Goal: Task Accomplishment & Management: Complete application form

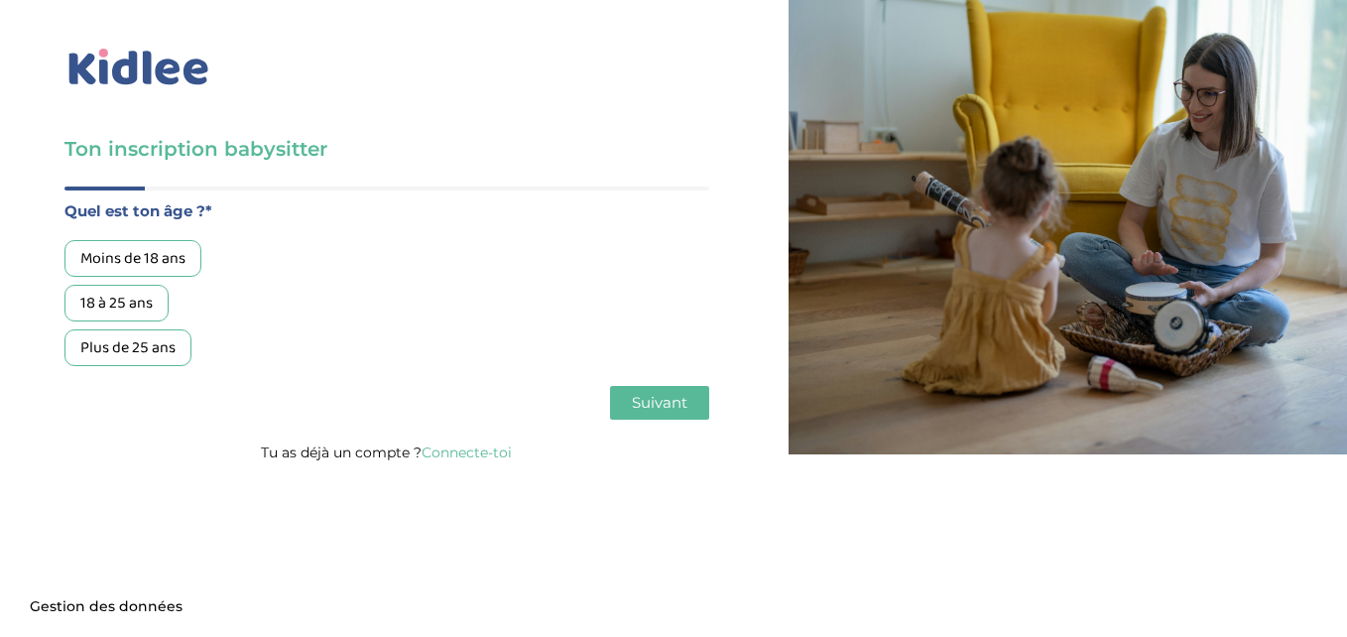
click at [141, 288] on div "18 à 25 ans" at bounding box center [116, 303] width 104 height 37
click at [646, 402] on span "Suivant" at bounding box center [660, 402] width 56 height 19
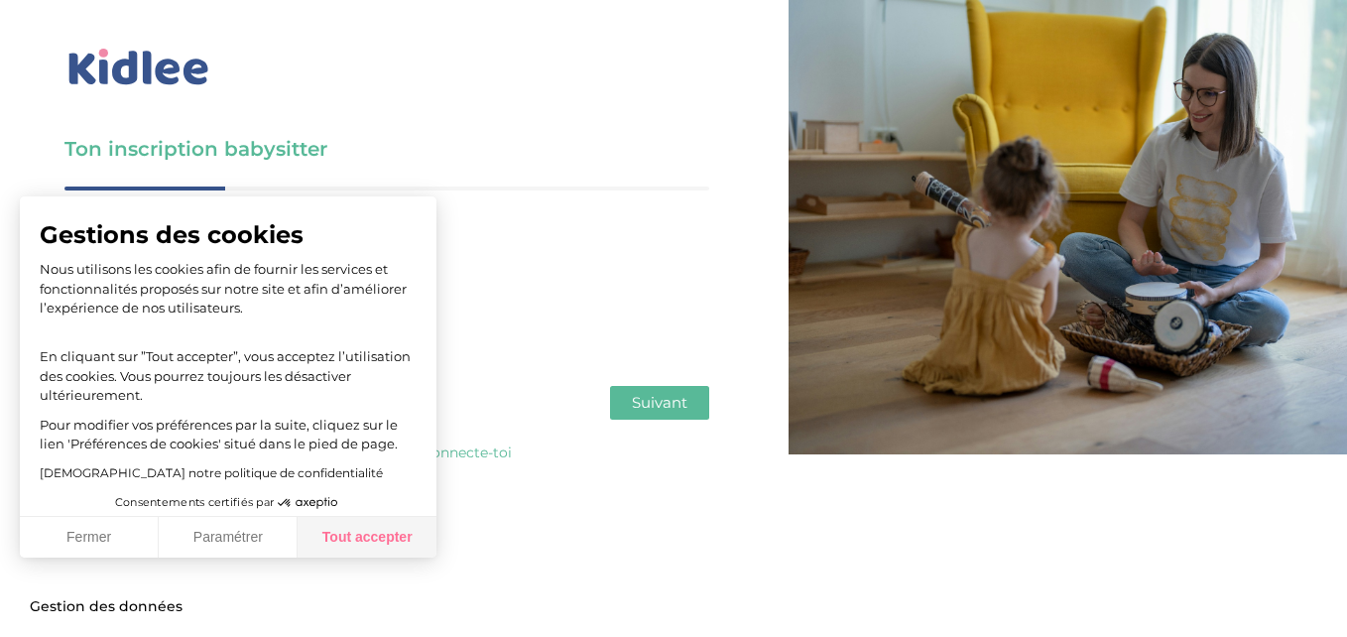
click at [342, 553] on button "Tout accepter" at bounding box center [367, 538] width 139 height 42
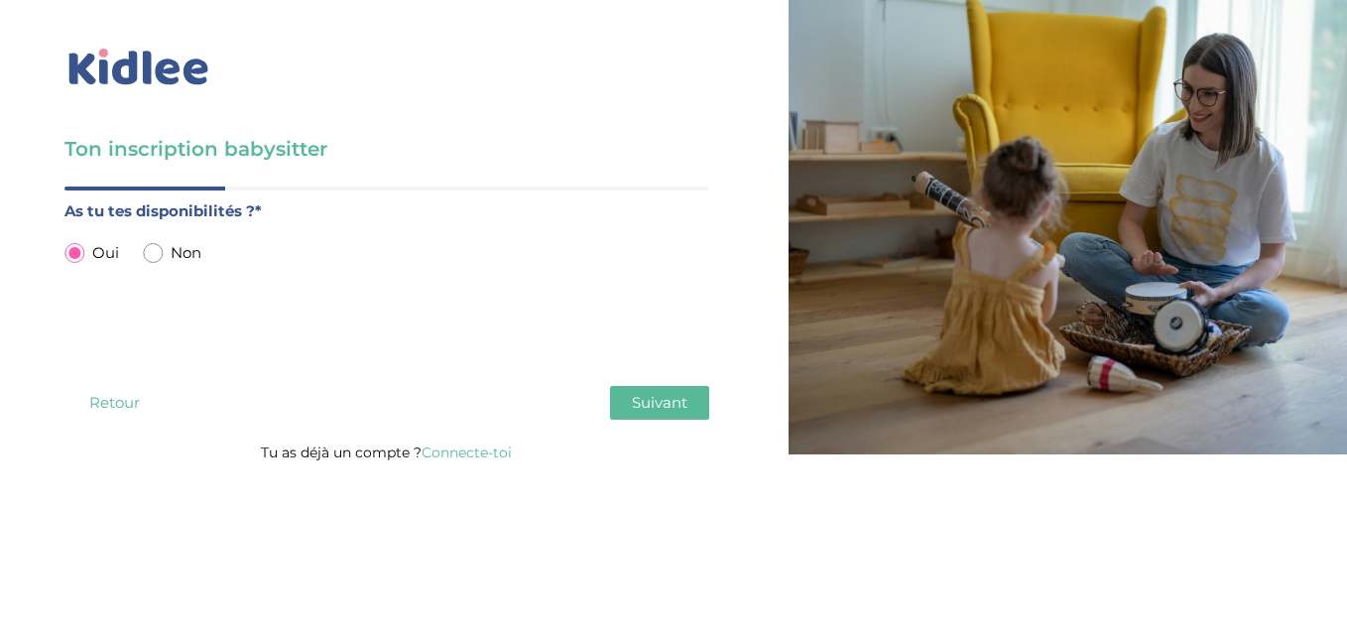
click at [643, 406] on span "Suivant" at bounding box center [660, 402] width 56 height 19
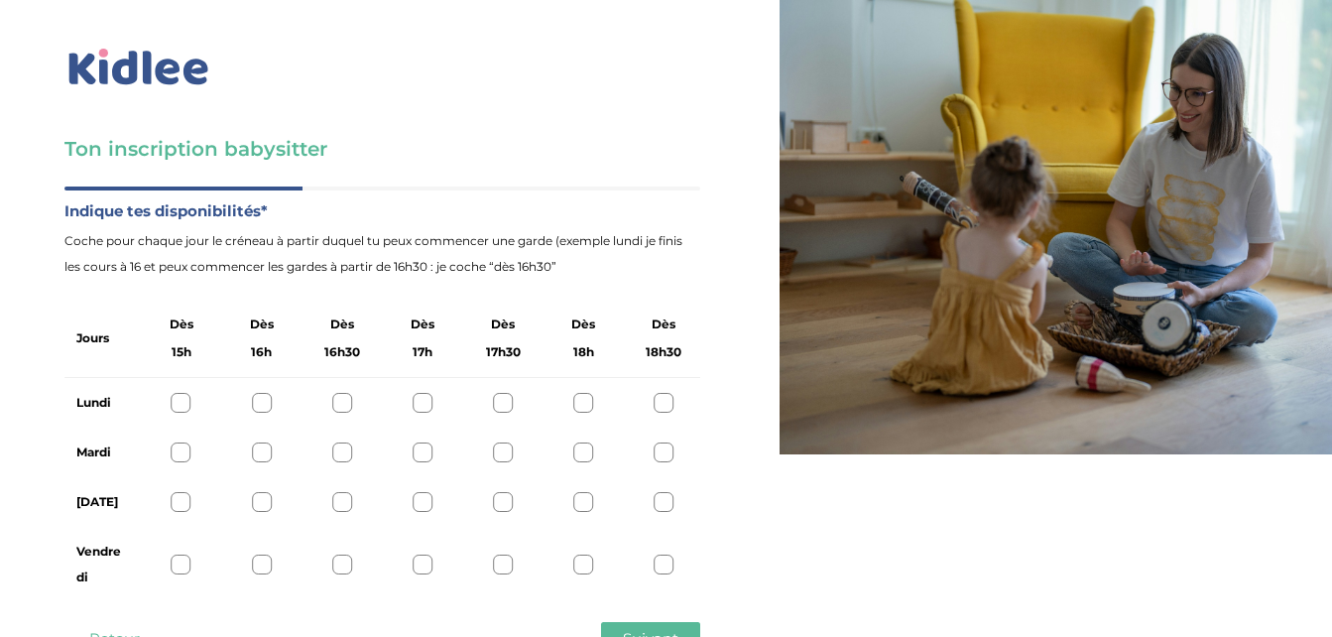
scroll to position [74, 0]
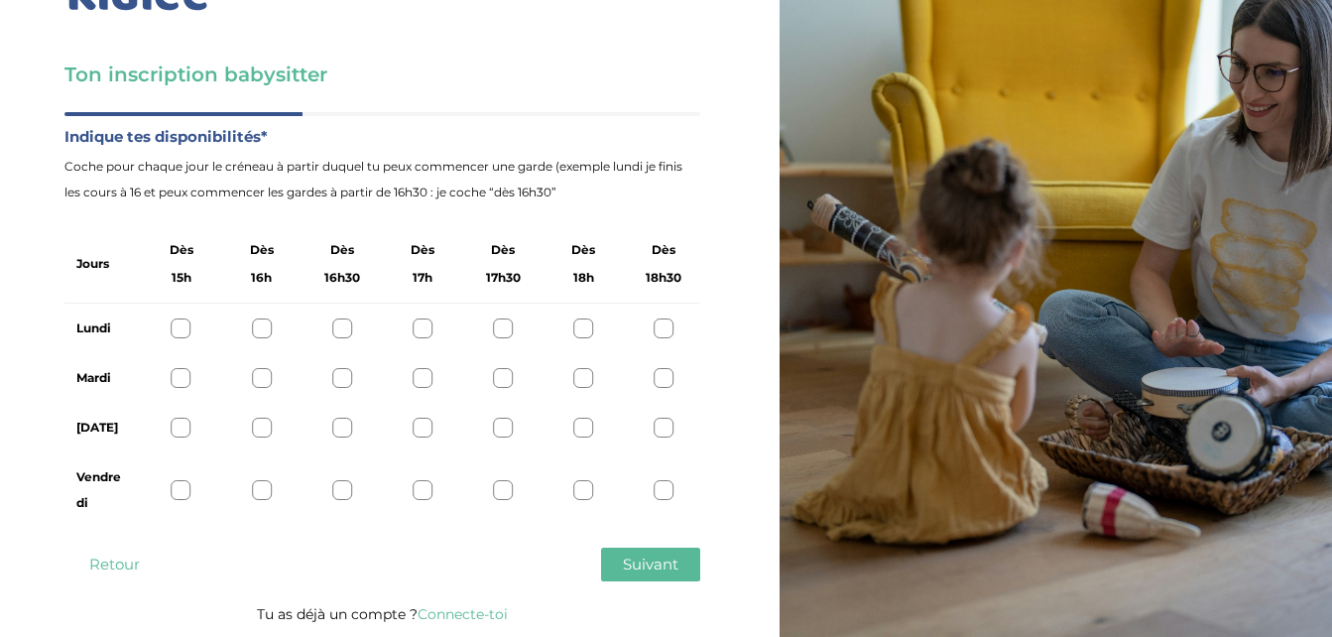
click at [505, 324] on div at bounding box center [503, 328] width 20 height 20
click at [665, 491] on div at bounding box center [664, 490] width 20 height 20
click at [667, 374] on div at bounding box center [664, 378] width 20 height 20
click at [505, 423] on div at bounding box center [503, 428] width 20 height 20
click at [417, 315] on div "Lundi" at bounding box center [382, 329] width 636 height 50
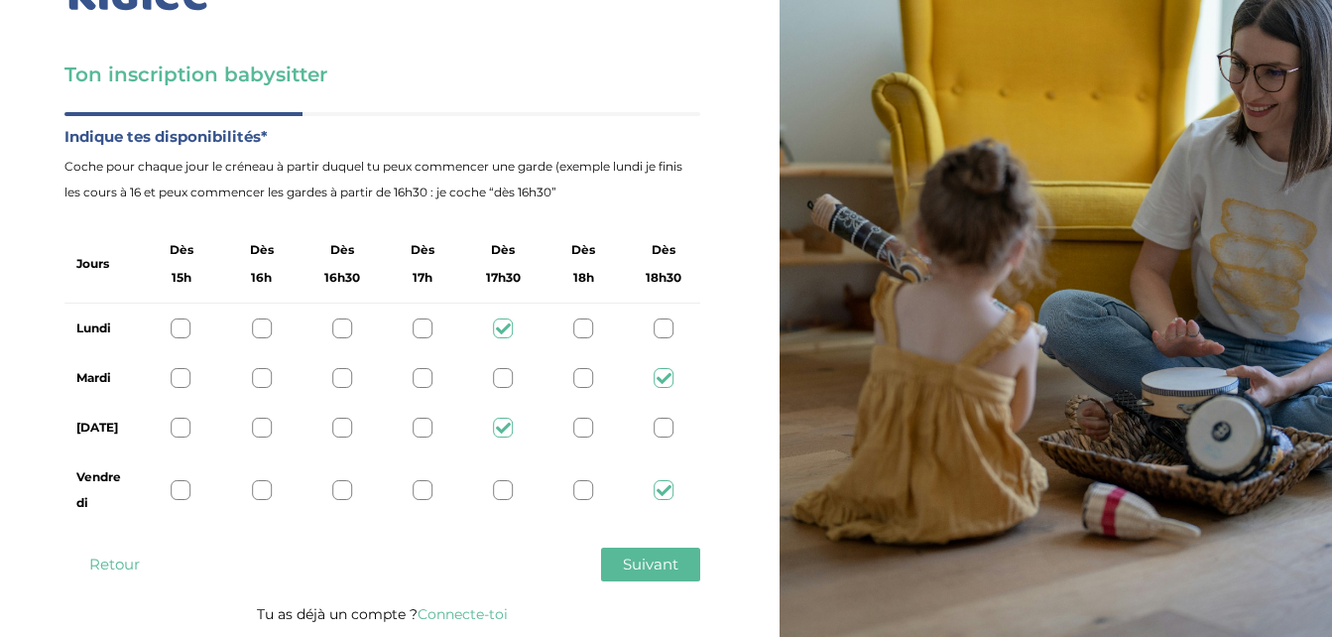
click at [418, 320] on div at bounding box center [423, 328] width 20 height 20
click at [494, 324] on div at bounding box center [503, 328] width 20 height 20
click at [656, 551] on button "Suivant" at bounding box center [650, 564] width 99 height 34
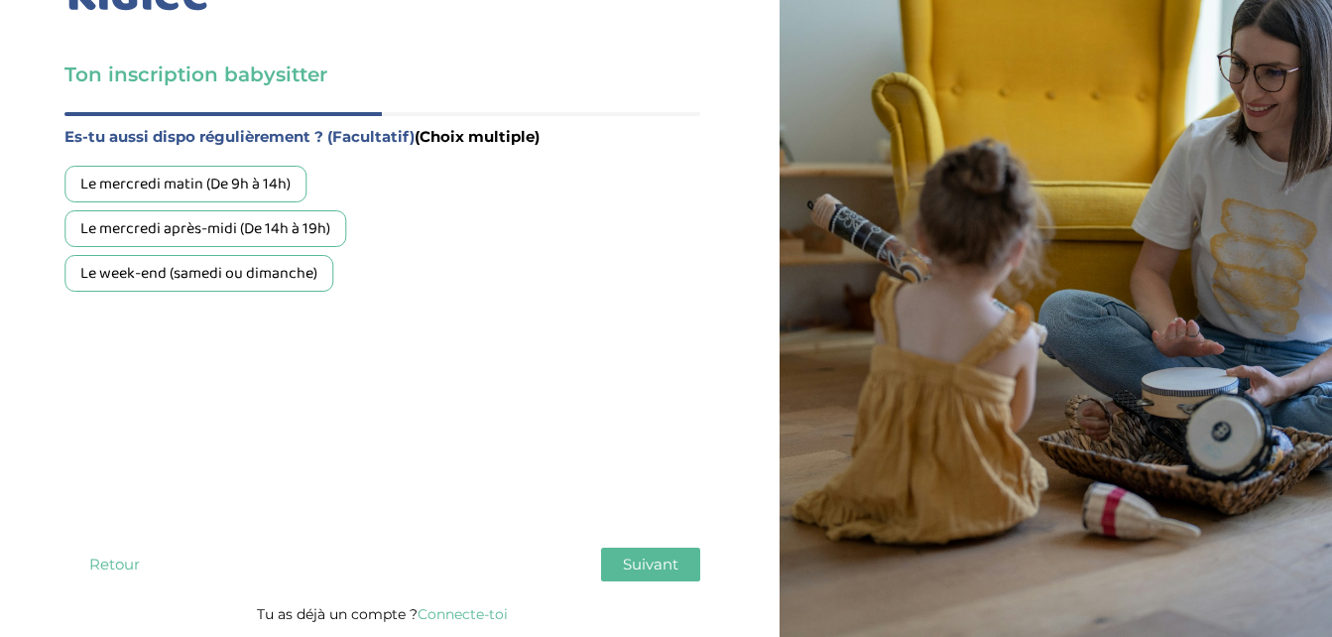
click at [215, 232] on div "Le mercredi après-midi (De 14h à 19h)" at bounding box center [205, 228] width 282 height 37
click at [222, 271] on div "Le week-end (samedi ou dimanche)" at bounding box center [198, 273] width 269 height 37
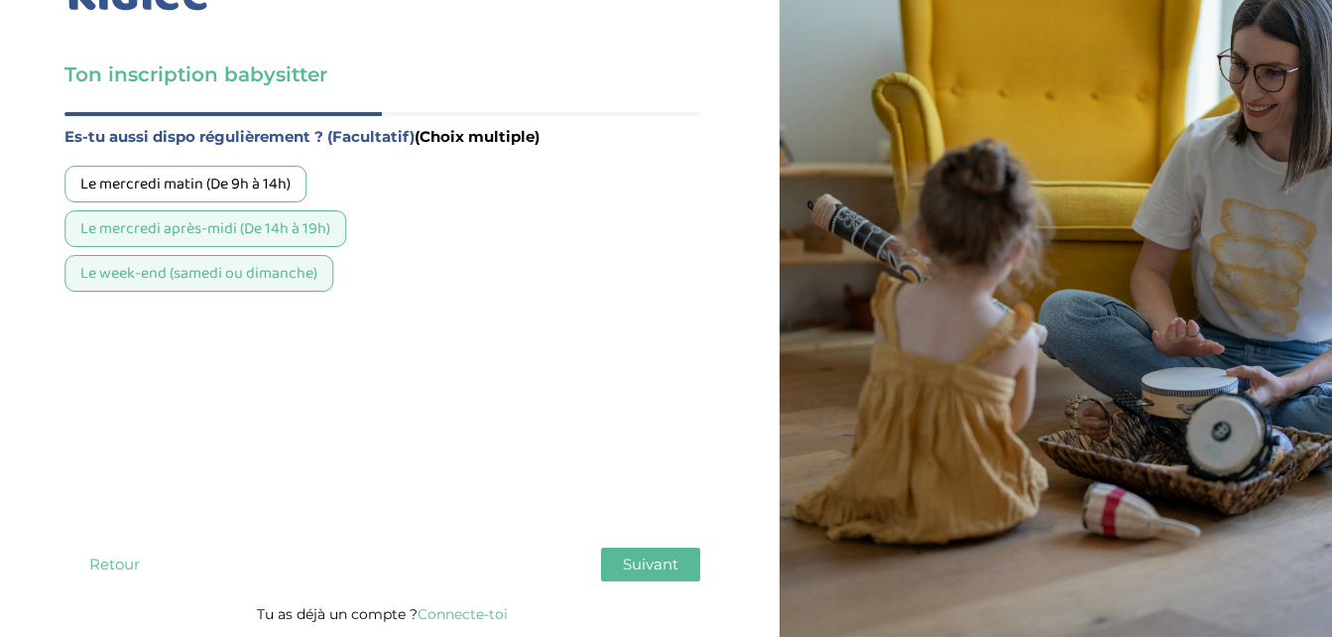
click at [670, 557] on span "Suivant" at bounding box center [651, 563] width 56 height 19
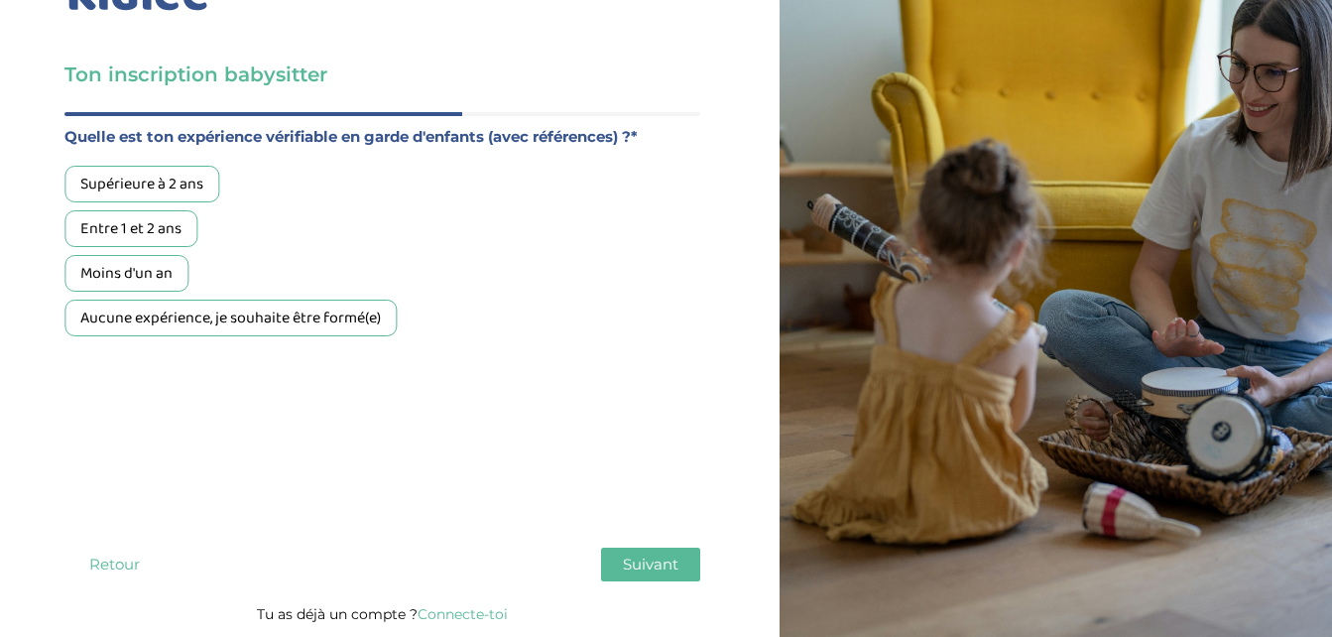
click at [117, 182] on div "Supérieure à 2 ans" at bounding box center [141, 184] width 155 height 37
click at [123, 231] on div "Entre 1 et 2 ans" at bounding box center [130, 228] width 133 height 37
click at [157, 171] on div "Supérieure à 2 ans" at bounding box center [141, 184] width 155 height 37
click at [661, 569] on span "Suivant" at bounding box center [651, 563] width 56 height 19
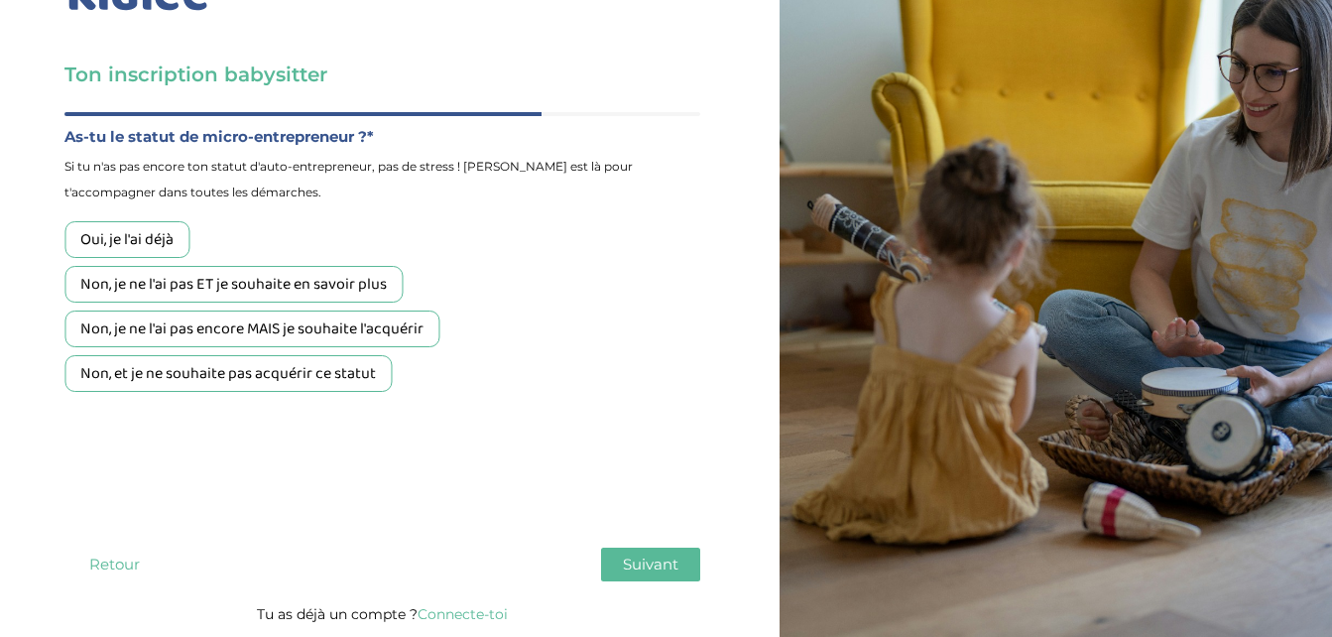
click at [97, 318] on div "Non, je ne l'ai pas encore MAIS je souhaite l'acquérir" at bounding box center [251, 328] width 375 height 37
click at [631, 558] on span "Suivant" at bounding box center [651, 563] width 56 height 19
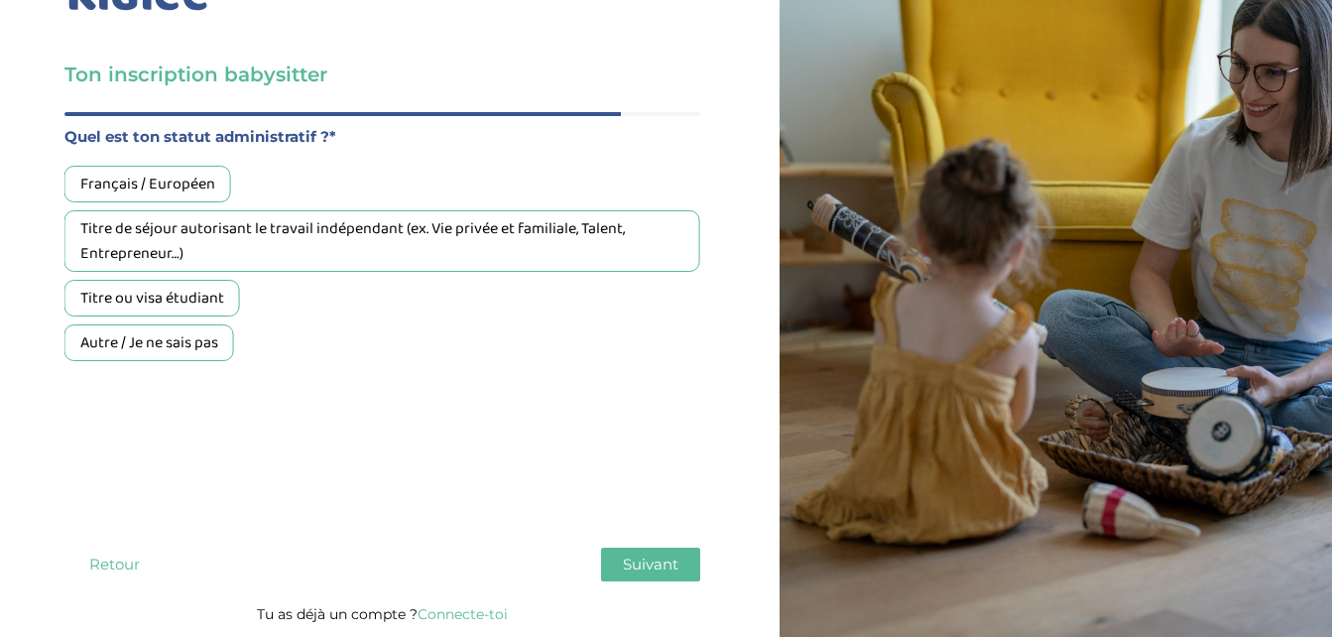
click at [173, 171] on div "Français / Européen" at bounding box center [147, 184] width 167 height 37
click at [662, 560] on span "Suivant" at bounding box center [651, 563] width 56 height 19
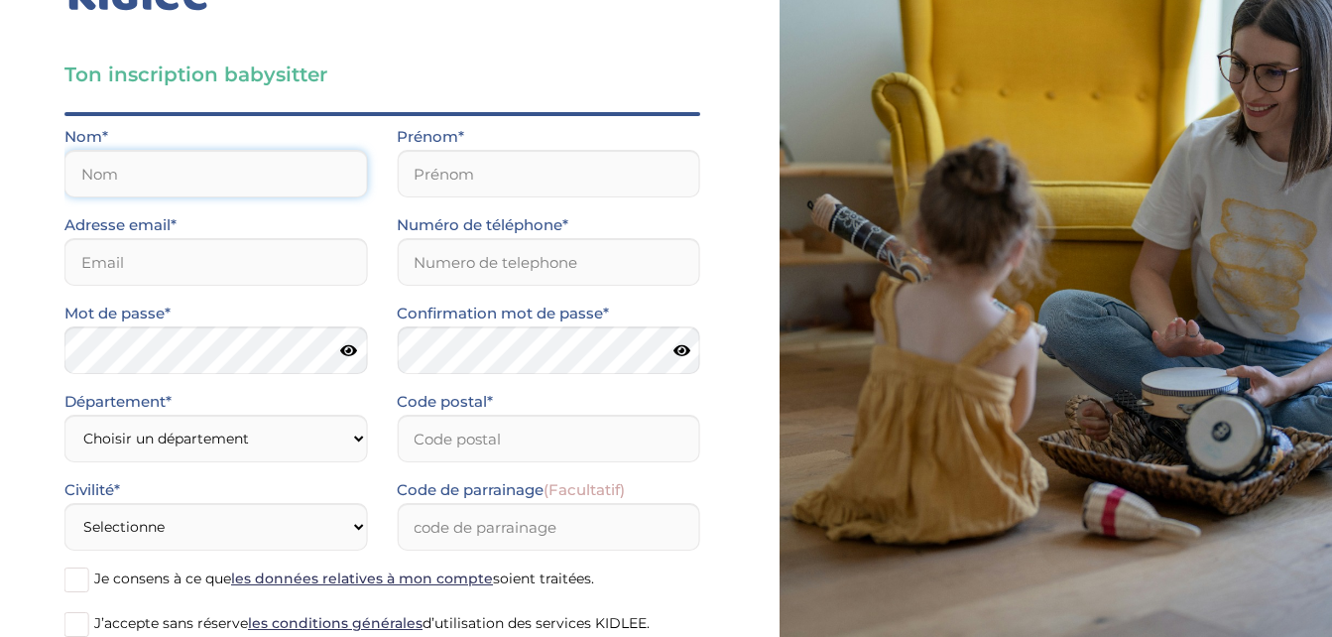
click at [205, 154] on input "text" at bounding box center [215, 174] width 303 height 48
type input "Bouderbala"
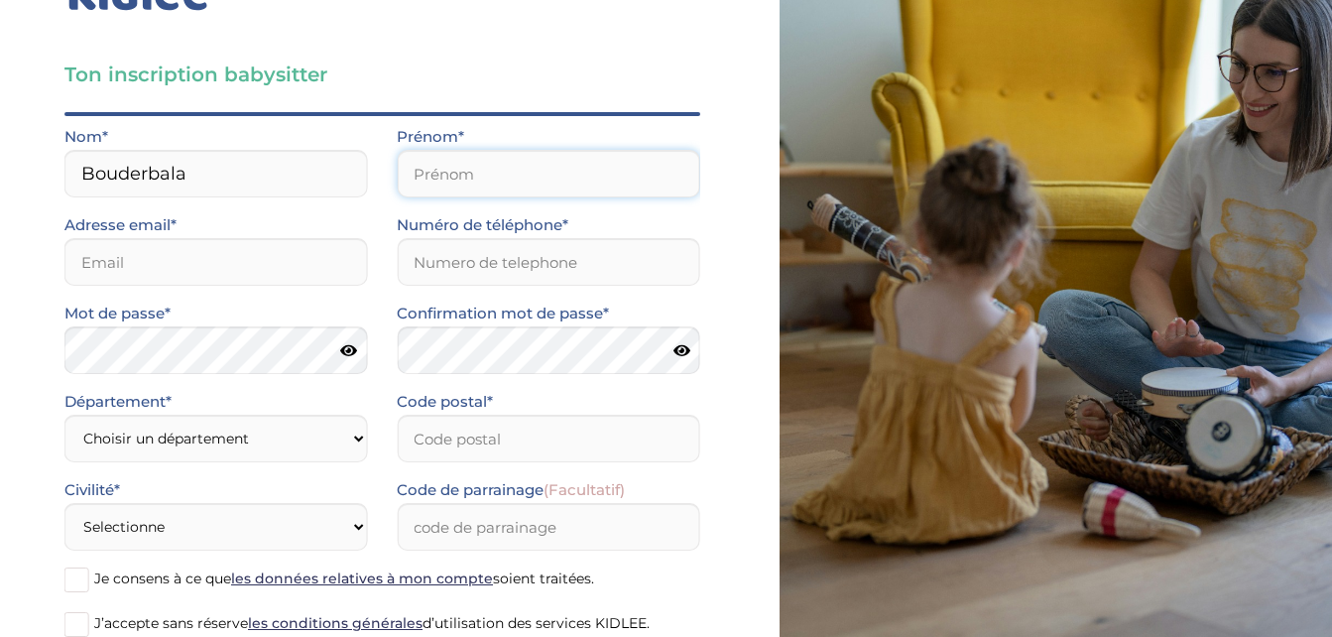
type input "Ones"
type input "[EMAIL_ADDRESS][DOMAIN_NAME]"
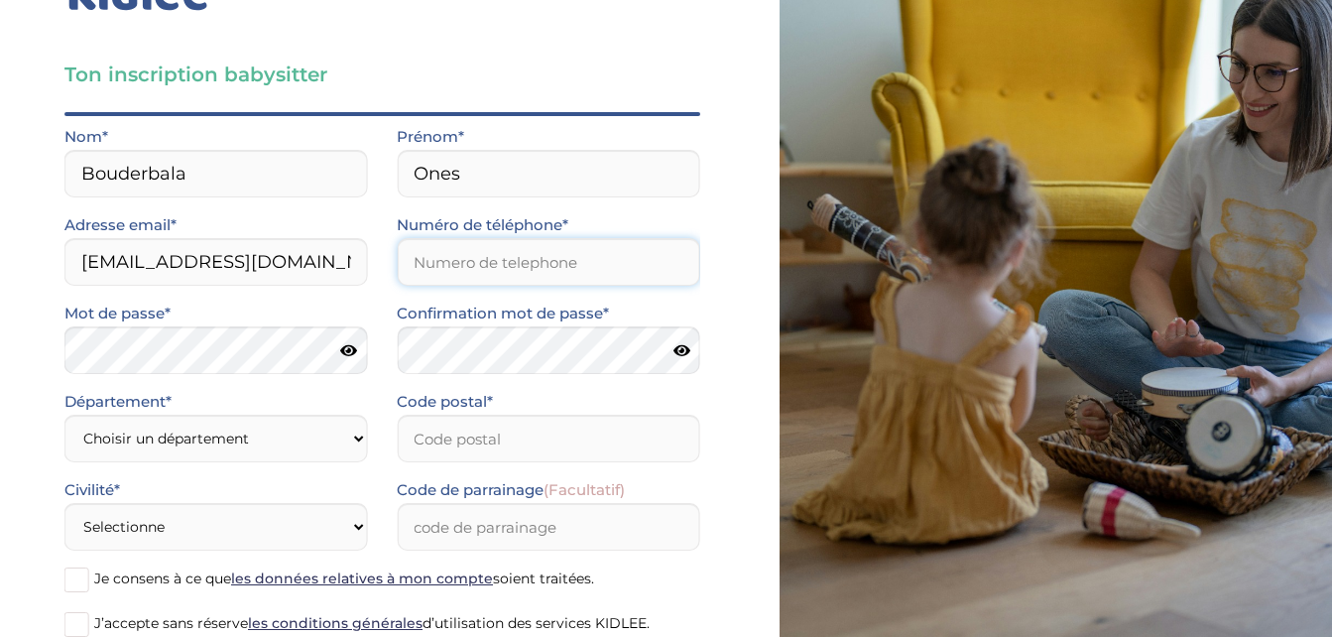
type input "0670245316"
type input "49000"
click at [530, 263] on input "0670245316" at bounding box center [548, 262] width 303 height 48
type input "0"
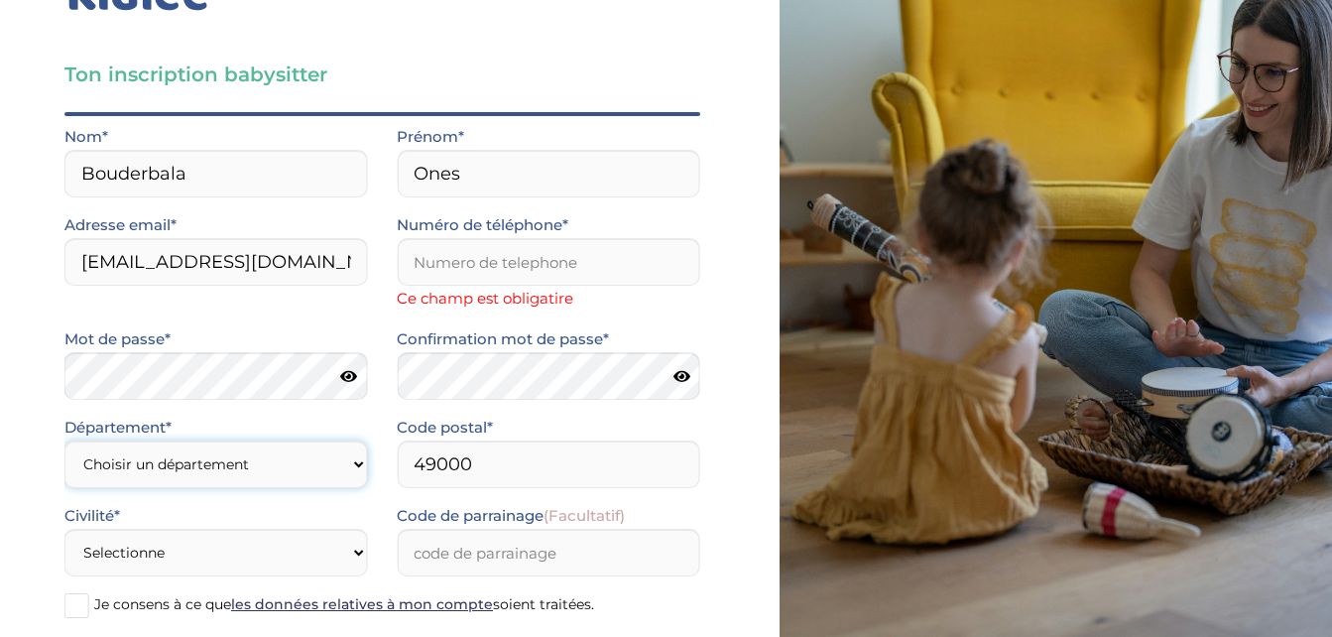
click at [240, 453] on select "Choisir un département Paris (75) Hauts-de-Seine (92) Yvelines (78) Val-de-Marn…" at bounding box center [215, 464] width 303 height 48
select select "0"
click at [64, 440] on select "Choisir un département Paris (75) Hauts-de-Seine (92) Yvelines (78) Val-de-Marn…" at bounding box center [215, 464] width 303 height 48
click at [338, 565] on select "Selectionne Mr Mme" at bounding box center [215, 553] width 303 height 48
select select "1"
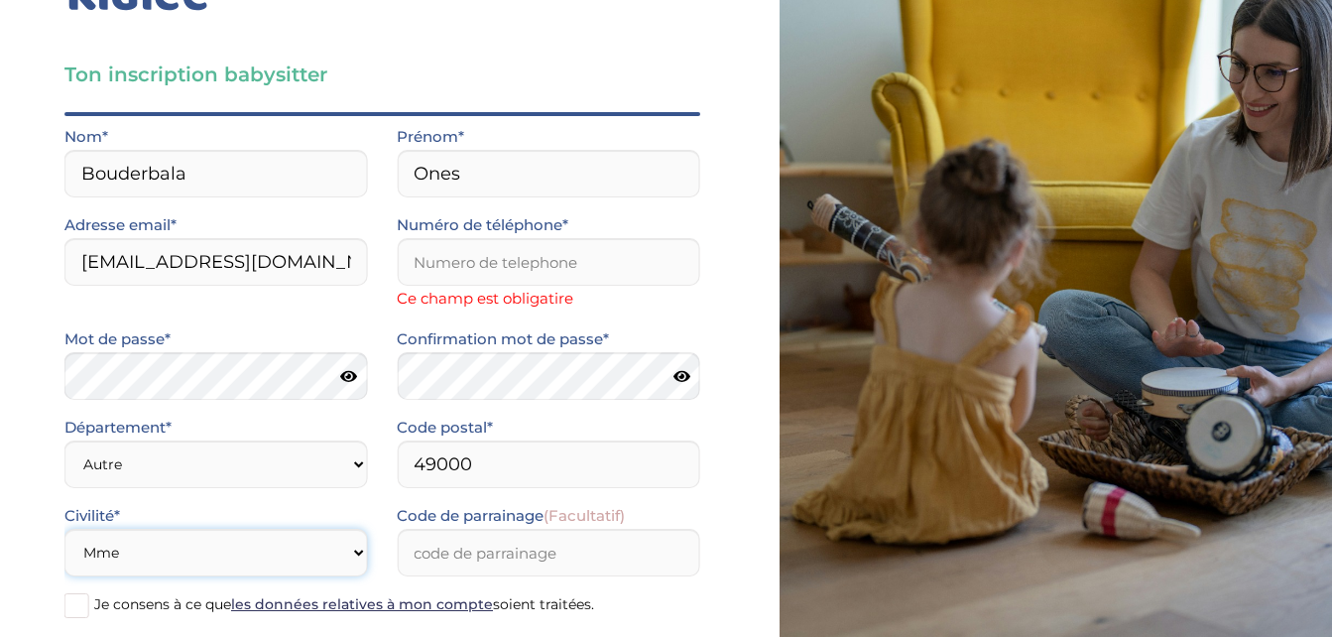
click at [64, 529] on select "Selectionne Mr Mme" at bounding box center [215, 553] width 303 height 48
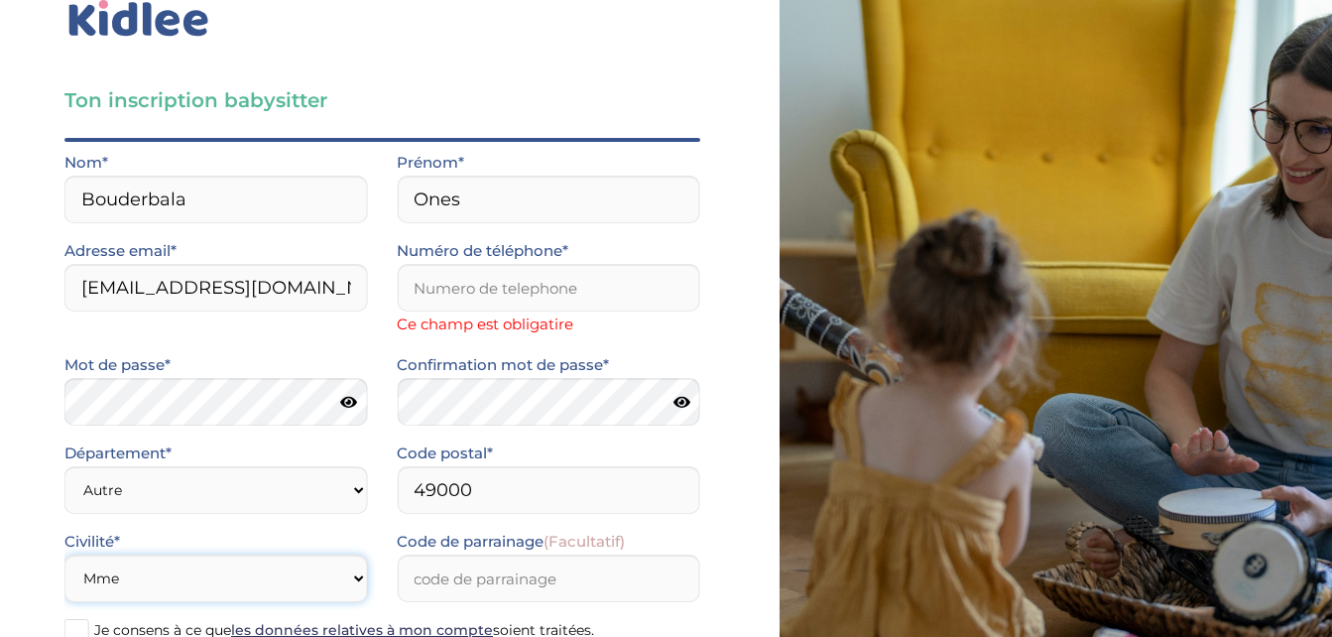
scroll to position [48, 0]
click at [479, 277] on input "Numéro de téléphone*" at bounding box center [548, 289] width 303 height 48
type input "0651588016"
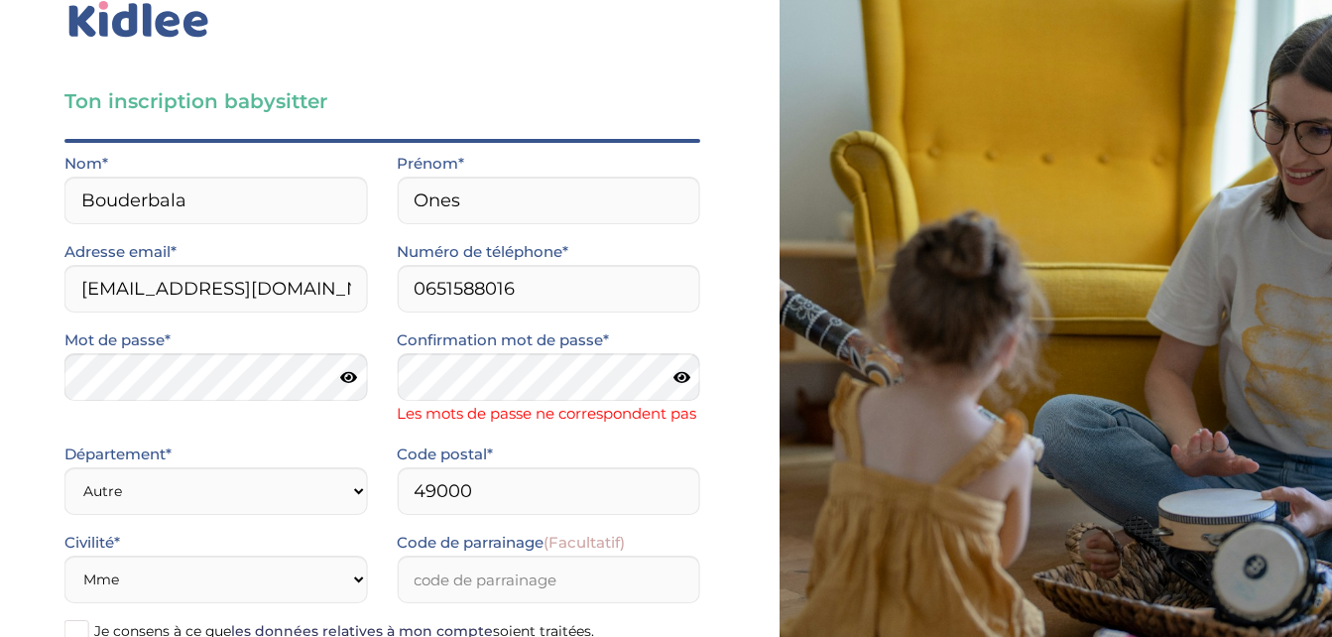
click at [349, 377] on icon at bounding box center [348, 377] width 17 height 15
click at [675, 372] on icon at bounding box center [681, 377] width 17 height 15
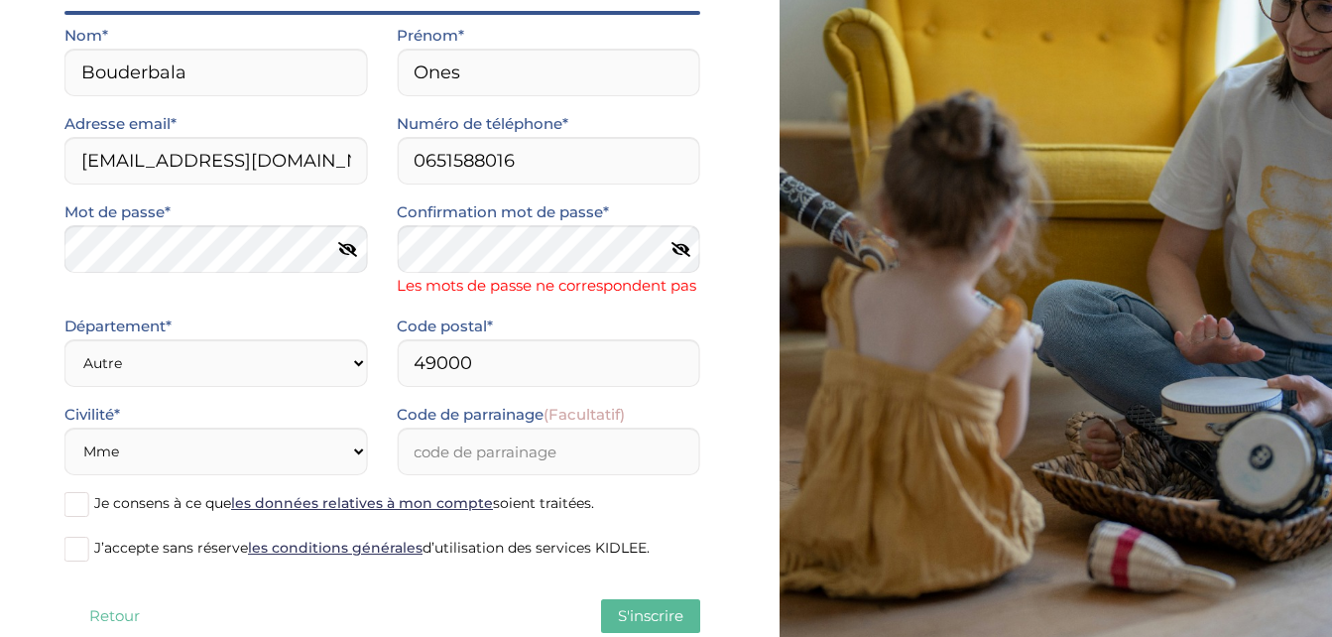
scroll to position [253, 0]
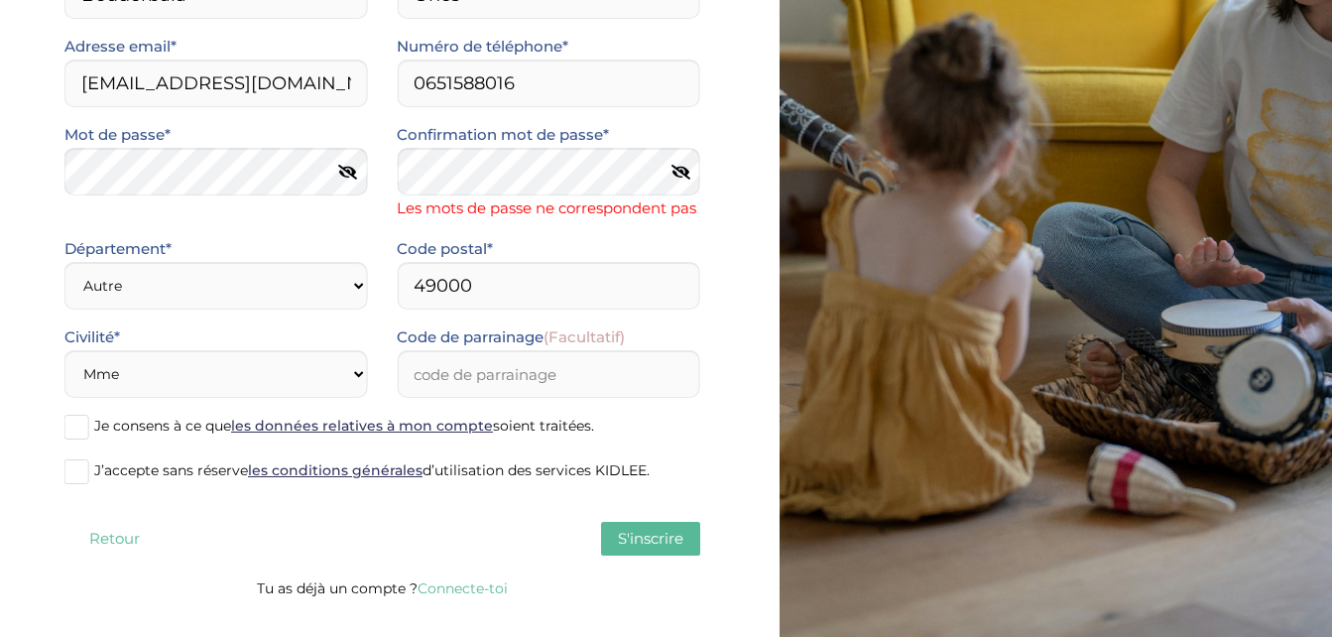
click at [76, 439] on span at bounding box center [76, 427] width 25 height 25
click at [0, 0] on input "Je consens à ce que les données relatives à mon compte soient traitées." at bounding box center [0, 0] width 0 height 0
click at [73, 484] on span at bounding box center [76, 471] width 25 height 25
click at [0, 0] on input "J’accepte sans réserve les conditions générales d’utilisation des services KIDL…" at bounding box center [0, 0] width 0 height 0
click at [660, 547] on span "S'inscrire" at bounding box center [650, 538] width 65 height 19
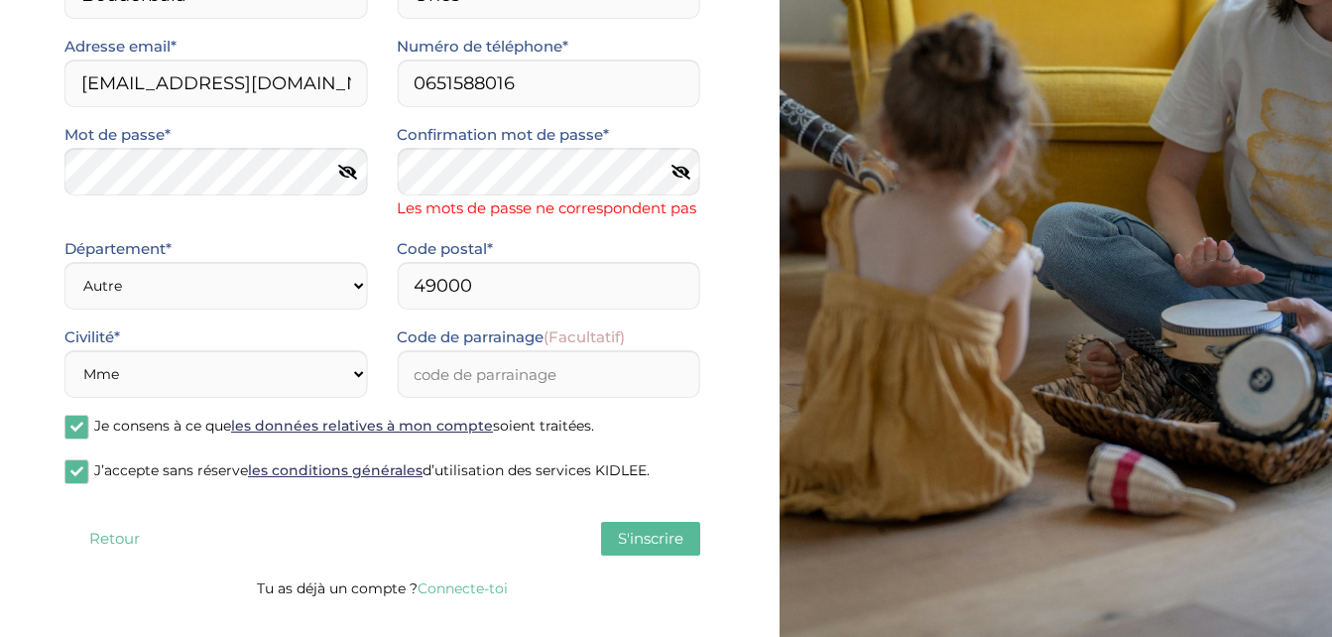
scroll to position [201, 0]
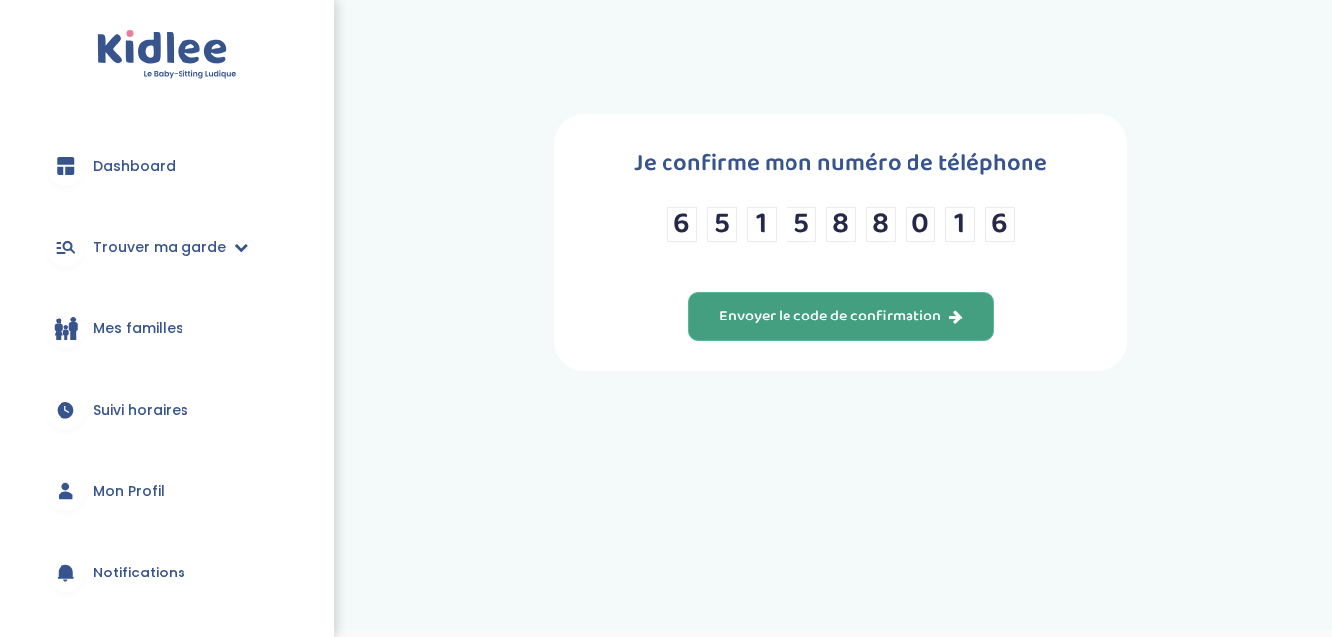
click at [769, 337] on button "Envoyer le code de confirmation" at bounding box center [840, 317] width 305 height 50
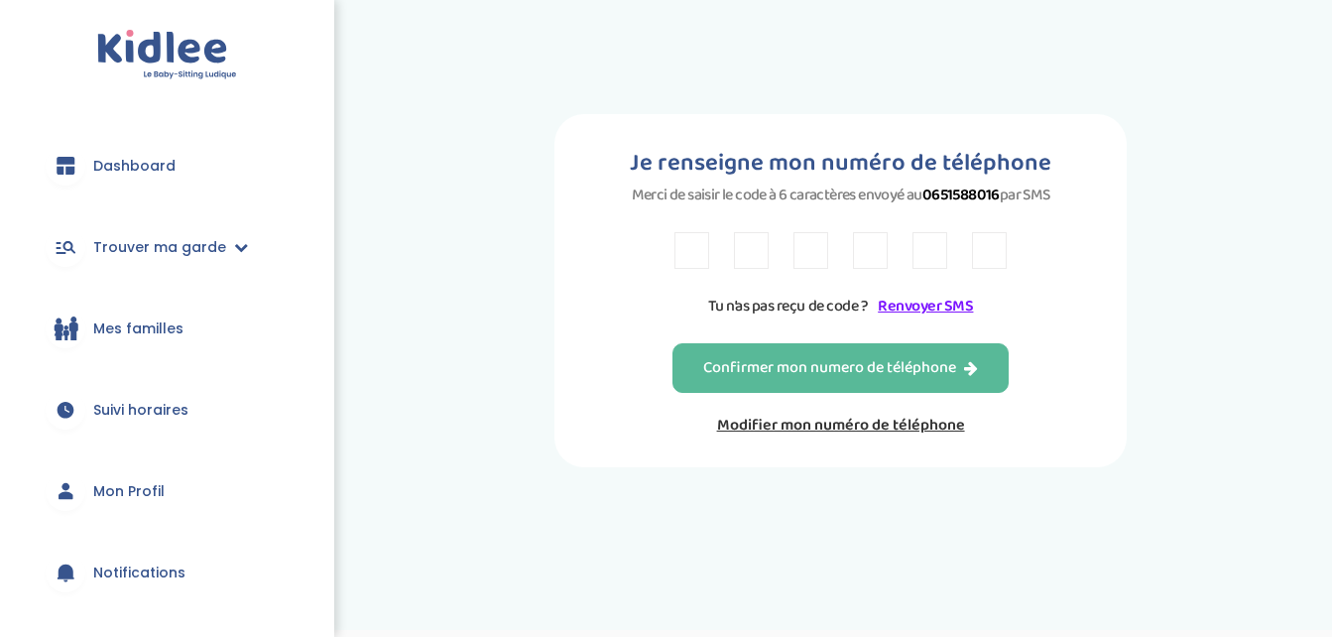
click at [688, 244] on input "text" at bounding box center [691, 250] width 35 height 37
type input "8"
type input "L"
type input "R"
type input "6"
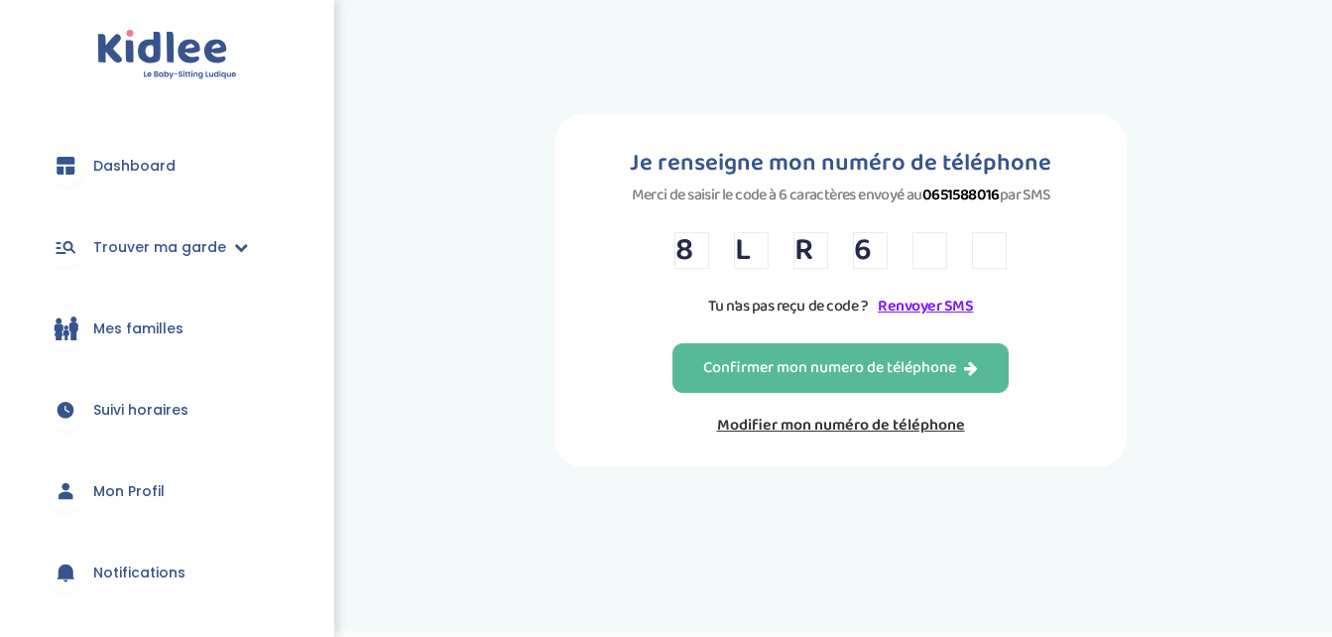
type input "5"
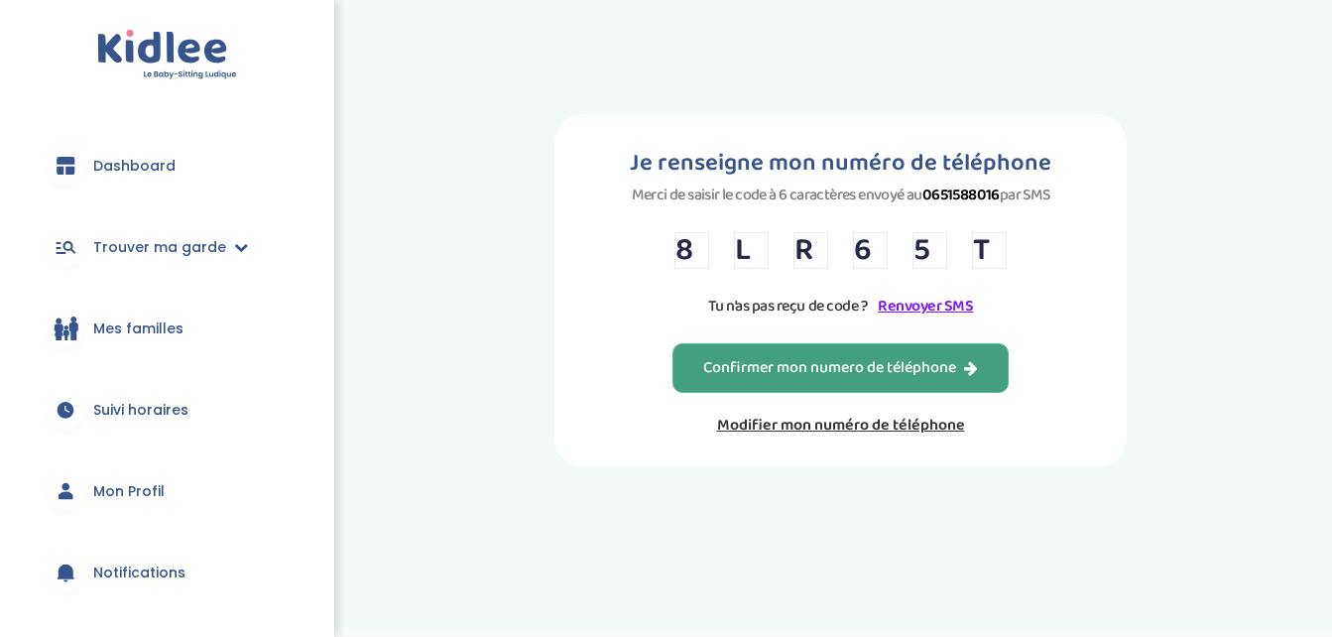
type input "T"
click at [795, 363] on div "Confirmer mon numero de téléphone" at bounding box center [840, 368] width 275 height 23
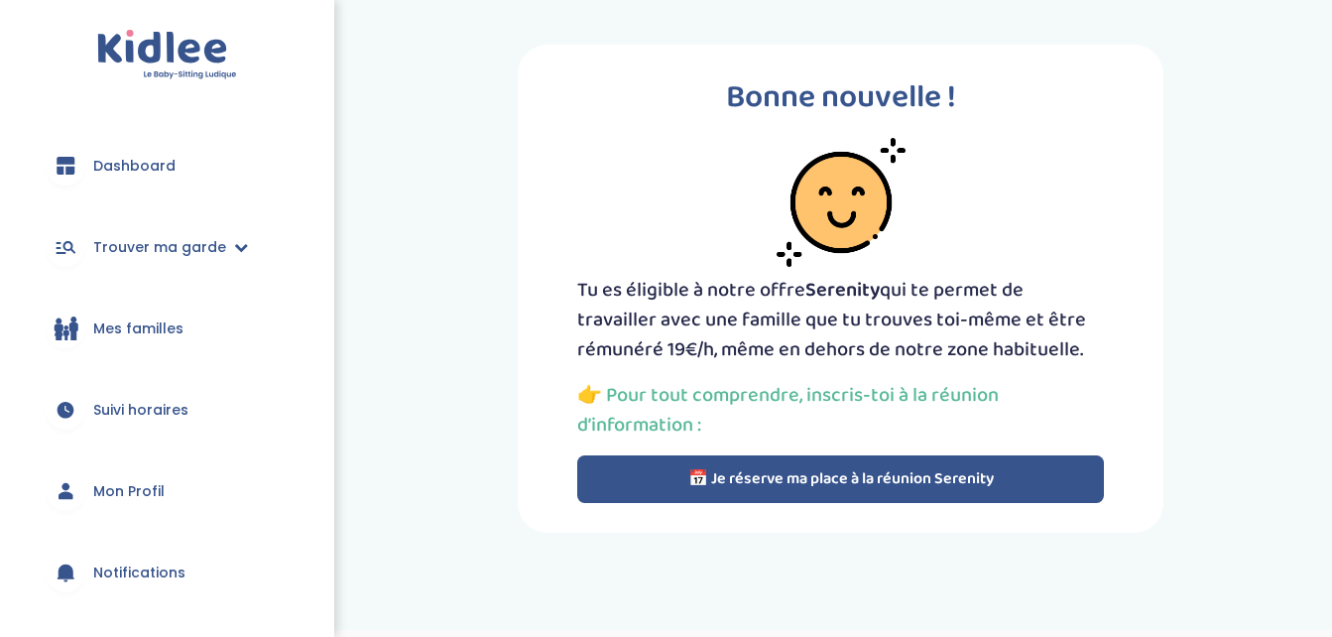
click at [741, 467] on button "📅 Je réserve ma place à la réunion Serenity" at bounding box center [841, 479] width 528 height 48
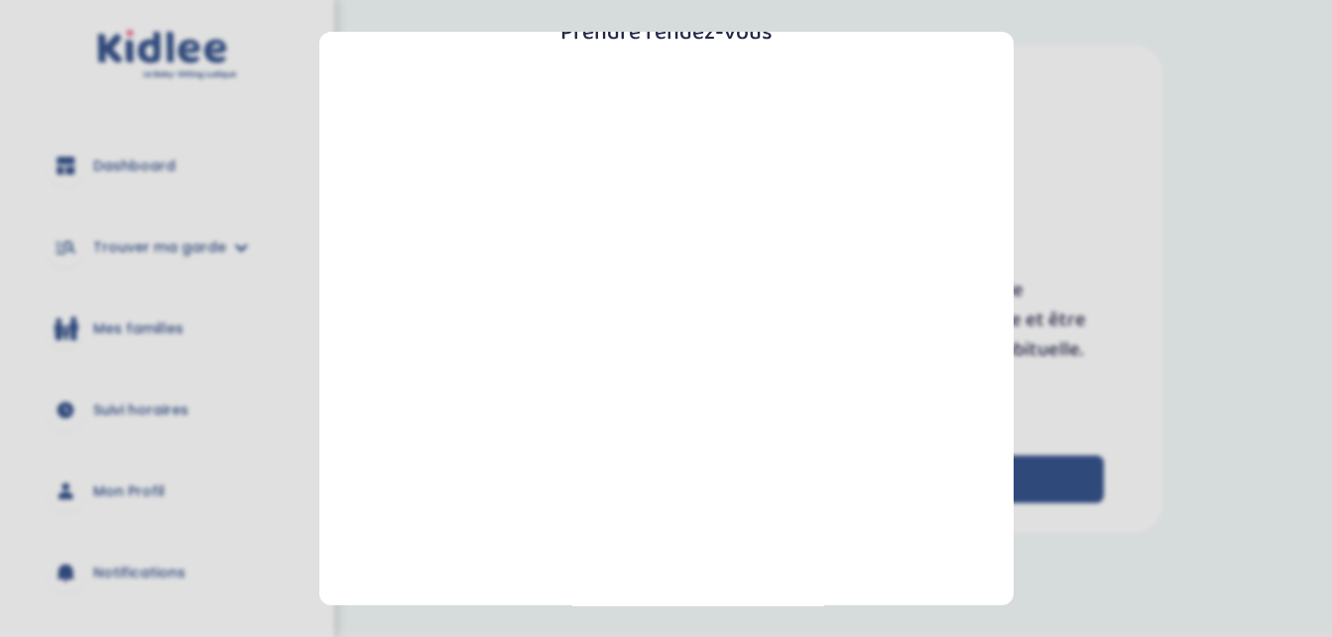
scroll to position [435, 0]
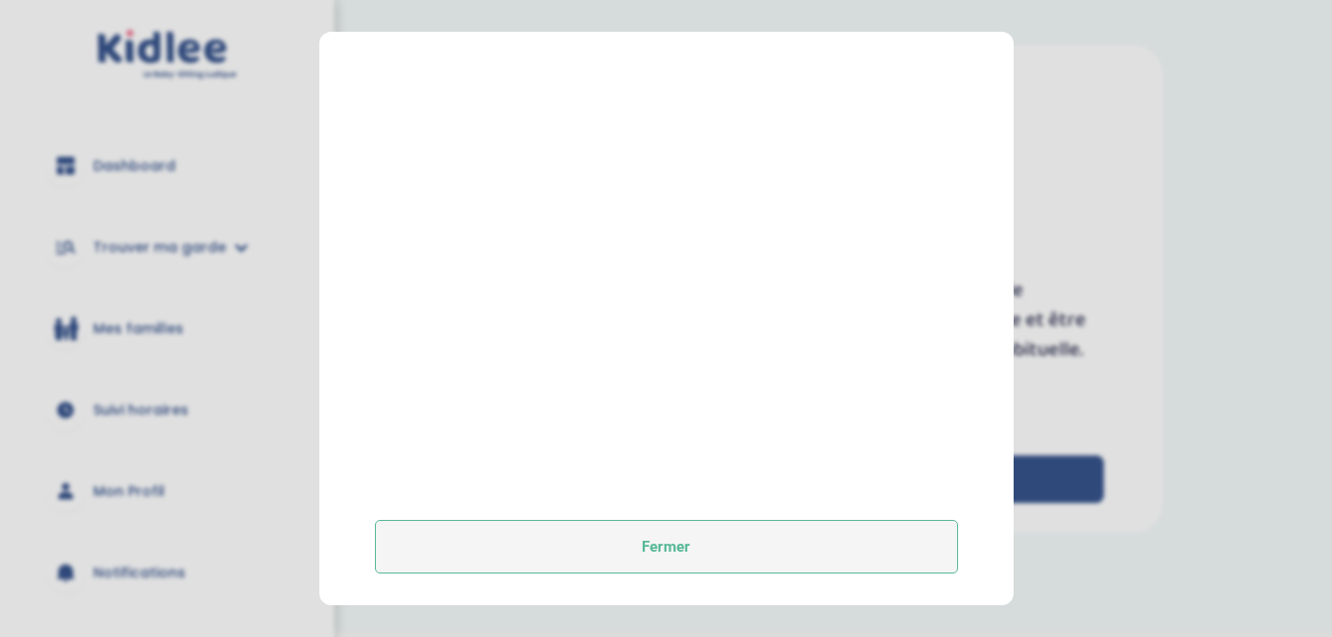
click at [771, 549] on button "Fermer" at bounding box center [666, 547] width 583 height 54
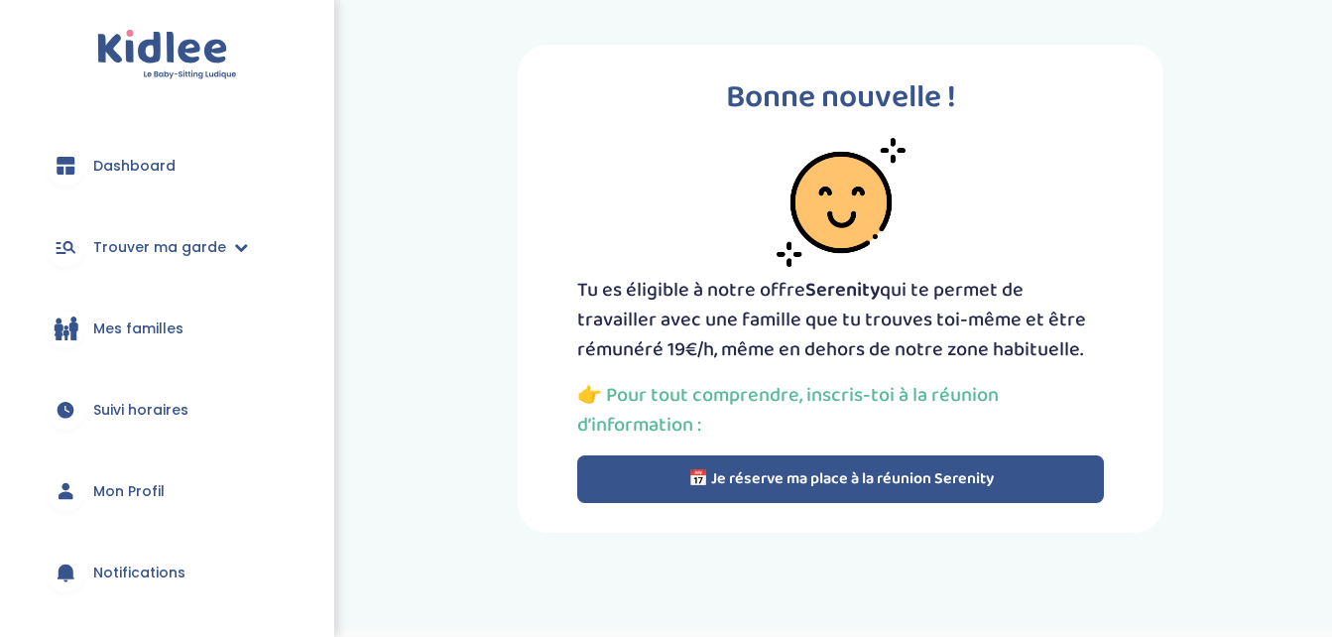
click at [116, 325] on span "Mes familles" at bounding box center [138, 328] width 90 height 21
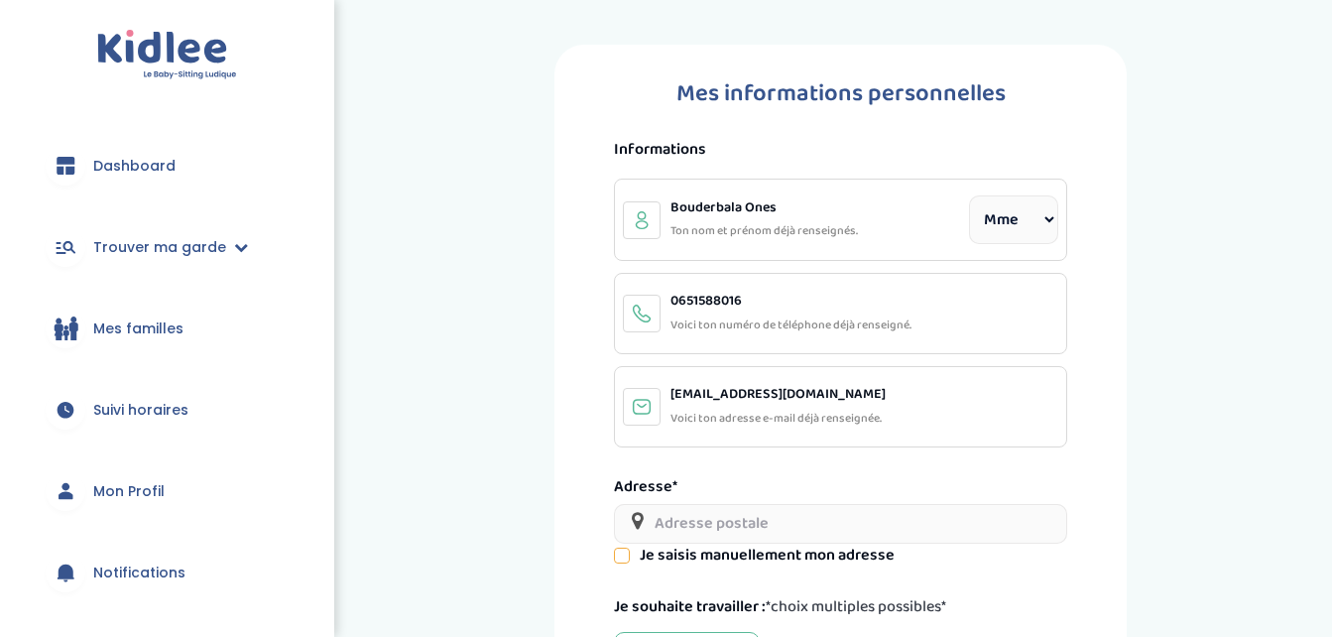
select select "1"
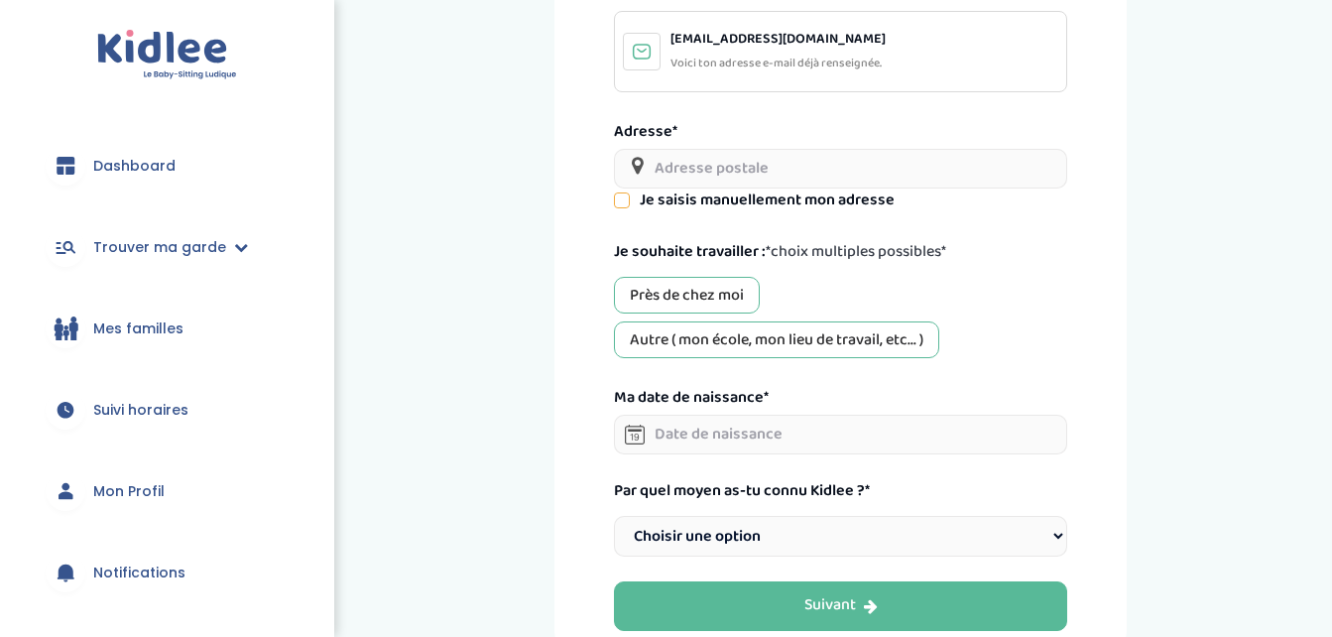
scroll to position [356, 0]
click at [668, 178] on input "text" at bounding box center [840, 168] width 452 height 40
click at [640, 289] on div "Près de chez moi" at bounding box center [687, 294] width 146 height 37
click at [646, 328] on div "Autre ( mon école, mon lieu de travail, etc... )" at bounding box center [776, 338] width 325 height 37
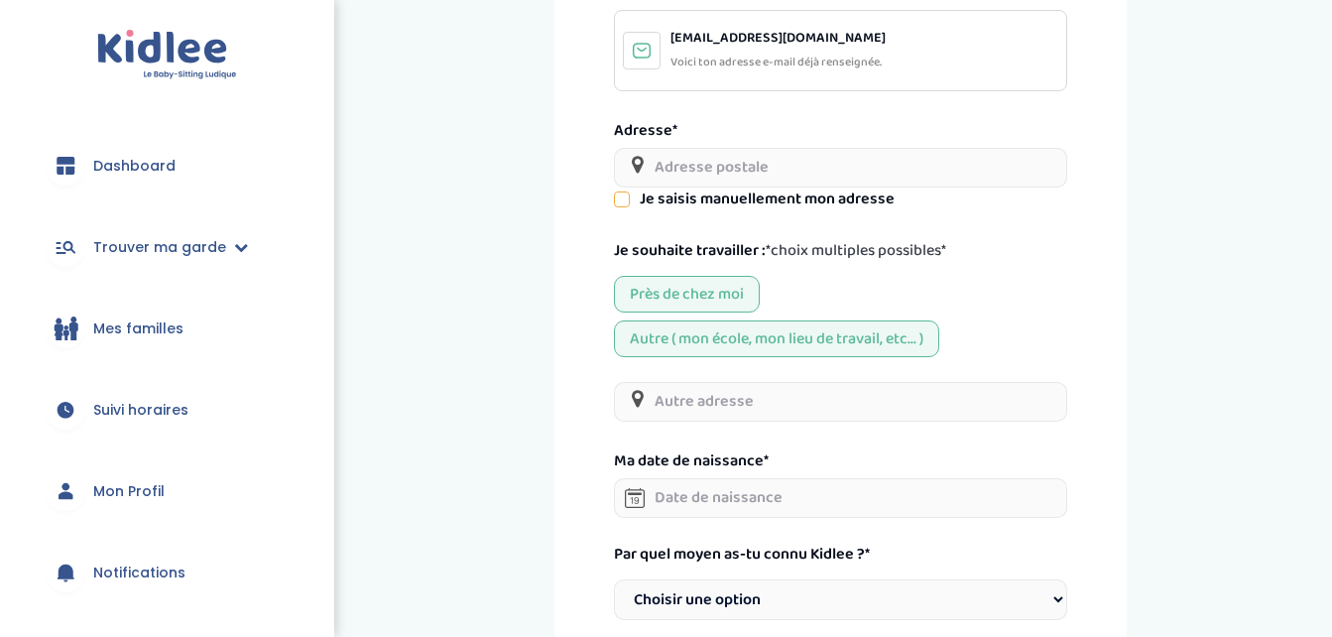
click at [682, 161] on input "text" at bounding box center [840, 168] width 452 height 40
type input "14 Rue de la Préfecture"
type input "Immeuble 1er etage"
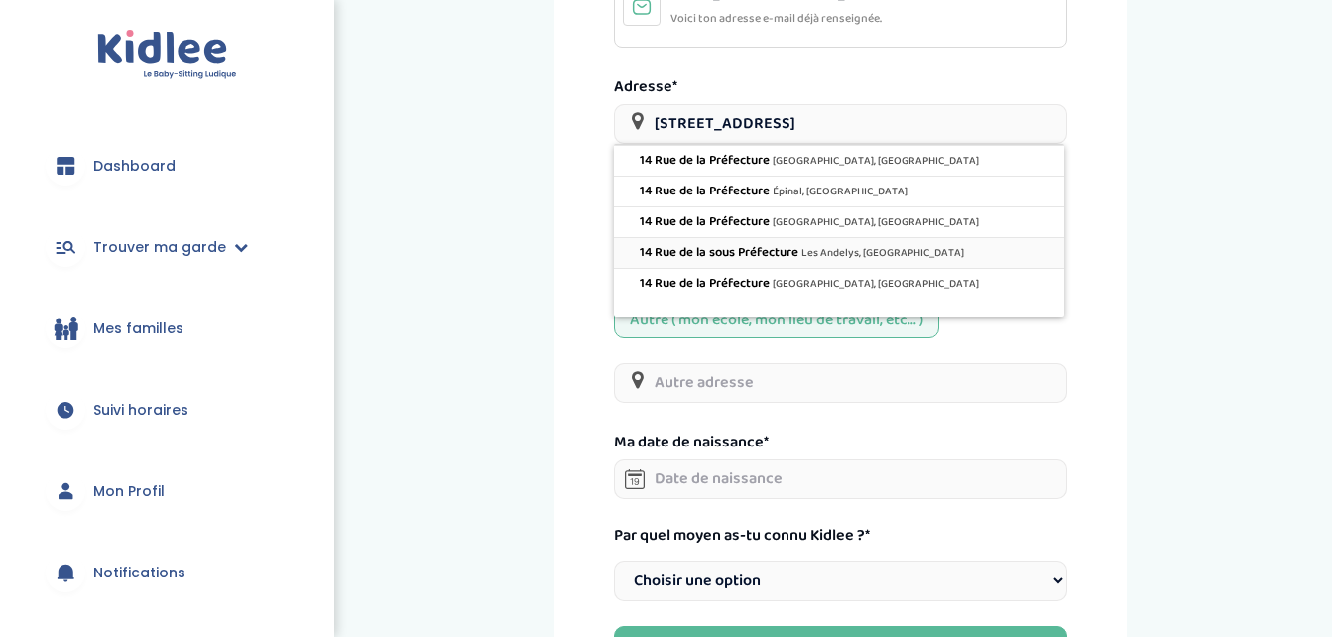
scroll to position [375, 0]
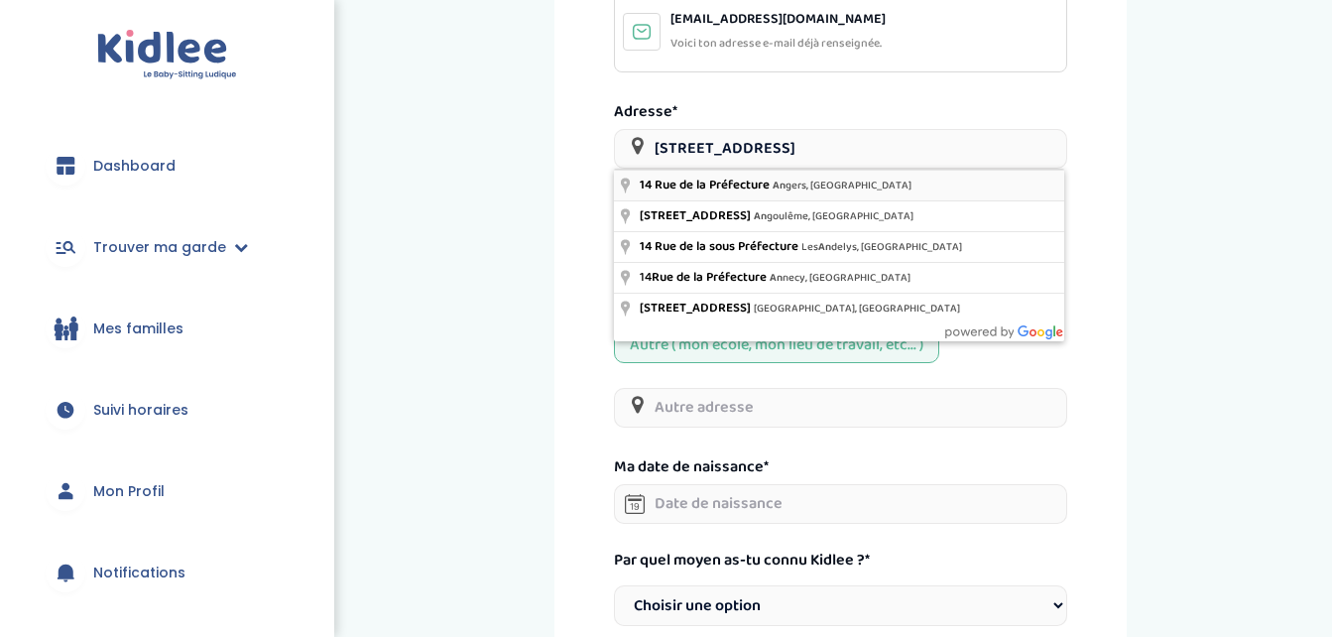
type input "14 Rue de la Préfecture, Angers, France"
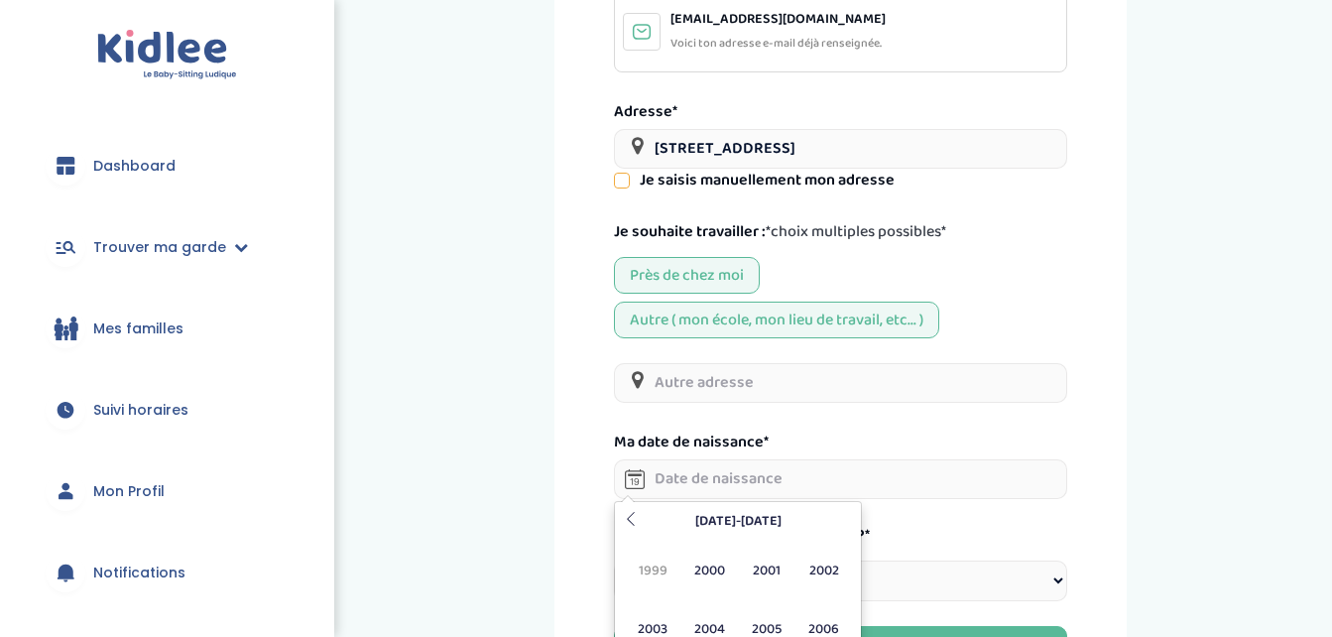
click at [675, 471] on input "text" at bounding box center [840, 479] width 452 height 40
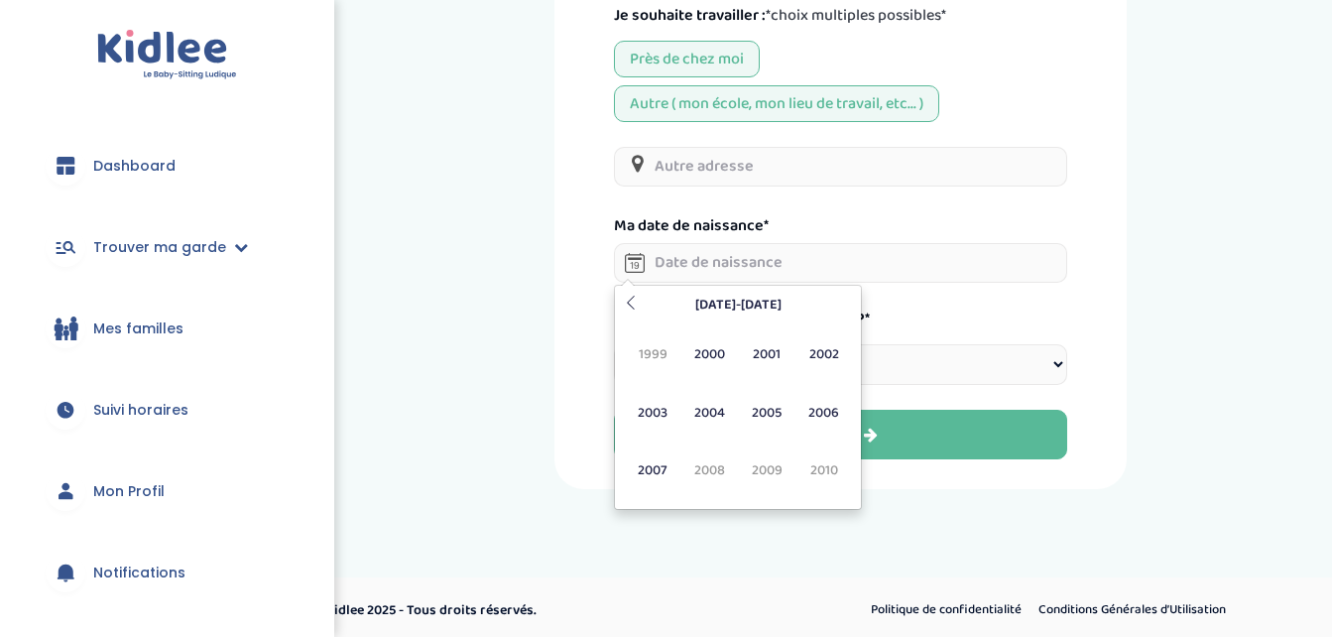
scroll to position [592, 0]
click at [655, 453] on span "2007" at bounding box center [653, 469] width 53 height 54
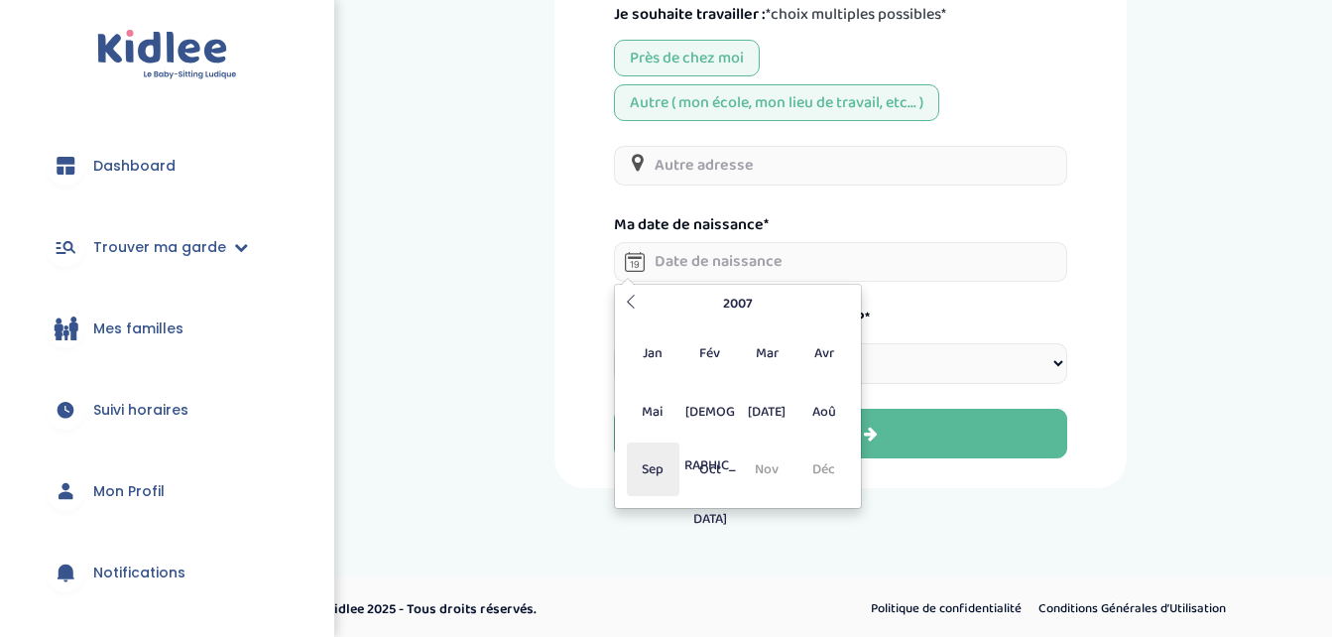
click at [657, 457] on span "Sep" at bounding box center [653, 469] width 53 height 54
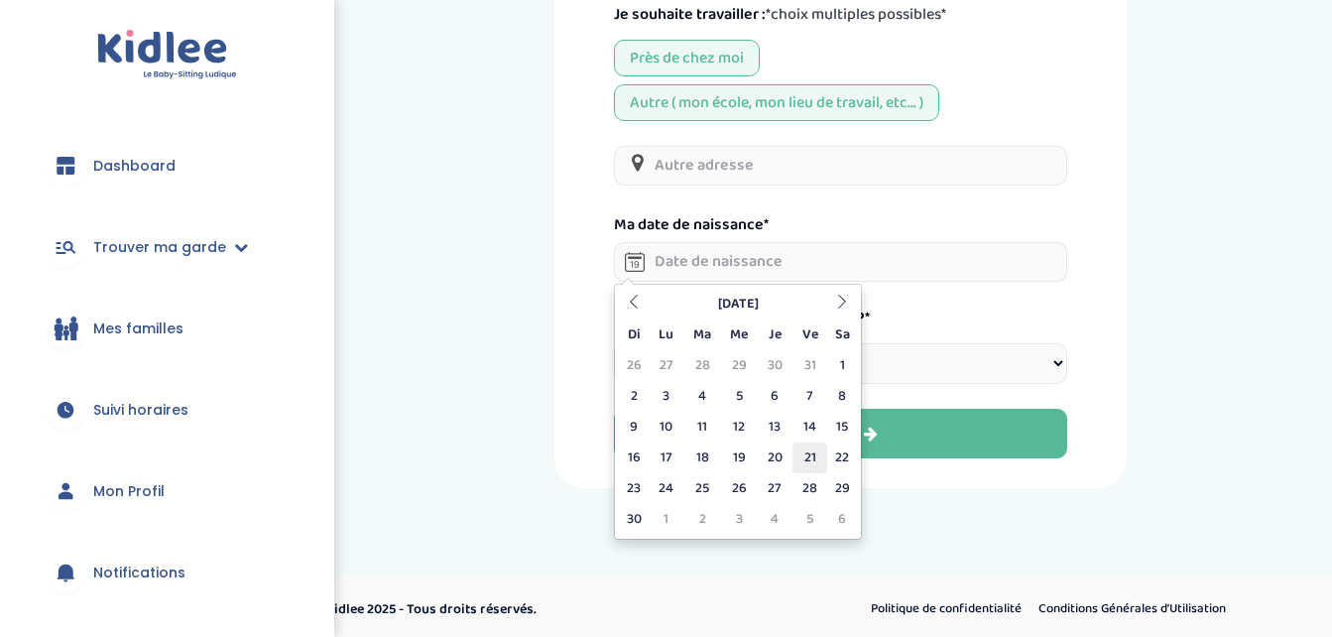
click at [818, 448] on td "21" at bounding box center [809, 457] width 35 height 31
type input "21-09-2007"
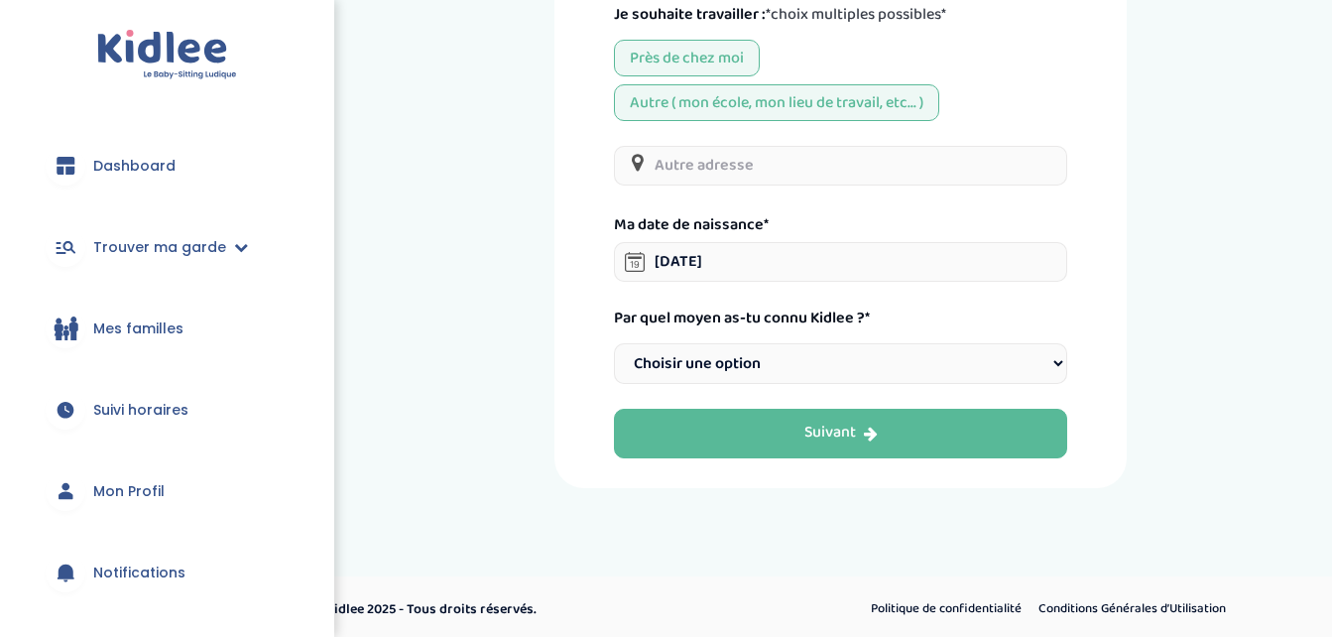
drag, startPoint x: 763, startPoint y: 351, endPoint x: 705, endPoint y: 231, distance: 133.1
select select "6"
click at [614, 343] on select "Choisir une option Bouche à Oreille Google Plateforme Gens de confiance Faceboo…" at bounding box center [840, 363] width 452 height 41
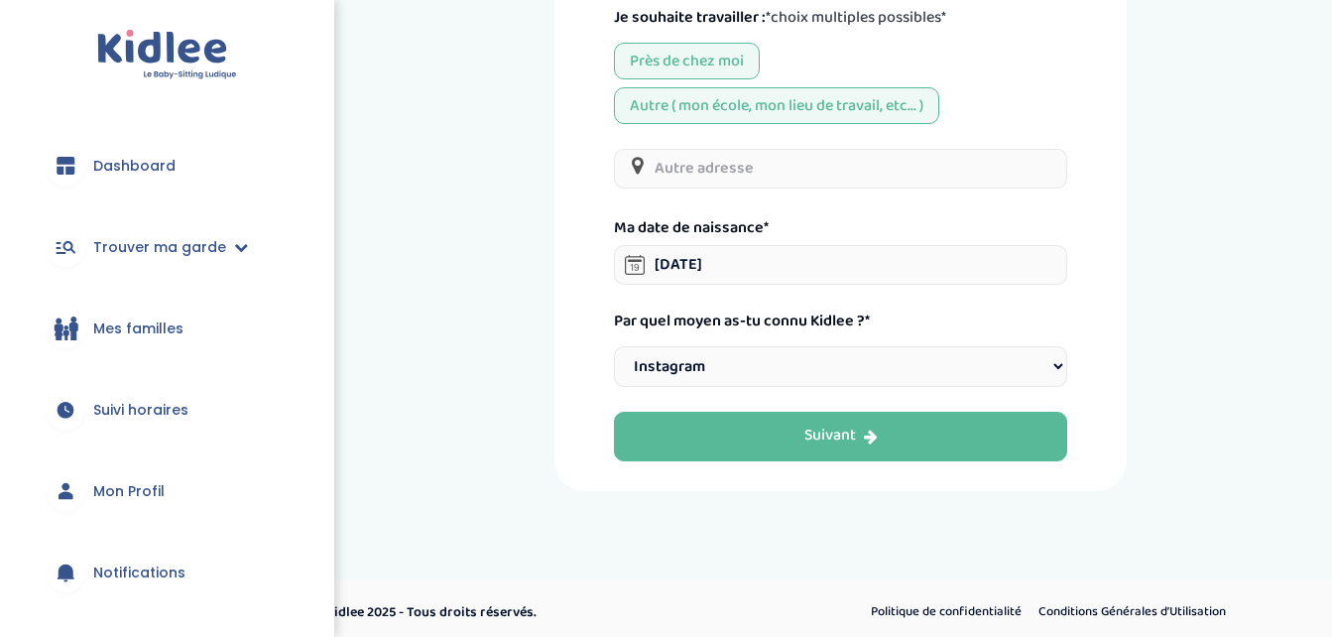
scroll to position [597, 0]
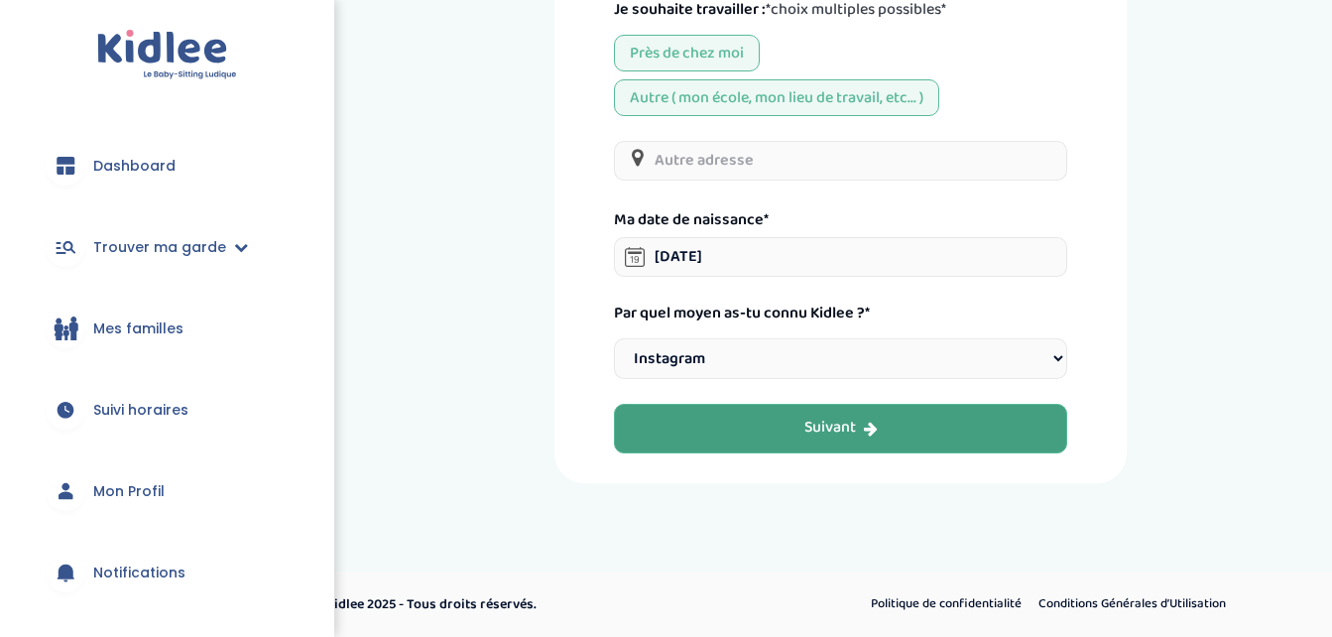
click at [685, 425] on button "Suivant" at bounding box center [840, 429] width 452 height 50
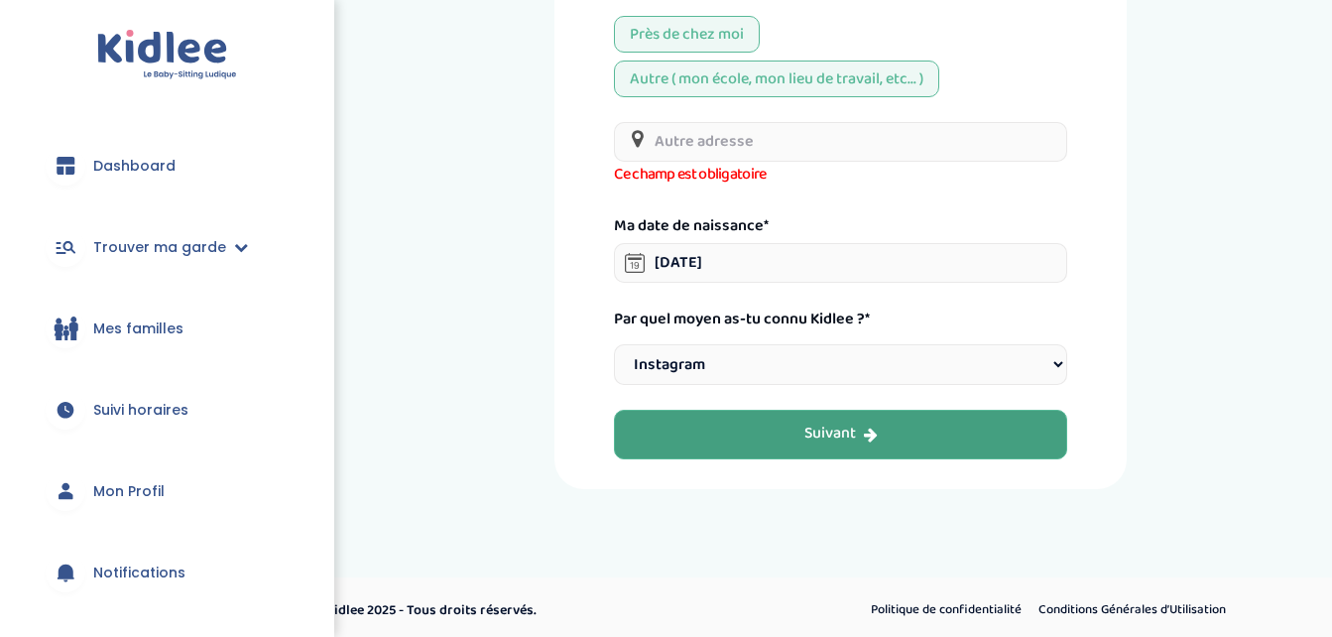
scroll to position [622, 0]
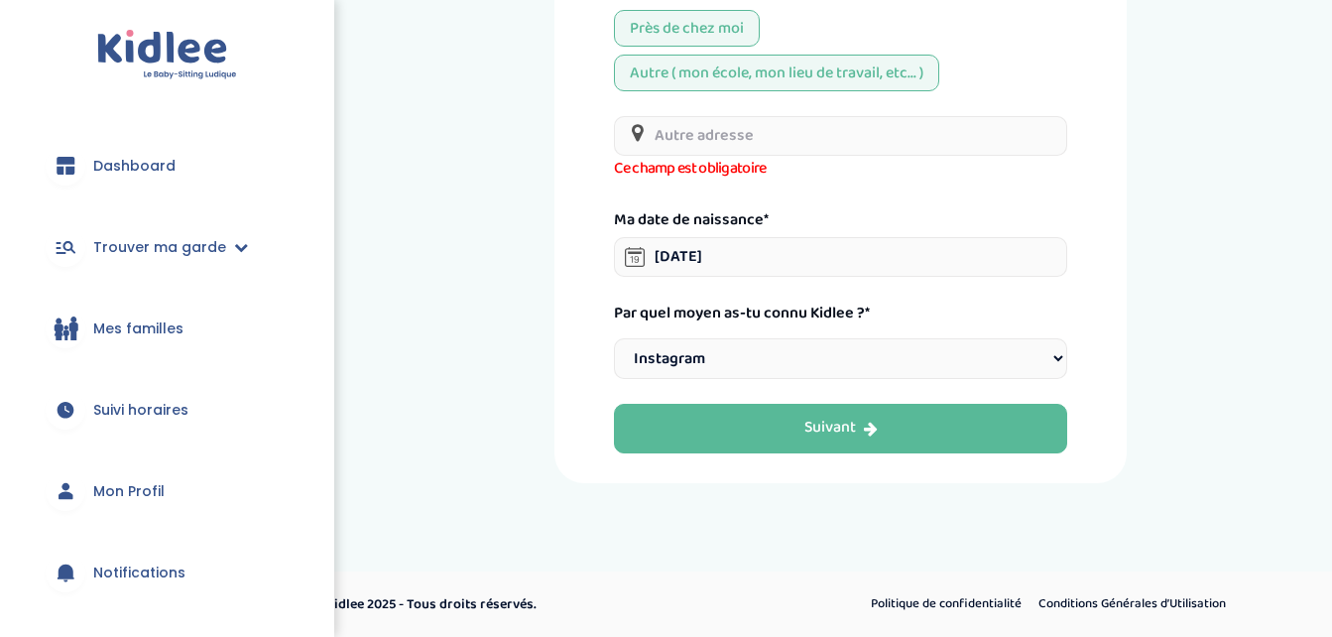
click at [682, 139] on input "text" at bounding box center [840, 136] width 452 height 40
type input "1"
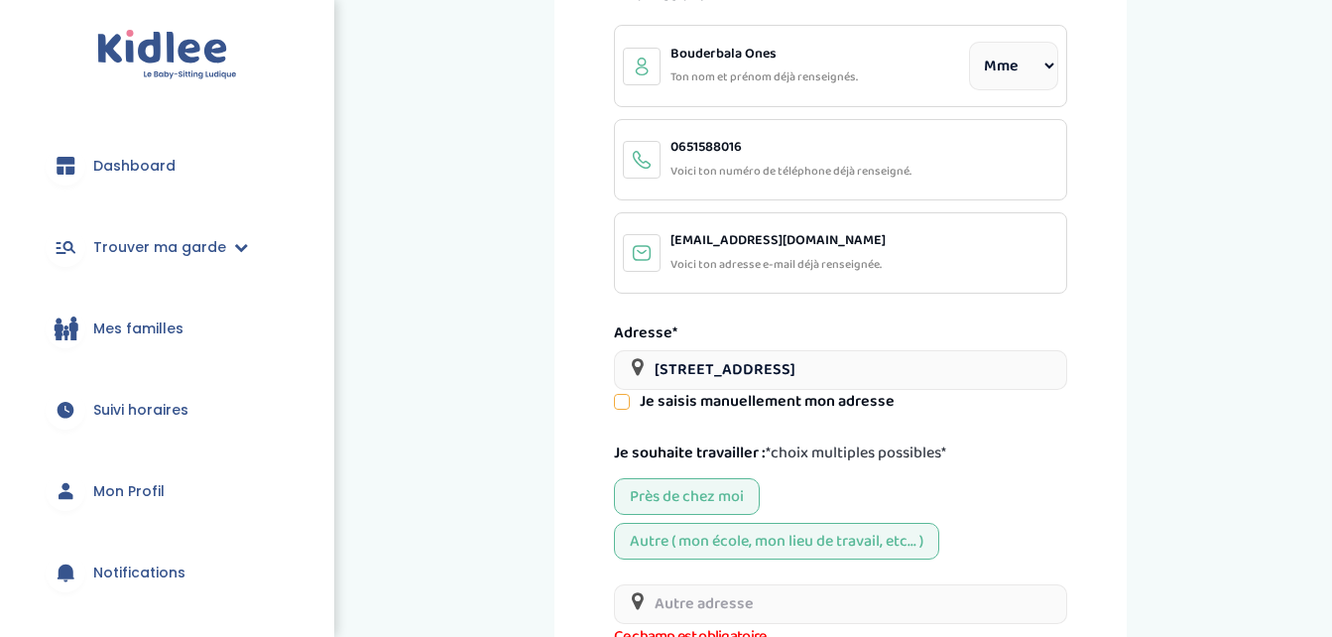
scroll to position [153, 0]
click at [167, 260] on link "Trouver ma garde" at bounding box center [167, 246] width 275 height 71
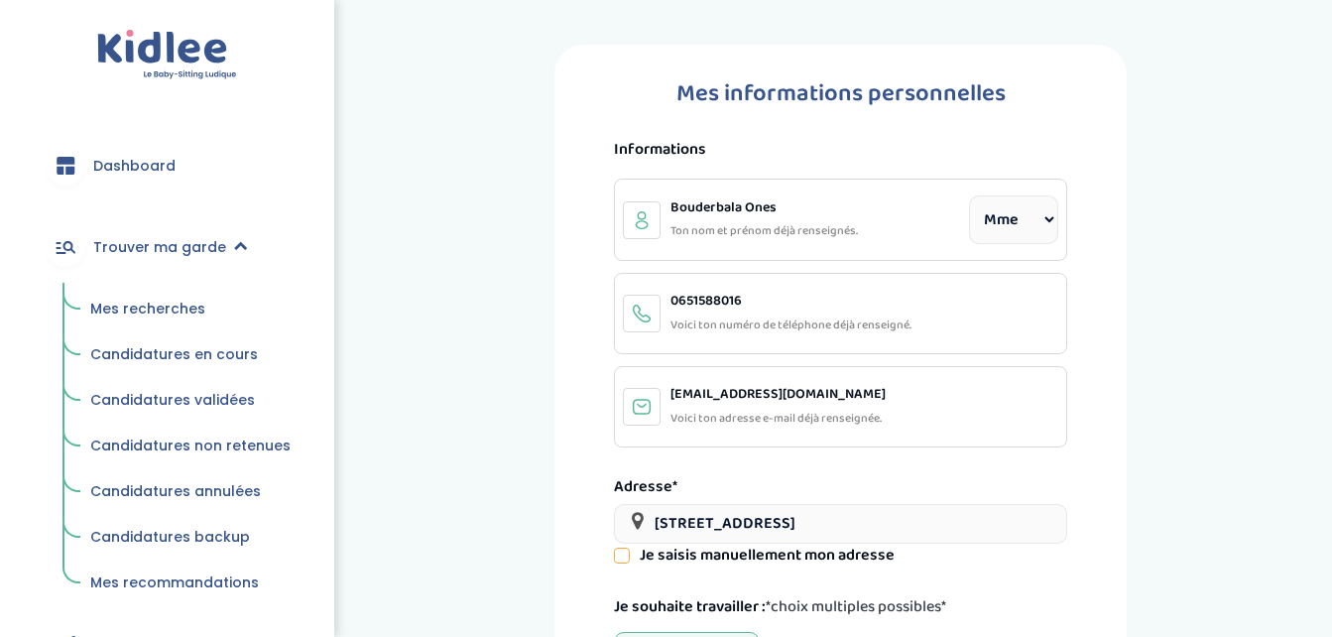
click at [157, 311] on span "Mes recherches" at bounding box center [147, 309] width 115 height 20
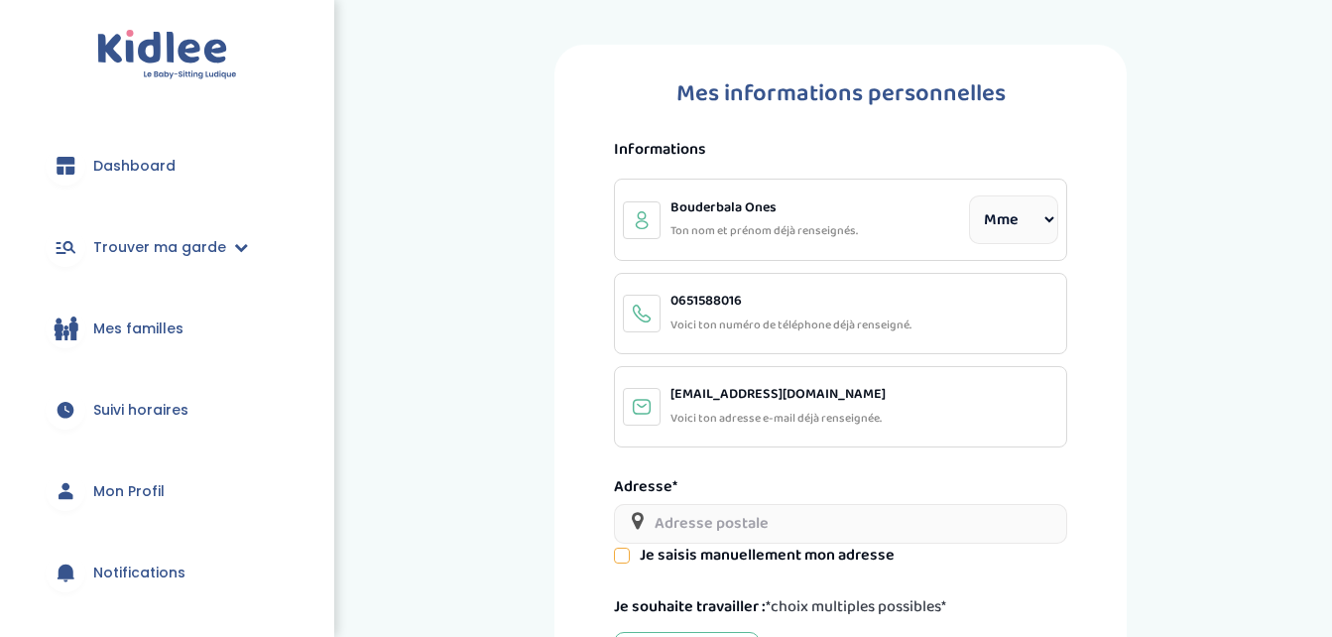
select select "1"
click at [154, 157] on span "Dashboard" at bounding box center [134, 166] width 82 height 21
select select "1"
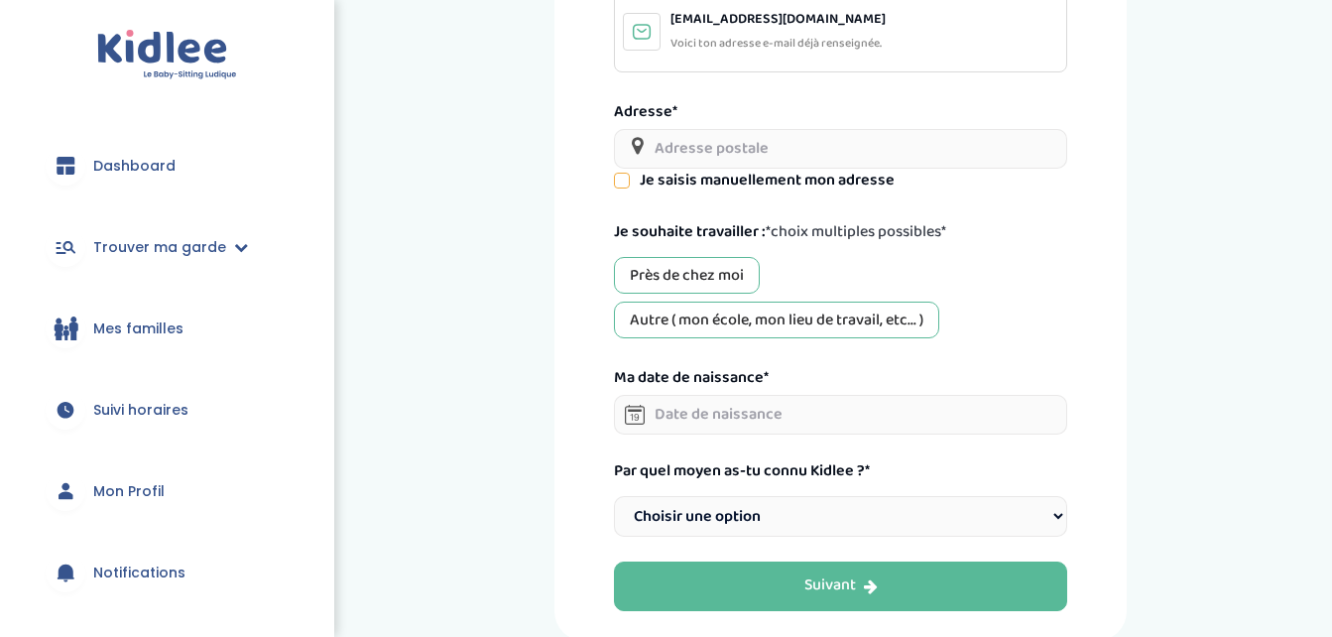
scroll to position [458, 0]
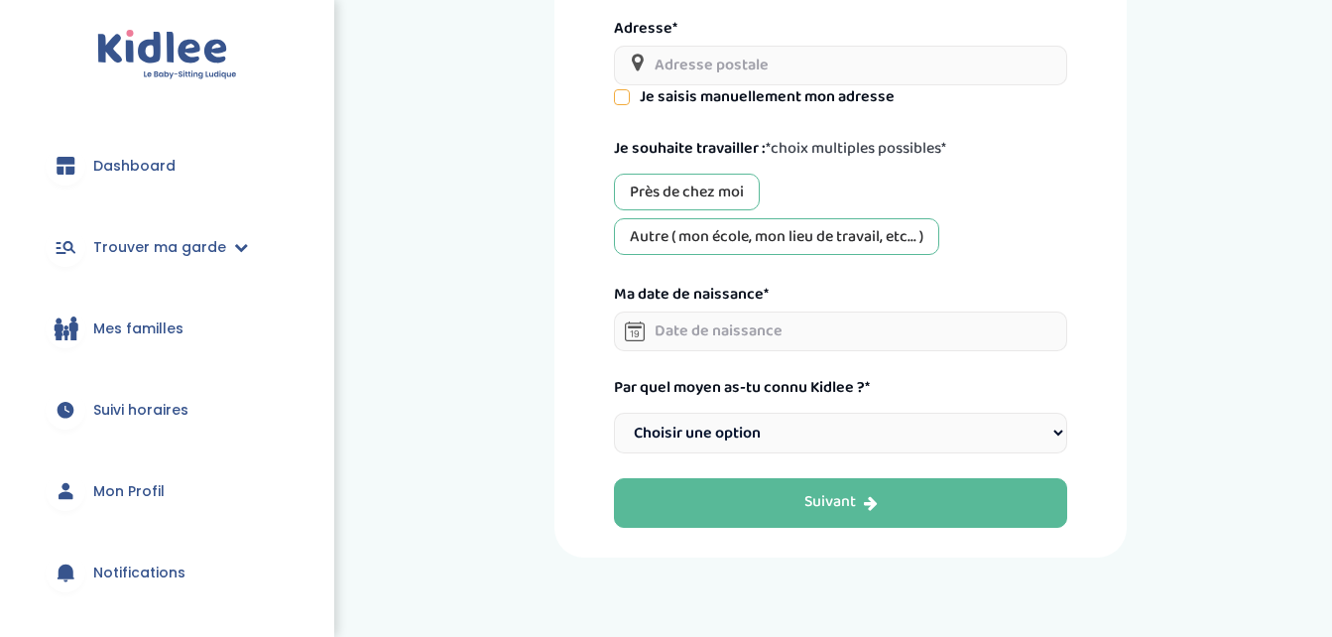
click at [76, 500] on div at bounding box center [66, 491] width 40 height 40
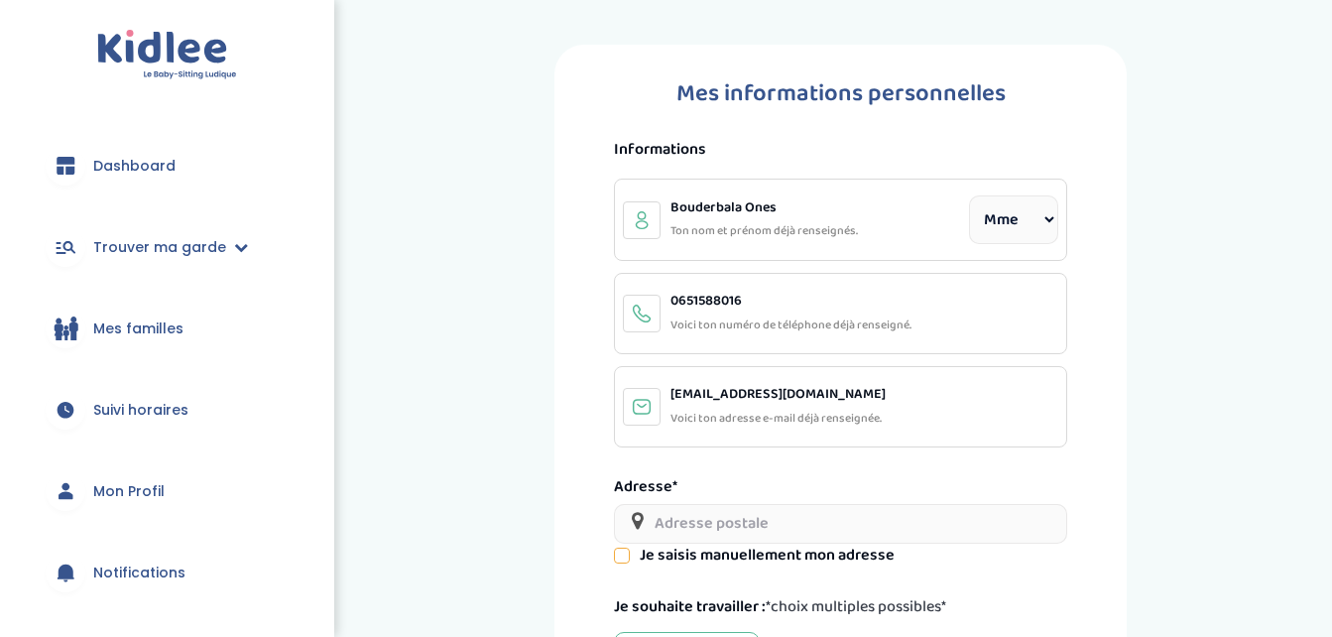
select select "1"
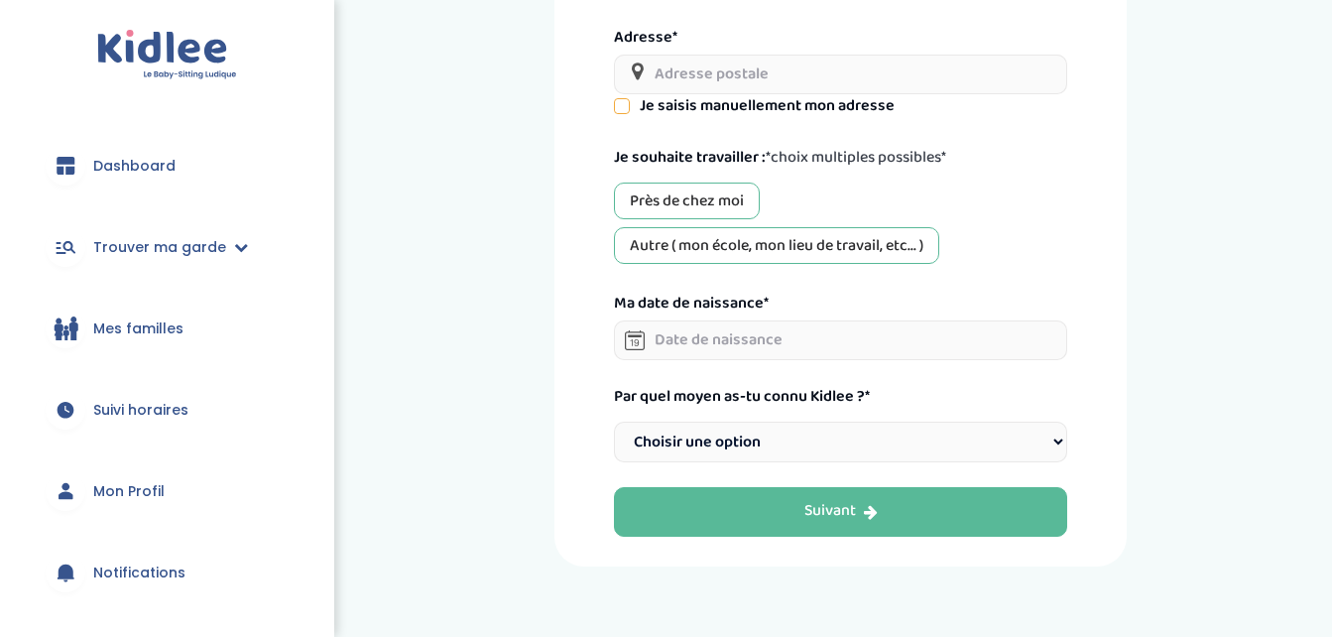
scroll to position [450, 0]
click at [668, 200] on div "Près de chez moi" at bounding box center [687, 200] width 146 height 37
click at [673, 60] on input "text" at bounding box center [840, 74] width 452 height 40
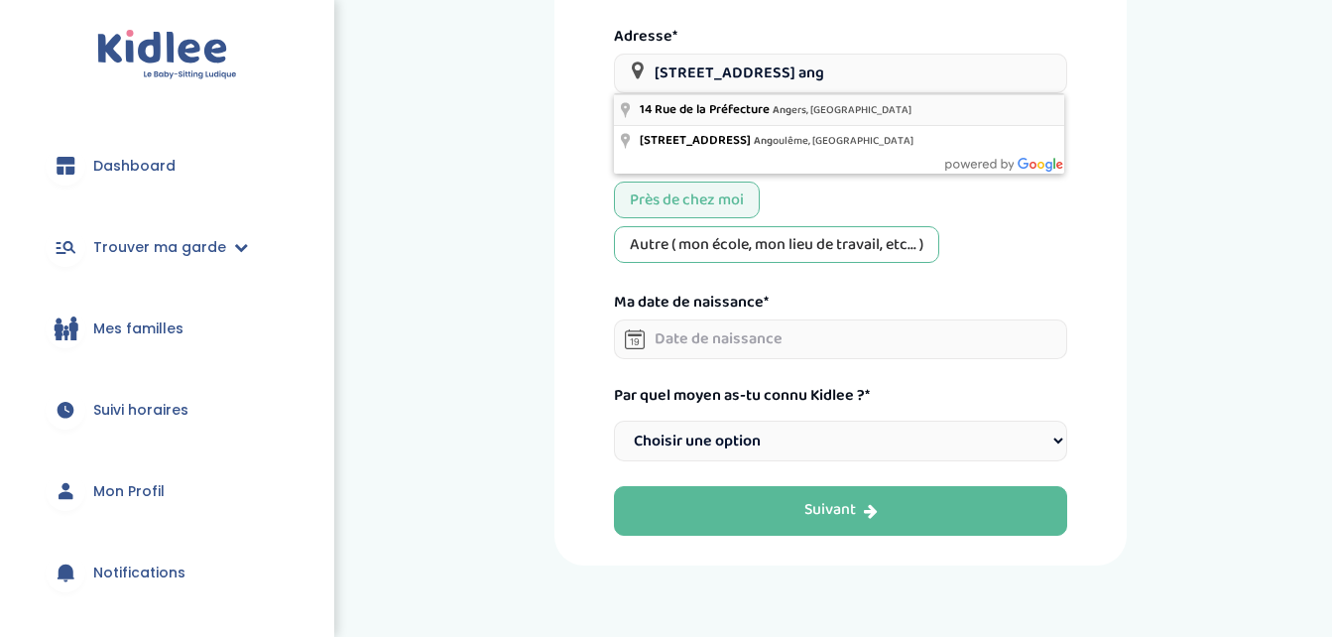
type input "14 Rue de la Préfecture, Angers, France"
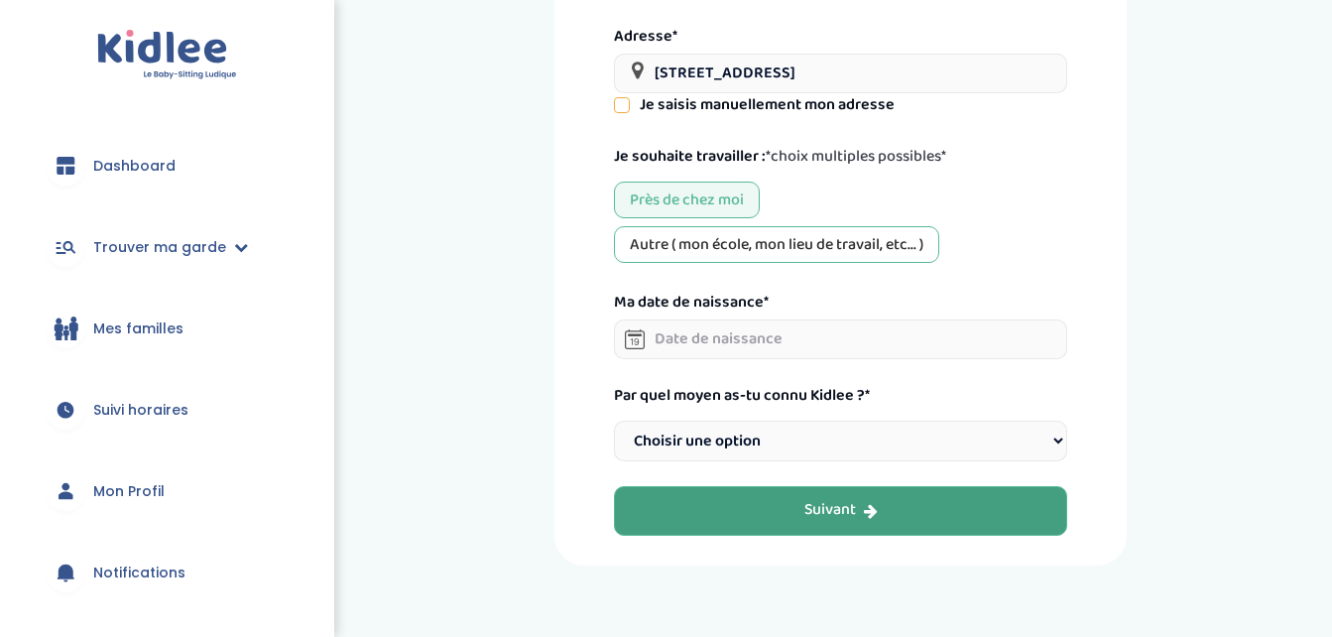
click at [726, 512] on button "Suivant" at bounding box center [840, 511] width 452 height 50
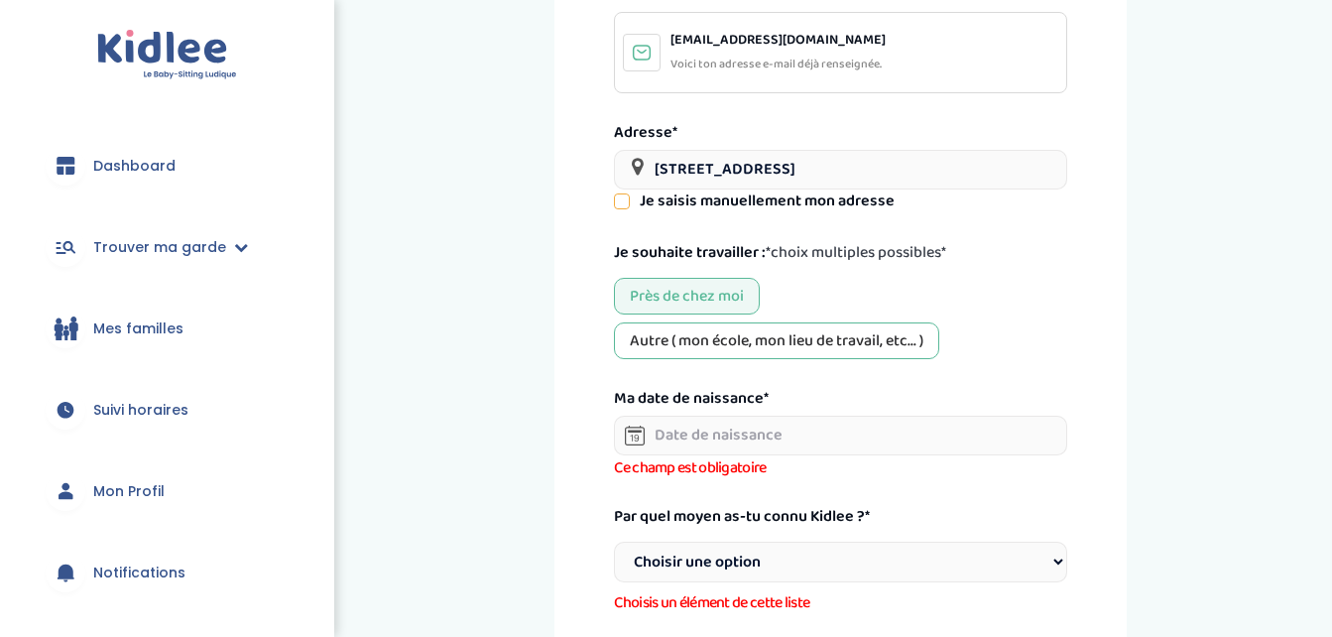
scroll to position [381, 0]
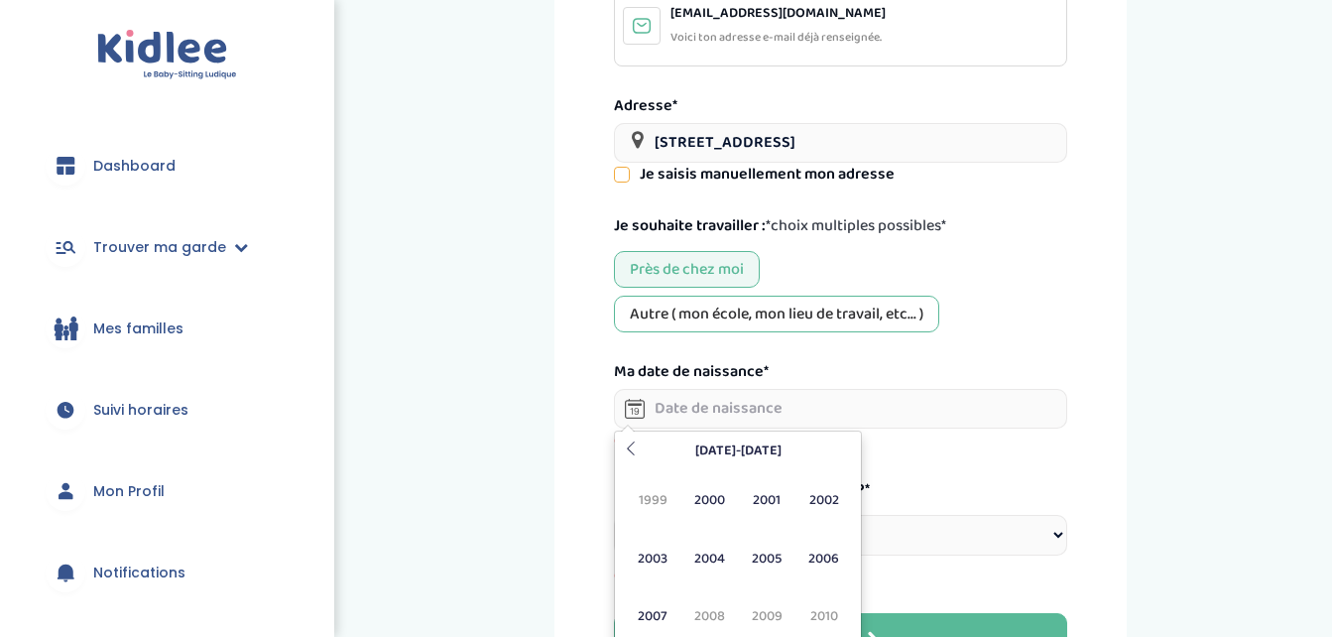
click at [698, 411] on input "text" at bounding box center [840, 409] width 452 height 40
click at [646, 615] on span "2007" at bounding box center [653, 616] width 53 height 54
click at [653, 611] on span "Sep" at bounding box center [653, 616] width 53 height 54
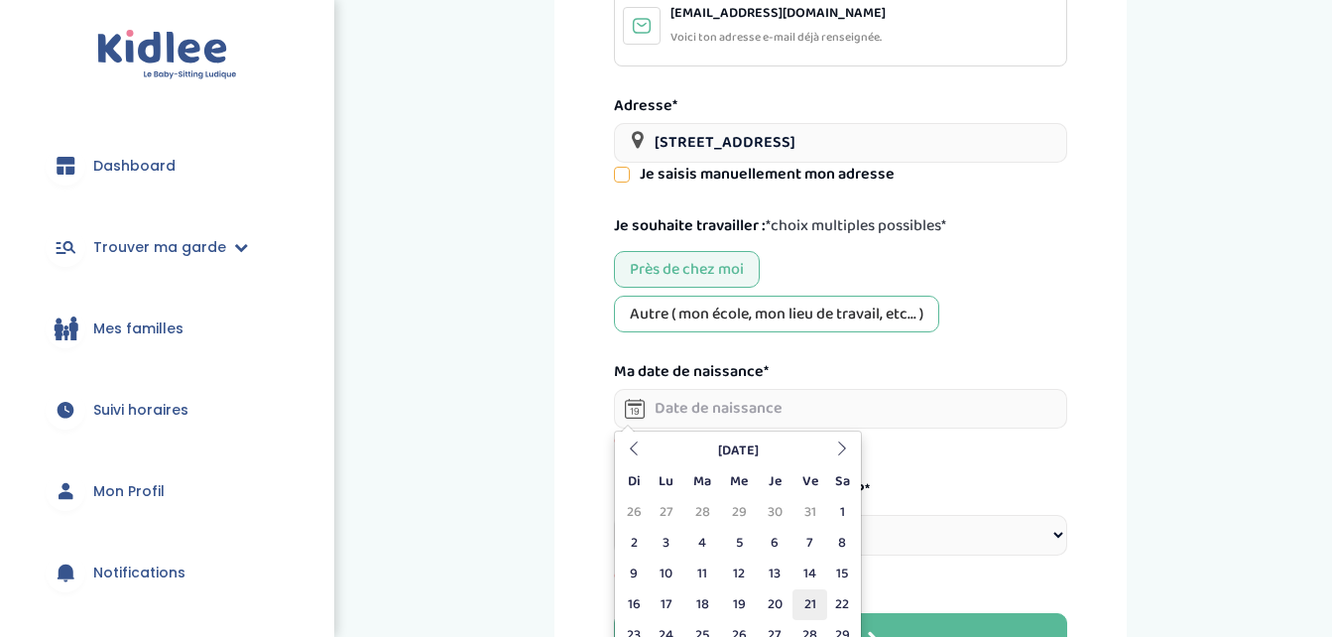
click at [810, 596] on td "21" at bounding box center [809, 604] width 35 height 31
type input "21-09-2007"
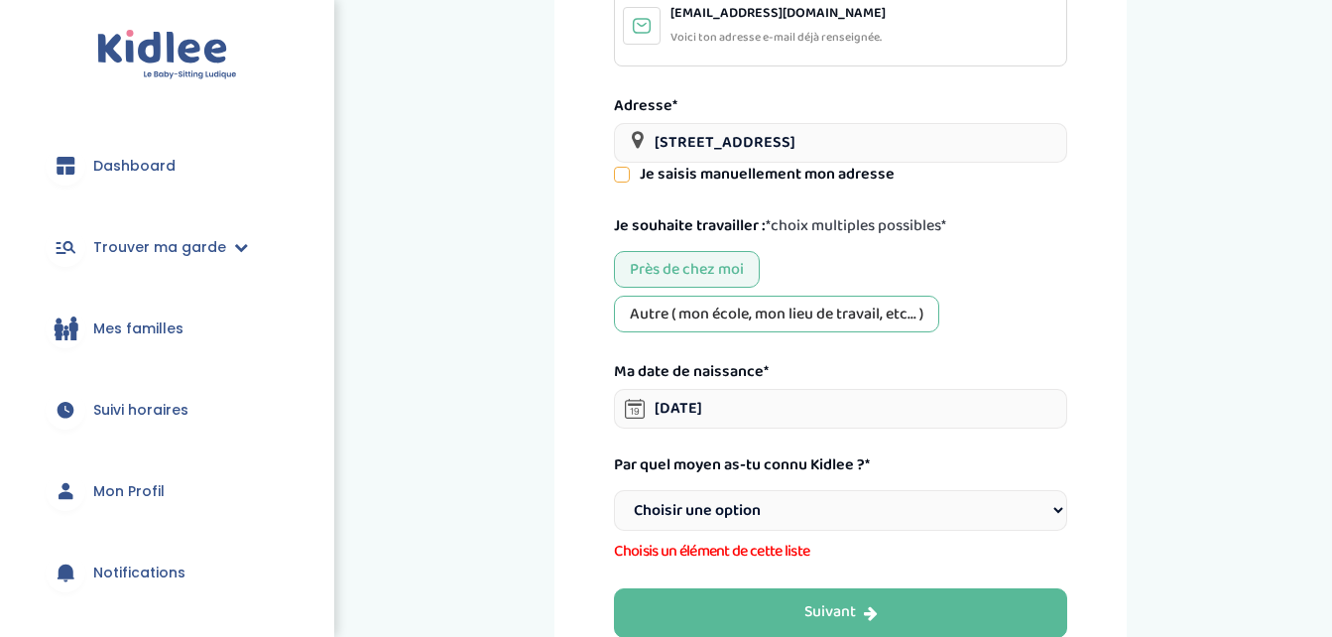
click at [721, 509] on select "Choisir une option Bouche à Oreille Google Plateforme Gens de confiance Faceboo…" at bounding box center [840, 510] width 452 height 41
select select "6"
click at [614, 490] on select "Choisir une option Bouche à Oreille Google Plateforme Gens de confiance Faceboo…" at bounding box center [840, 510] width 452 height 41
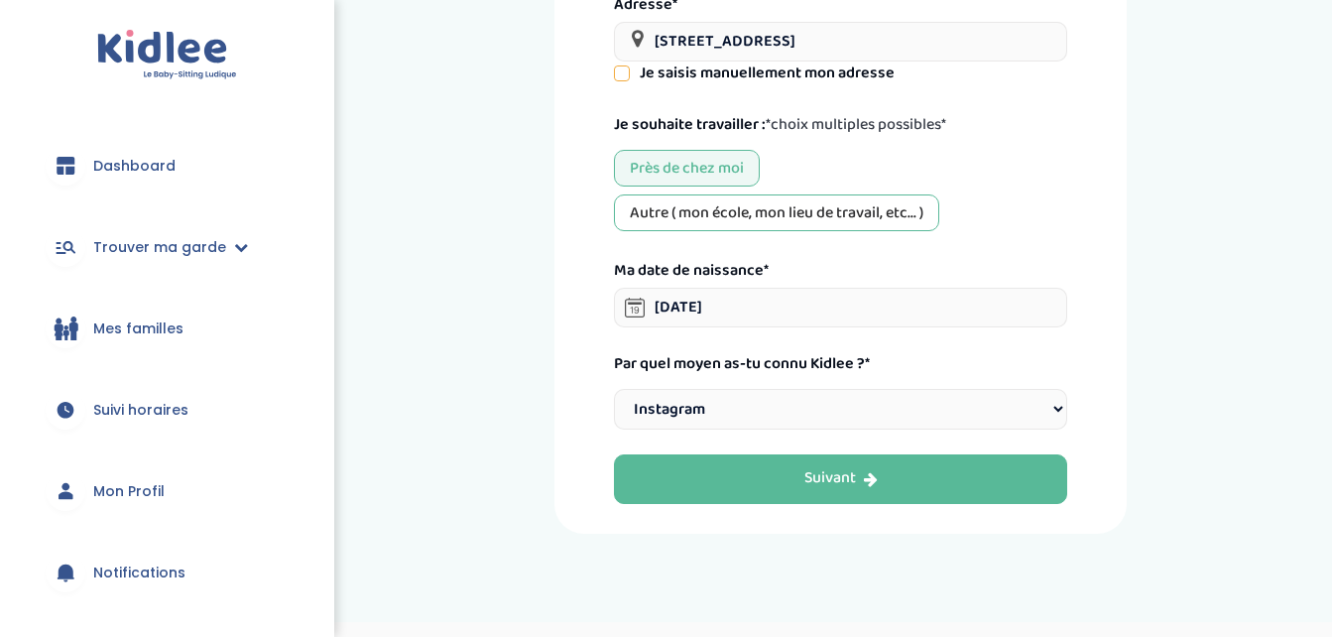
scroll to position [483, 0]
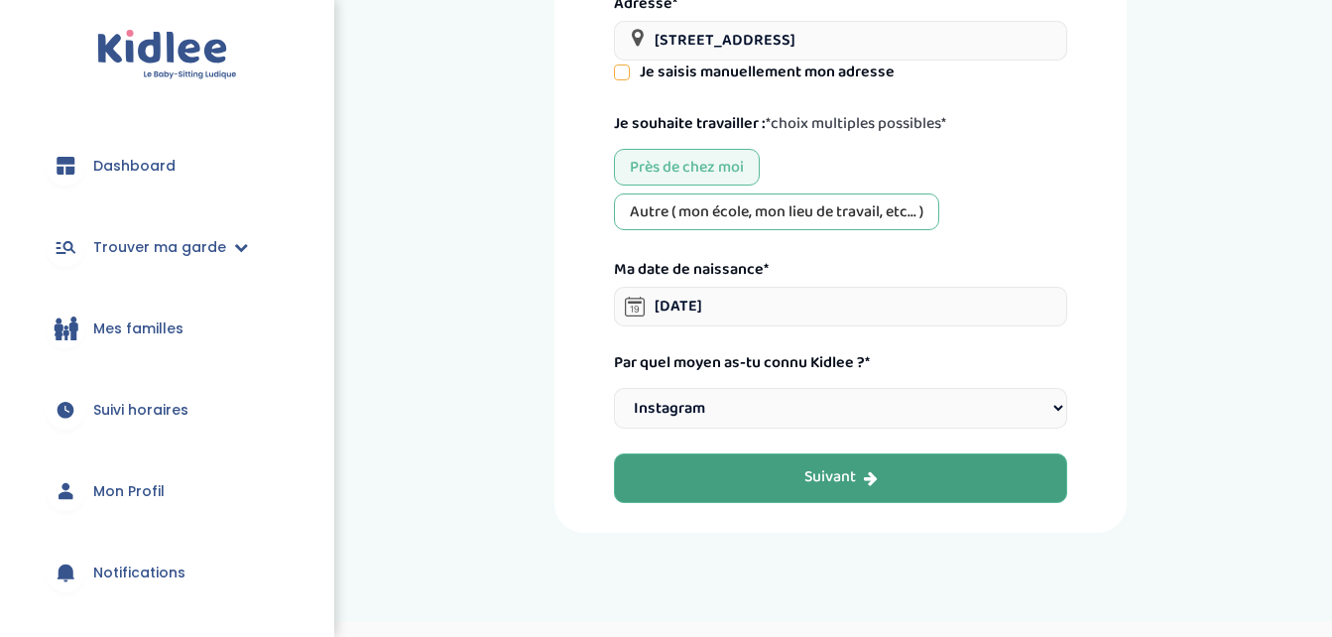
click at [715, 478] on button "Suivant" at bounding box center [840, 478] width 452 height 50
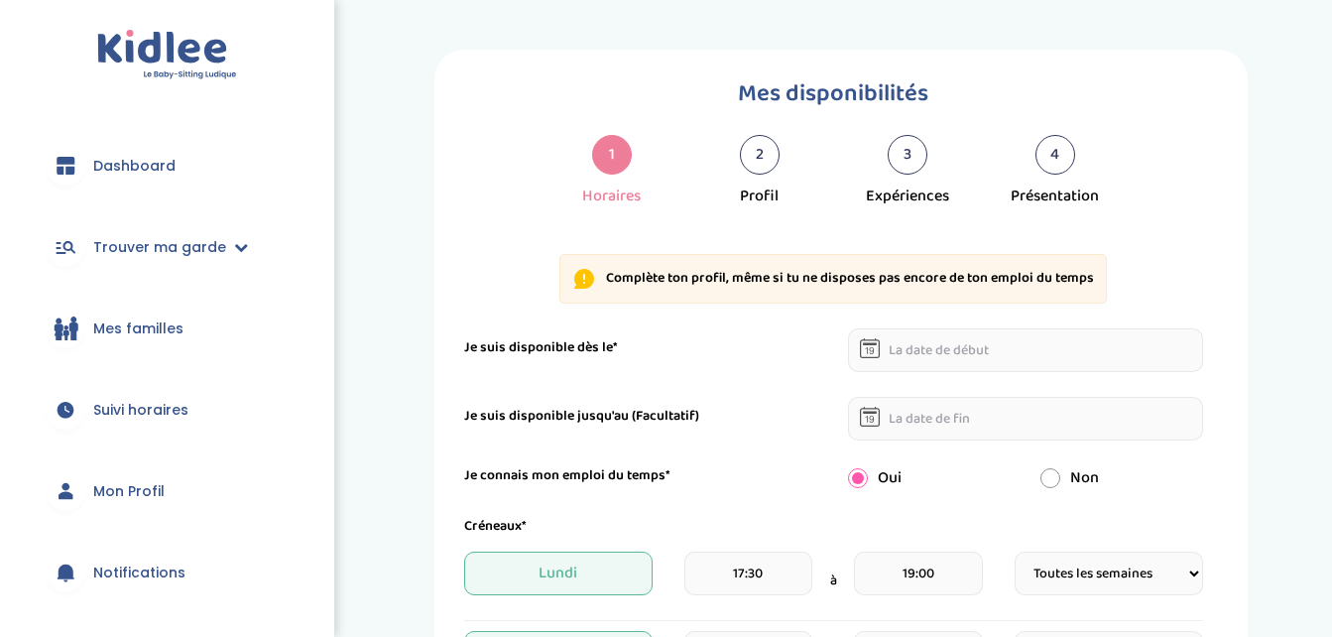
select select "1"
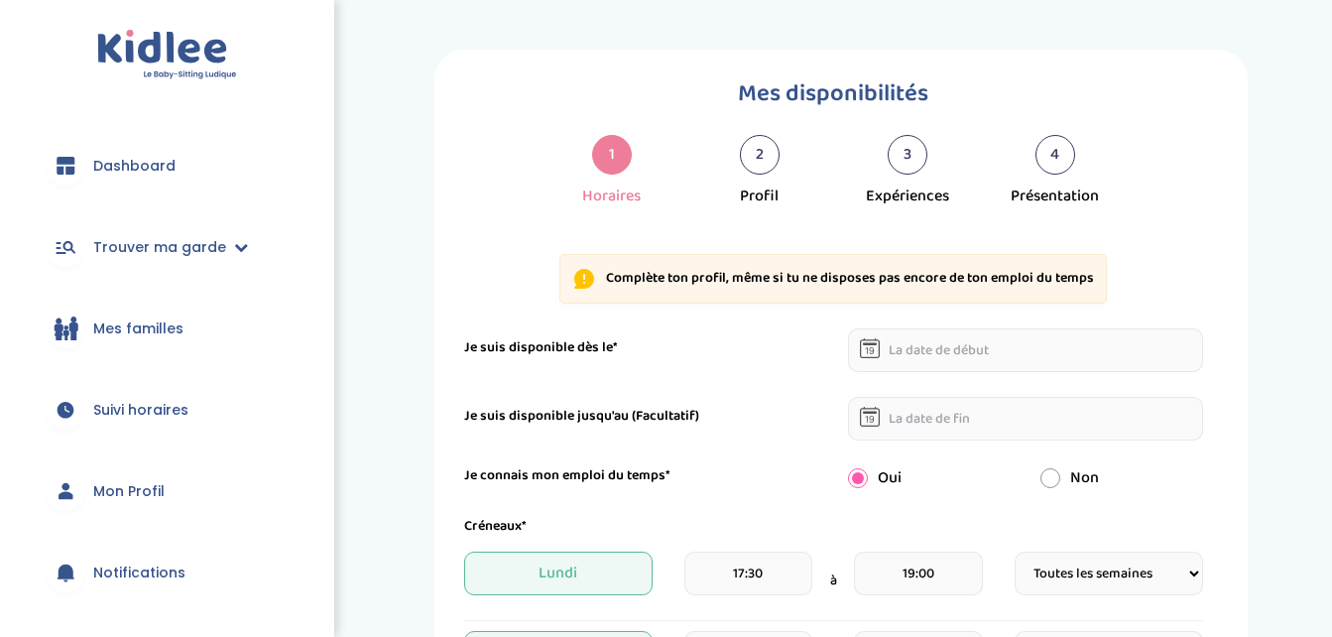
select select "1"
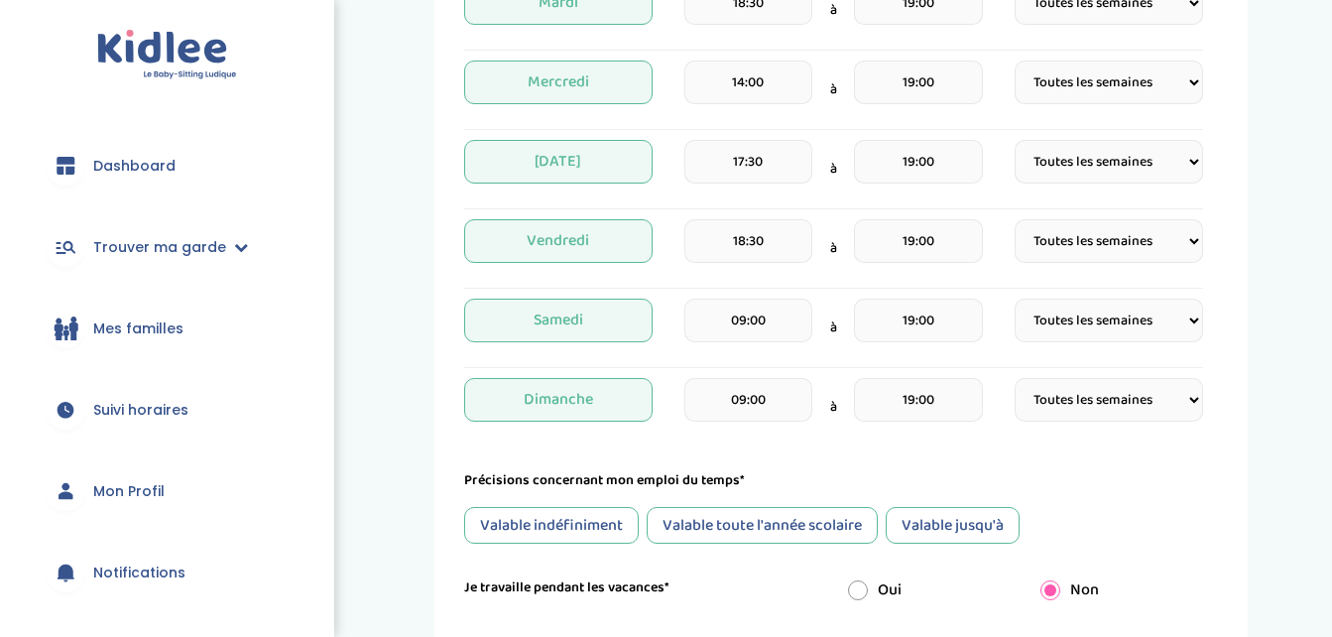
scroll to position [659, 0]
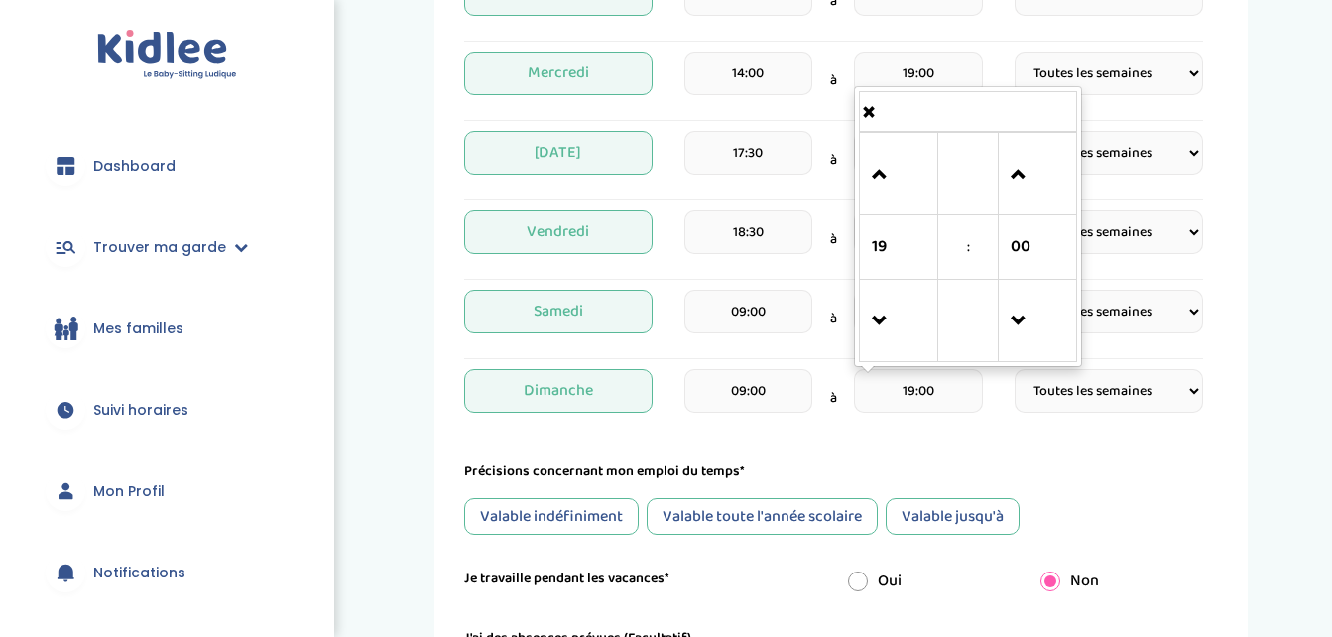
click at [947, 392] on input "19:00" at bounding box center [918, 391] width 128 height 44
click at [885, 338] on span at bounding box center [899, 322] width 54 height 54
click at [895, 192] on span at bounding box center [899, 175] width 54 height 54
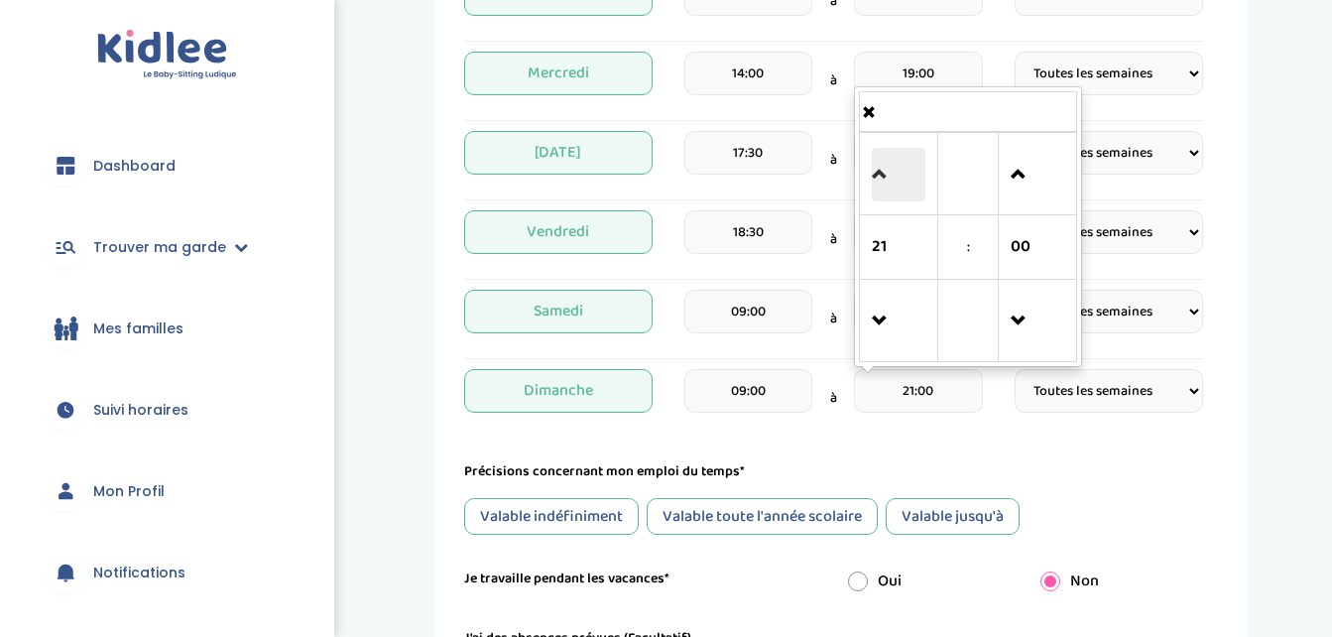
click at [895, 192] on span at bounding box center [899, 175] width 54 height 54
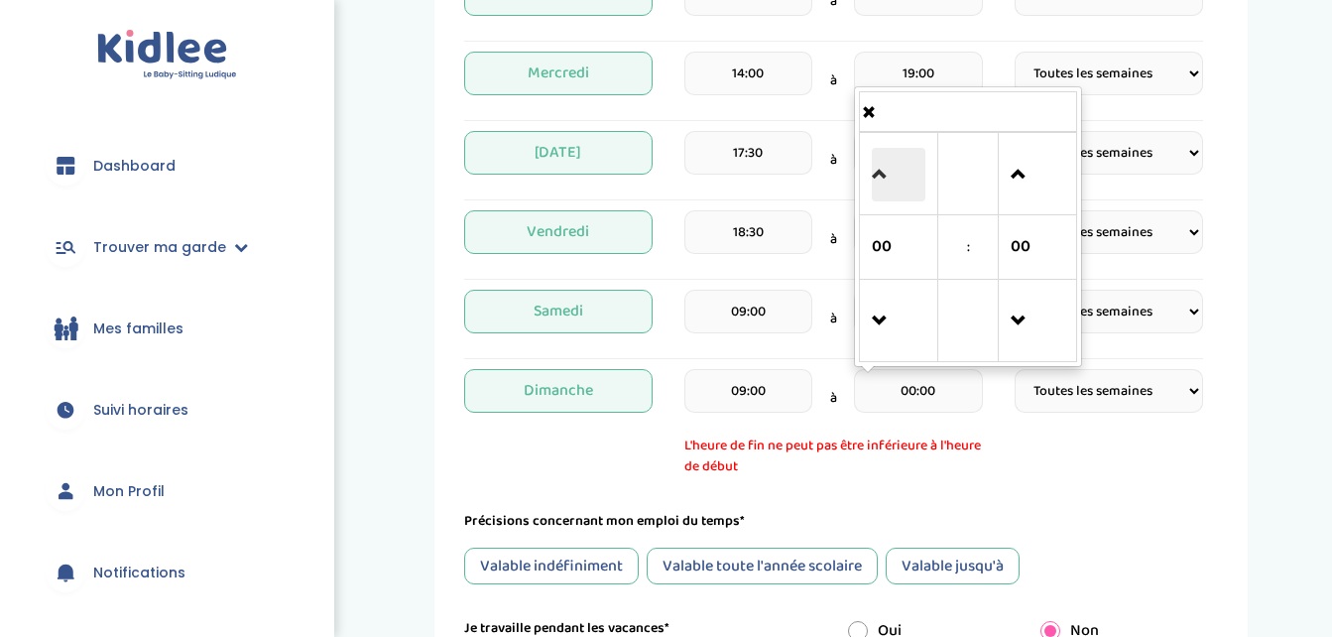
click at [895, 192] on span at bounding box center [899, 175] width 54 height 54
click at [874, 343] on span at bounding box center [899, 322] width 54 height 54
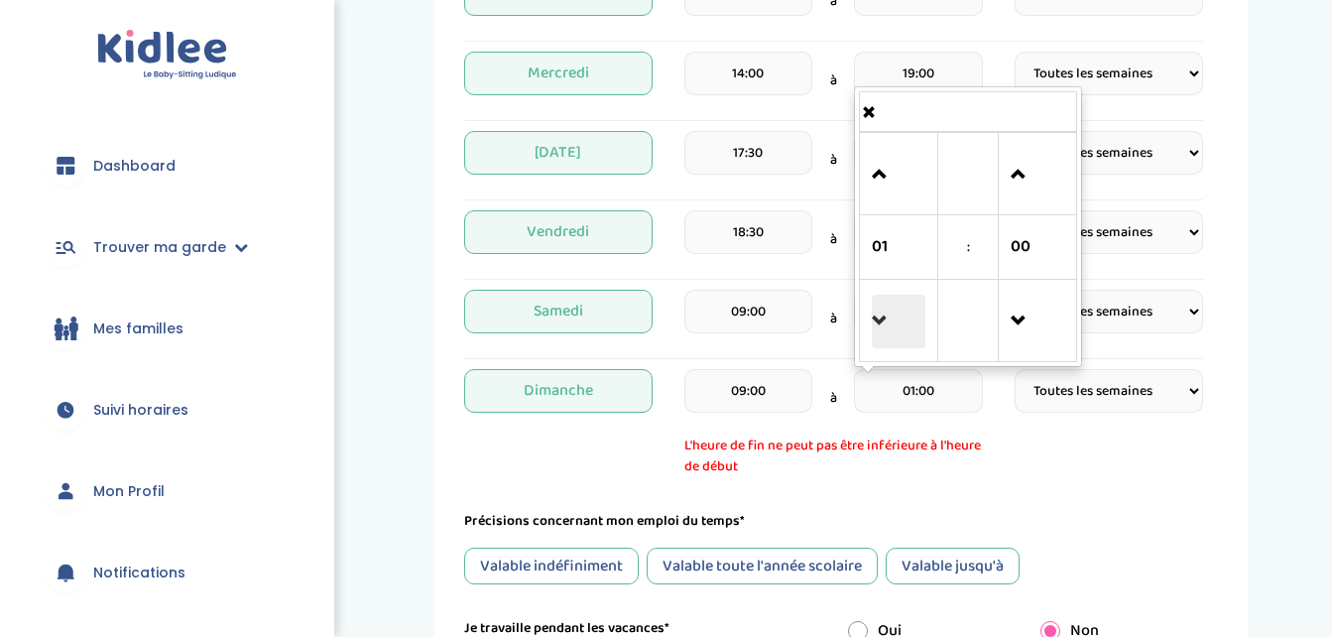
click at [874, 343] on span at bounding box center [899, 322] width 54 height 54
type input "23:00"
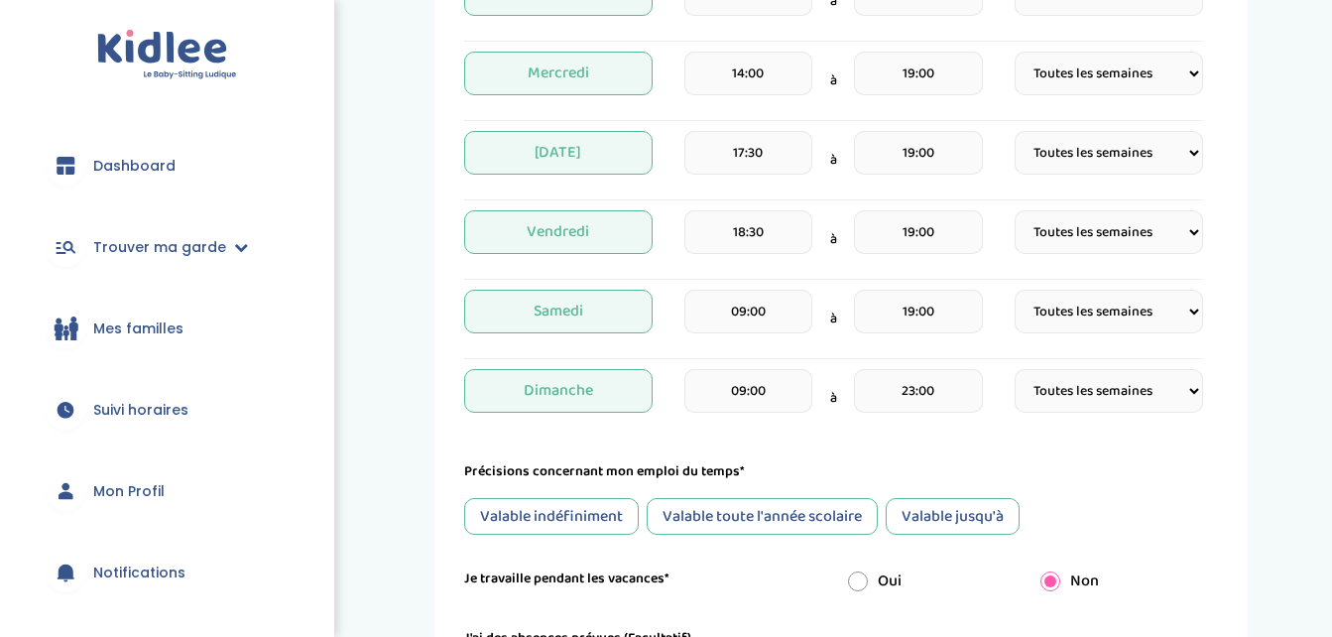
click at [1014, 455] on form "Je suis disponible dès le* Je suis disponible jusqu'au (Facultatif) Je connais …" at bounding box center [833, 195] width 739 height 1050
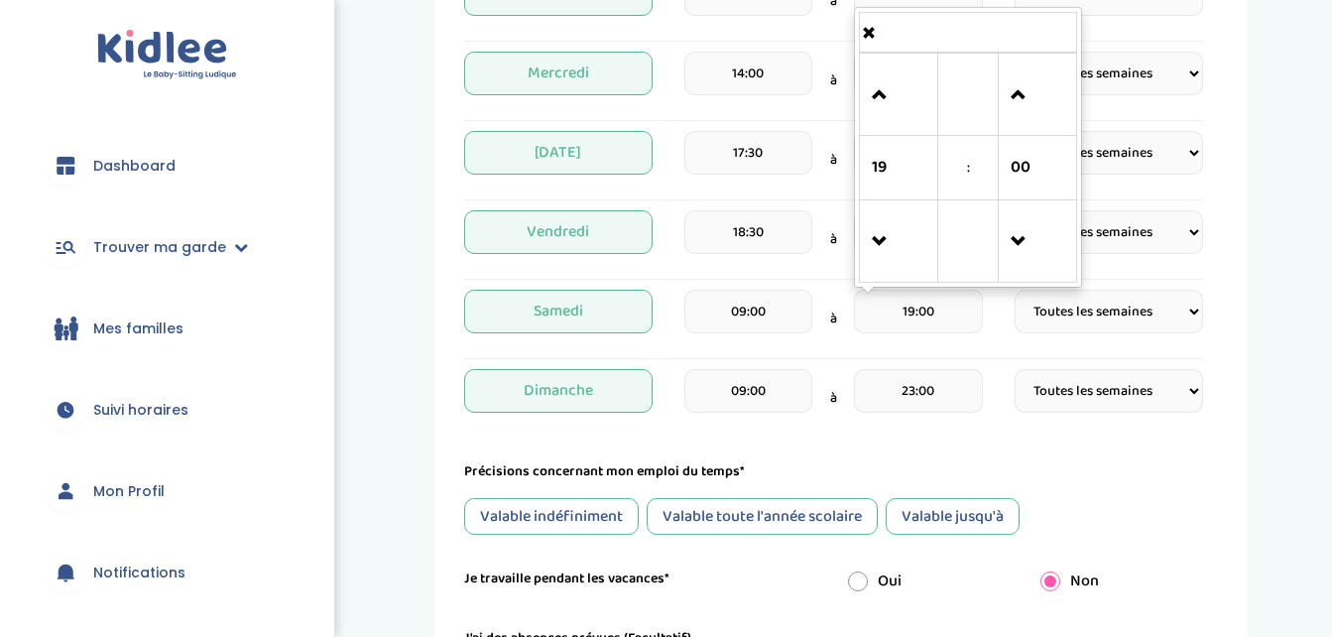
click at [954, 302] on input "19:00" at bounding box center [918, 312] width 128 height 44
click at [889, 155] on span "19" at bounding box center [899, 168] width 54 height 54
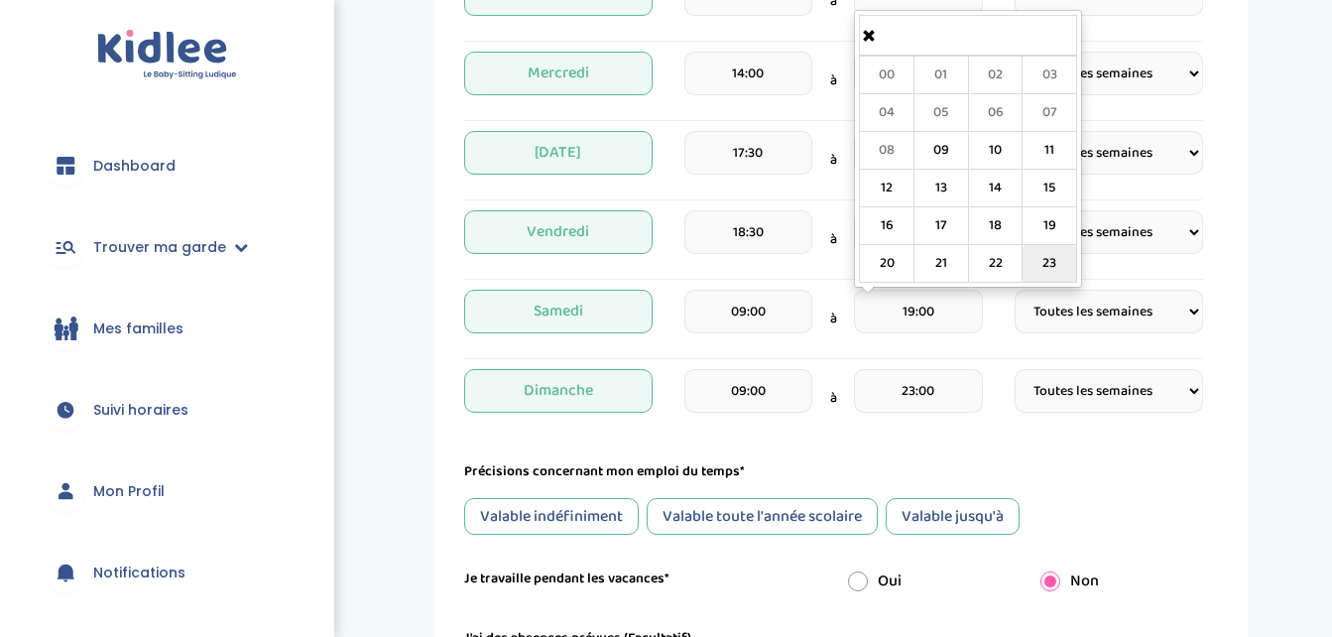
click at [1044, 262] on td "23" at bounding box center [1050, 264] width 55 height 38
type input "23:00"
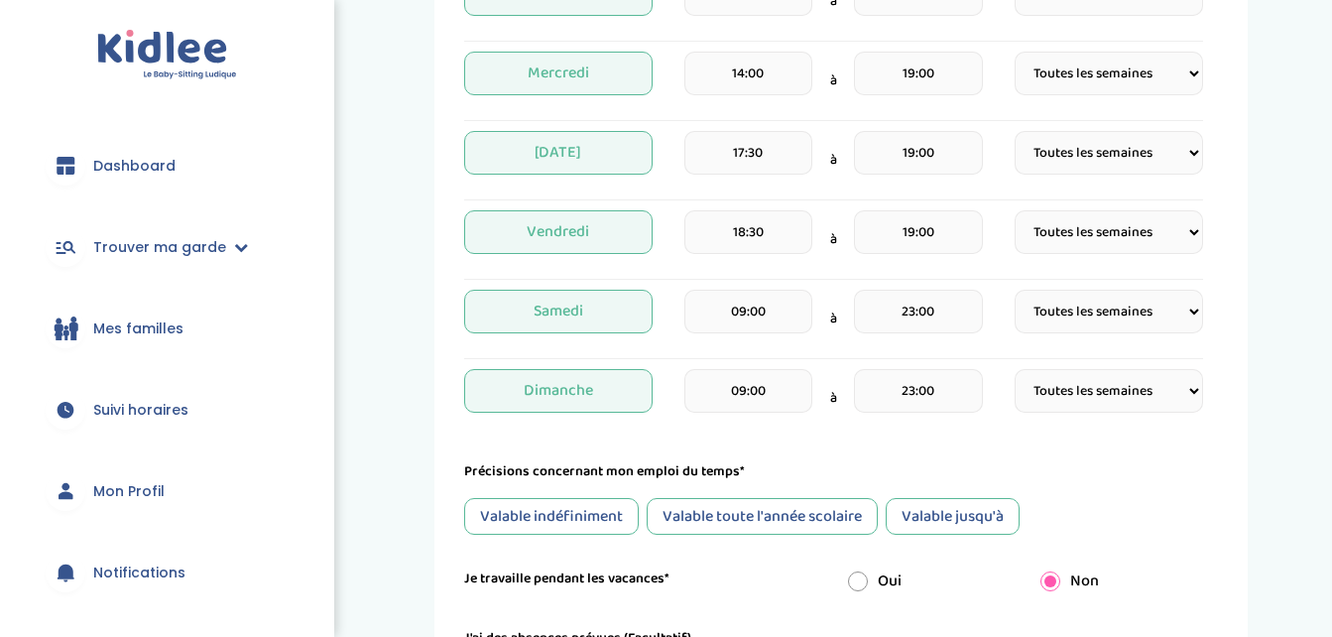
click at [1002, 418] on div "Dimanche 09:00 à 23:00 Fréquence Toutes les semaines Toutes les 2 semaines Tous…" at bounding box center [833, 398] width 739 height 59
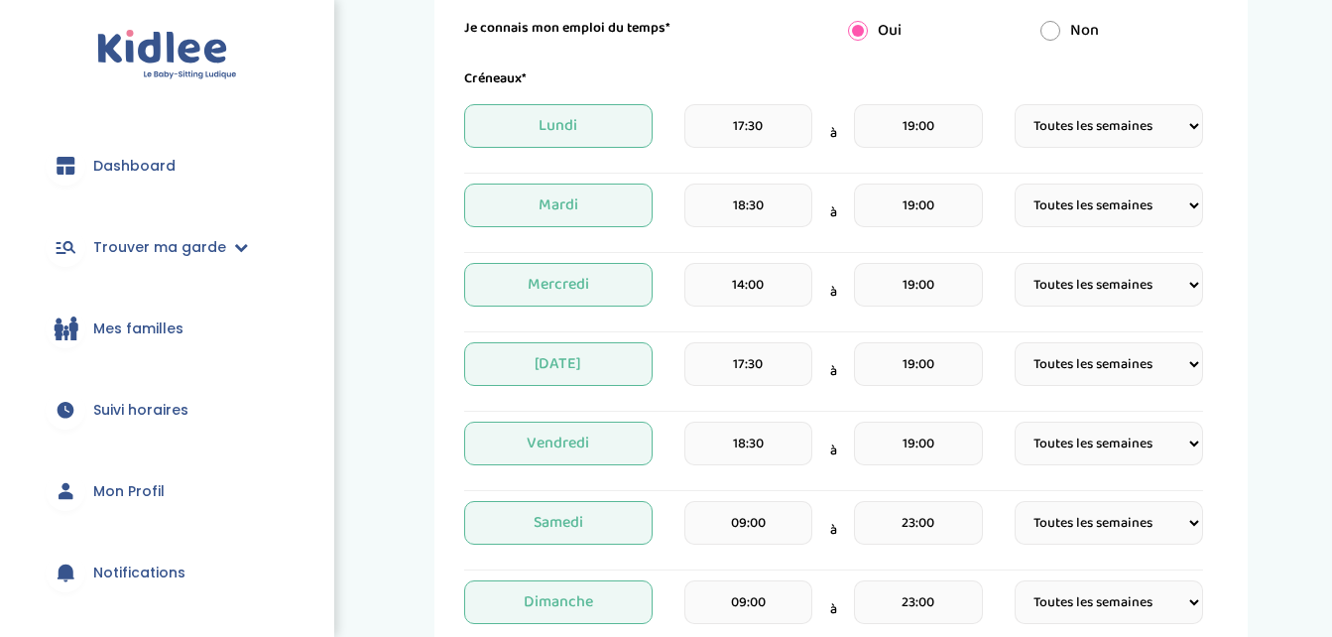
scroll to position [432, 0]
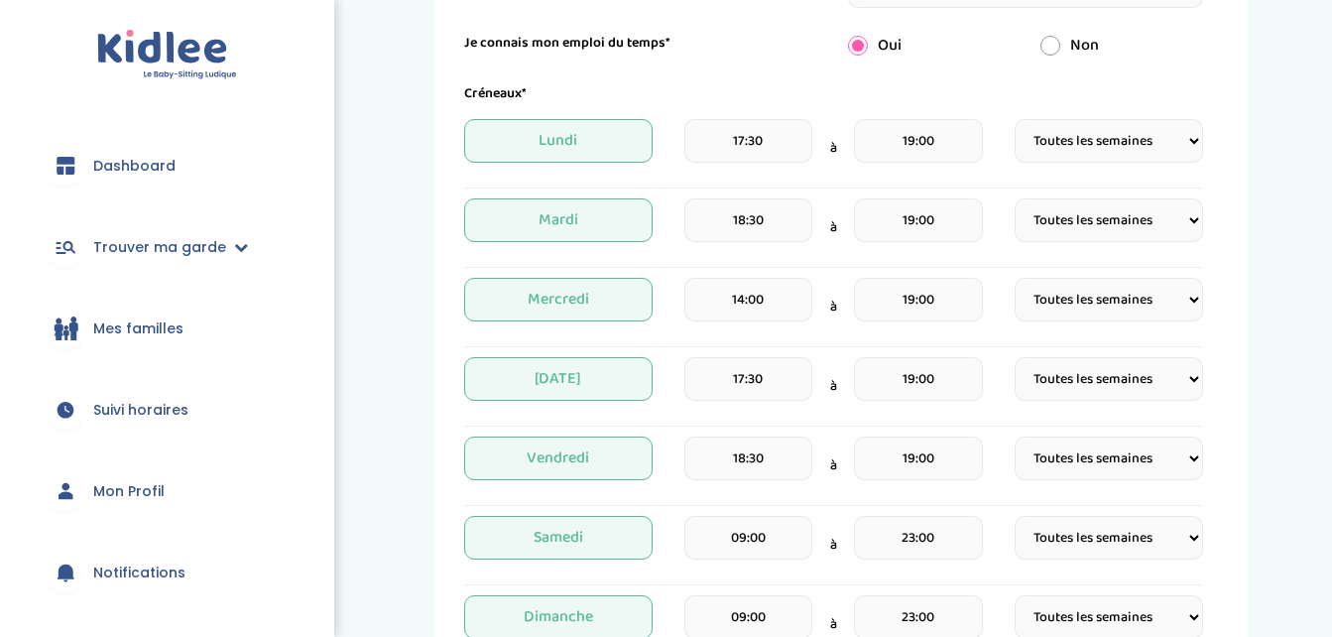
click at [939, 168] on div "19:00" at bounding box center [918, 148] width 128 height 59
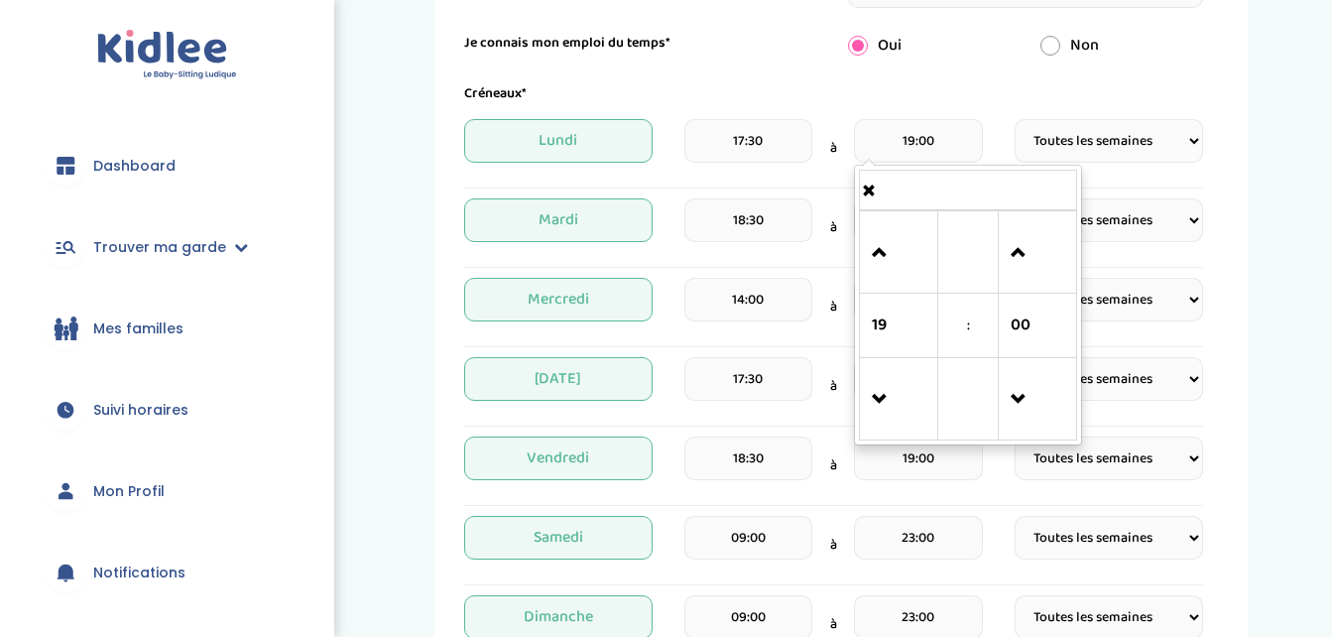
click at [920, 151] on input "19:00" at bounding box center [918, 141] width 128 height 44
click at [878, 396] on span at bounding box center [899, 400] width 54 height 54
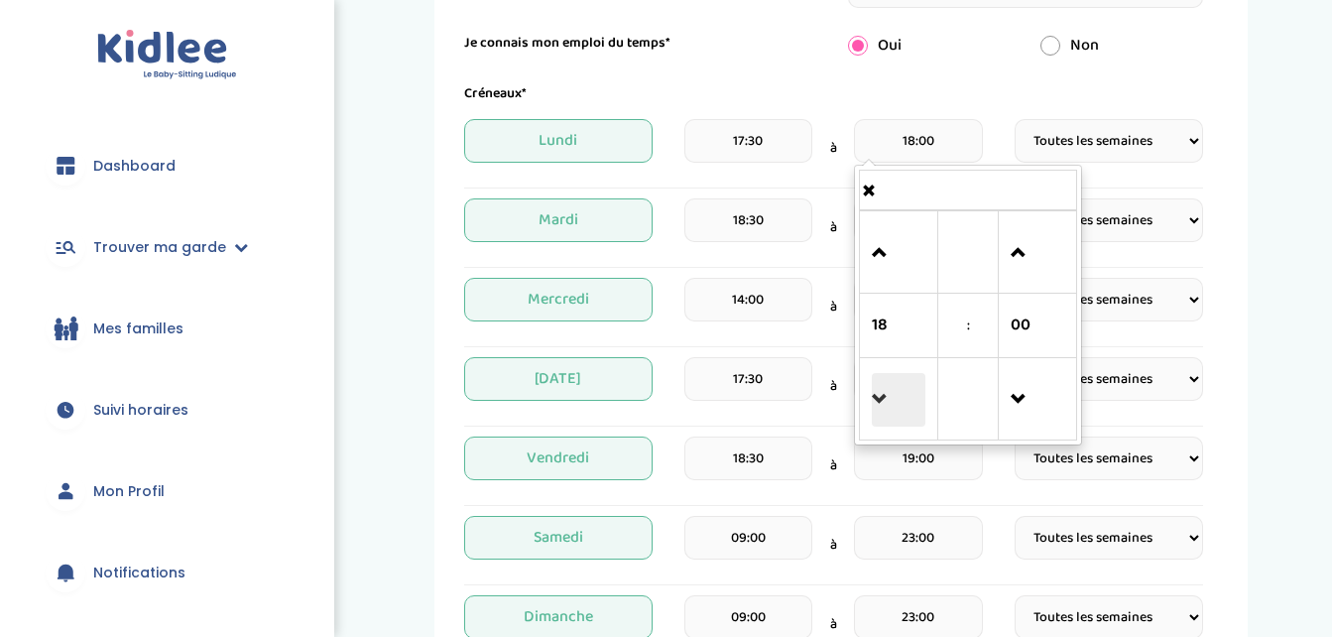
click at [878, 396] on span at bounding box center [899, 400] width 54 height 54
click at [882, 232] on span at bounding box center [899, 253] width 54 height 54
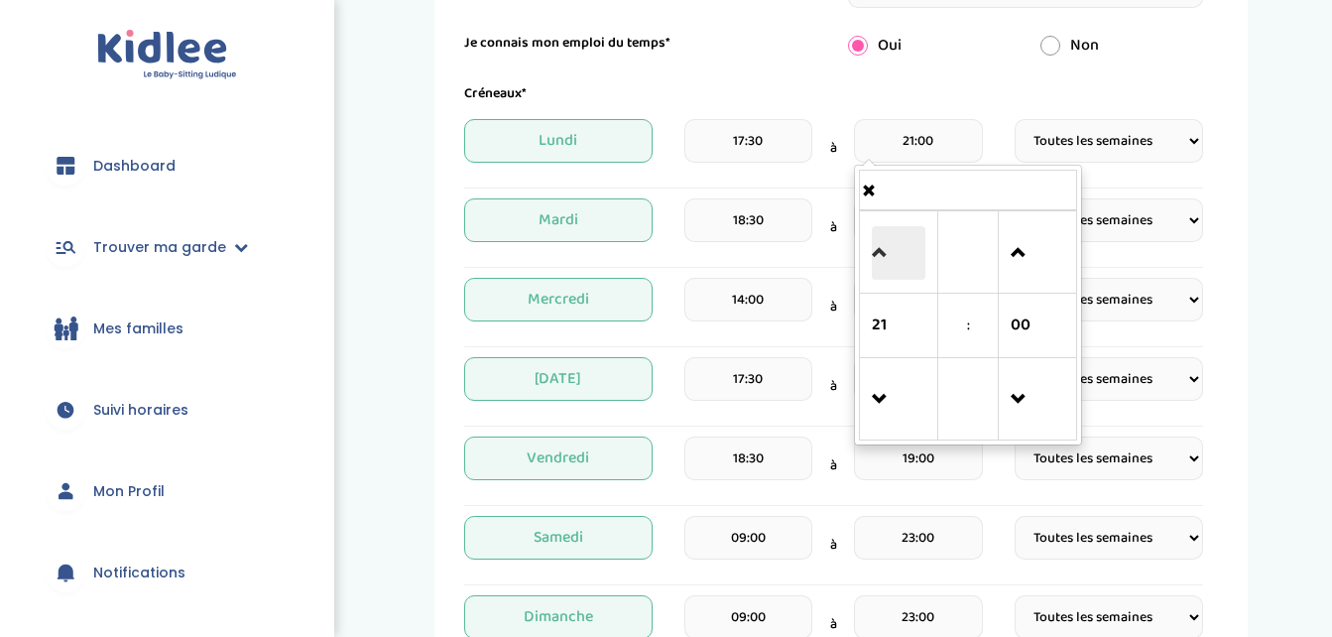
click at [882, 232] on span at bounding box center [899, 253] width 54 height 54
type input "23:00"
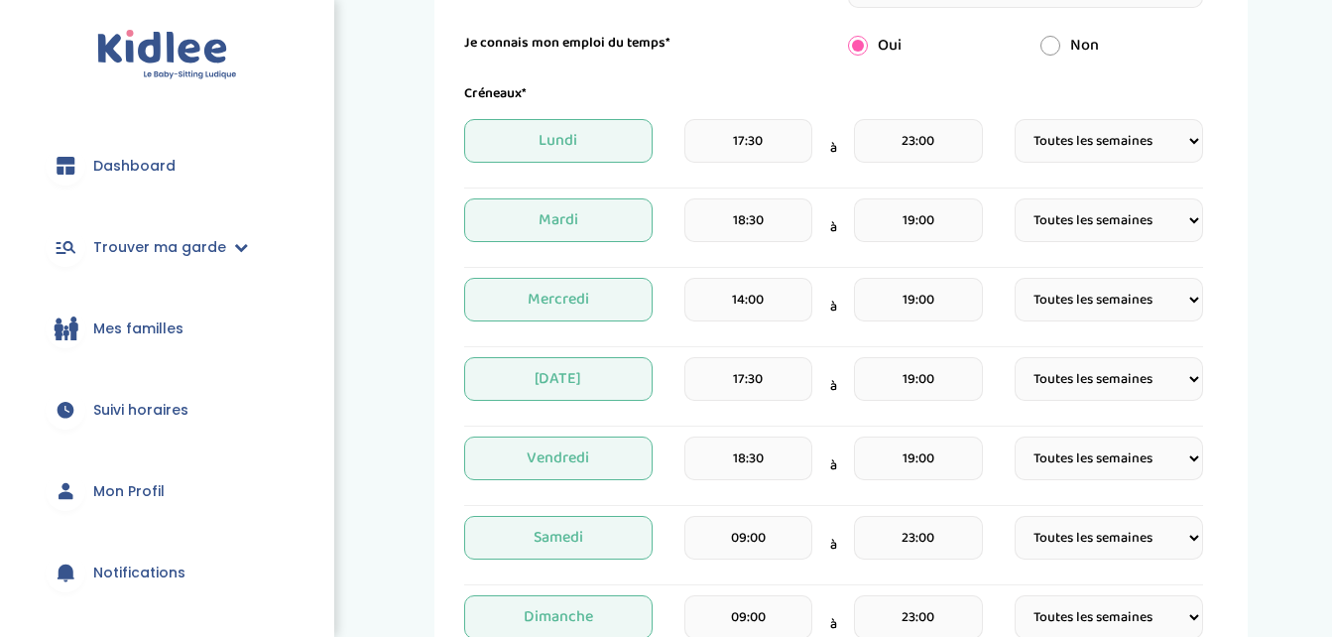
click at [999, 513] on div "Créneaux* Lundi 17:30 à 23:00 Fréquence Toutes les semaines Toutes les 2 semain…" at bounding box center [833, 368] width 739 height 570
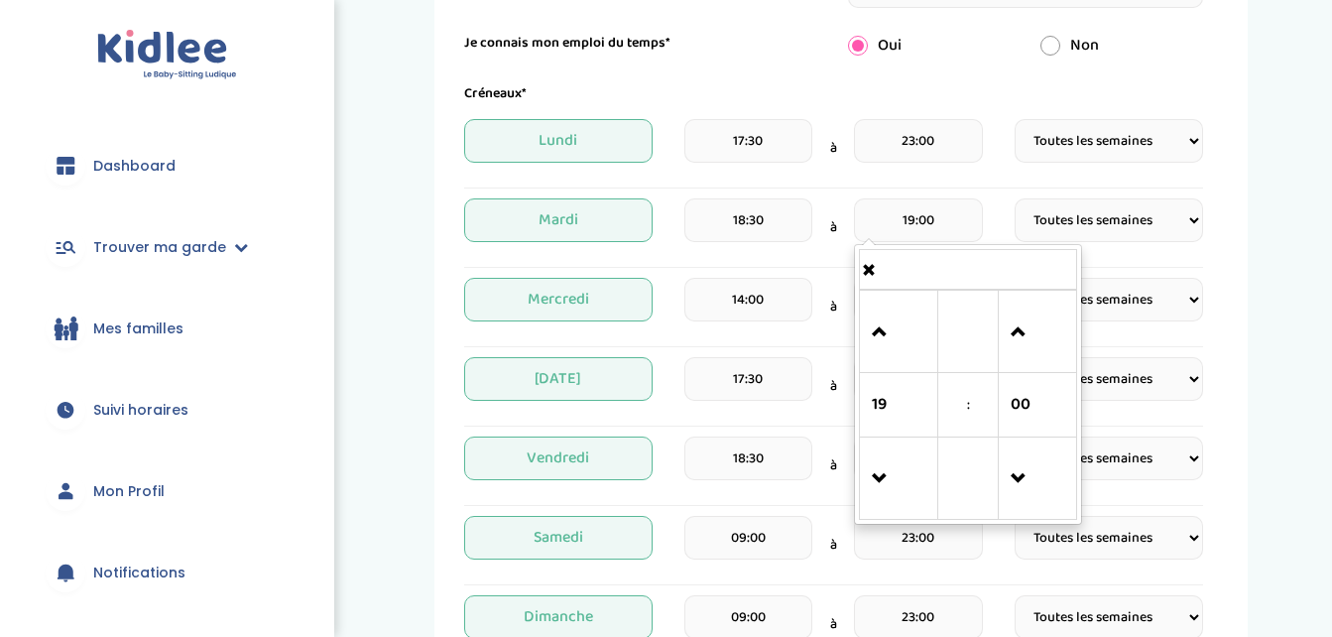
click at [930, 224] on input "19:00" at bounding box center [918, 220] width 128 height 44
click at [871, 324] on link at bounding box center [899, 331] width 59 height 71
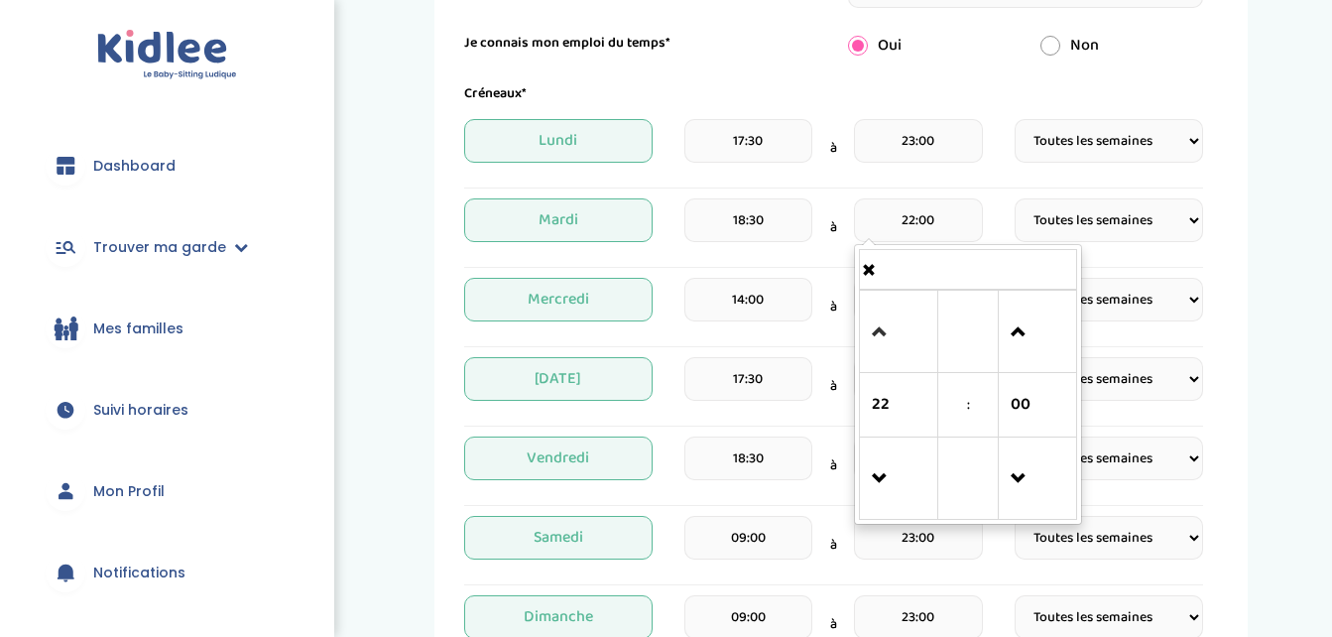
type input "23:00"
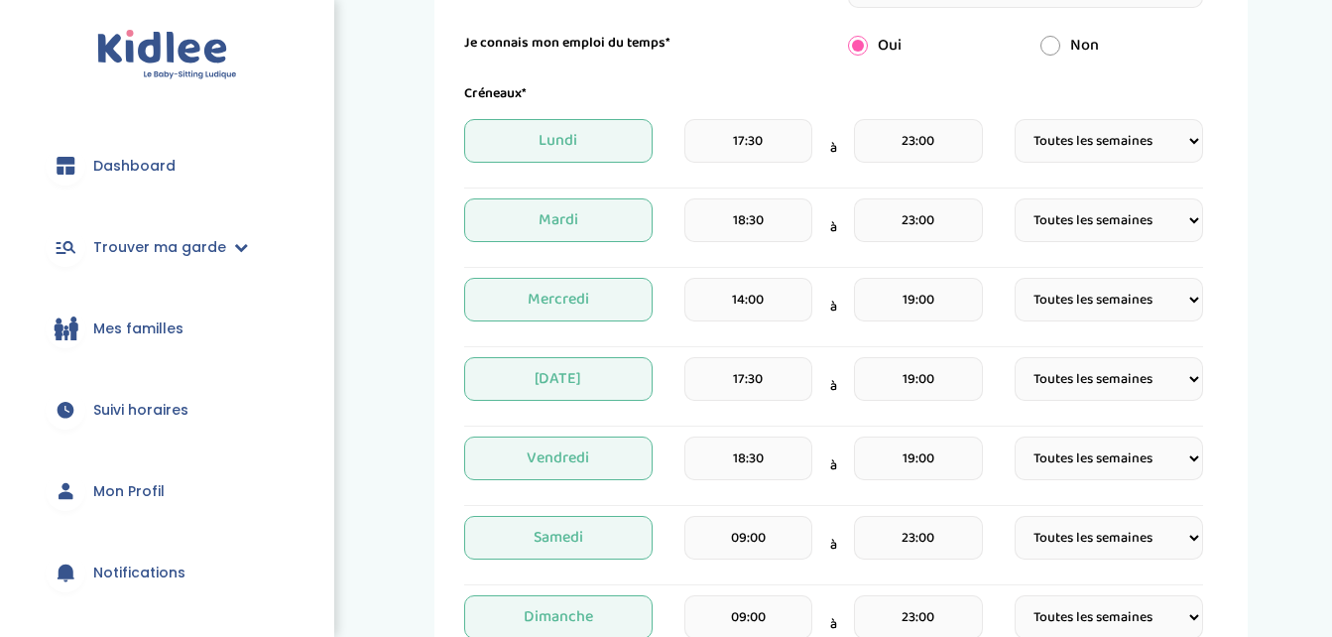
click at [1007, 204] on div "Mardi 18:30 à 23:00 Fréquence Toutes les semaines Toutes les 2 semaines Tous le…" at bounding box center [833, 227] width 739 height 59
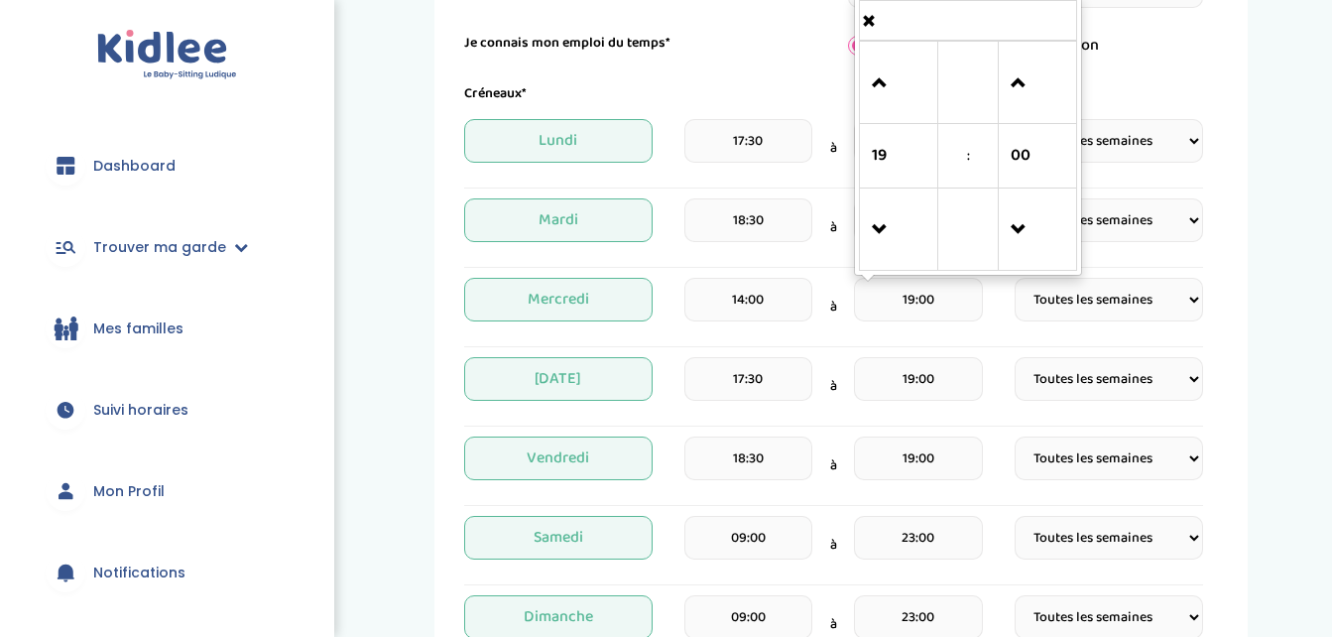
click at [949, 297] on input "19:00" at bounding box center [918, 300] width 128 height 44
click at [901, 93] on span at bounding box center [899, 84] width 54 height 54
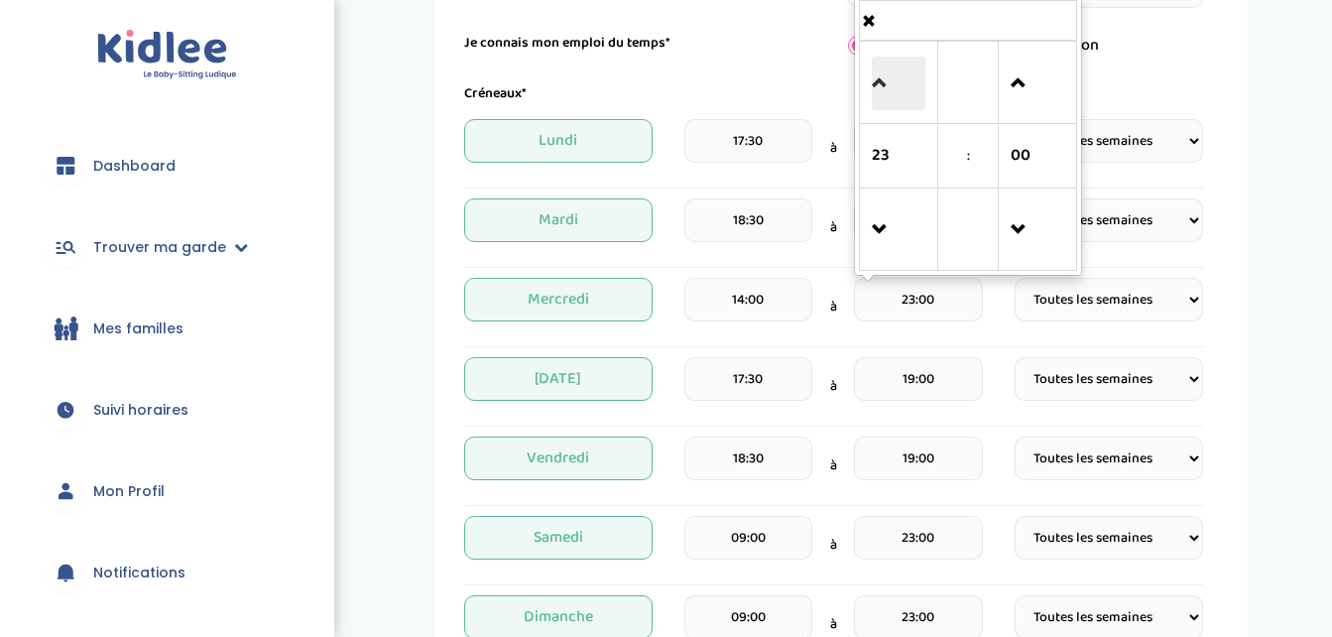
click at [901, 93] on span at bounding box center [899, 84] width 54 height 54
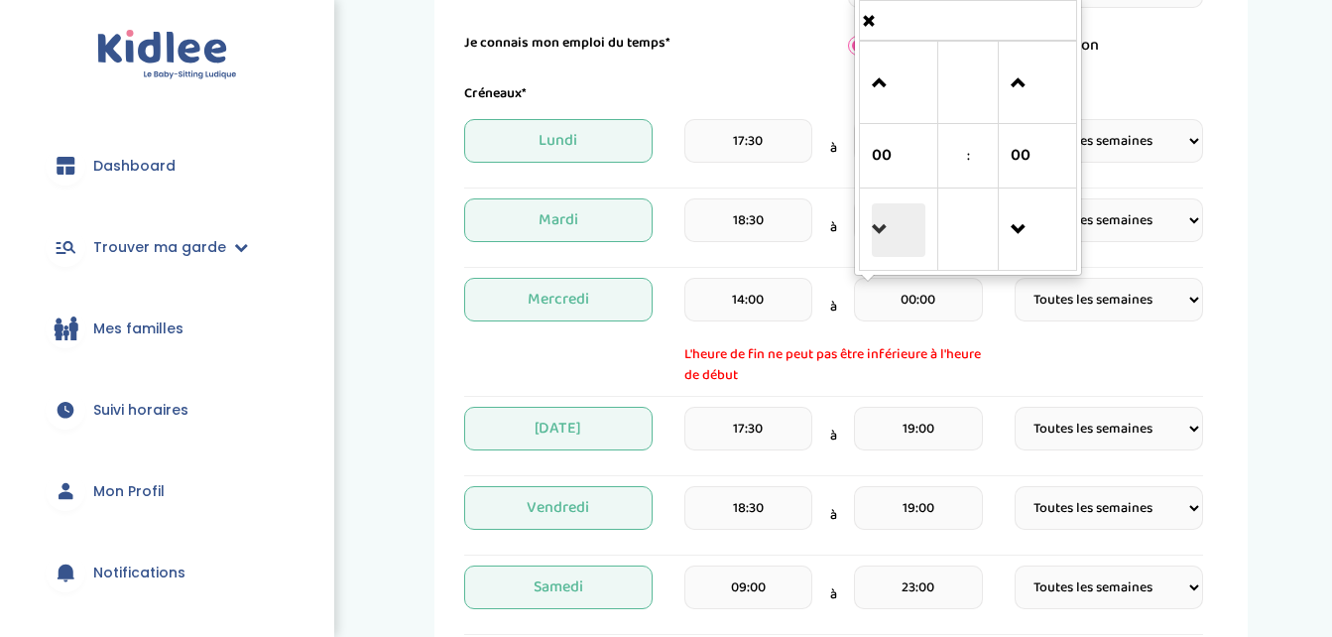
click at [873, 245] on span at bounding box center [899, 230] width 54 height 54
type input "23:00"
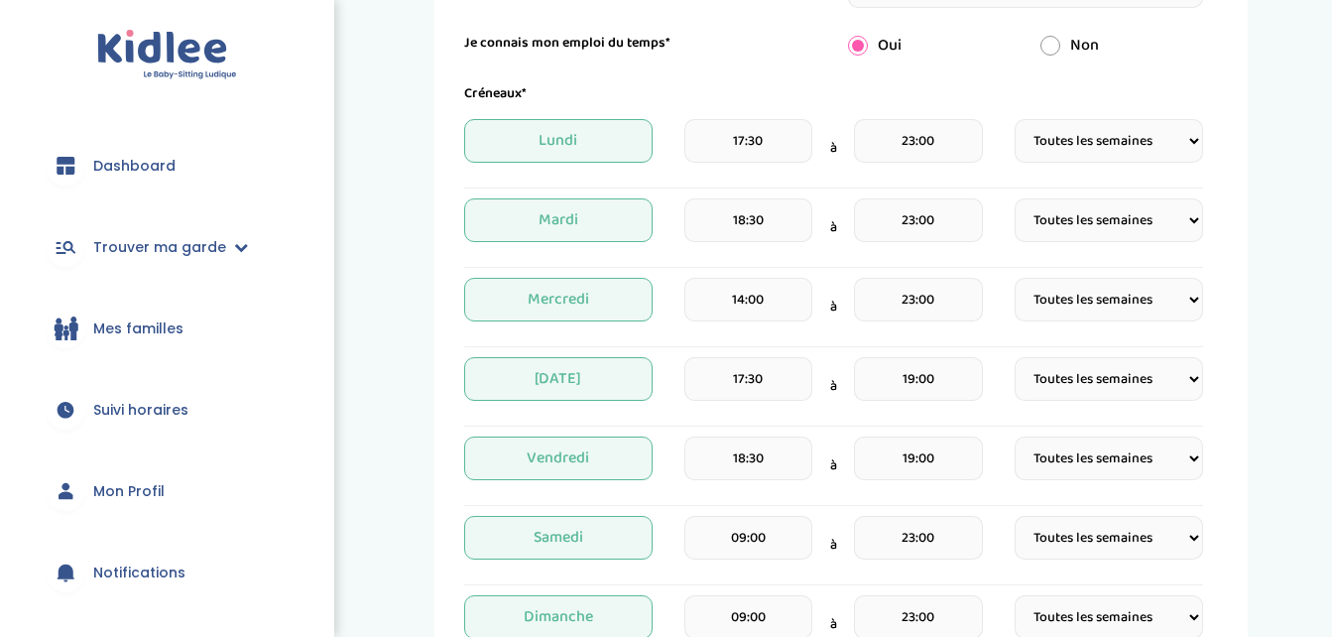
click at [985, 331] on div "Mercredi 14:00 à 23:00 Fréquence Toutes les semaines Toutes les 2 semaines Tous…" at bounding box center [833, 307] width 739 height 59
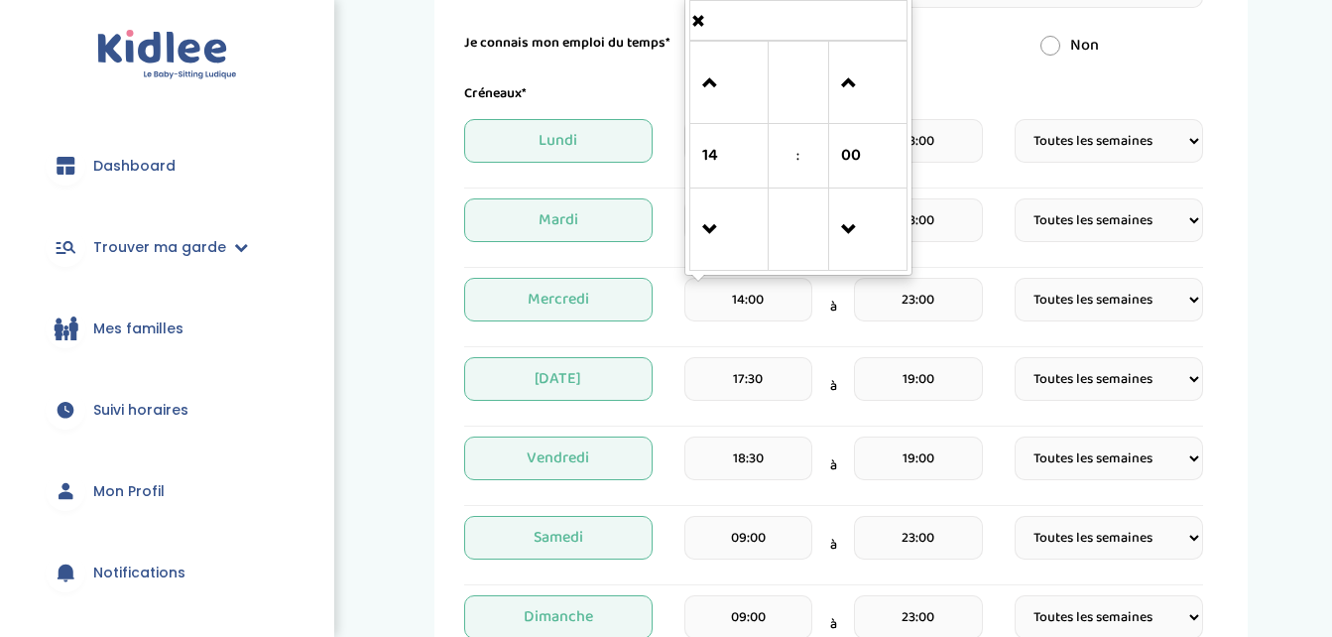
click at [769, 317] on input "14:00" at bounding box center [748, 300] width 128 height 44
click at [722, 109] on span at bounding box center [729, 84] width 54 height 54
click at [706, 227] on span at bounding box center [729, 230] width 54 height 54
click at [872, 62] on span at bounding box center [868, 84] width 54 height 54
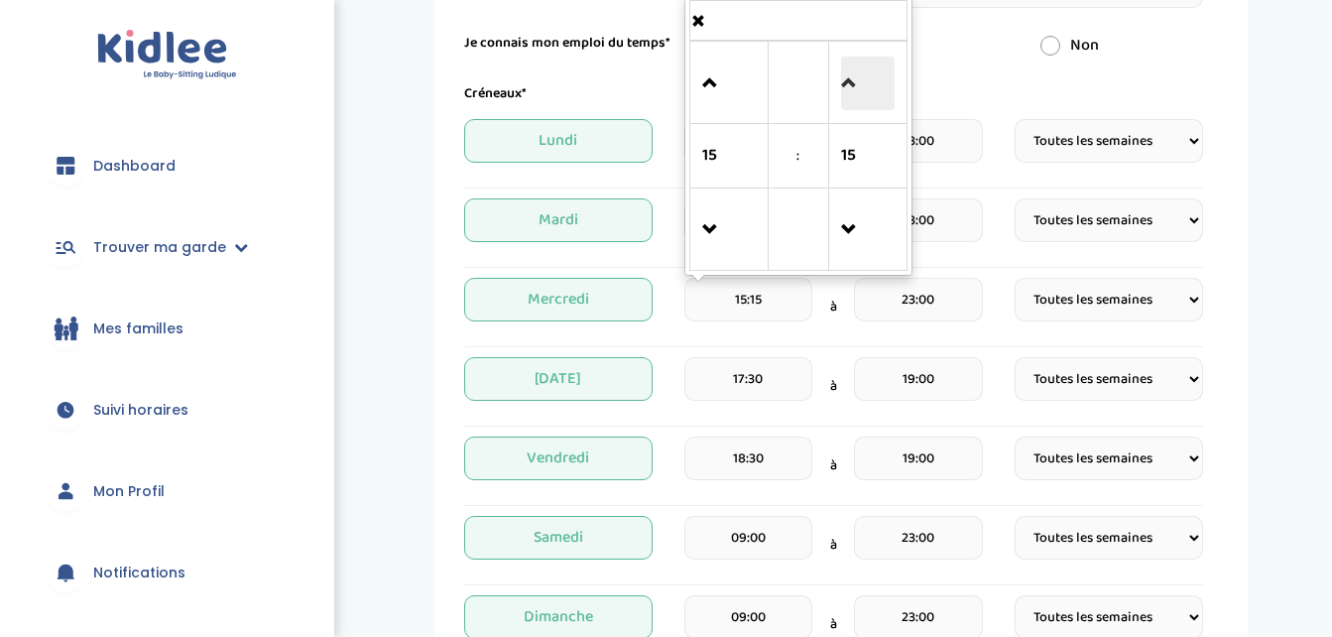
click at [872, 62] on span at bounding box center [868, 84] width 54 height 54
type input "15:30"
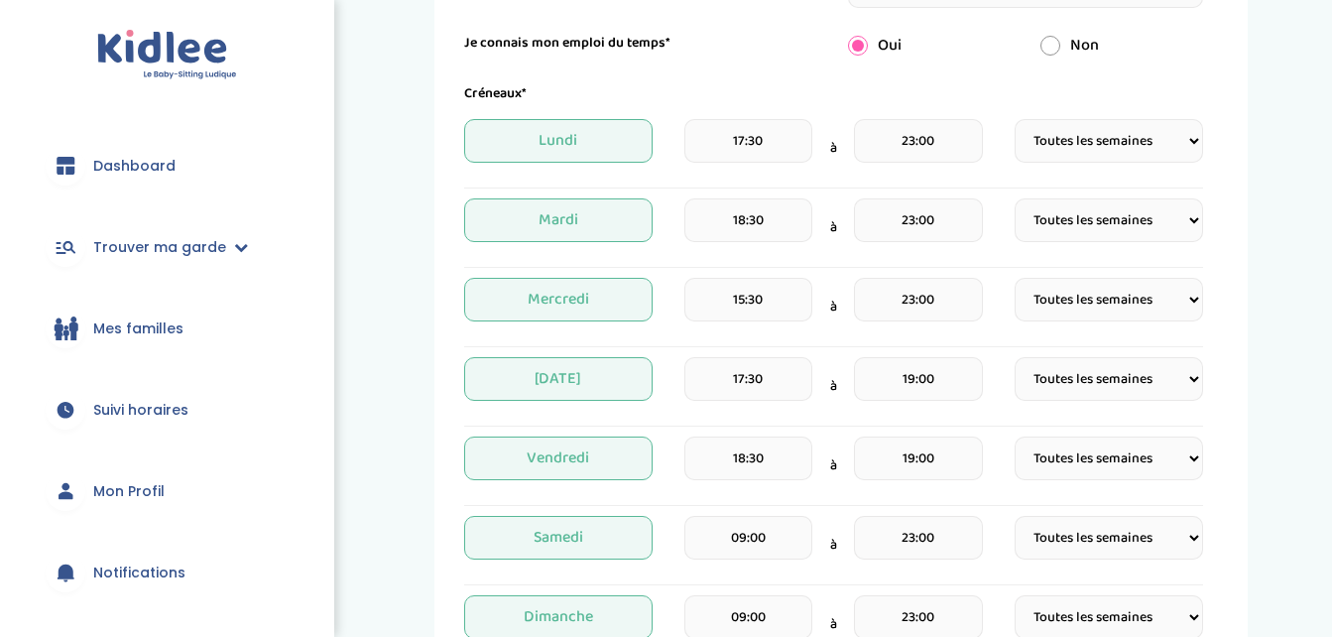
click at [1000, 250] on div "Mardi 18:30 à 23:00 Fréquence Toutes les semaines Toutes les 2 semaines Tous le…" at bounding box center [833, 227] width 739 height 59
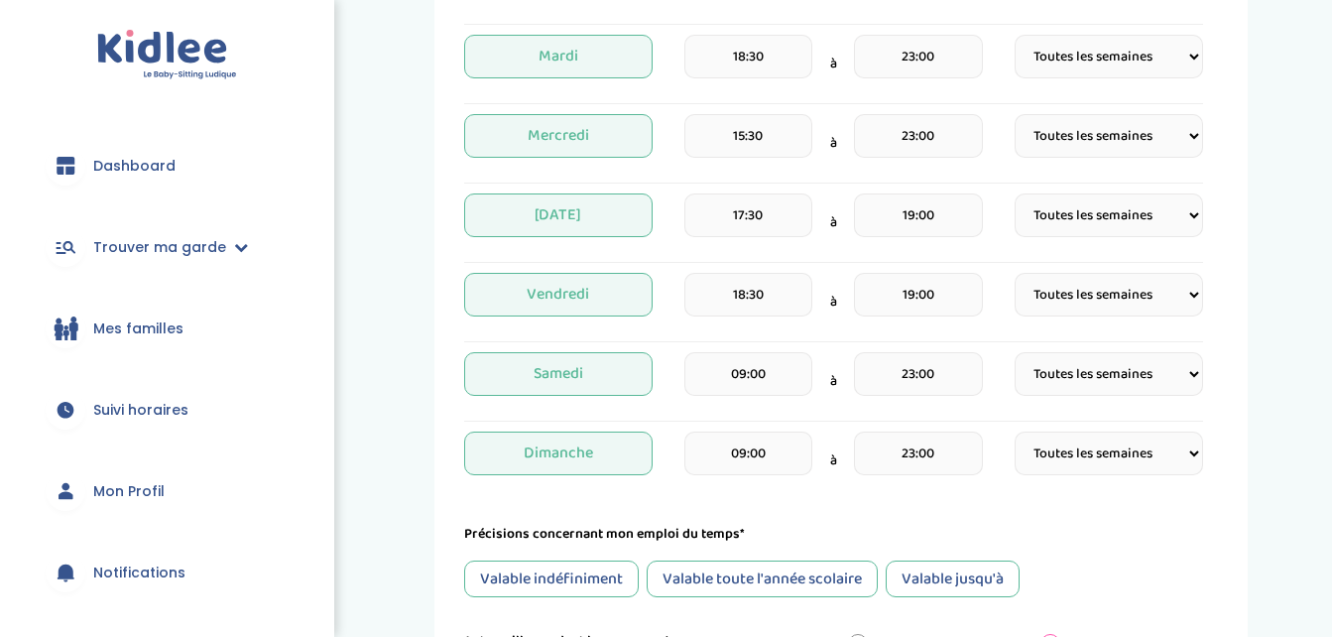
scroll to position [597, 0]
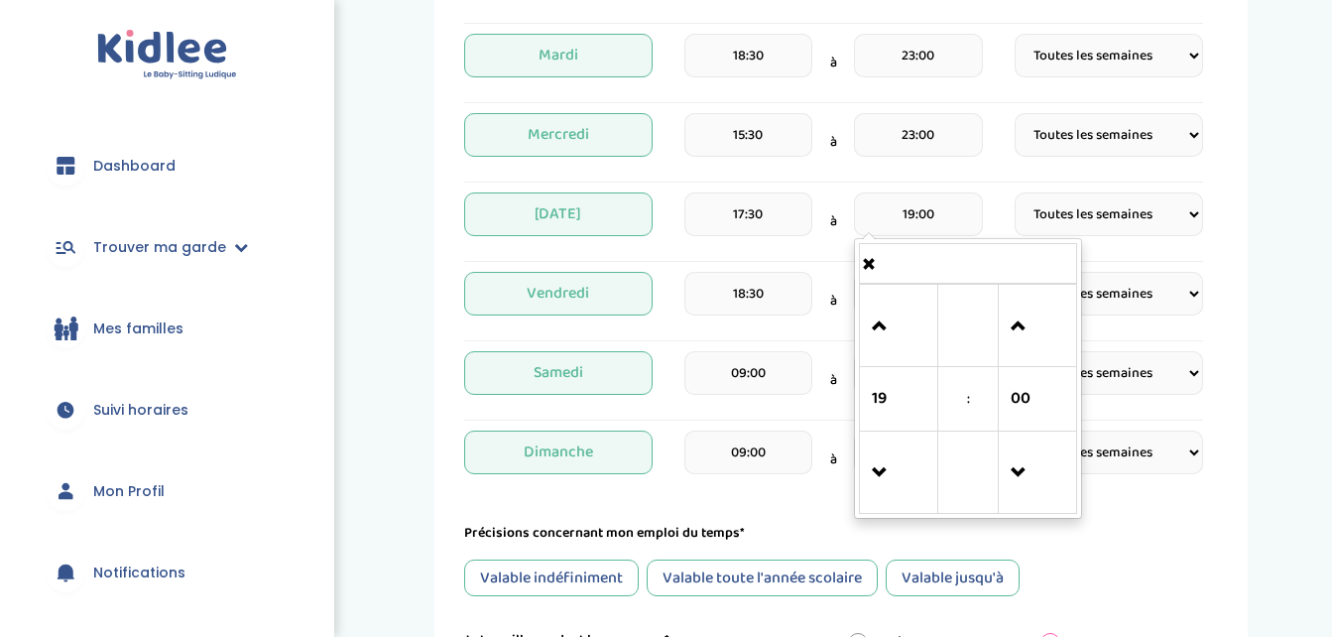
click at [893, 214] on input "19:00" at bounding box center [918, 214] width 128 height 44
click at [885, 309] on span at bounding box center [899, 327] width 54 height 54
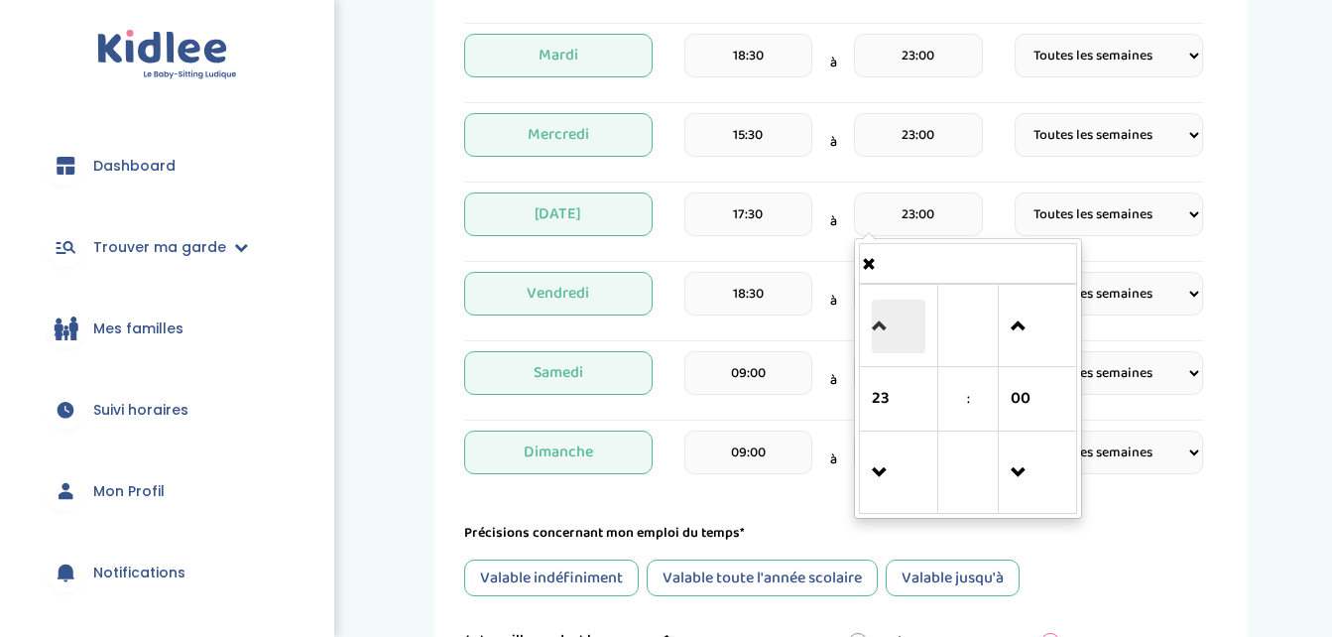
click at [885, 309] on span at bounding box center [899, 327] width 54 height 54
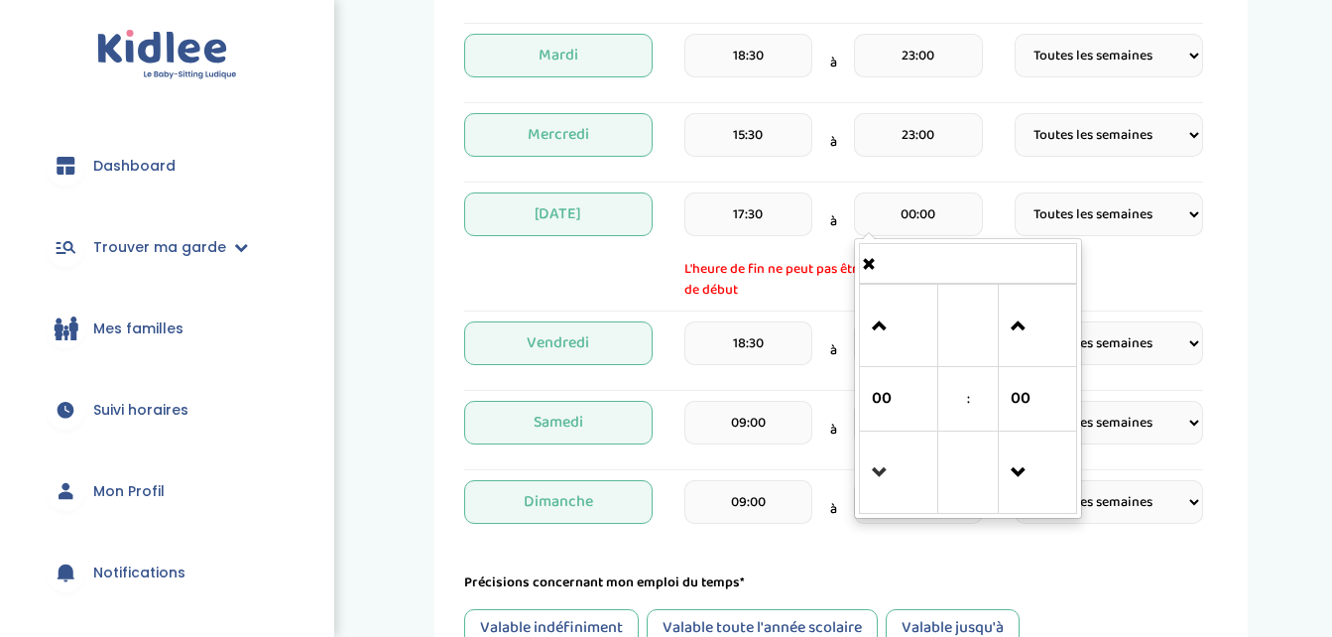
click at [870, 498] on link at bounding box center [899, 471] width 59 height 71
type input "23:00"
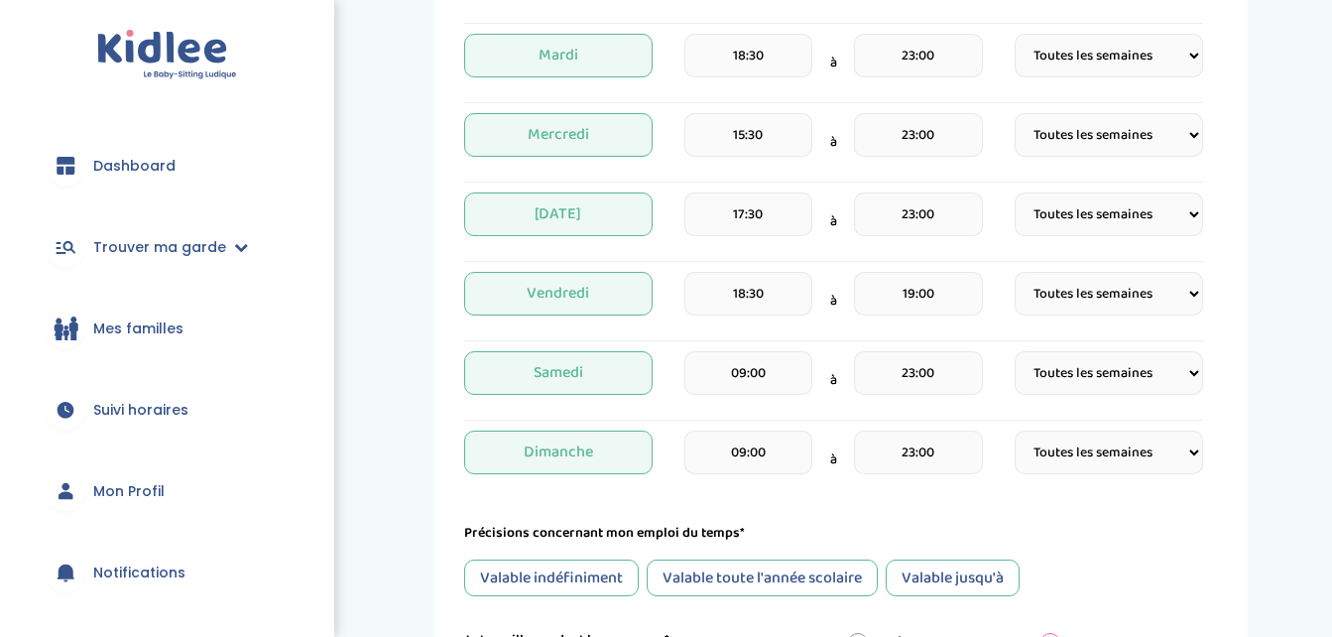
click at [808, 527] on div "Précisions concernant mon emploi du temps*" at bounding box center [833, 533] width 739 height 21
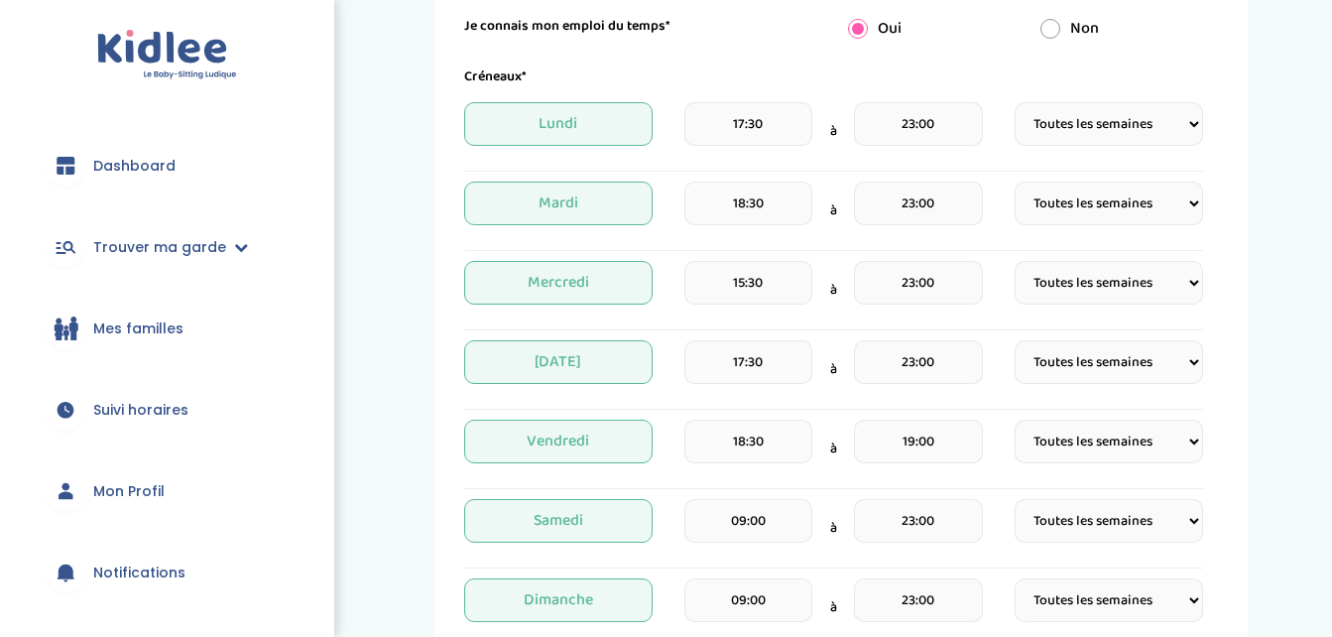
scroll to position [448, 0]
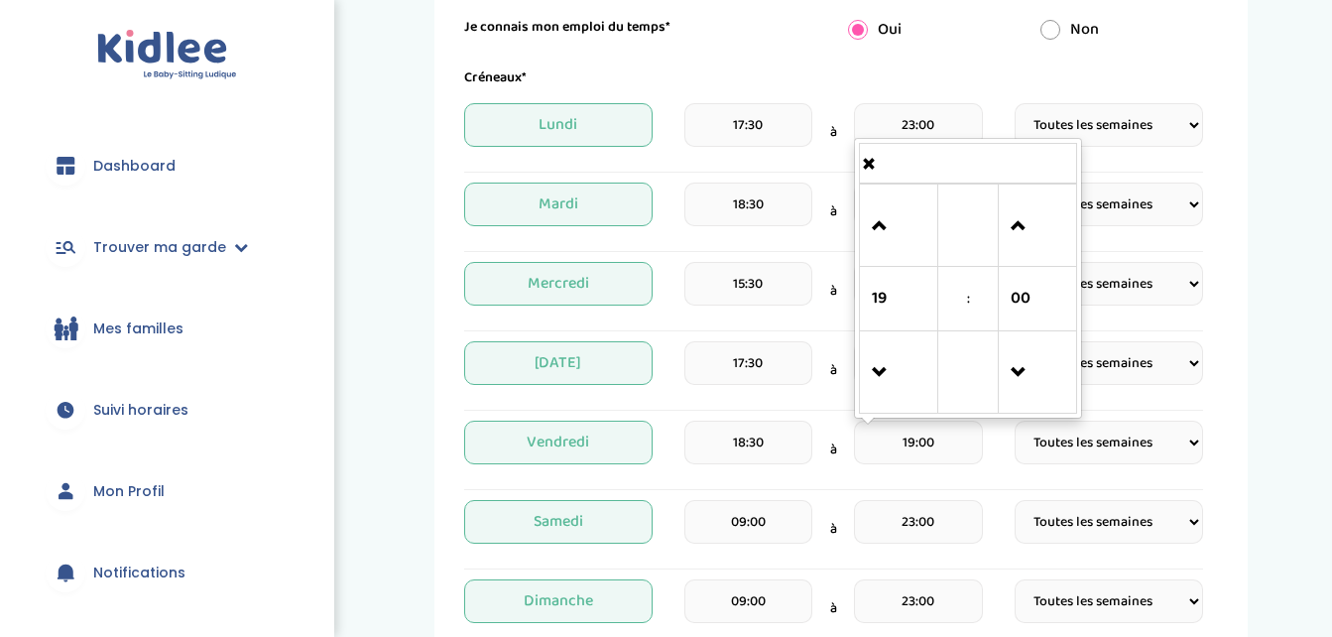
click at [939, 444] on input "19:00" at bounding box center [918, 443] width 128 height 44
click at [881, 233] on span at bounding box center [899, 226] width 54 height 54
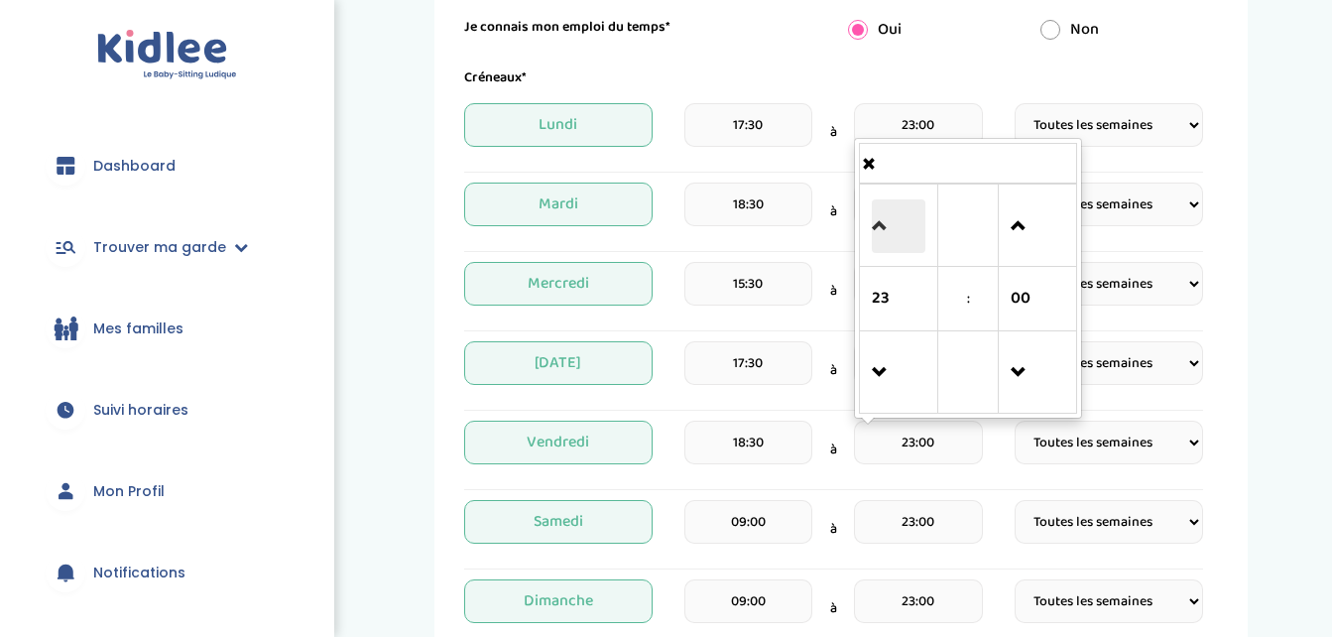
click at [881, 233] on span at bounding box center [899, 226] width 54 height 54
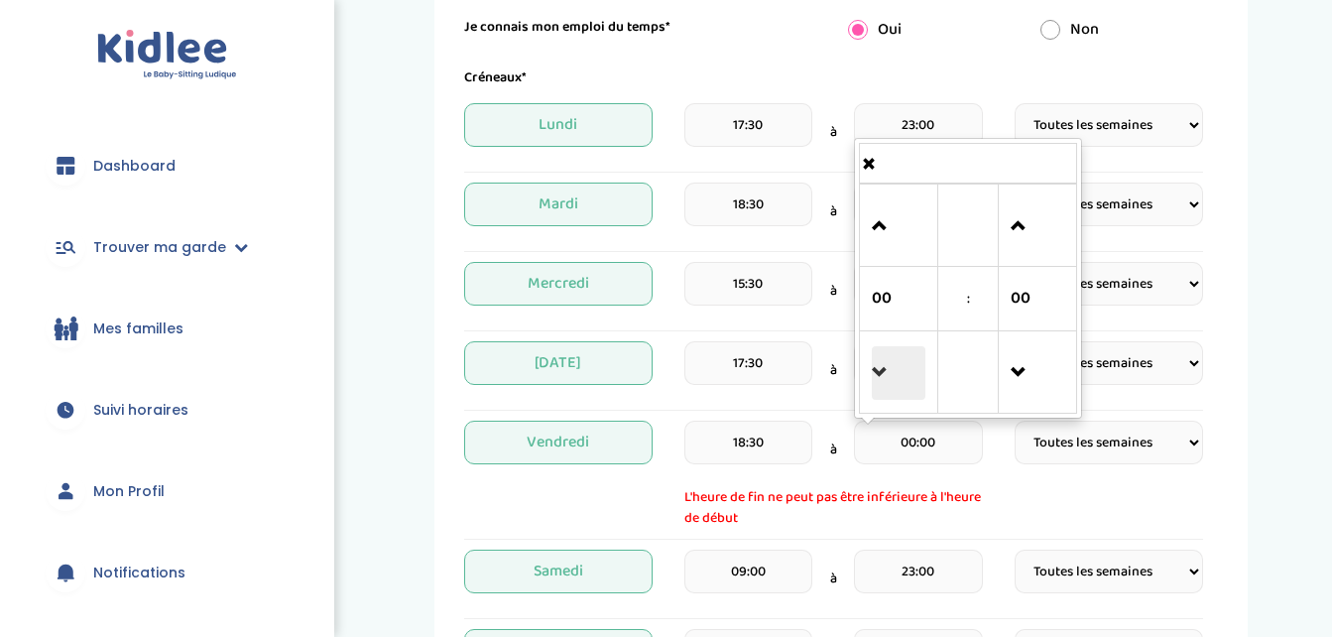
click at [875, 371] on span at bounding box center [899, 373] width 54 height 54
type input "23:00"
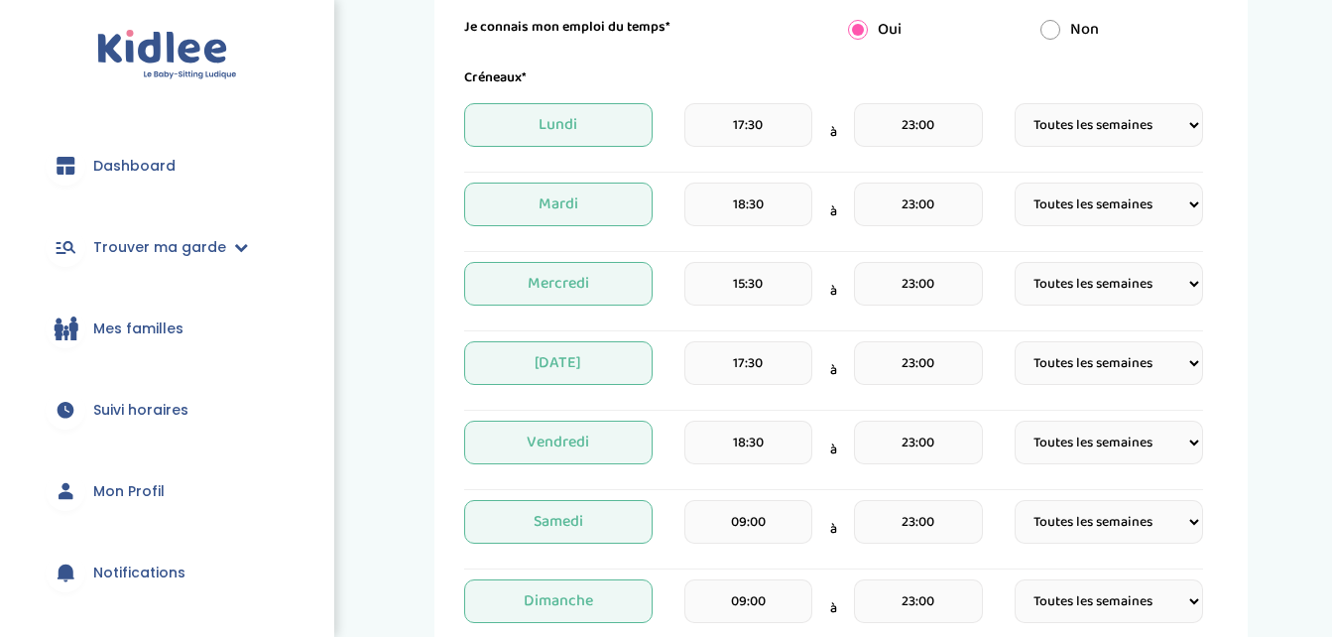
click at [440, 318] on div "Mes disponibilités 1 Horaires 2 Profil 3 Expériences 4 Présentation Indique nou…" at bounding box center [840, 320] width 813 height 1438
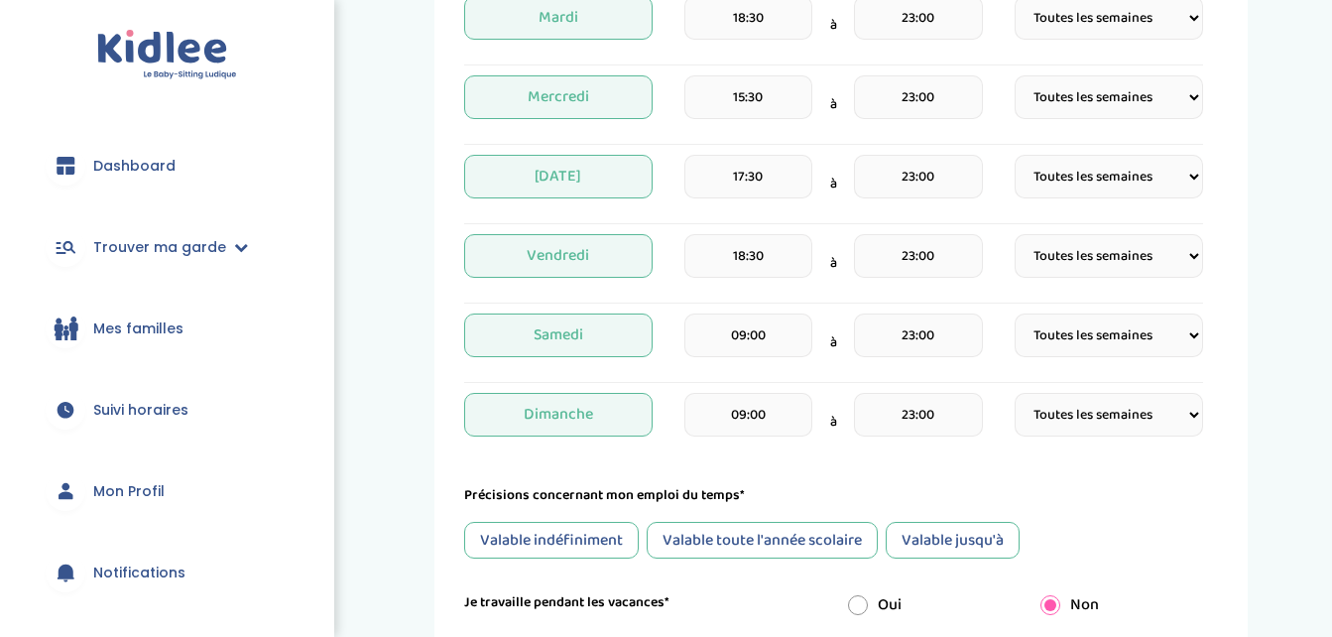
scroll to position [636, 0]
click at [586, 539] on div "Valable indéfiniment" at bounding box center [551, 539] width 175 height 37
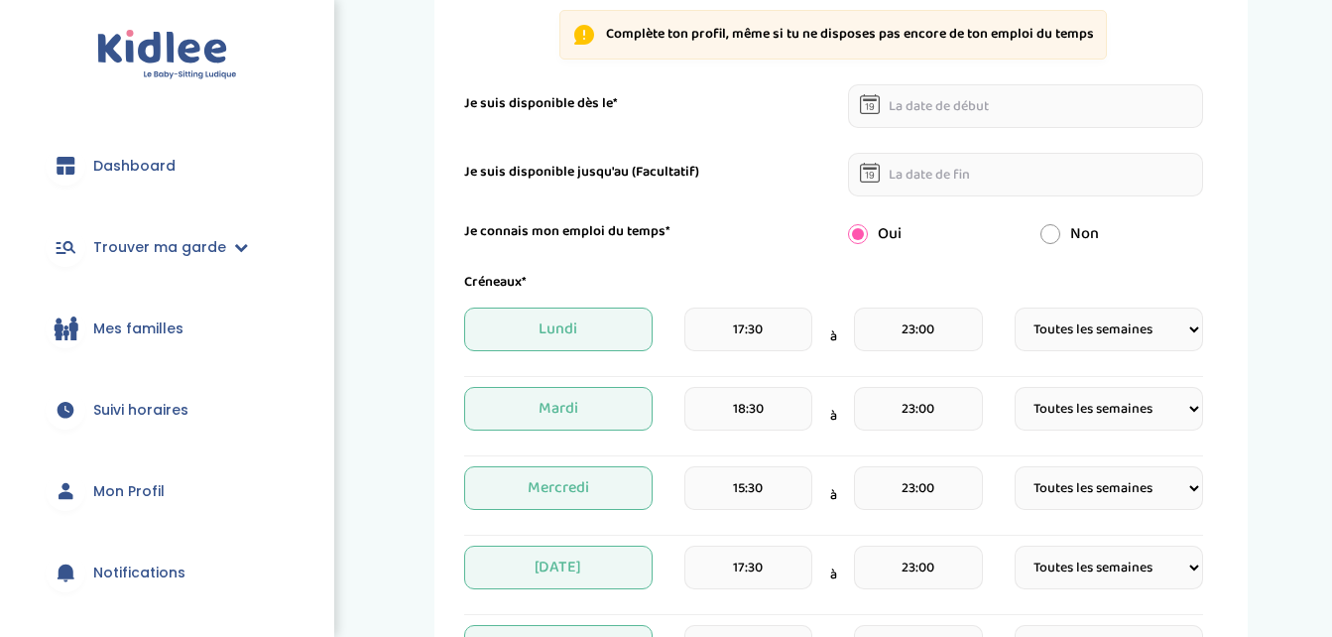
scroll to position [242, 0]
click at [904, 119] on input "text" at bounding box center [1025, 108] width 355 height 44
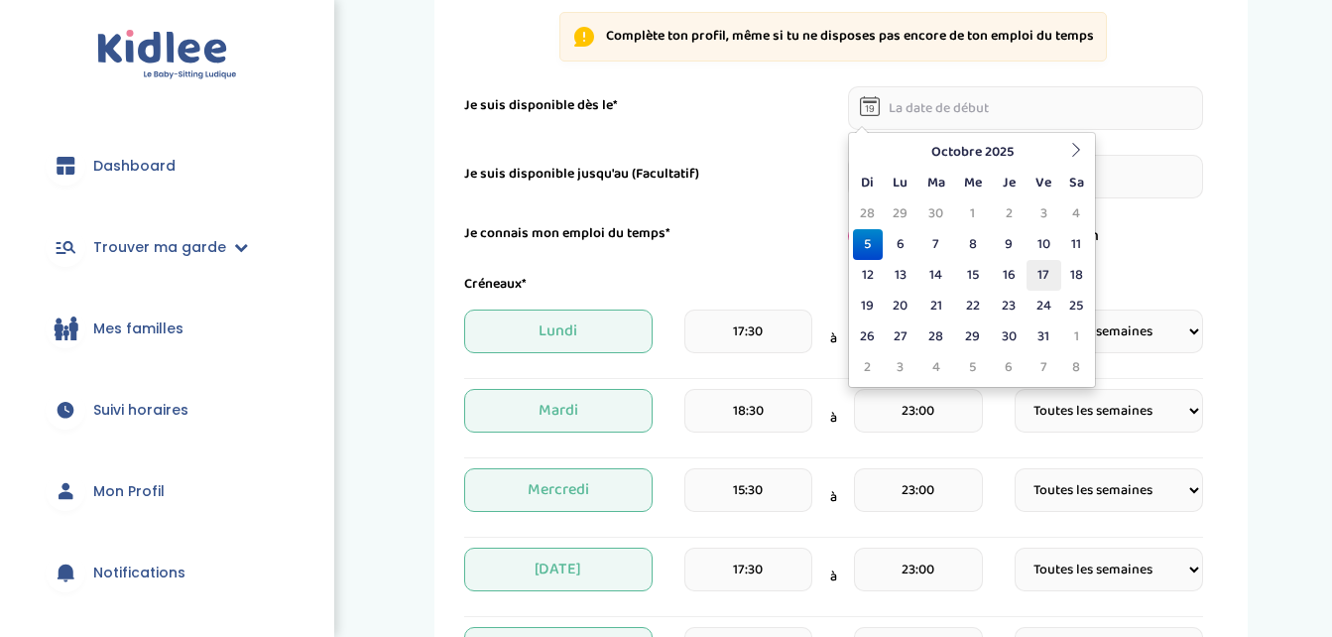
click at [1050, 274] on td "17" at bounding box center [1044, 275] width 35 height 31
type input "17-10-2025"
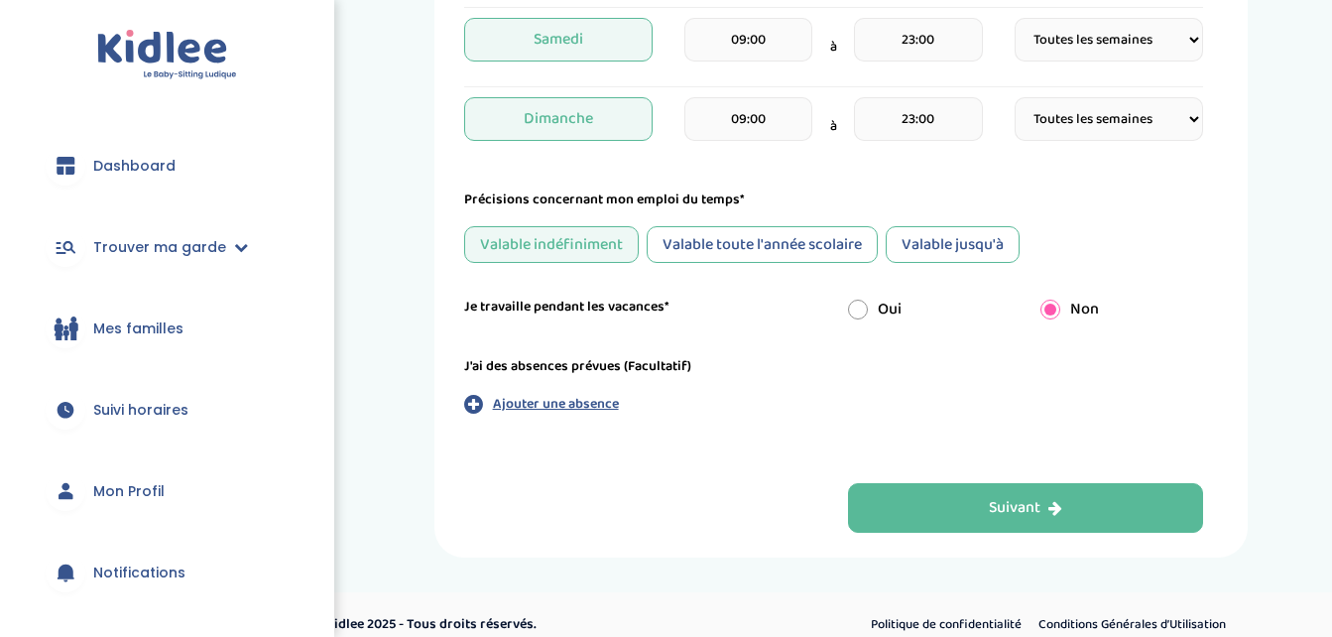
scroll to position [920, 0]
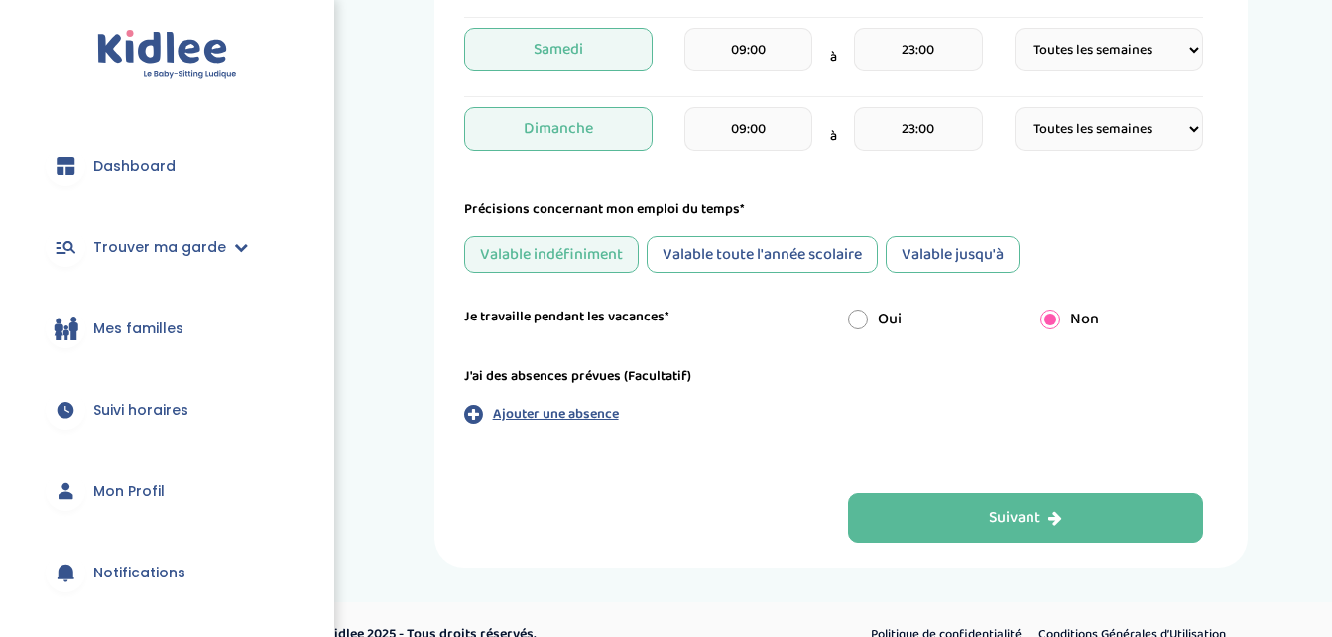
click at [867, 324] on input "radio" at bounding box center [858, 319] width 20 height 20
radio input "true"
radio input "false"
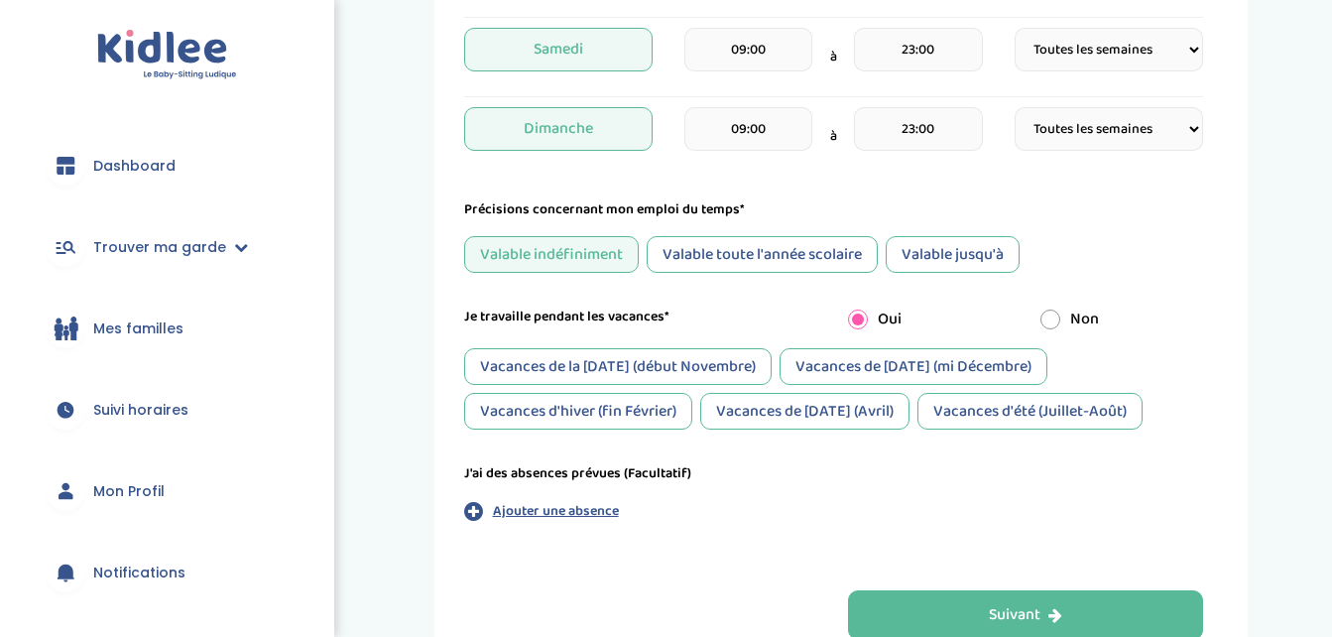
click at [769, 360] on div "Vacances de la Toussaint (début Novembre)" at bounding box center [617, 366] width 307 height 37
click at [650, 417] on div "Vacances d'hiver (fin Février)" at bounding box center [578, 411] width 228 height 37
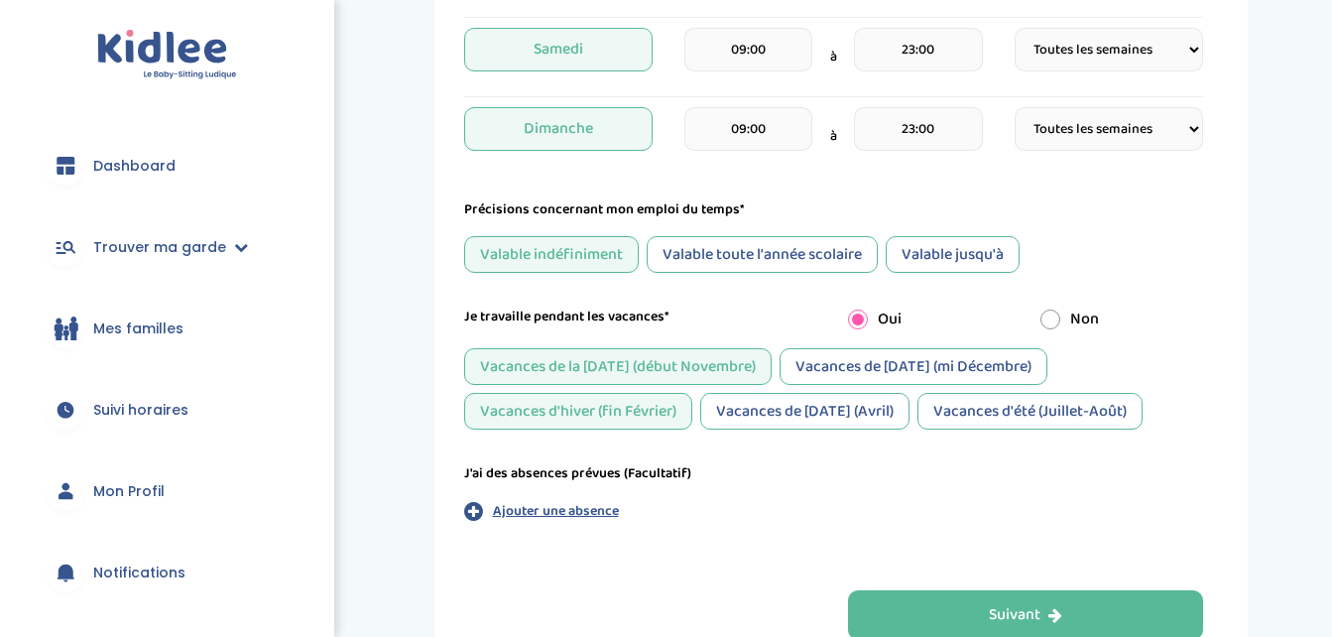
click at [763, 400] on div "Vacances de Pâques (Avril)" at bounding box center [804, 411] width 209 height 37
click at [867, 362] on div "Vacances de Noël (mi Décembre)" at bounding box center [914, 366] width 268 height 37
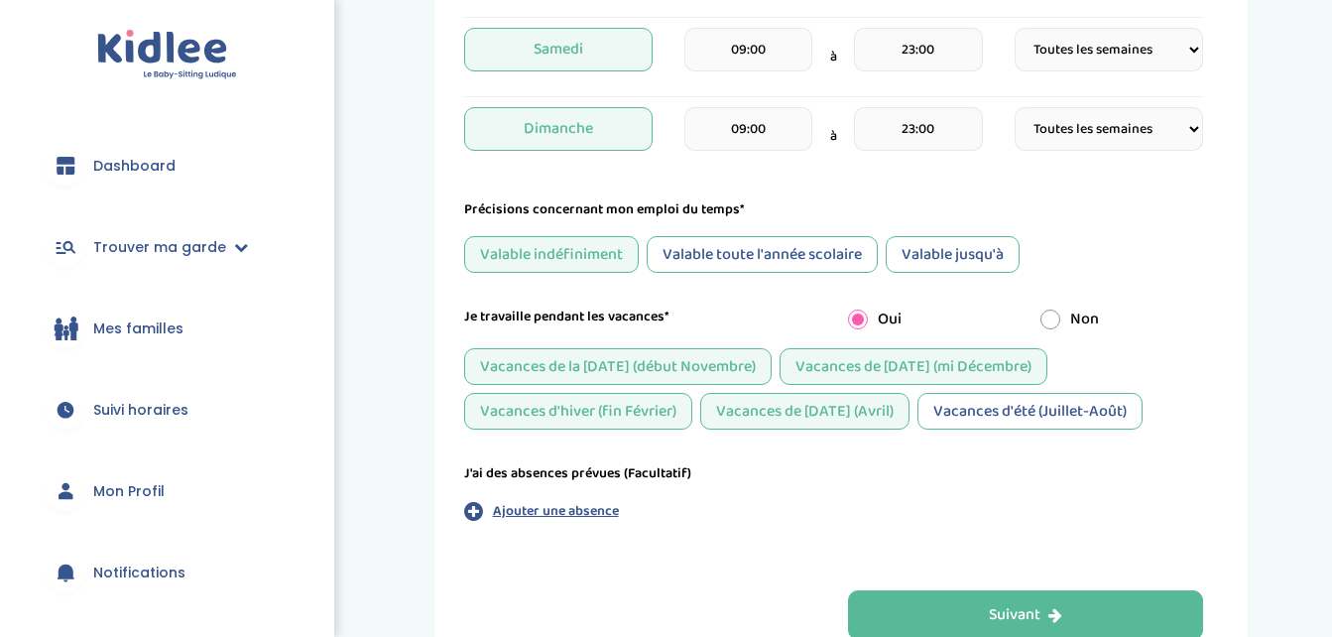
click at [968, 422] on div "Vacances d'été (Juillet-Août)" at bounding box center [1029, 411] width 225 height 37
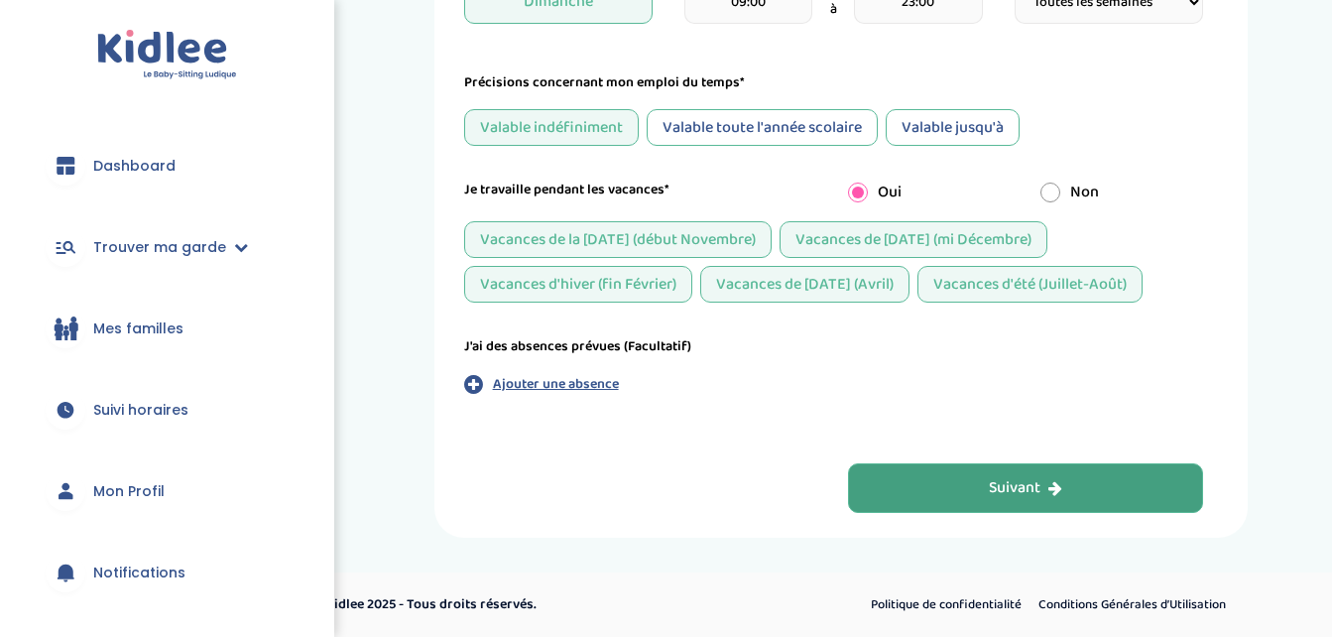
click at [979, 479] on button "Suivant" at bounding box center [1025, 488] width 355 height 50
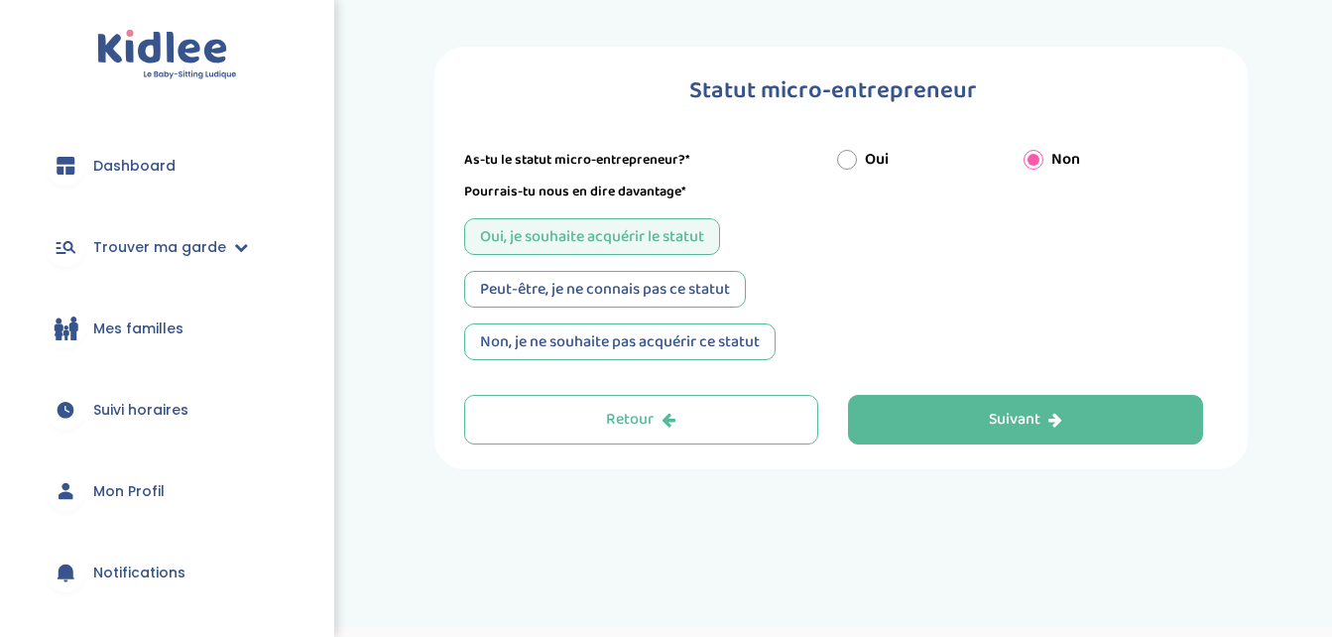
scroll to position [0, 0]
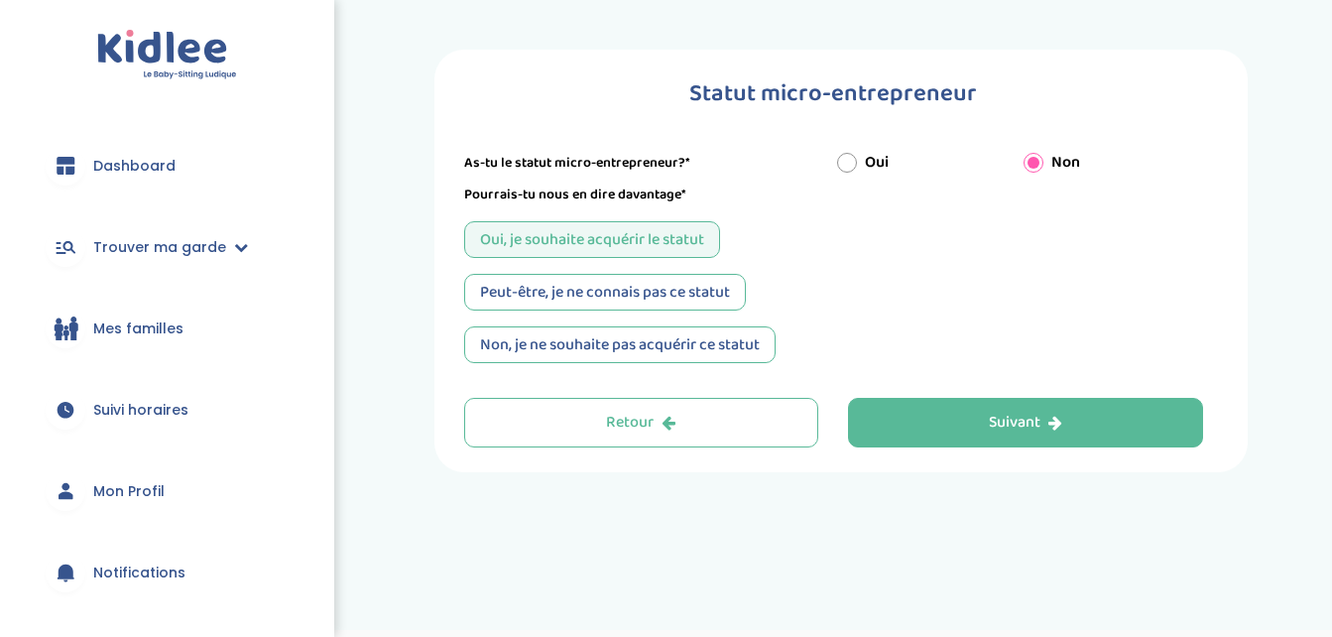
click at [602, 276] on div "Peut-être, je ne connais pas ce statut" at bounding box center [605, 292] width 282 height 37
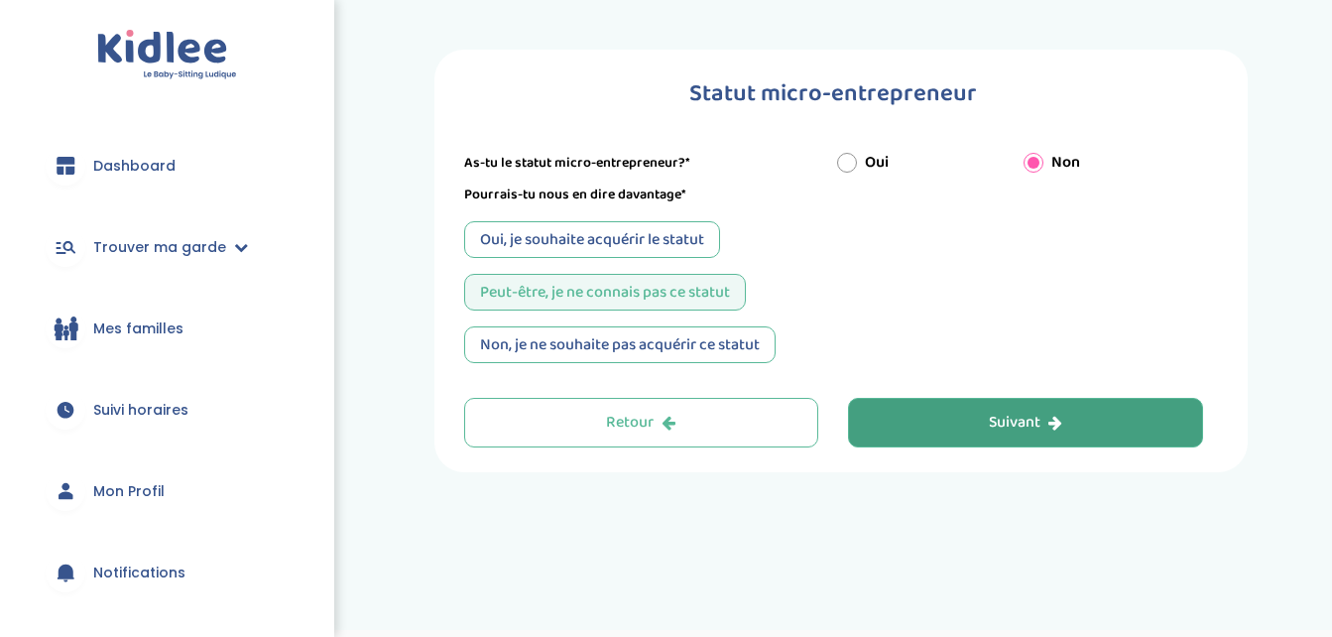
click at [965, 414] on button "Suivant" at bounding box center [1025, 423] width 355 height 50
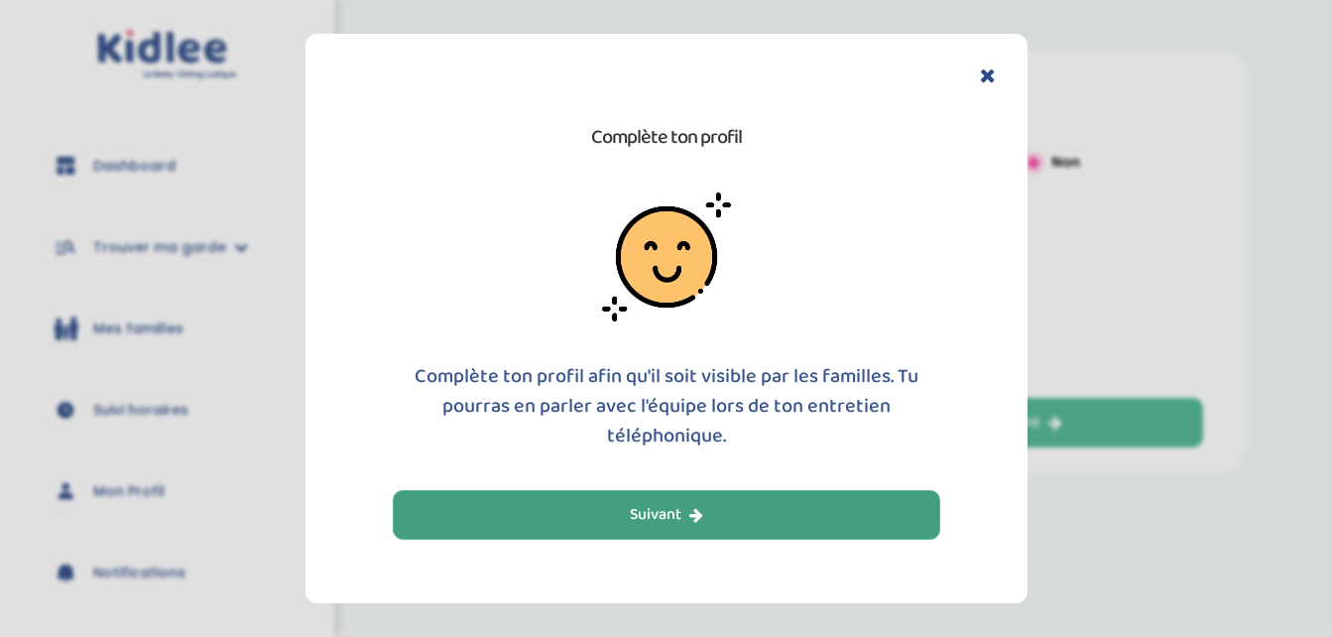
click at [804, 506] on button "Suivant" at bounding box center [666, 515] width 547 height 50
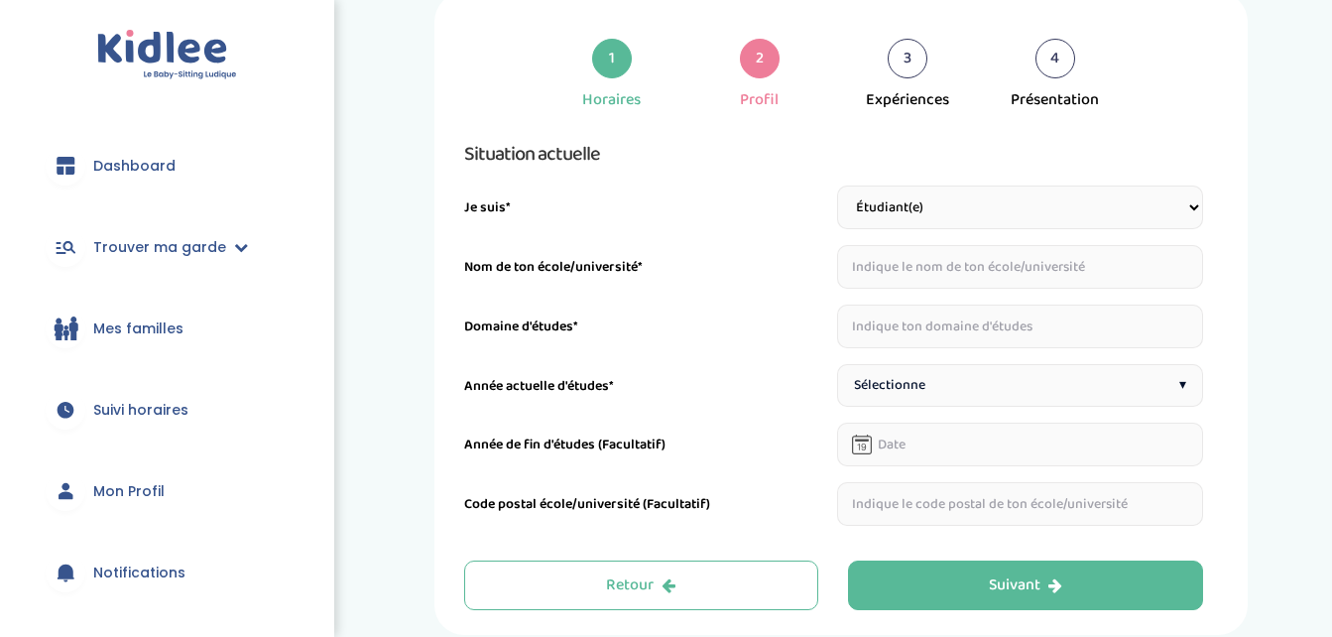
click at [908, 191] on select "Étudiant(e) Salarié Professionnel(le) de la petite enfance Retraité(e) En reche…" at bounding box center [1020, 207] width 366 height 44
click at [837, 185] on select "Étudiant(e) Salarié Professionnel(le) de la petite enfance Retraité(e) En reche…" at bounding box center [1020, 207] width 366 height 44
click at [891, 273] on input "text" at bounding box center [1020, 267] width 366 height 44
click at [912, 267] on input "Lycée pro simone veil" at bounding box center [1020, 267] width 366 height 44
click at [897, 269] on input "Lycée simone veil" at bounding box center [1020, 267] width 366 height 44
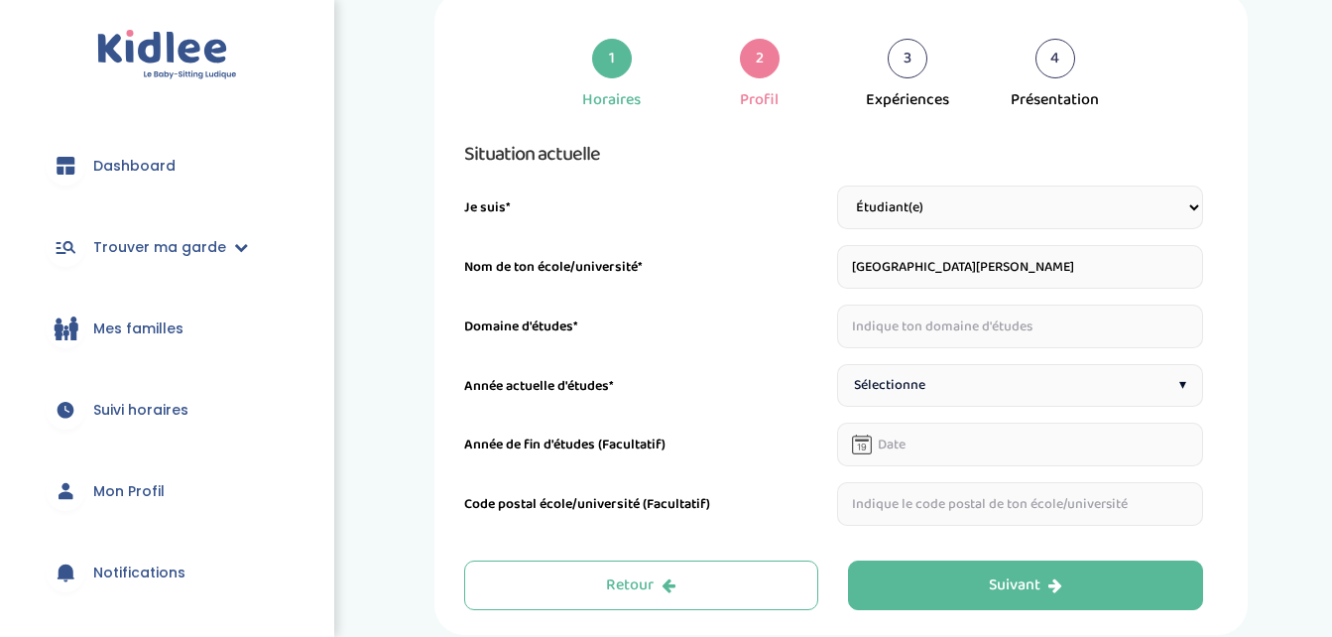
click at [946, 269] on input "Lycée Simone veil" at bounding box center [1020, 267] width 366 height 44
type input "Lycée Simone Veil"
click at [934, 336] on input "text" at bounding box center [1020, 326] width 366 height 44
type input "Bac Pro accompagnement, soins et services a la personne"
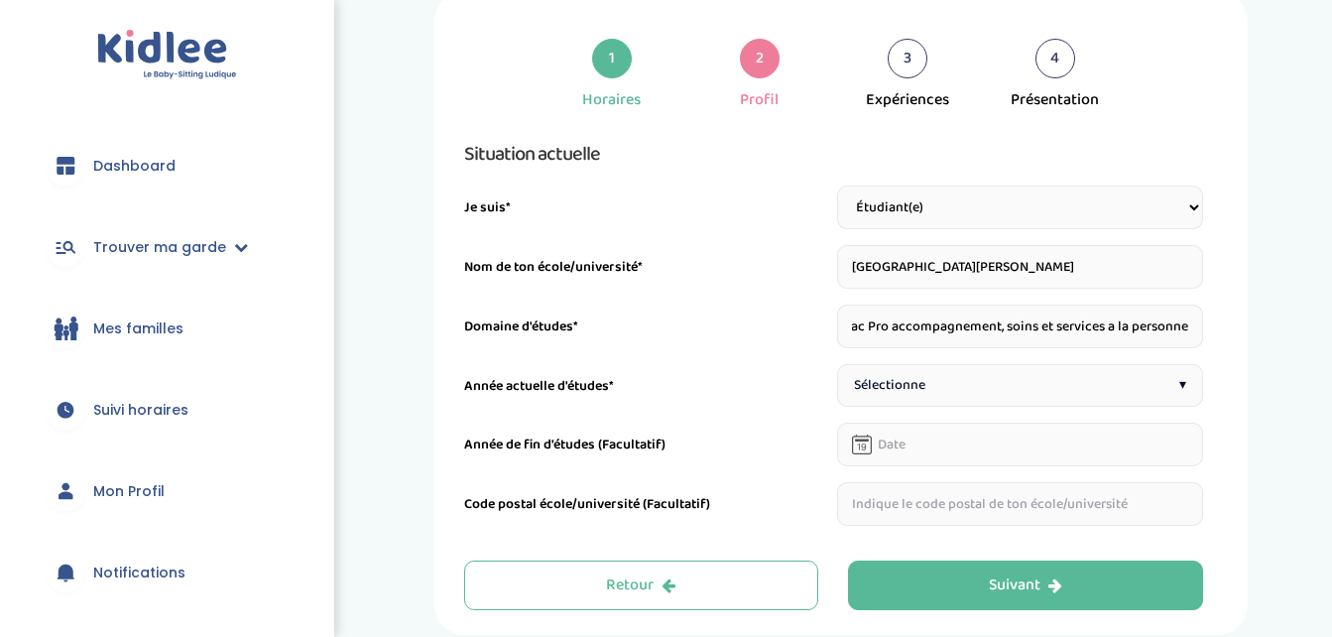
scroll to position [0, 0]
click at [940, 376] on div "Sélectionne ▾" at bounding box center [1020, 385] width 366 height 43
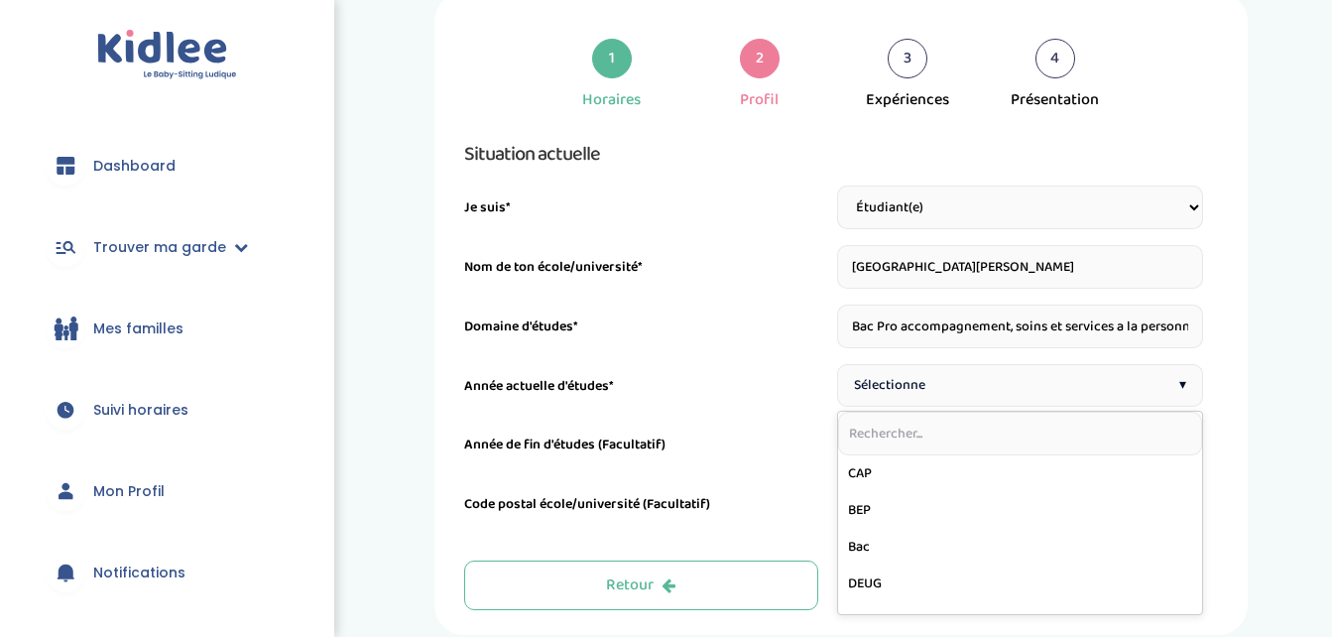
click at [787, 435] on div "Année de fin d'études (Facultatif)" at bounding box center [647, 450] width 366 height 32
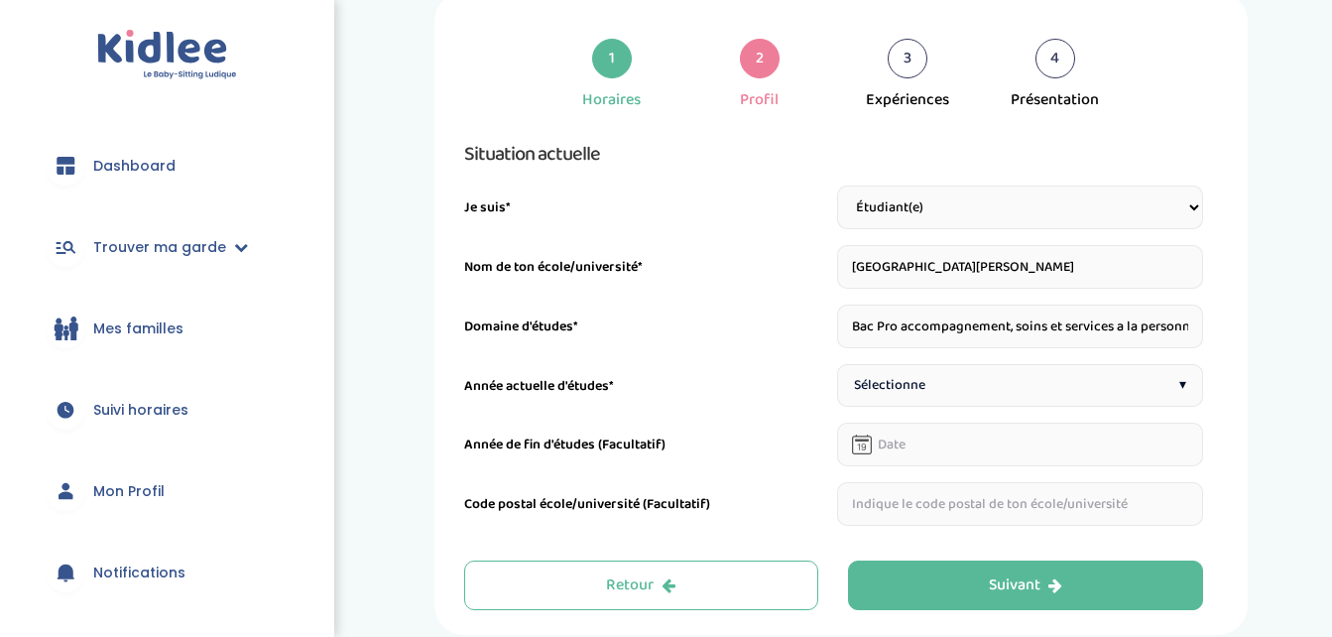
click at [914, 468] on div "Situation actuelle Je suis* Étudiant(e) Salarié Professionnel(le) de la petite …" at bounding box center [833, 332] width 739 height 388
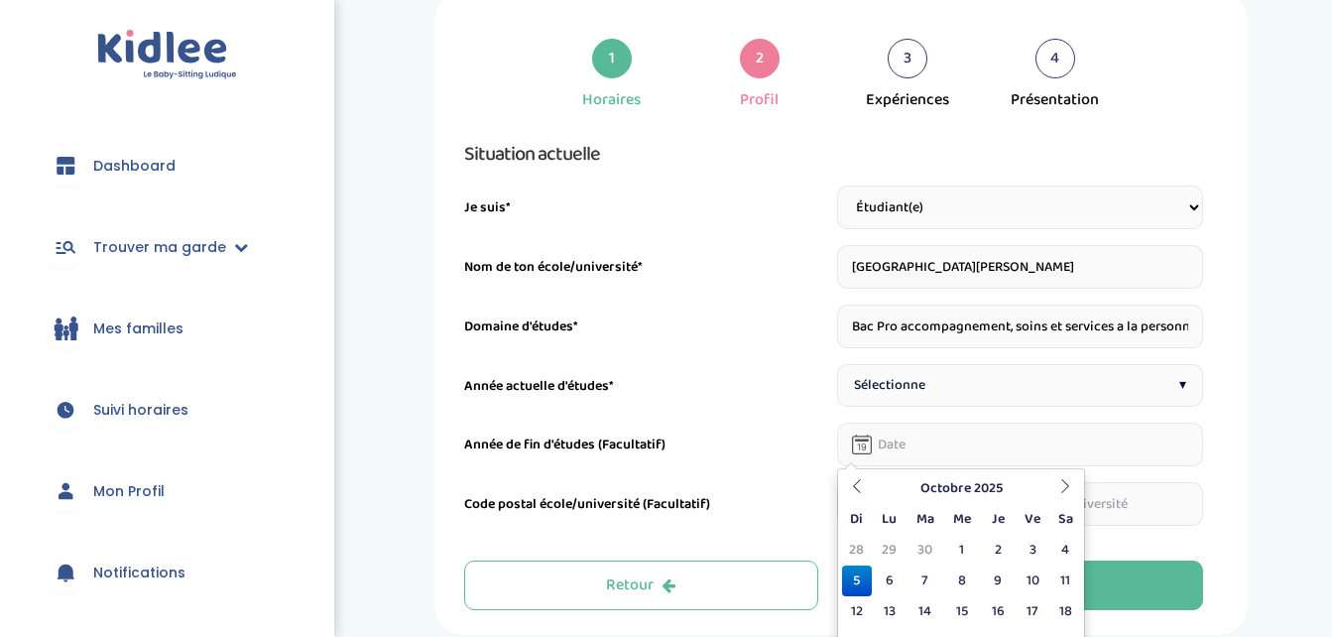
click at [904, 445] on input "text" at bounding box center [1020, 445] width 366 height 44
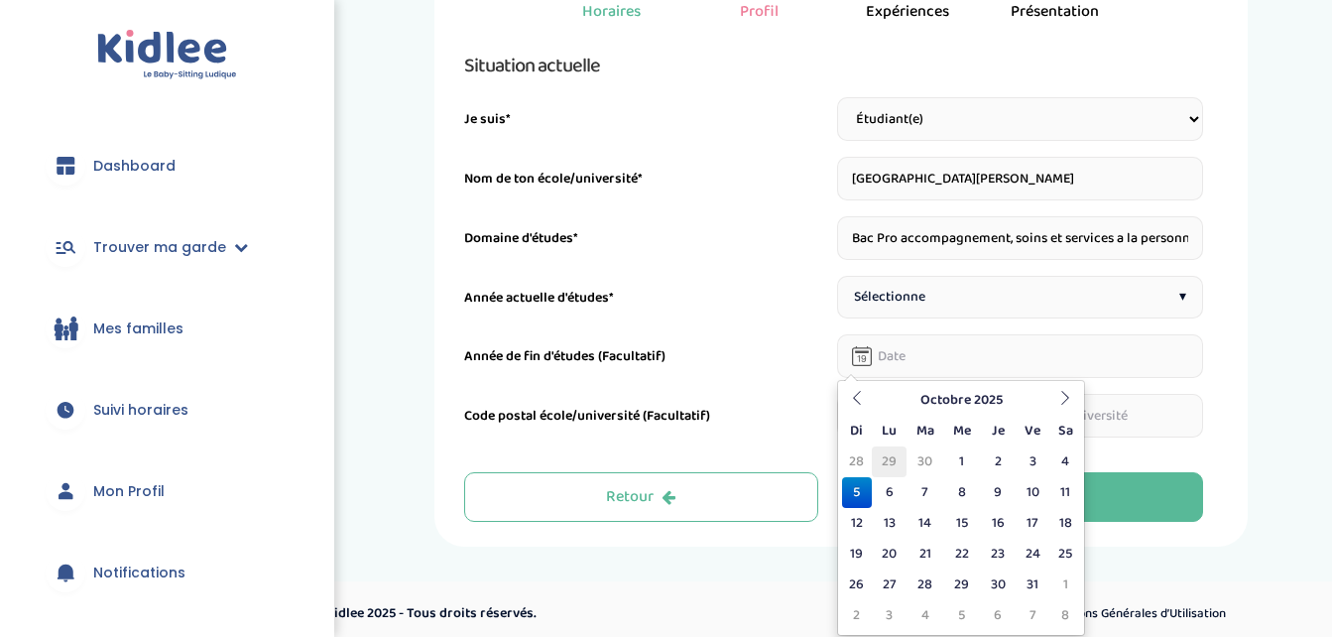
scroll to position [155, 0]
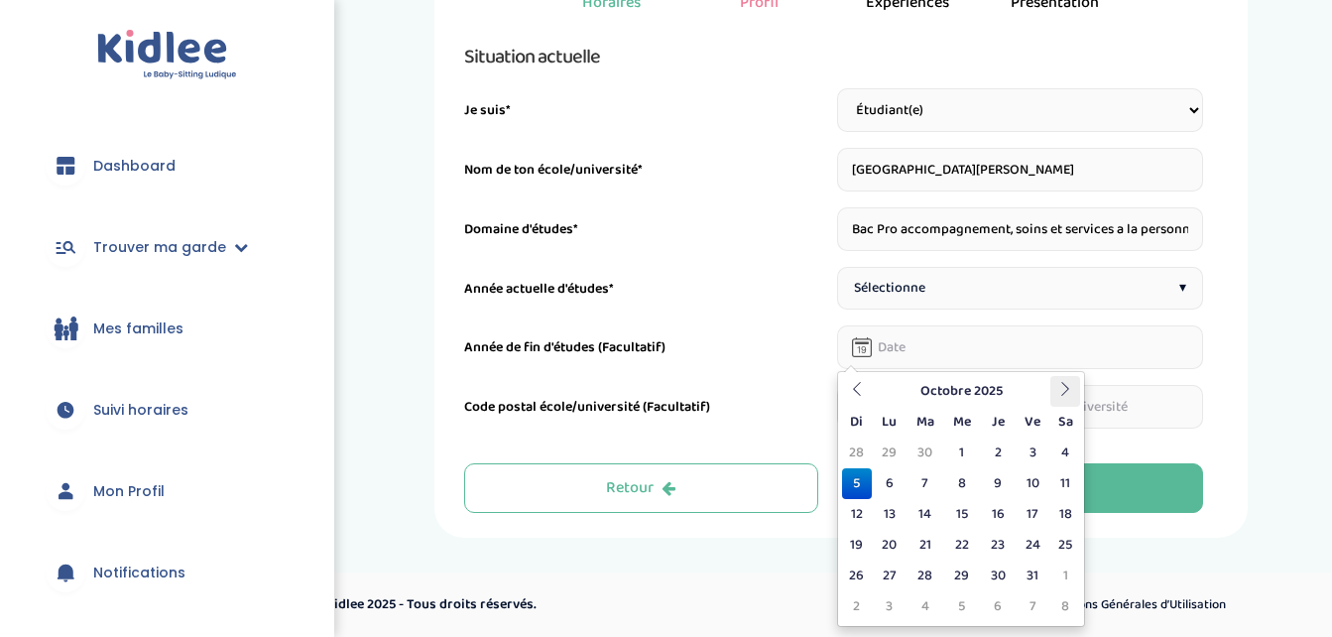
click at [1060, 391] on icon at bounding box center [1065, 389] width 14 height 14
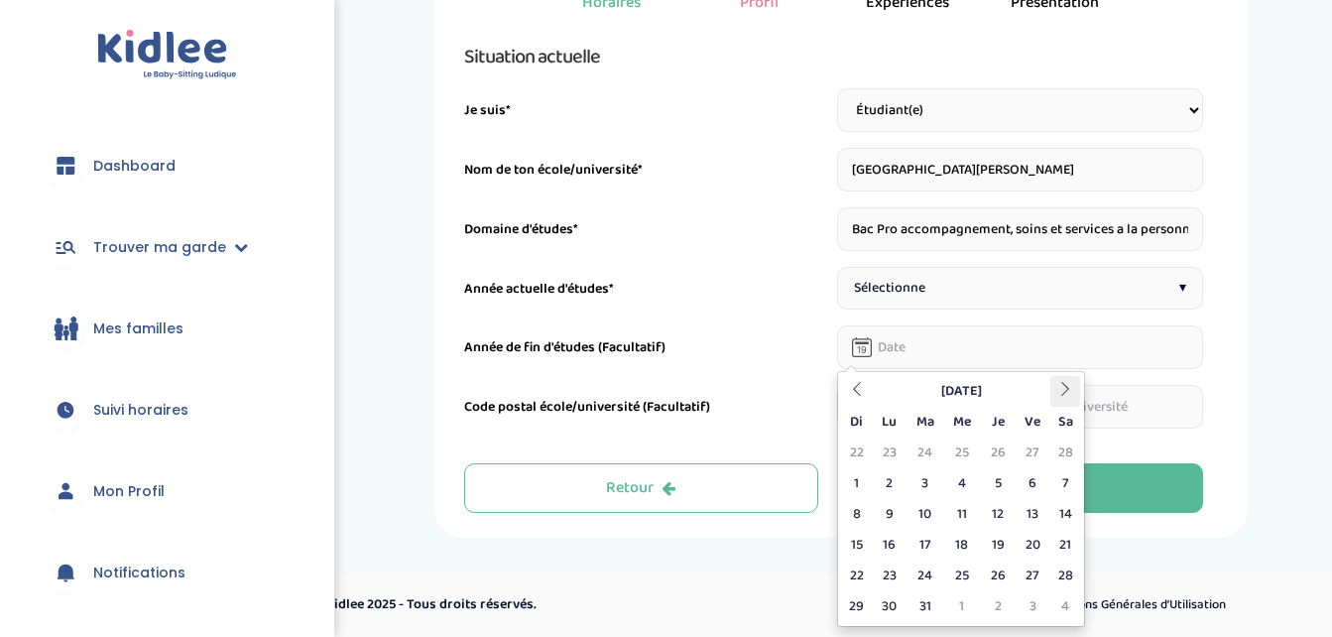
click at [1060, 391] on icon at bounding box center [1065, 389] width 14 height 14
click at [918, 519] on td "14" at bounding box center [925, 514] width 37 height 31
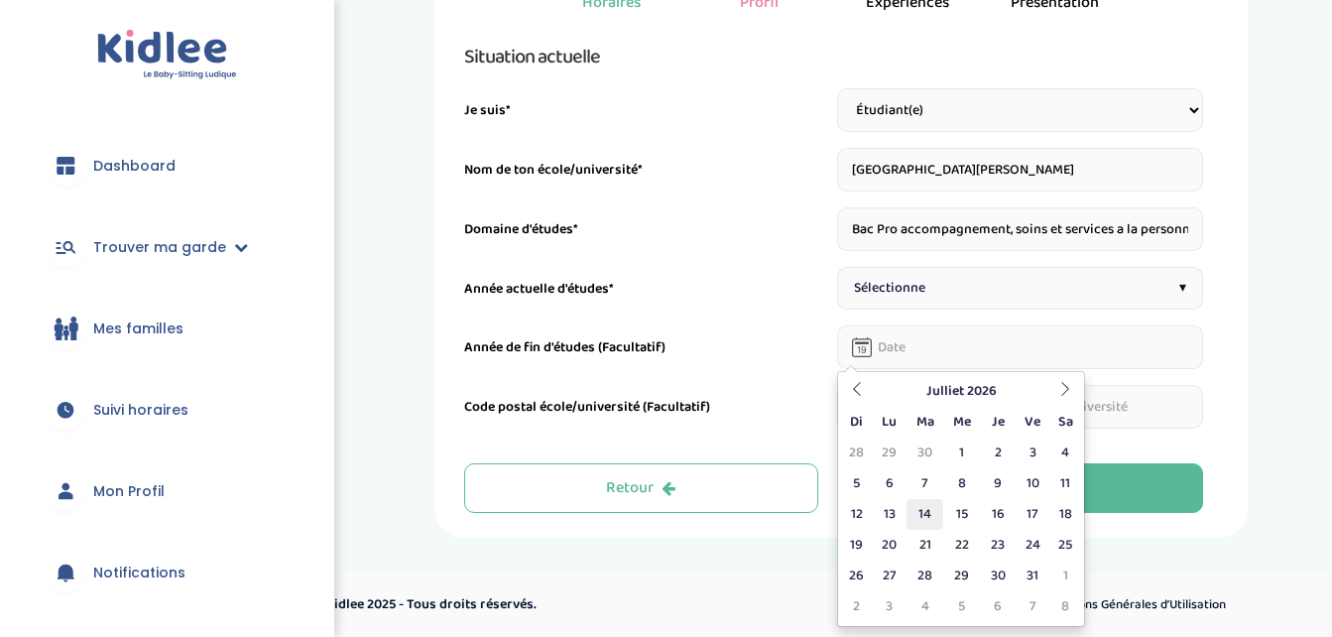
type input "14-07-2026"
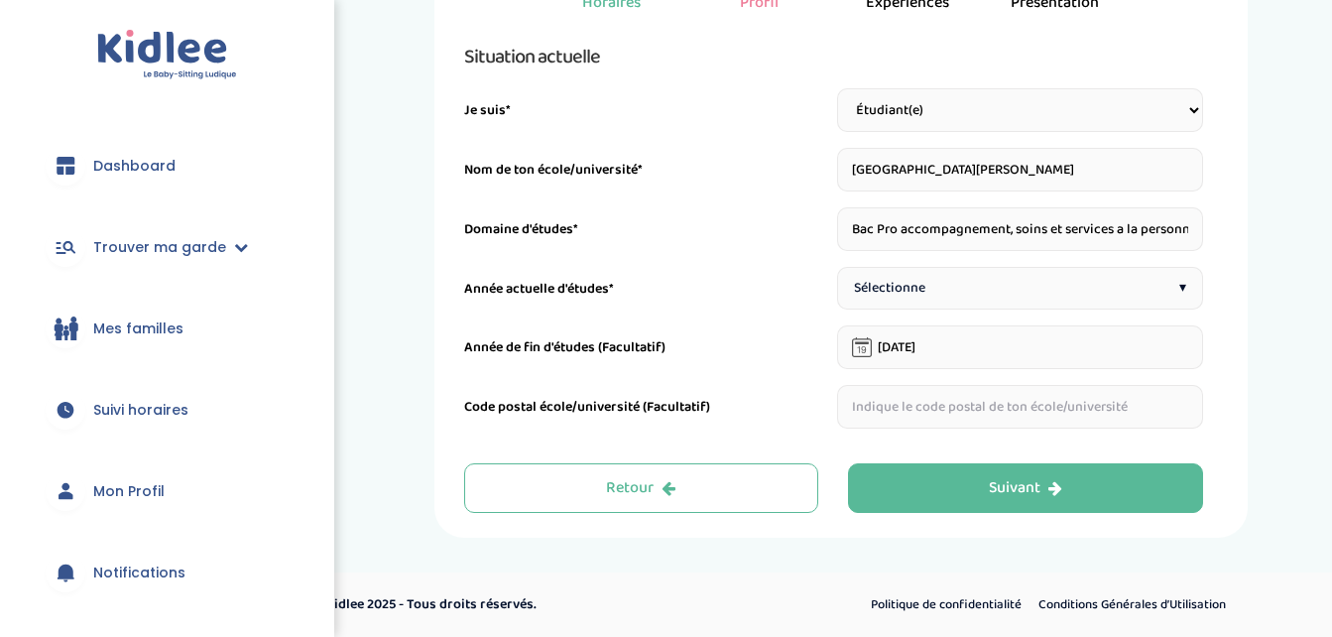
click at [920, 396] on input "text" at bounding box center [1020, 407] width 366 height 44
type input "49100"
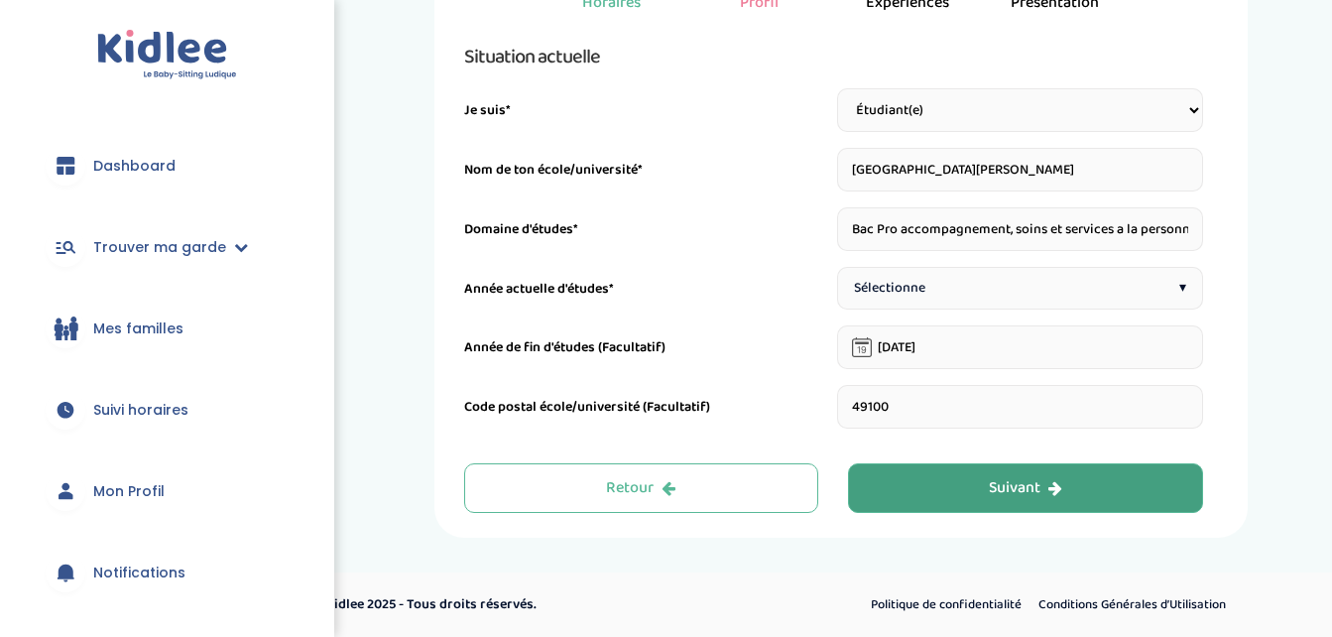
click at [947, 497] on button "Suivant" at bounding box center [1025, 488] width 355 height 50
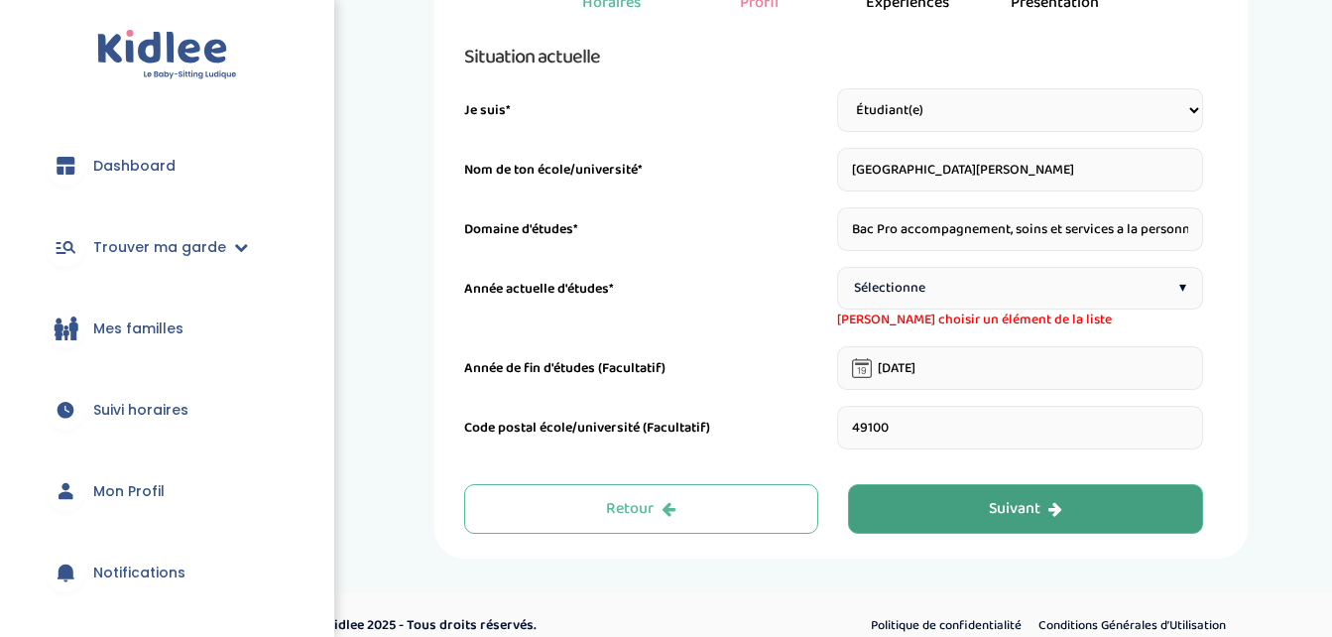
scroll to position [74, 0]
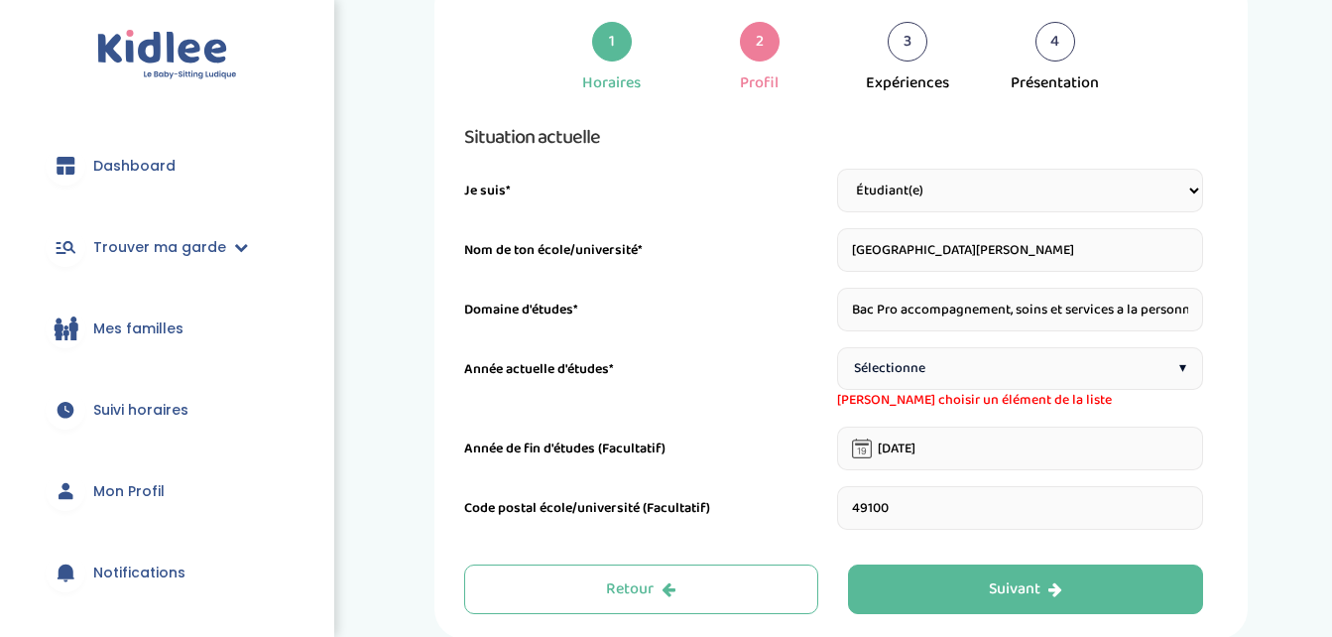
click at [917, 359] on span "Sélectionne" at bounding box center [889, 368] width 71 height 21
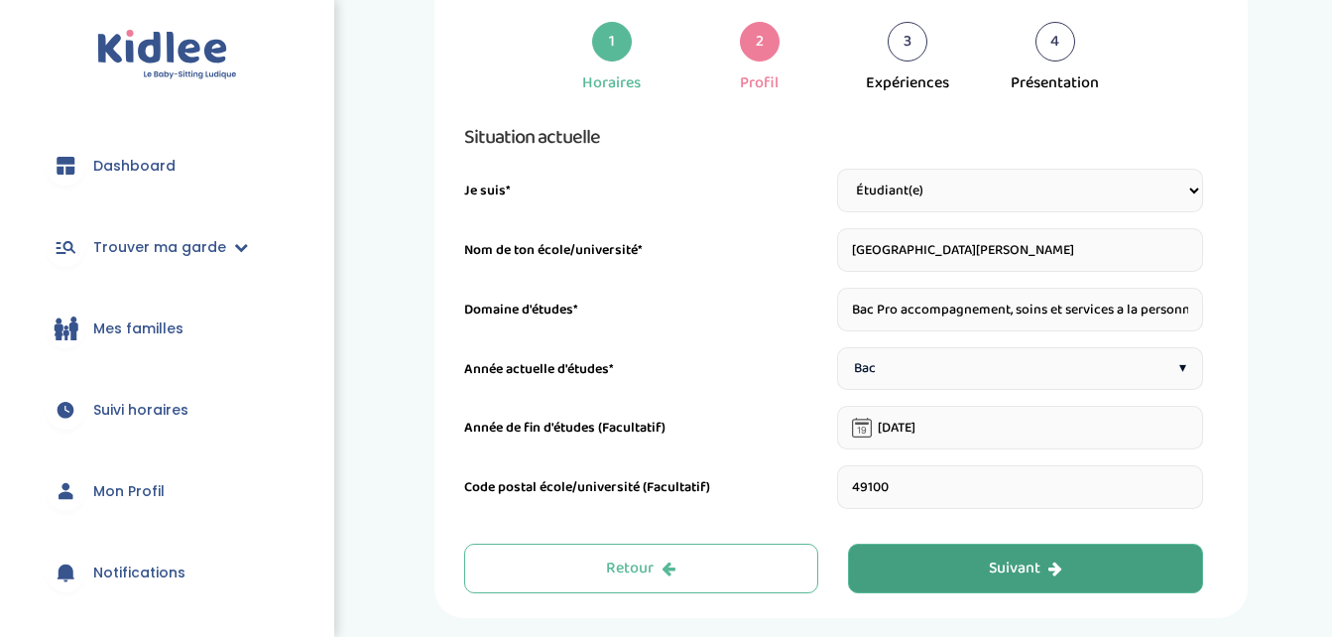
click at [929, 570] on button "Suivant" at bounding box center [1025, 569] width 355 height 50
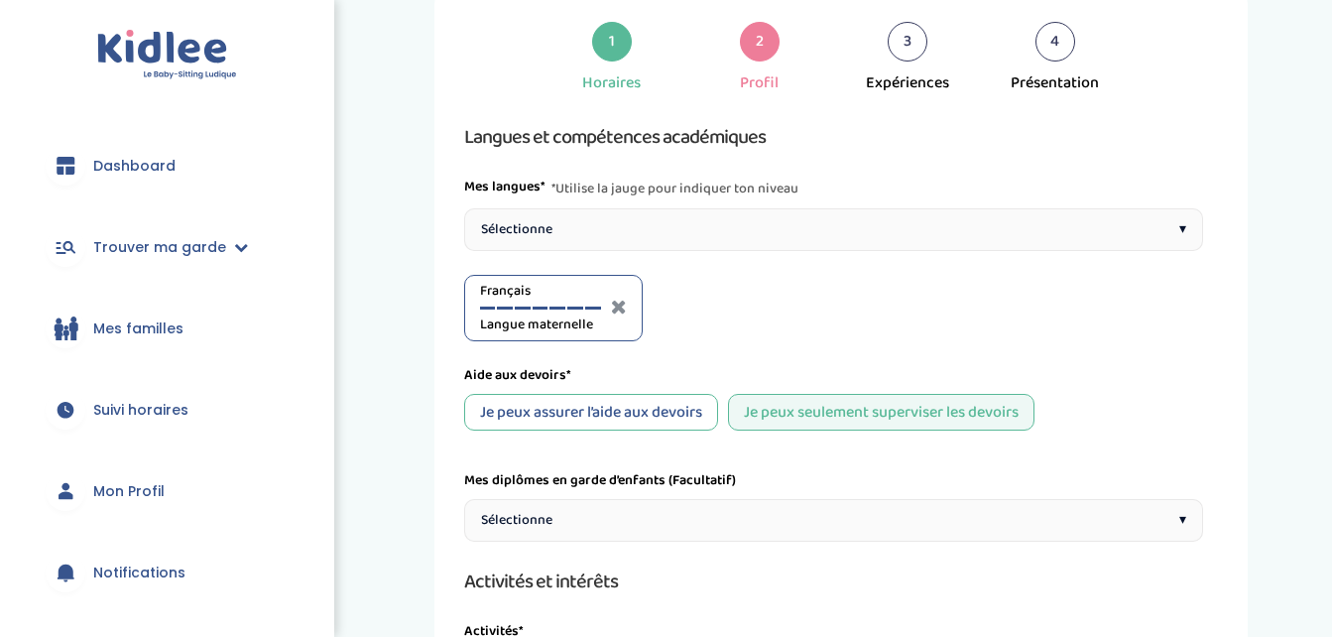
click at [759, 246] on div "Sélectionne ▾" at bounding box center [833, 229] width 739 height 43
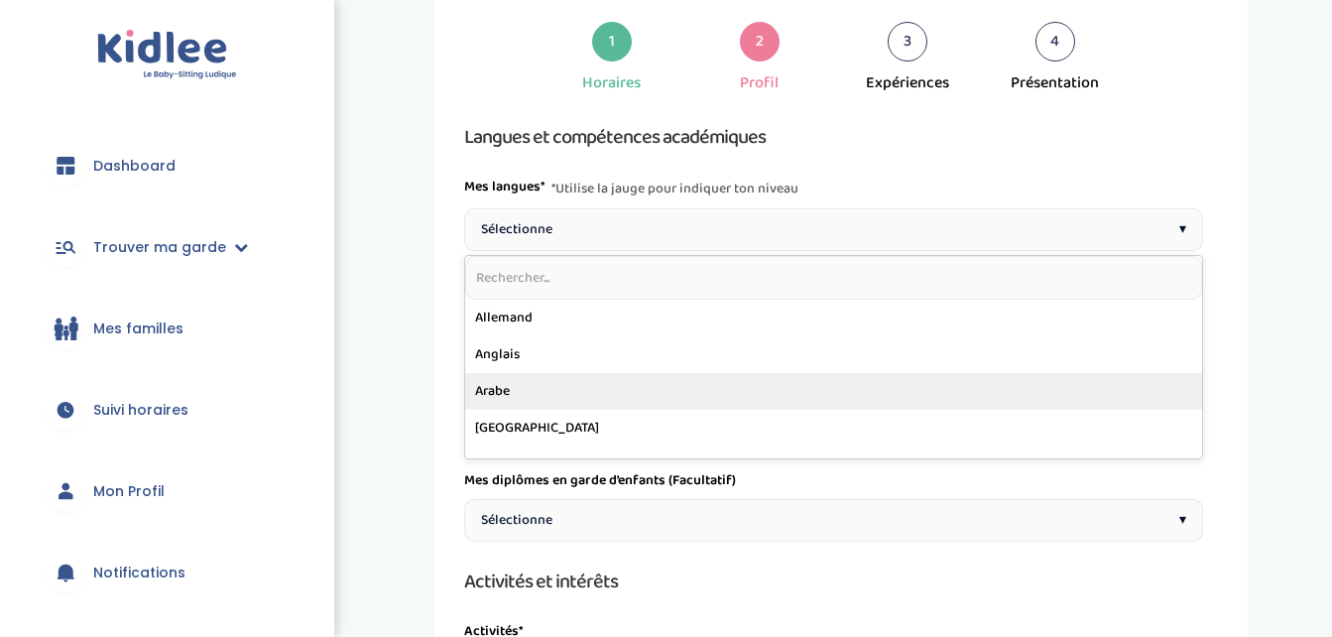
drag, startPoint x: 759, startPoint y: 246, endPoint x: 640, endPoint y: 398, distance: 192.9
click at [640, 251] on div "Sélectionne ▾ Allemand Anglais Arabe Armenien Arménien Cerbe Chinois Coréen Esp…" at bounding box center [833, 229] width 739 height 43
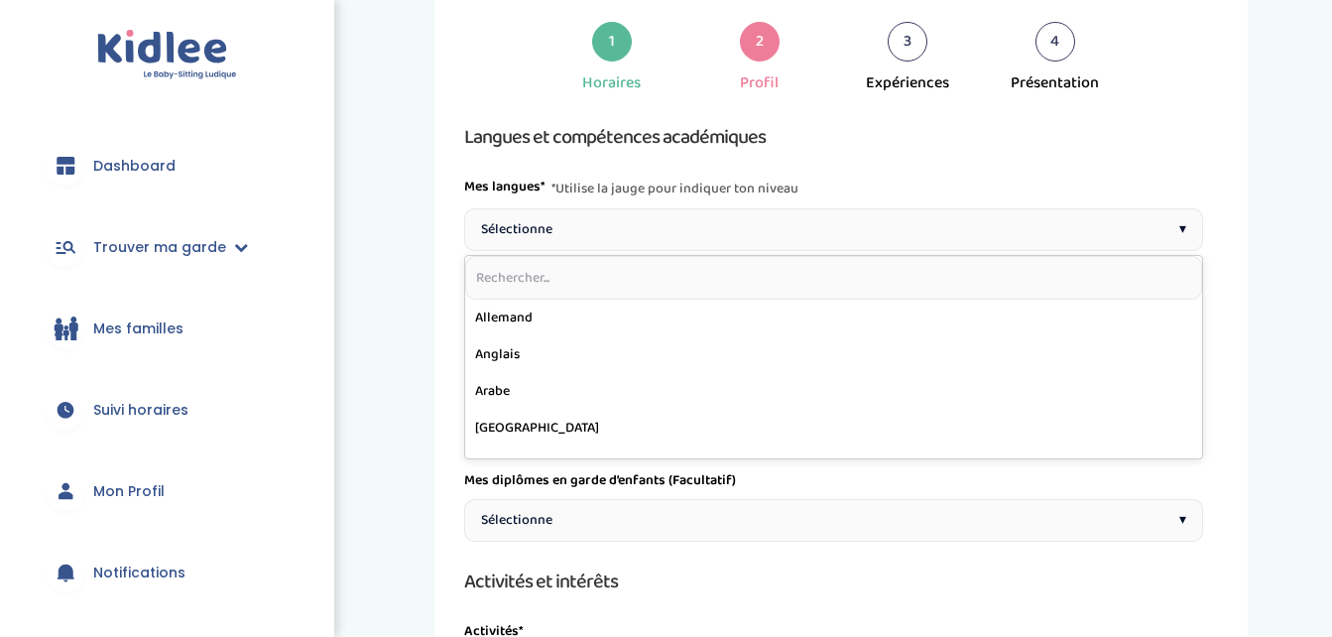
click at [541, 52] on div "1 Horaires" at bounding box center [612, 58] width 148 height 73
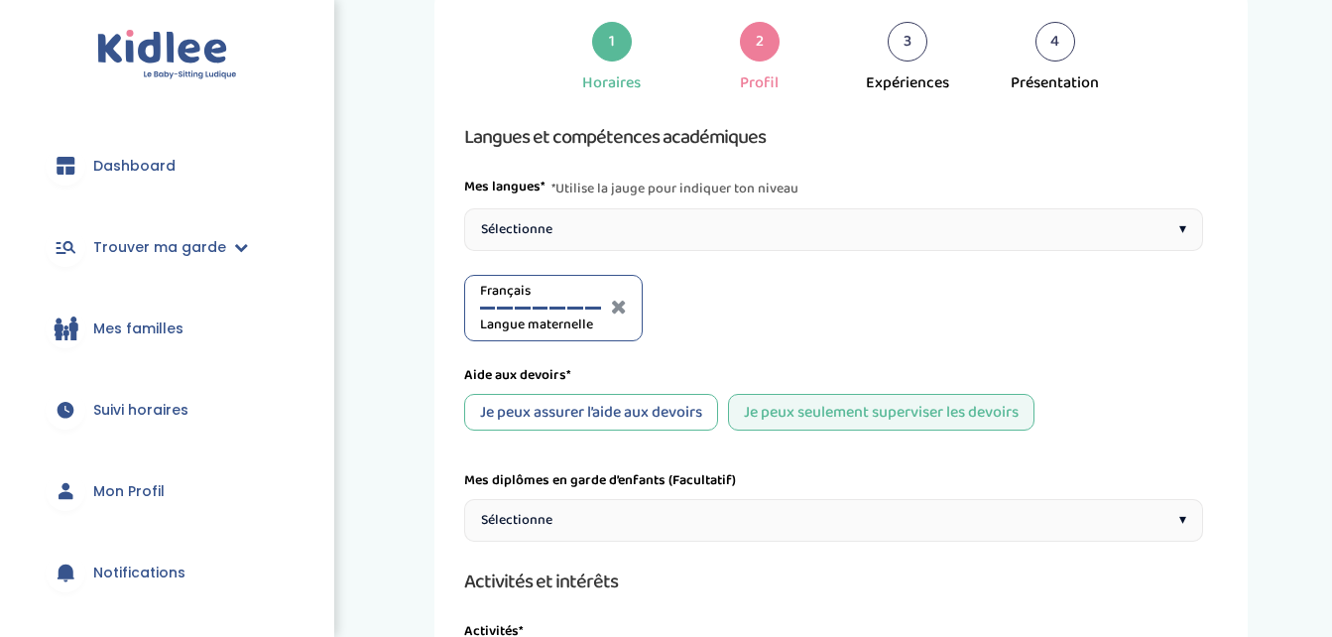
click at [648, 247] on div "Sélectionne ▾" at bounding box center [833, 229] width 739 height 43
click at [708, 311] on div "Arabe A1" at bounding box center [728, 308] width 121 height 55
drag, startPoint x: 709, startPoint y: 301, endPoint x: 677, endPoint y: 319, distance: 36.9
click at [677, 319] on div "Arabe A1" at bounding box center [728, 308] width 121 height 55
click at [677, 319] on span "A1" at bounding box center [728, 324] width 121 height 21
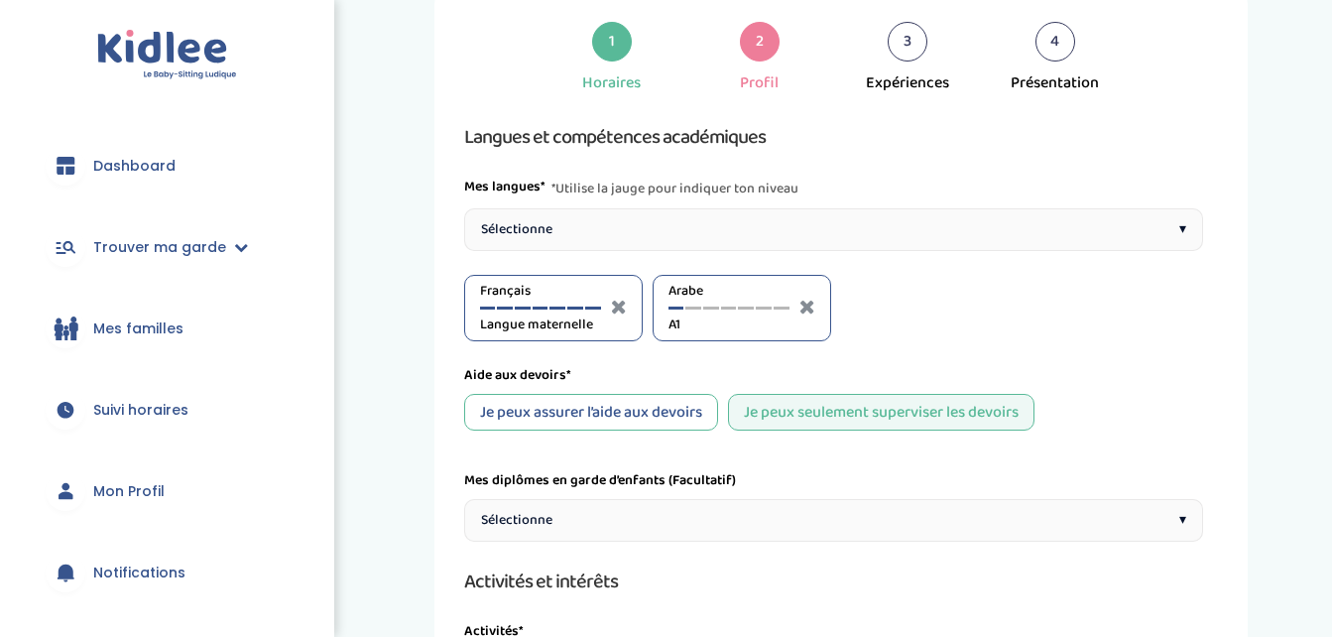
click at [708, 318] on span "A1" at bounding box center [728, 324] width 121 height 21
click at [652, 217] on div "Sélectionne ▾" at bounding box center [833, 229] width 739 height 43
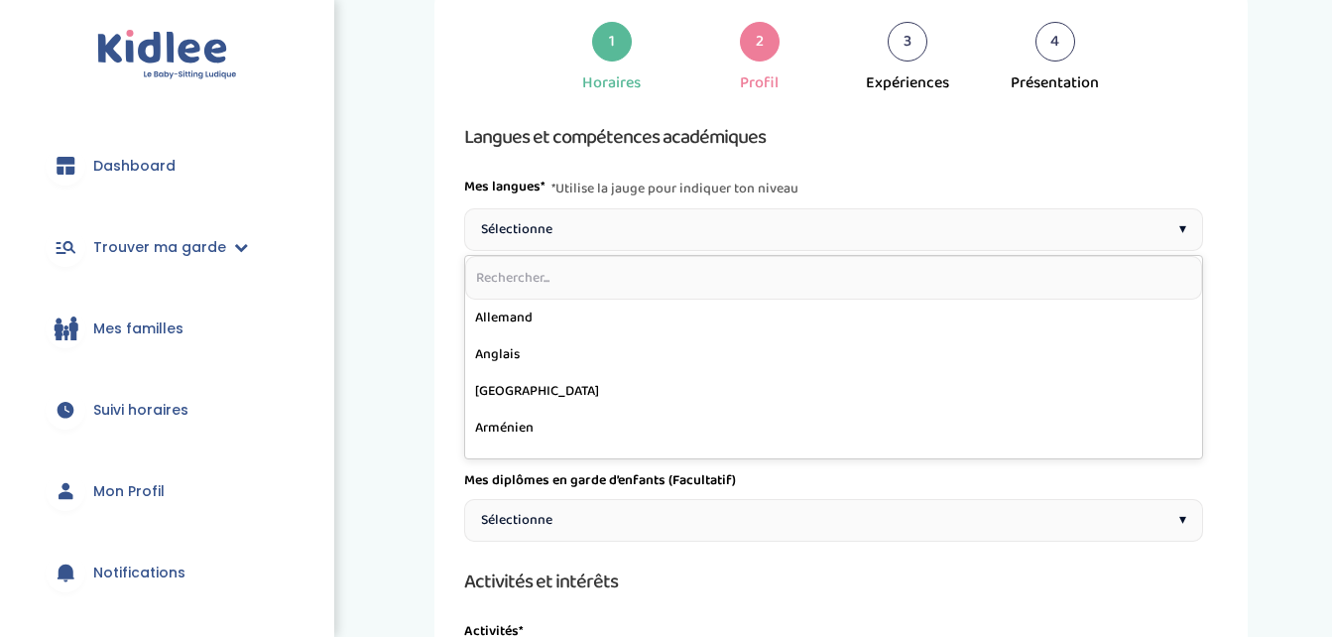
click at [652, 217] on div "Sélectionne ▾" at bounding box center [833, 229] width 739 height 43
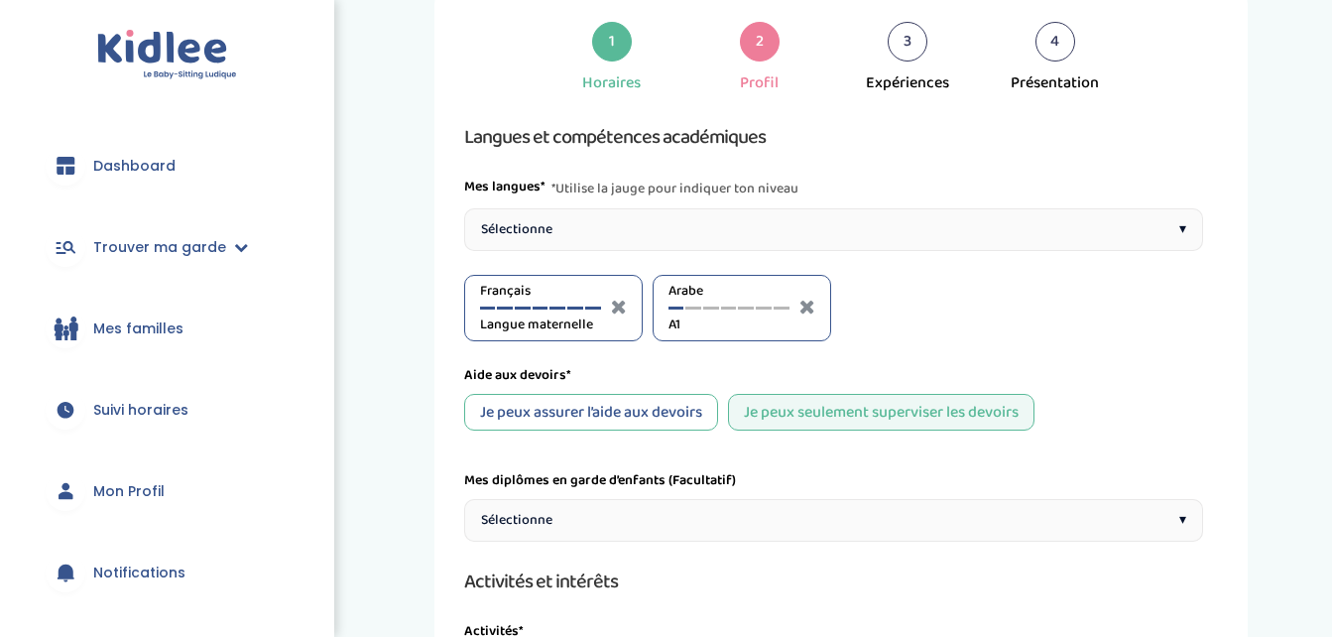
click at [652, 217] on div "Sélectionne ▾" at bounding box center [833, 229] width 739 height 43
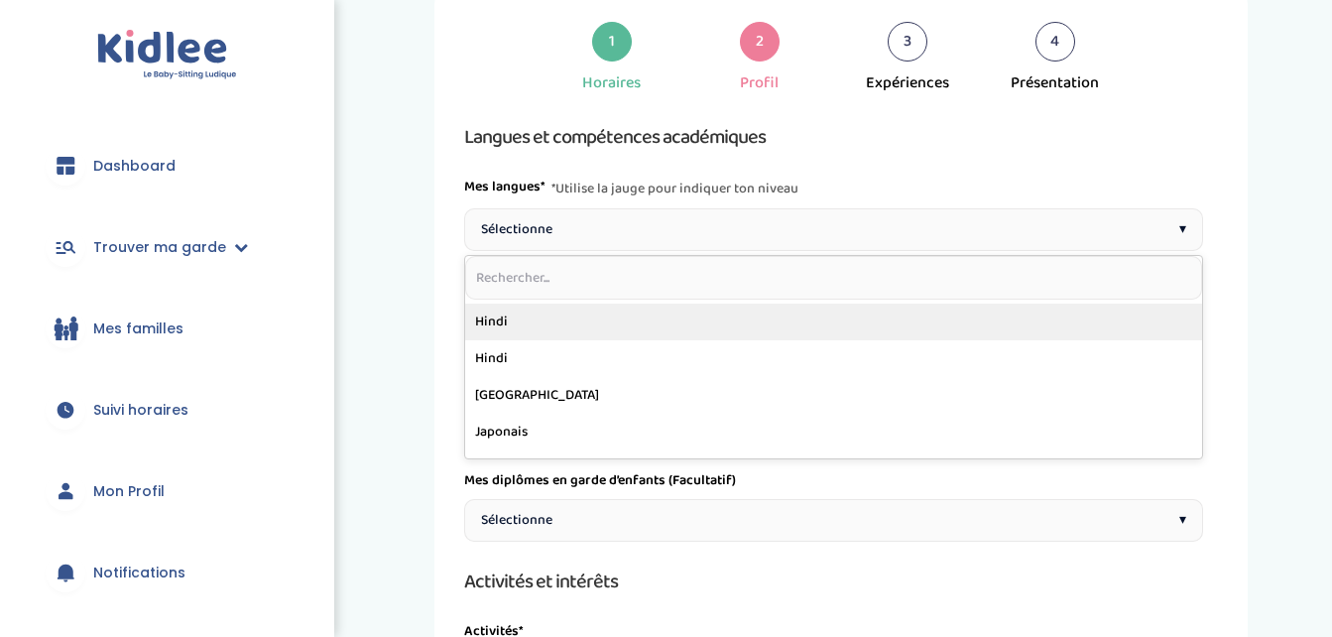
scroll to position [327, 0]
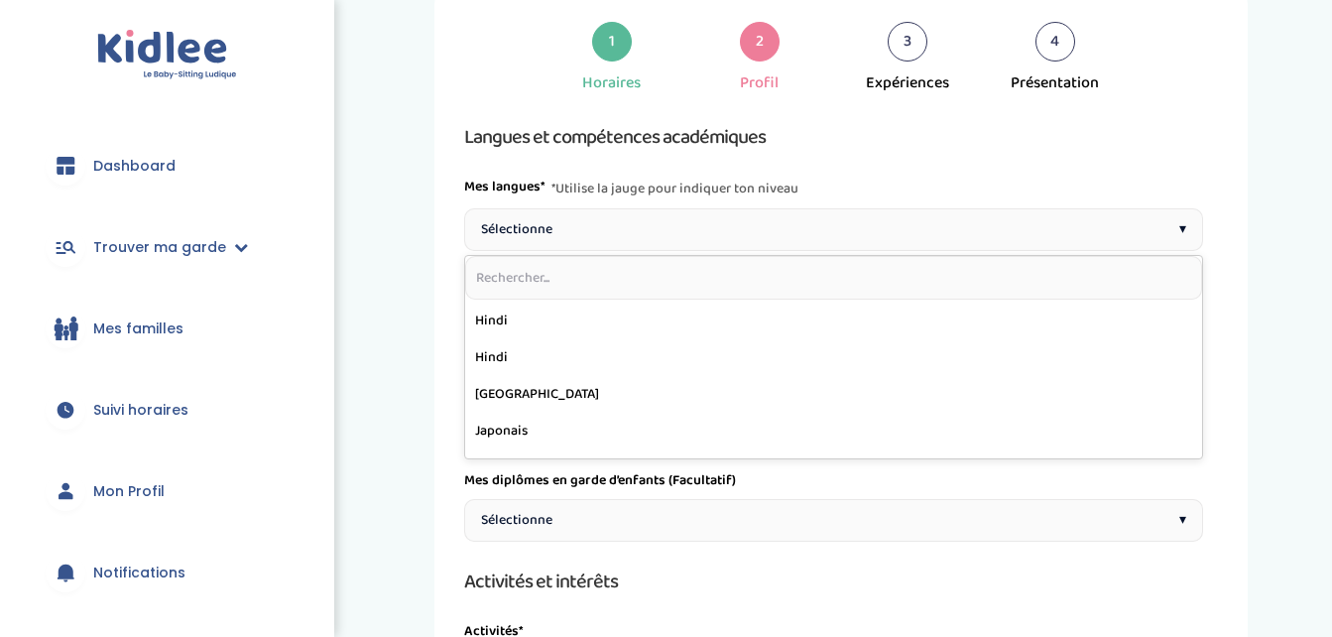
click at [631, 213] on div "Sélectionne ▾" at bounding box center [833, 229] width 739 height 43
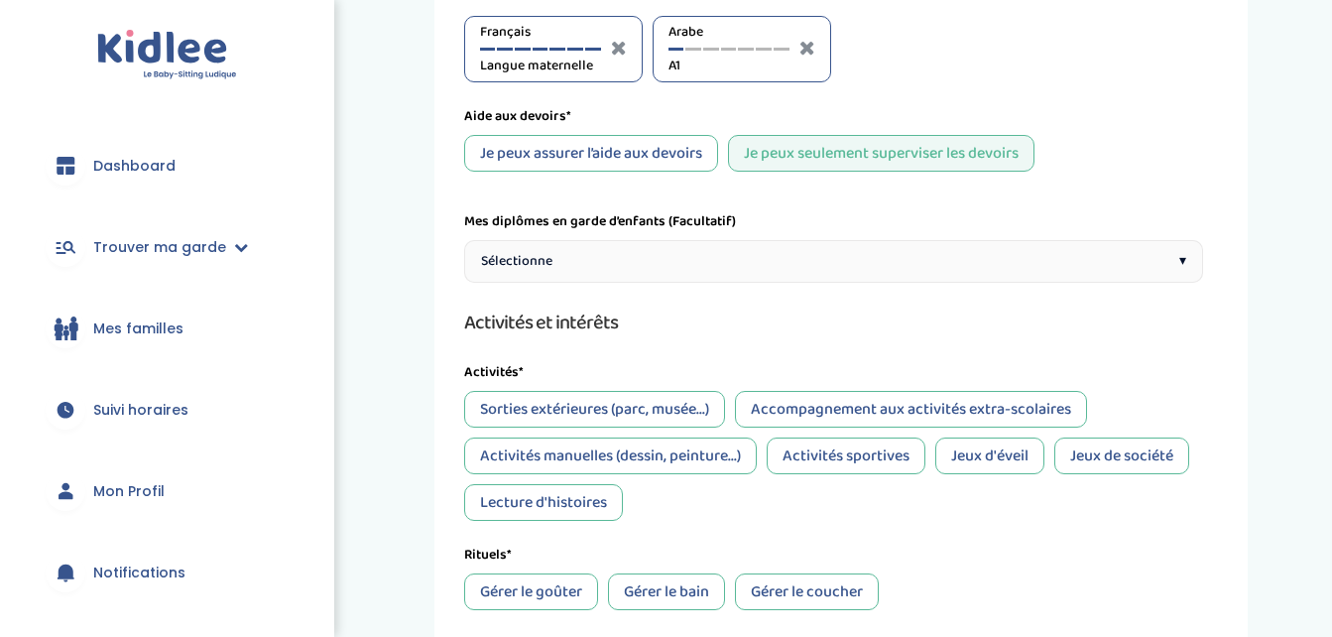
scroll to position [334, 0]
click at [641, 266] on div "Sélectionne ▾" at bounding box center [833, 260] width 739 height 43
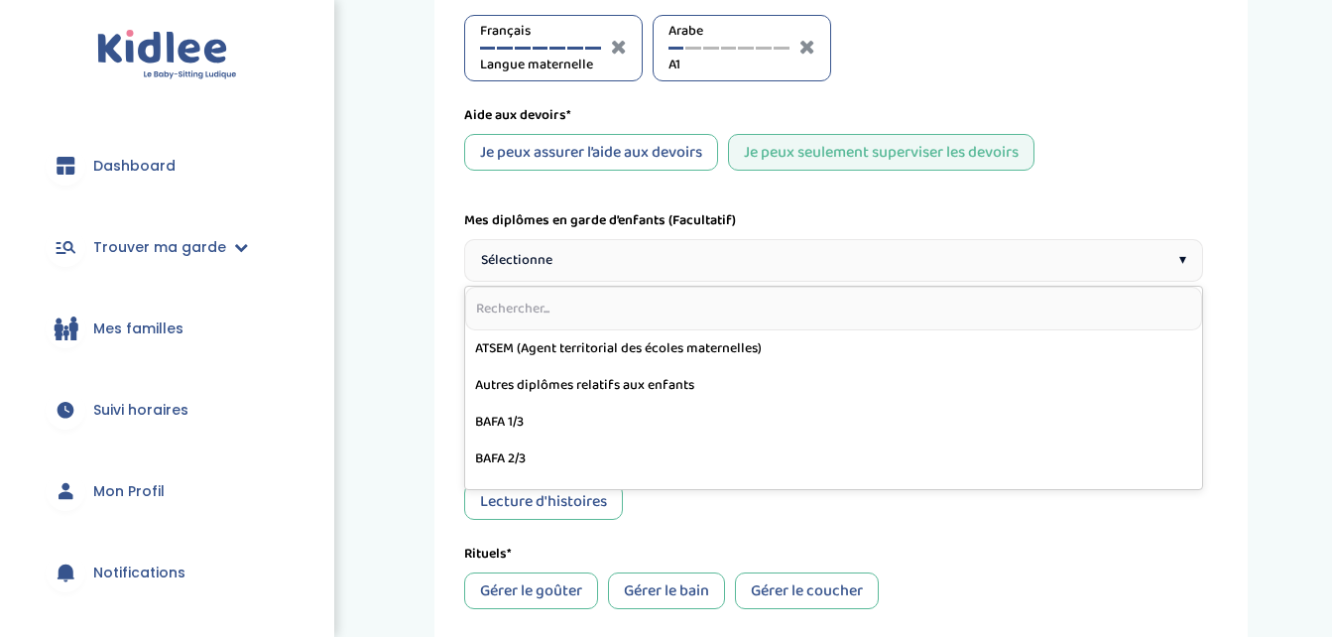
click at [641, 266] on div "Sélectionne ▾" at bounding box center [833, 260] width 739 height 43
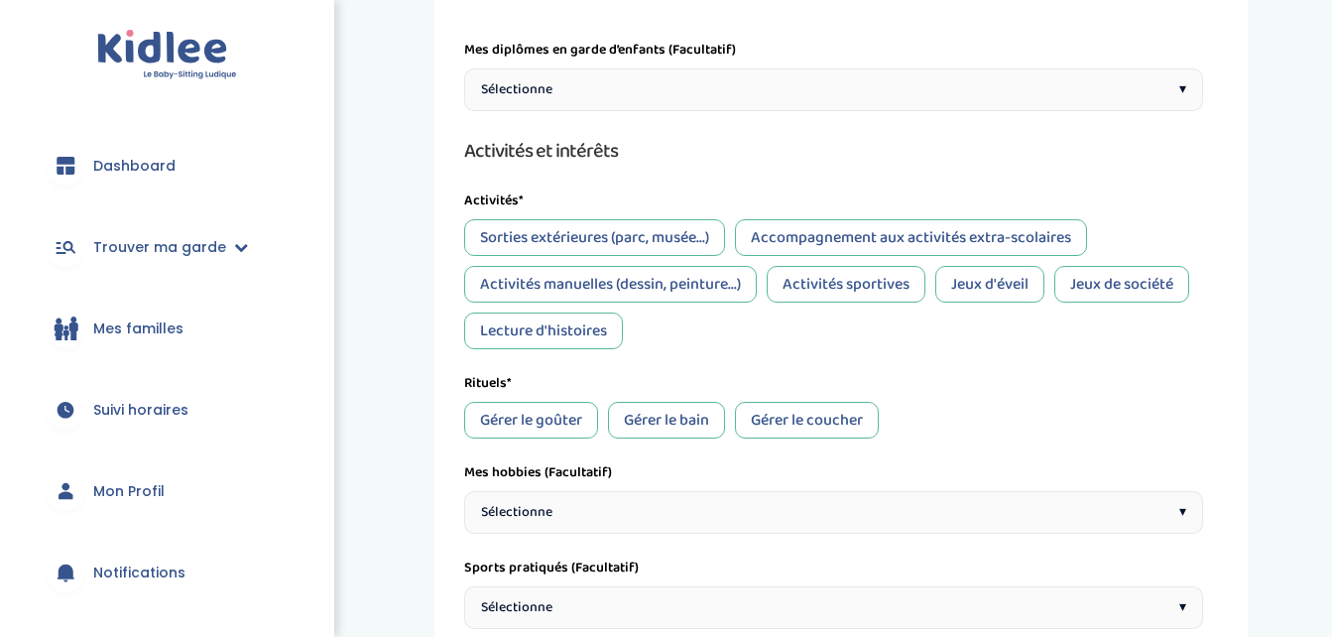
scroll to position [506, 0]
click at [613, 223] on div "Sorties extérieures (parc, musée...)" at bounding box center [594, 236] width 261 height 37
click at [779, 239] on div "Accompagnement aux activités extra-scolaires" at bounding box center [911, 236] width 352 height 37
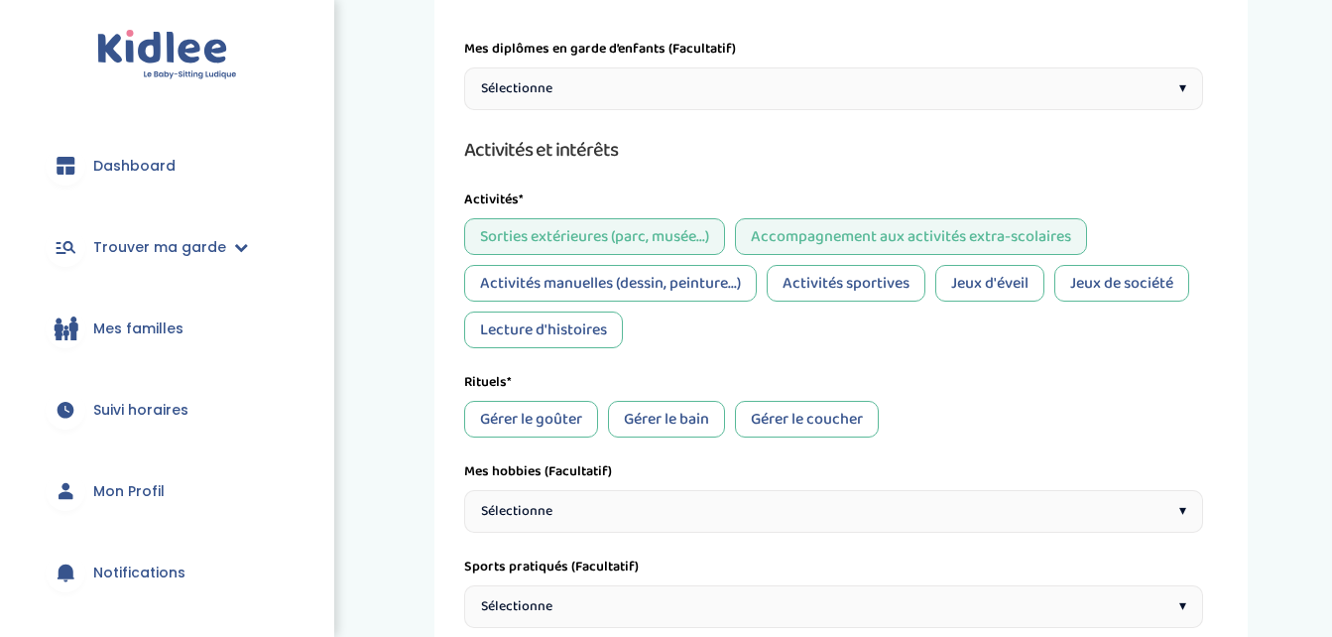
click at [675, 284] on div "Activités manuelles (dessin, peinture...)" at bounding box center [610, 283] width 293 height 37
click at [812, 267] on div "Activités sportives" at bounding box center [846, 283] width 159 height 37
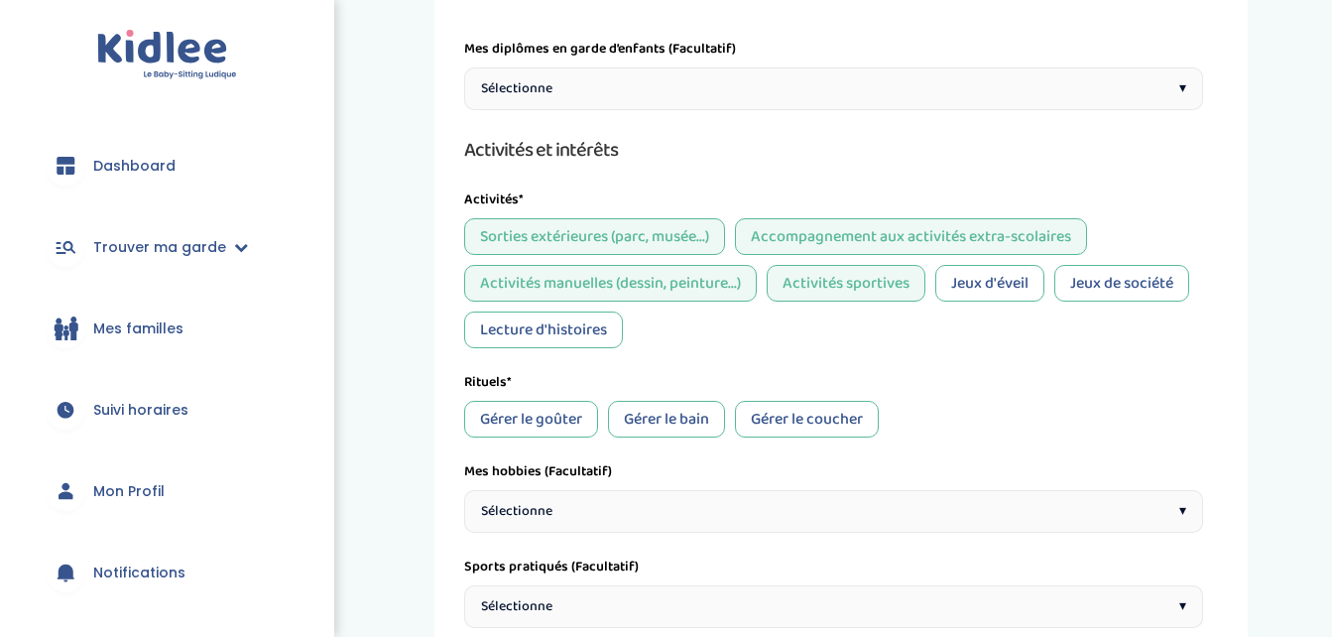
click at [959, 270] on div "Jeux d'éveil" at bounding box center [989, 283] width 109 height 37
click at [1079, 284] on div "Jeux de société" at bounding box center [1121, 283] width 135 height 37
click at [568, 344] on div "Lecture d'histoires" at bounding box center [543, 329] width 159 height 37
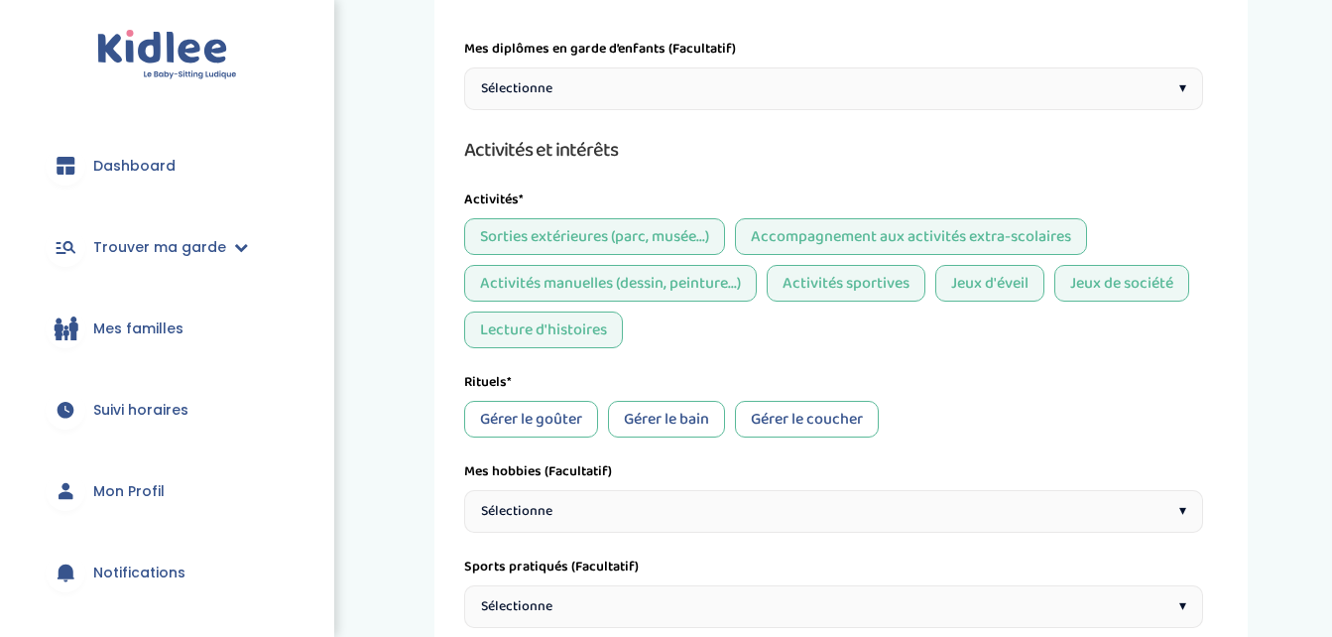
click at [536, 408] on div "Gérer le goûter" at bounding box center [531, 419] width 134 height 37
click at [655, 398] on div "Rituels* Gérer le goûter Gérer le bain Gérer le coucher" at bounding box center [833, 404] width 739 height 65
drag, startPoint x: 710, startPoint y: 408, endPoint x: 779, endPoint y: 421, distance: 69.6
click at [779, 421] on div "Gérer le goûter Gérer le bain Gérer le coucher" at bounding box center [833, 419] width 739 height 37
click at [779, 421] on div "Gérer le coucher" at bounding box center [807, 419] width 144 height 37
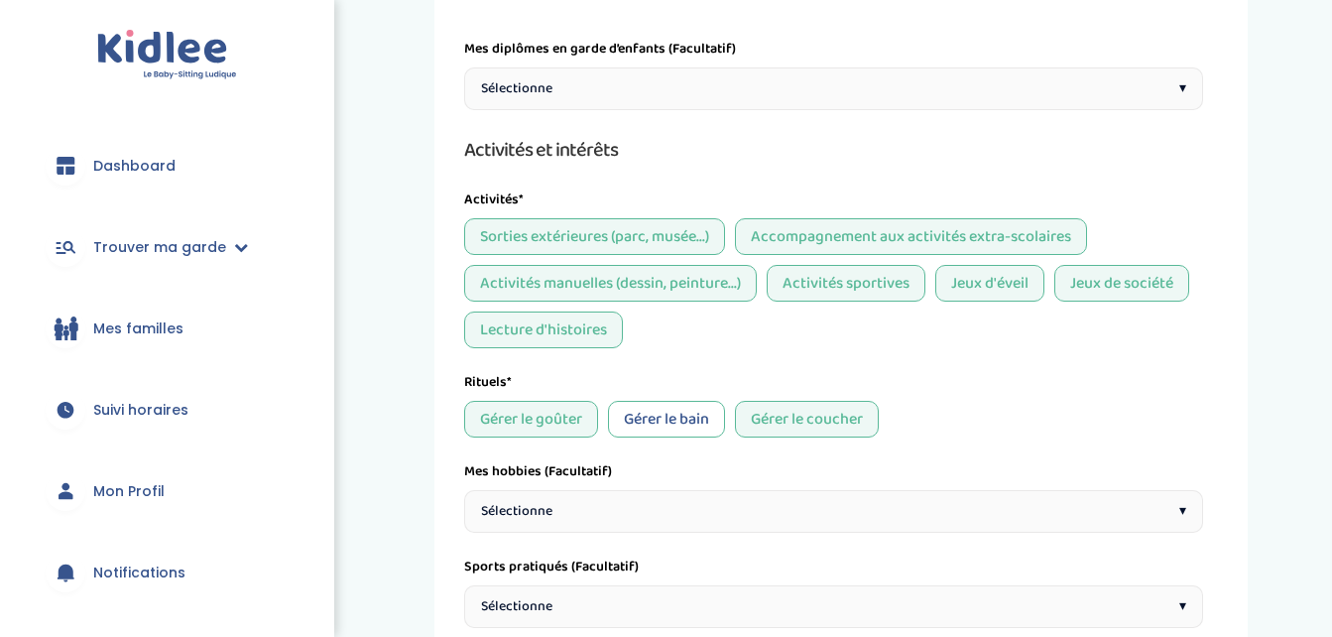
click at [664, 406] on div "Gérer le bain" at bounding box center [666, 419] width 117 height 37
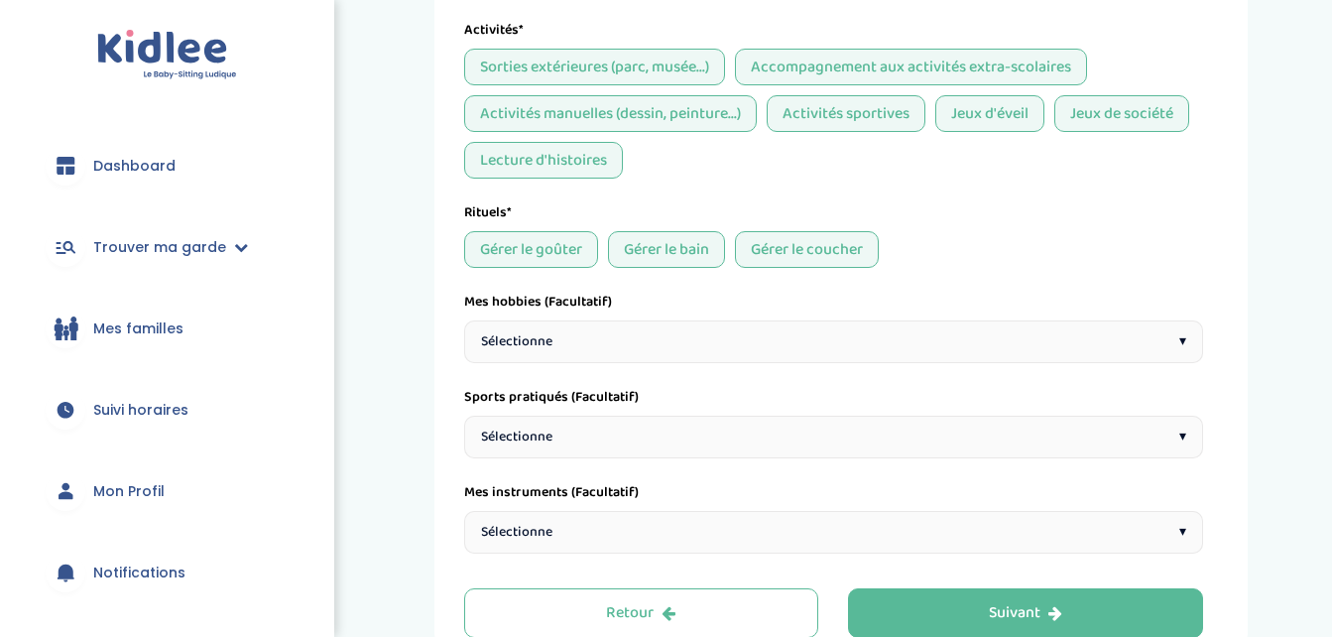
scroll to position [676, 0]
click at [622, 335] on div "Sélectionne ▾" at bounding box center [833, 340] width 739 height 43
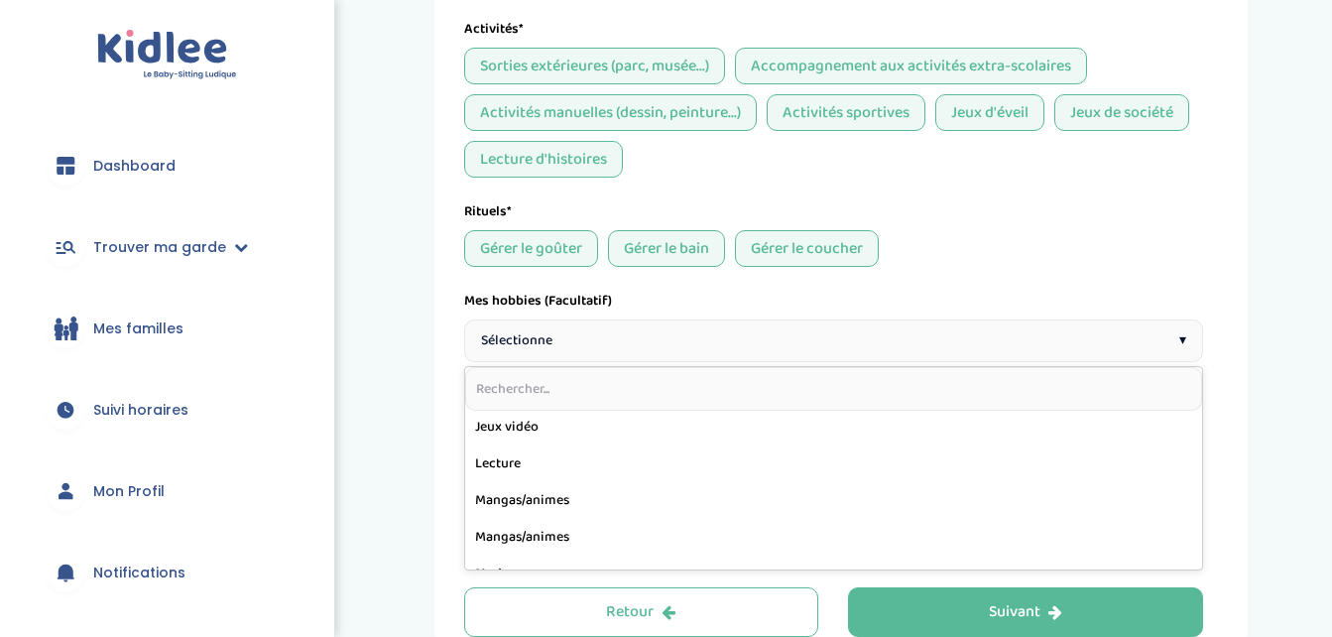
scroll to position [706, 0]
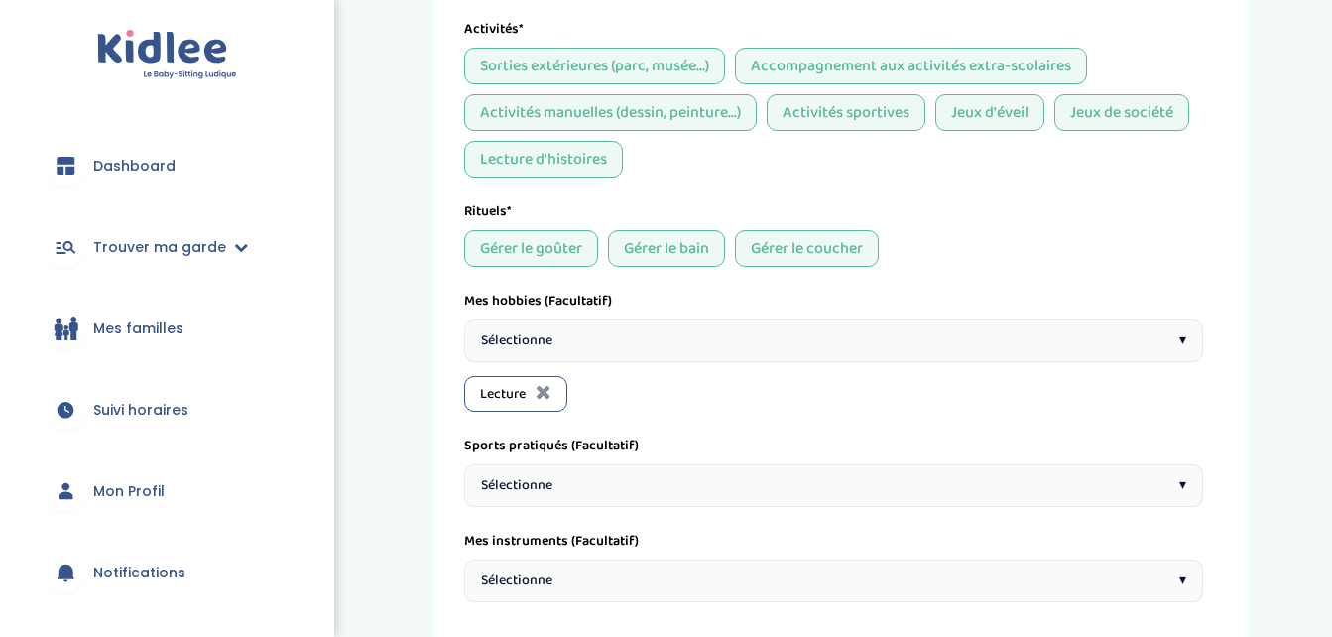
click at [514, 352] on div "Sélectionne ▾" at bounding box center [833, 340] width 739 height 43
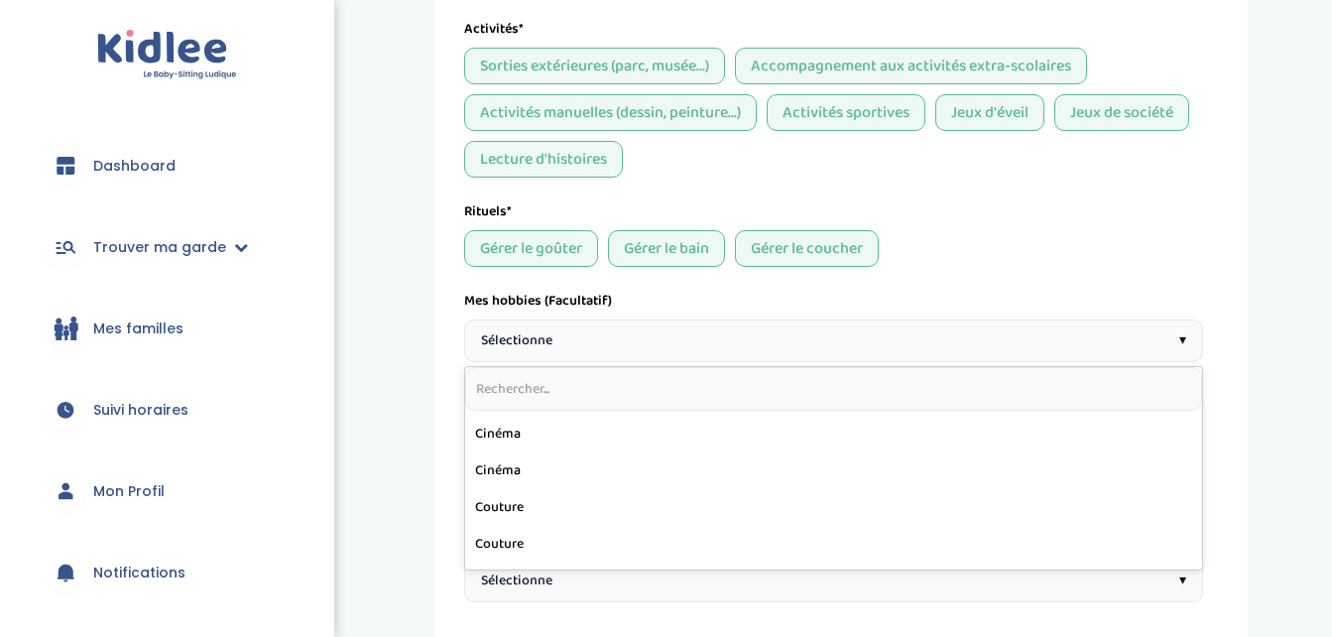
scroll to position [143, 0]
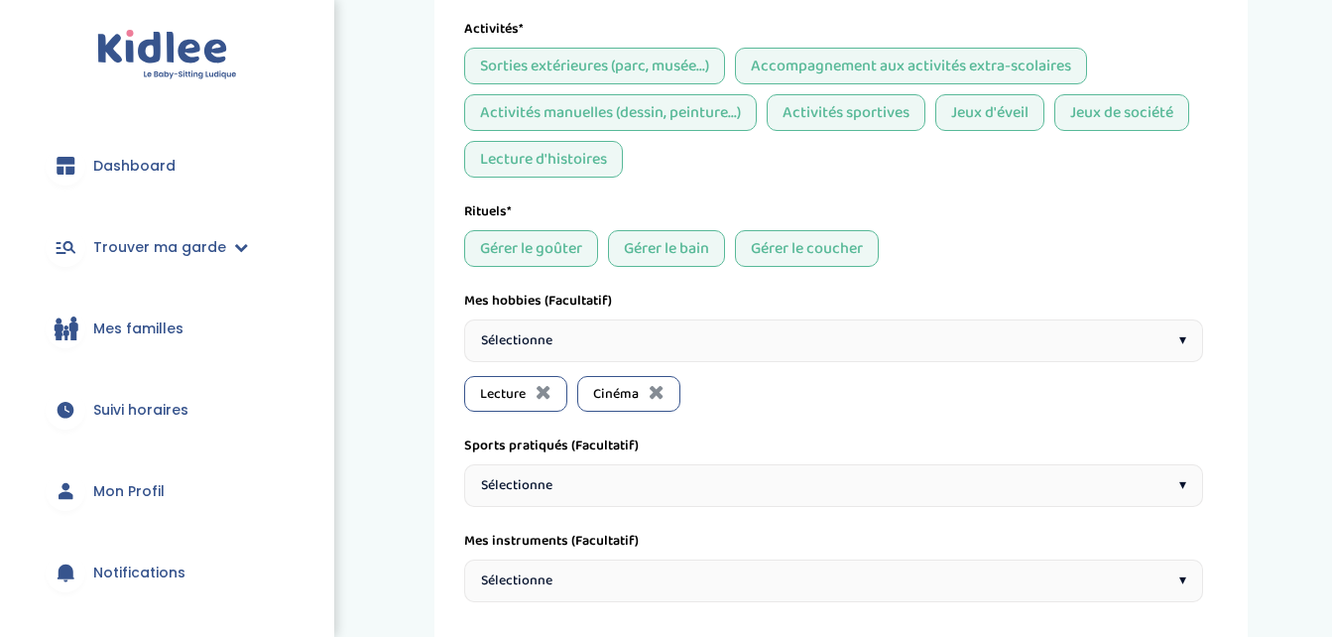
click at [508, 347] on span "Sélectionne" at bounding box center [516, 340] width 71 height 21
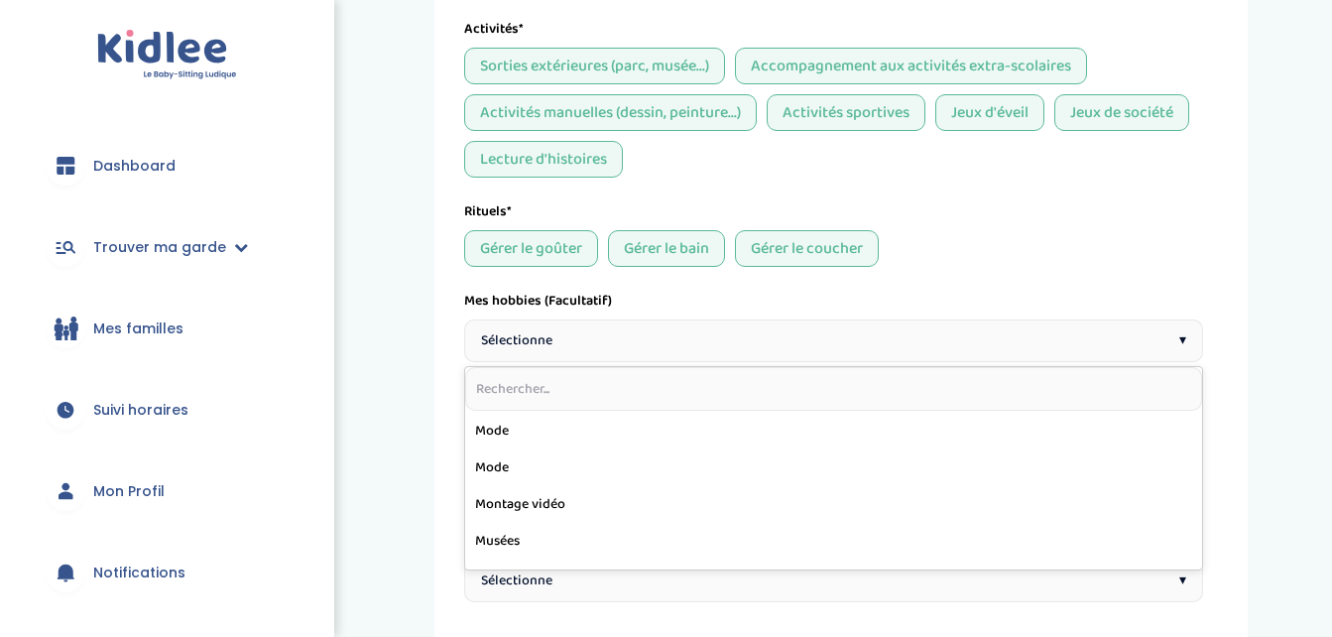
scroll to position [772, 0]
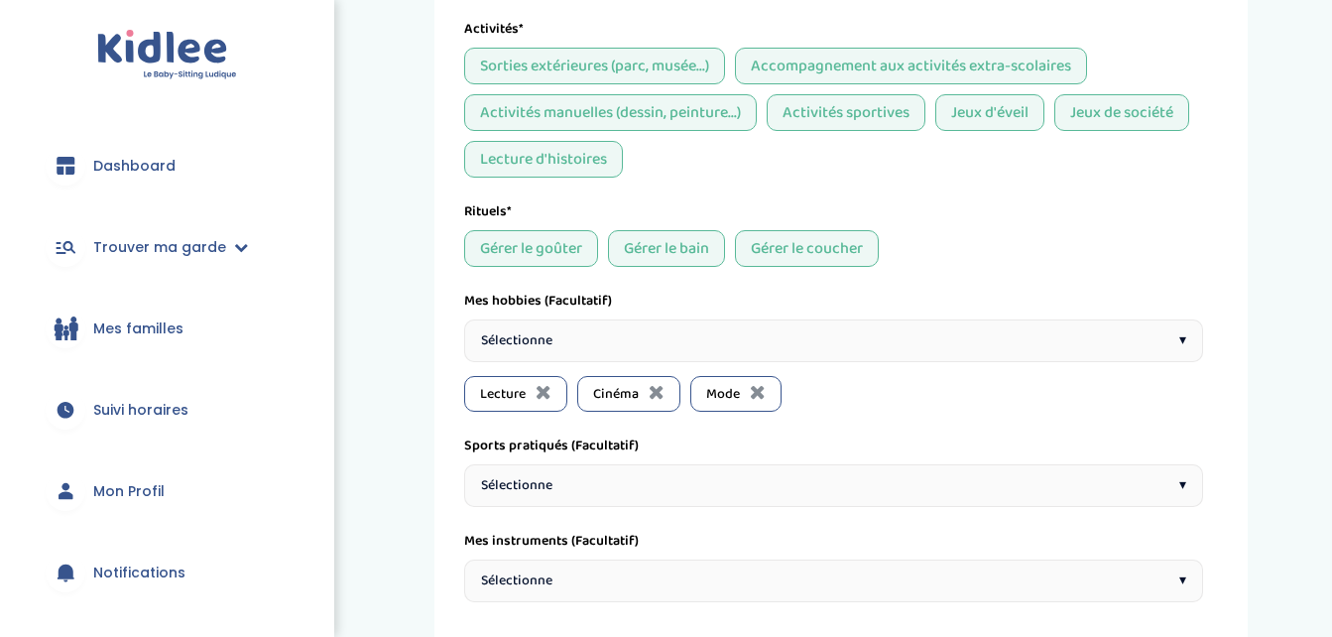
drag, startPoint x: 516, startPoint y: 476, endPoint x: 502, endPoint y: 322, distance: 154.4
click at [502, 328] on div "Sélectionne ▾" at bounding box center [833, 340] width 739 height 43
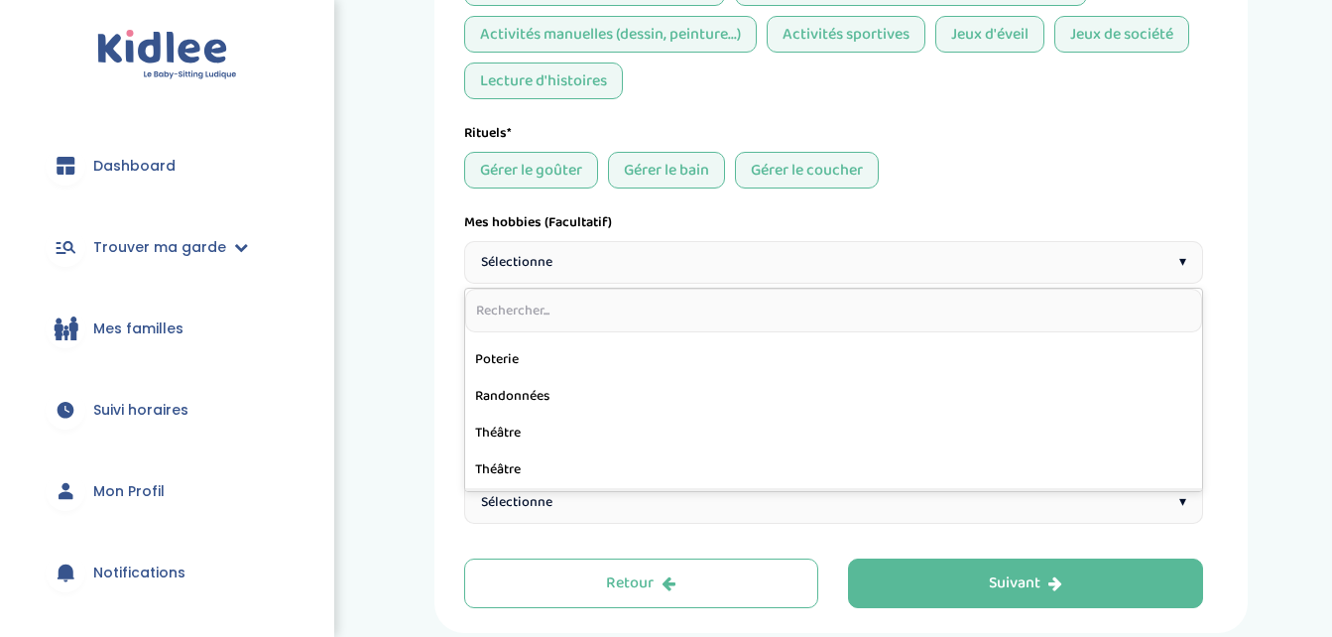
scroll to position [1016, 0]
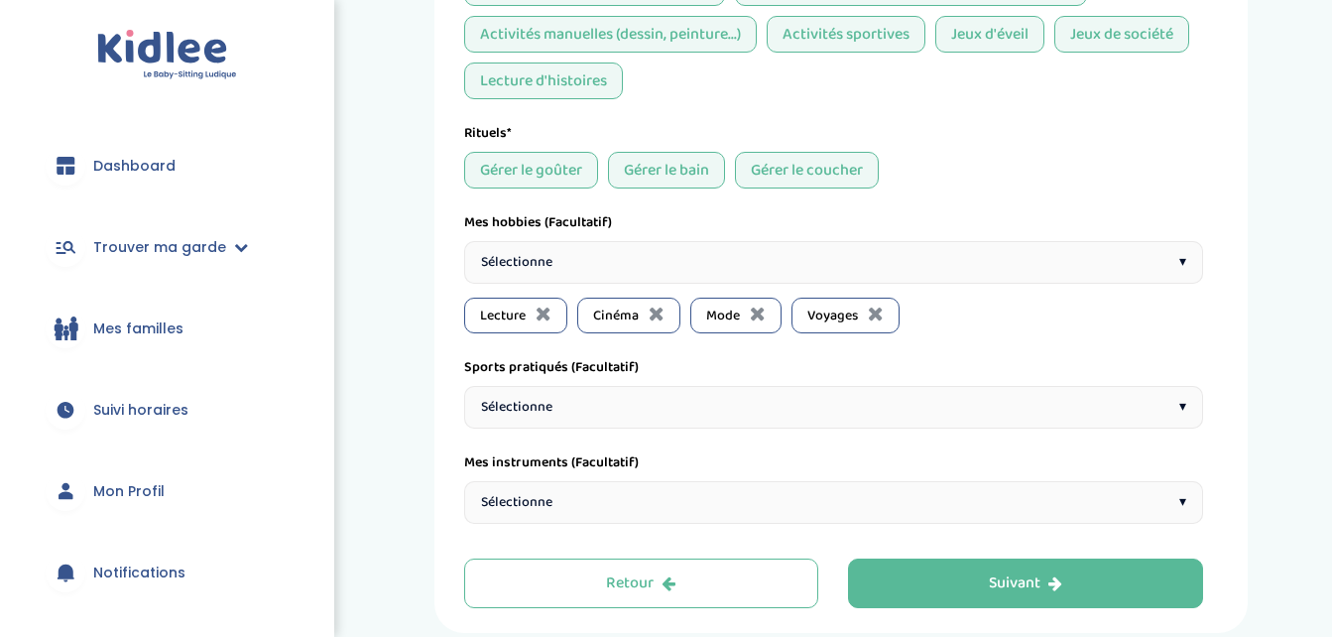
click at [539, 407] on span "Sélectionne" at bounding box center [516, 407] width 71 height 21
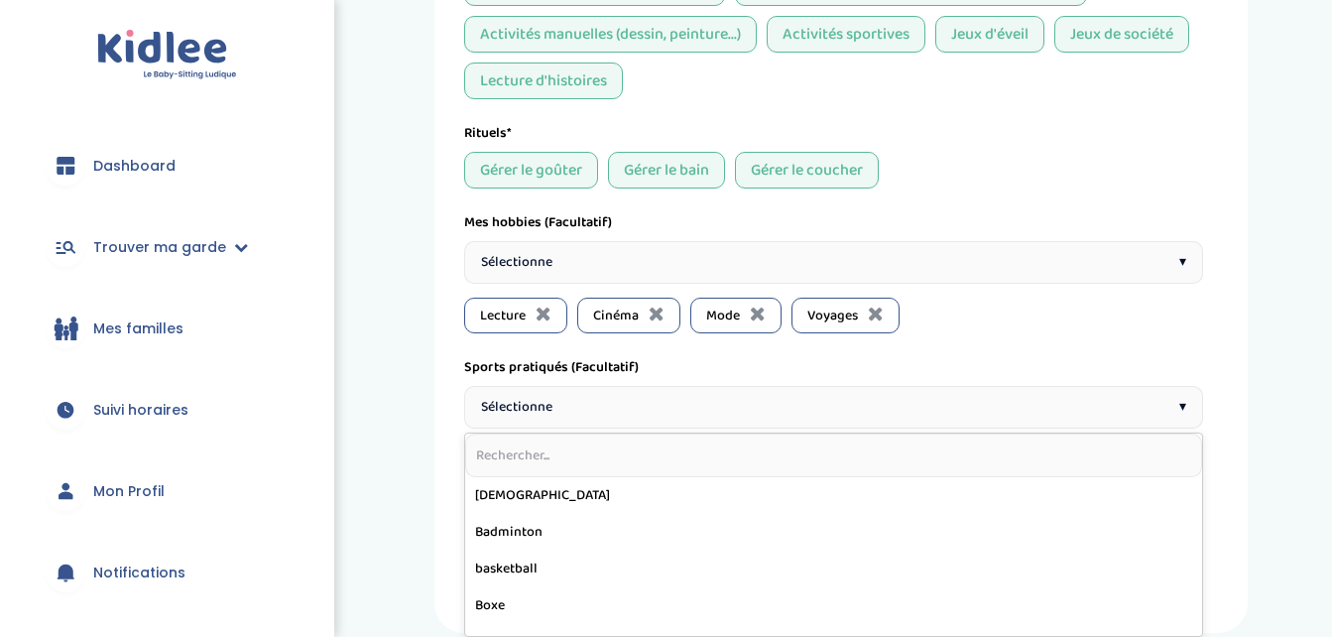
click at [527, 400] on span "Sélectionne" at bounding box center [516, 407] width 71 height 21
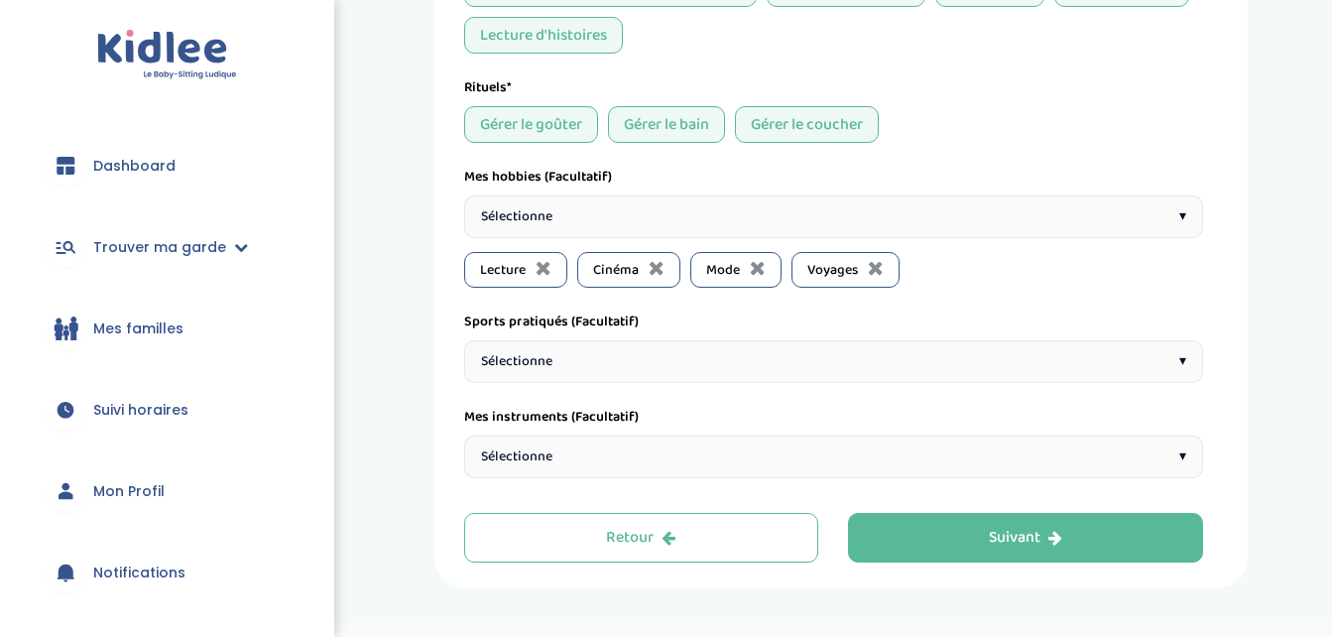
scroll to position [850, 0]
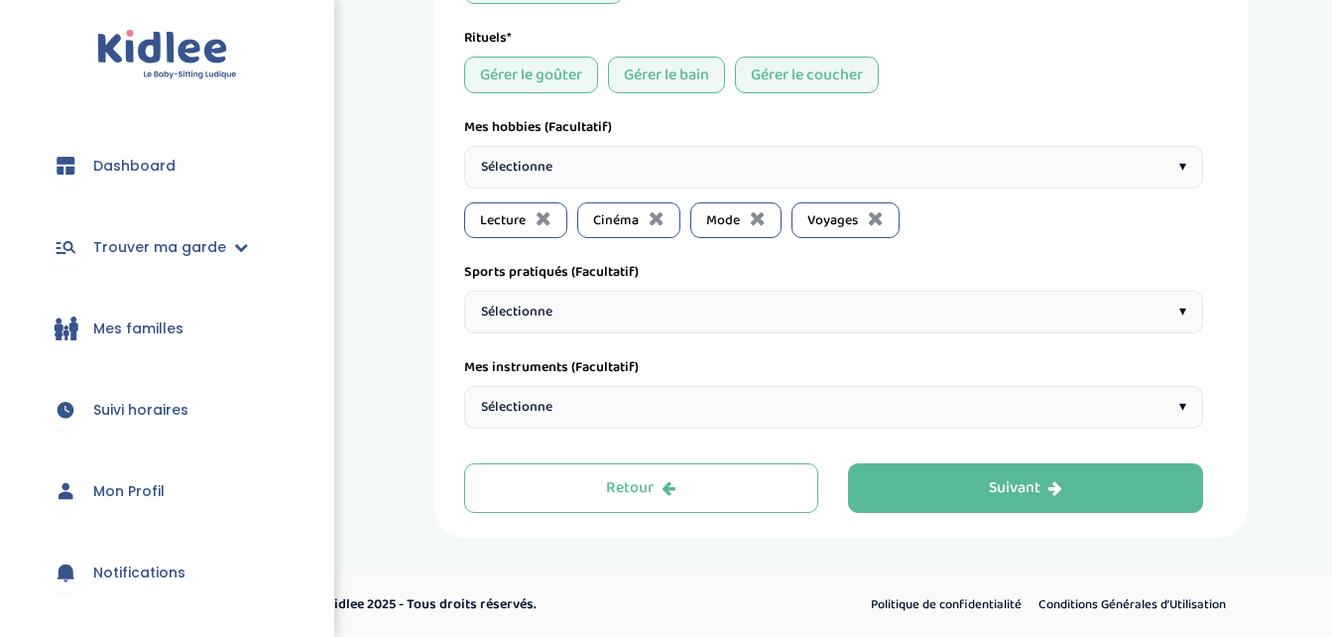
click at [527, 400] on span "Sélectionne" at bounding box center [516, 407] width 71 height 21
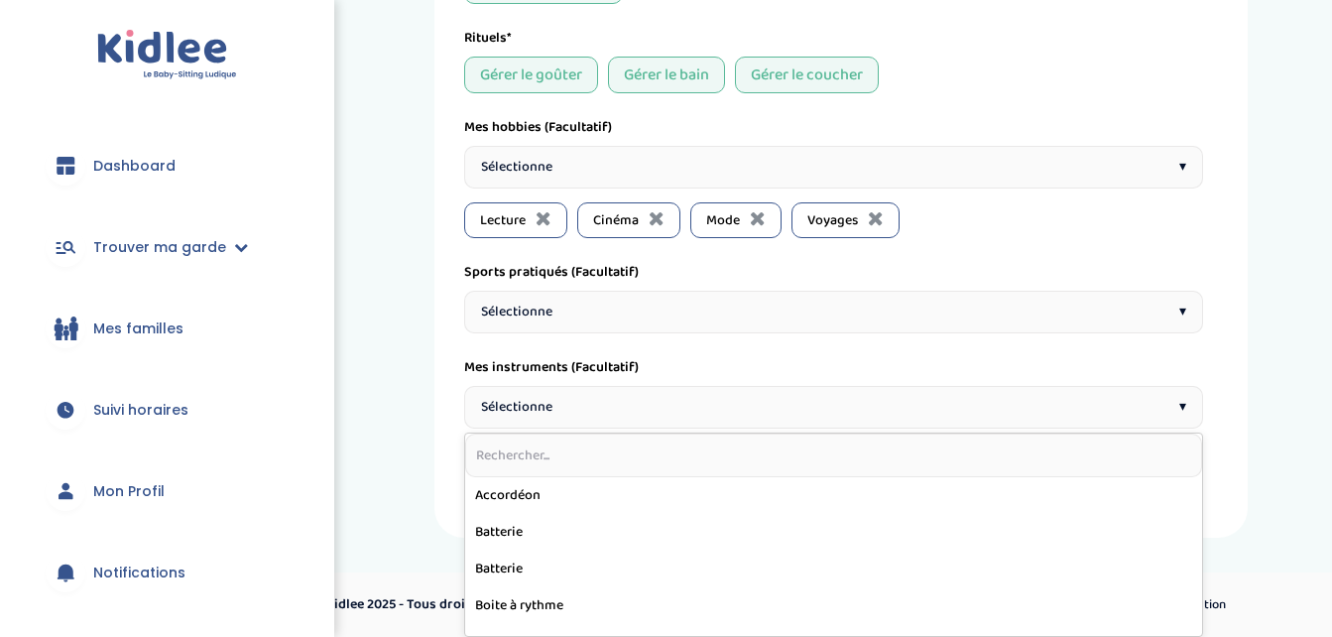
click at [527, 400] on span "Sélectionne" at bounding box center [516, 407] width 71 height 21
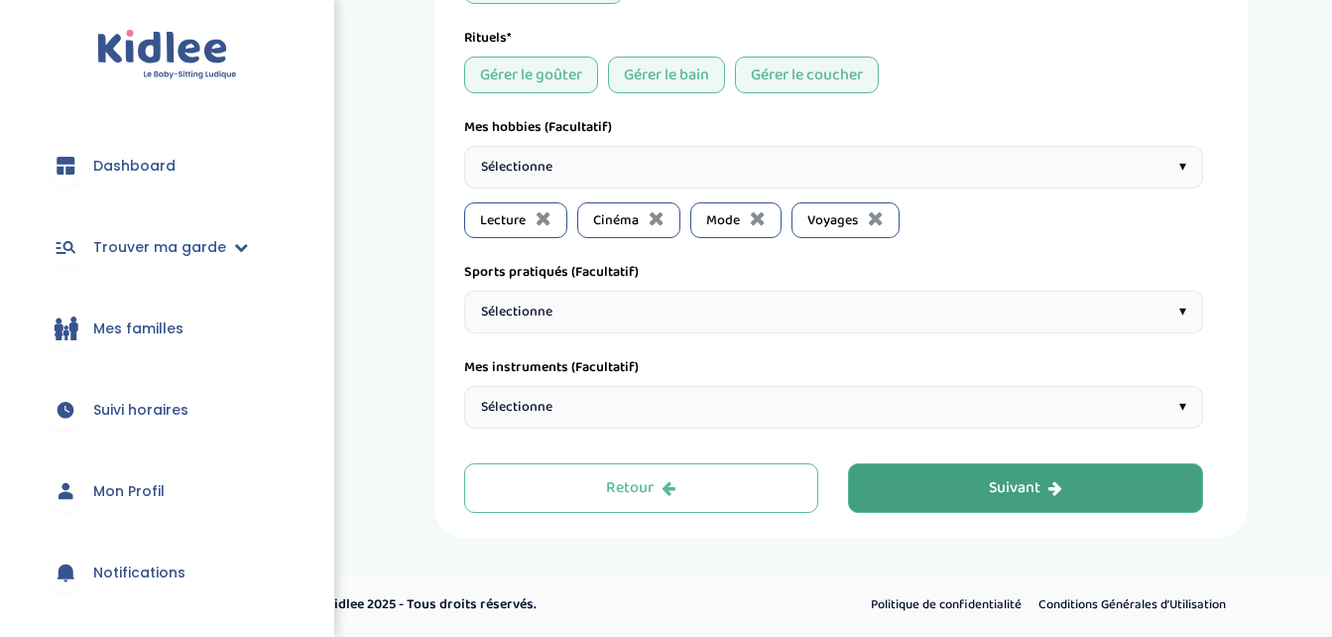
click at [936, 479] on button "Suivant" at bounding box center [1025, 488] width 355 height 50
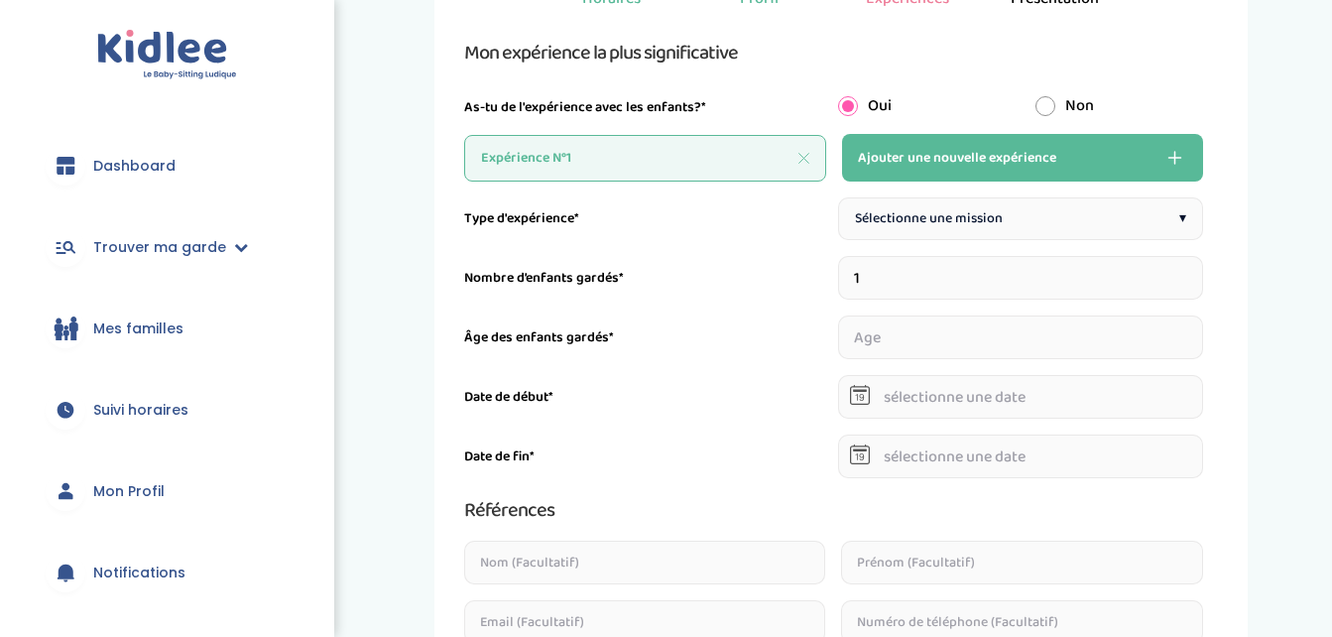
scroll to position [198, 0]
click at [882, 213] on span "Sélectionne une mission" at bounding box center [929, 217] width 148 height 21
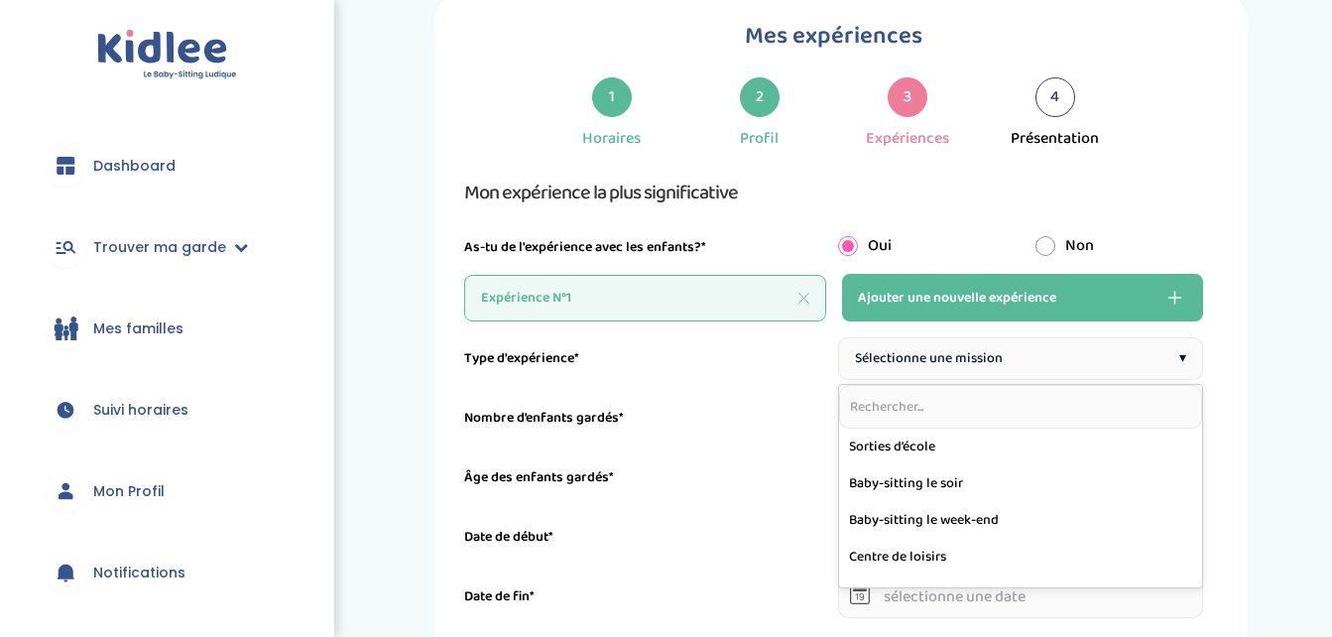
scroll to position [0, 0]
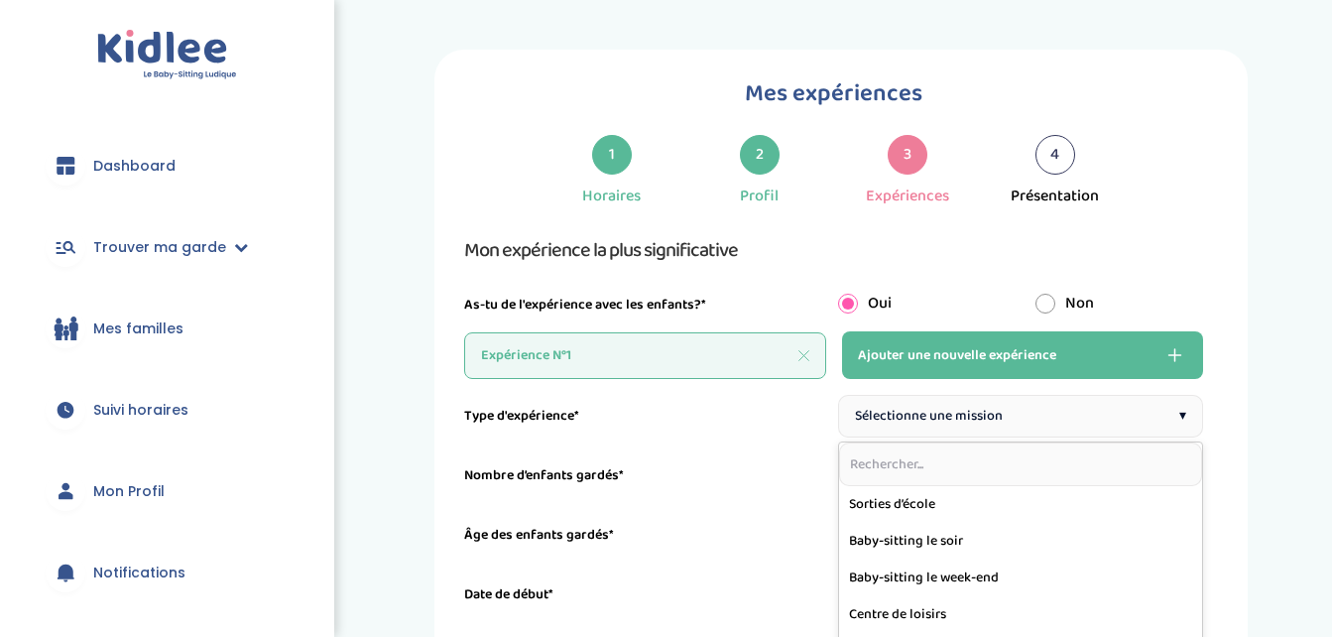
click at [661, 405] on div "Type d'expérience* Sélectionne une mission ▾ Sorties d’école Baby-sitting le so…" at bounding box center [833, 416] width 739 height 43
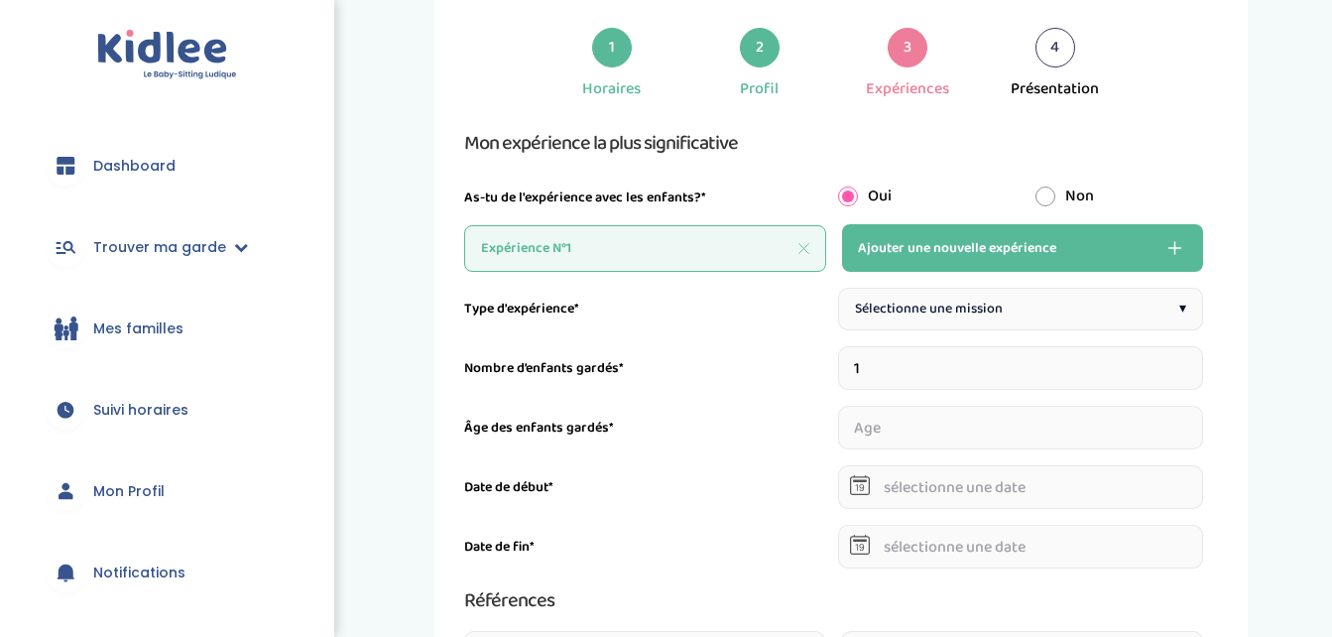
scroll to position [147, 0]
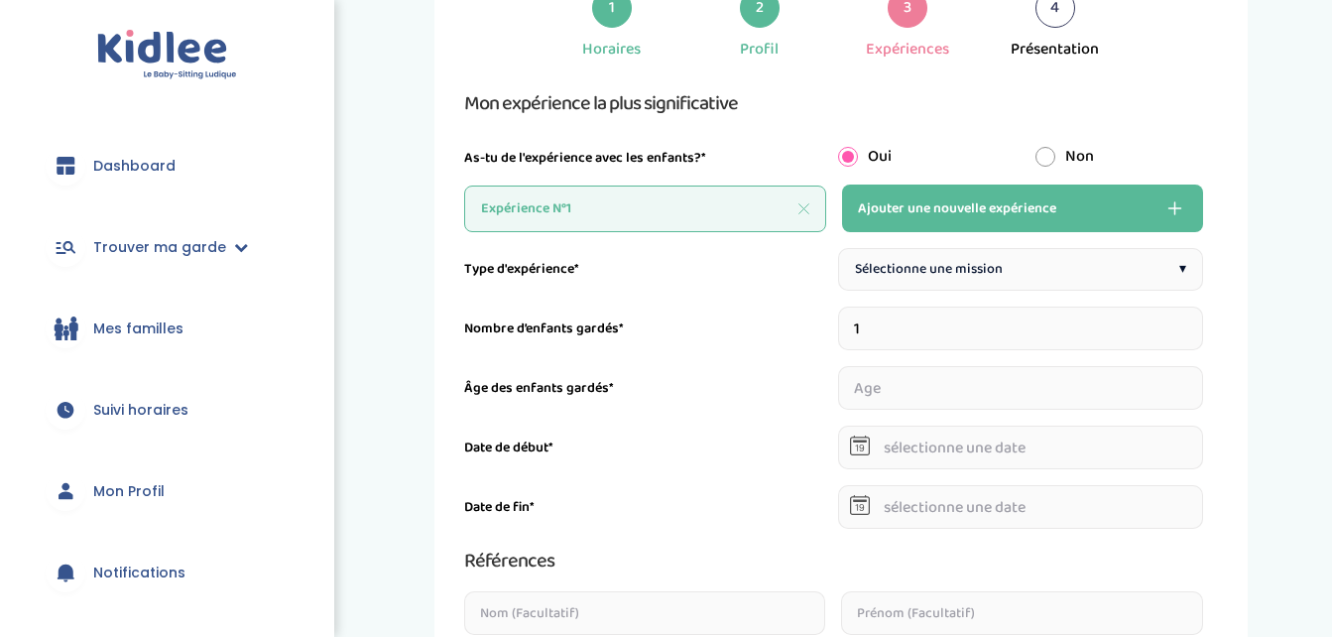
click at [875, 326] on input "1" at bounding box center [1020, 328] width 365 height 44
click at [869, 385] on input "number" at bounding box center [1020, 388] width 365 height 44
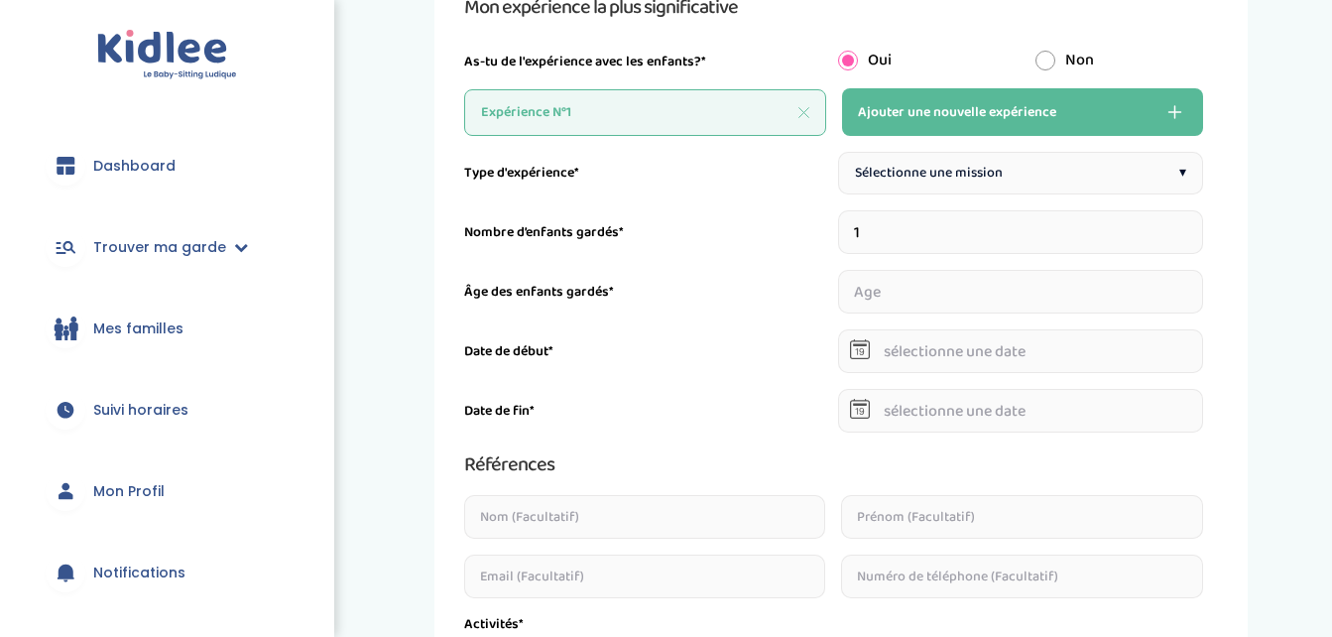
scroll to position [0, 0]
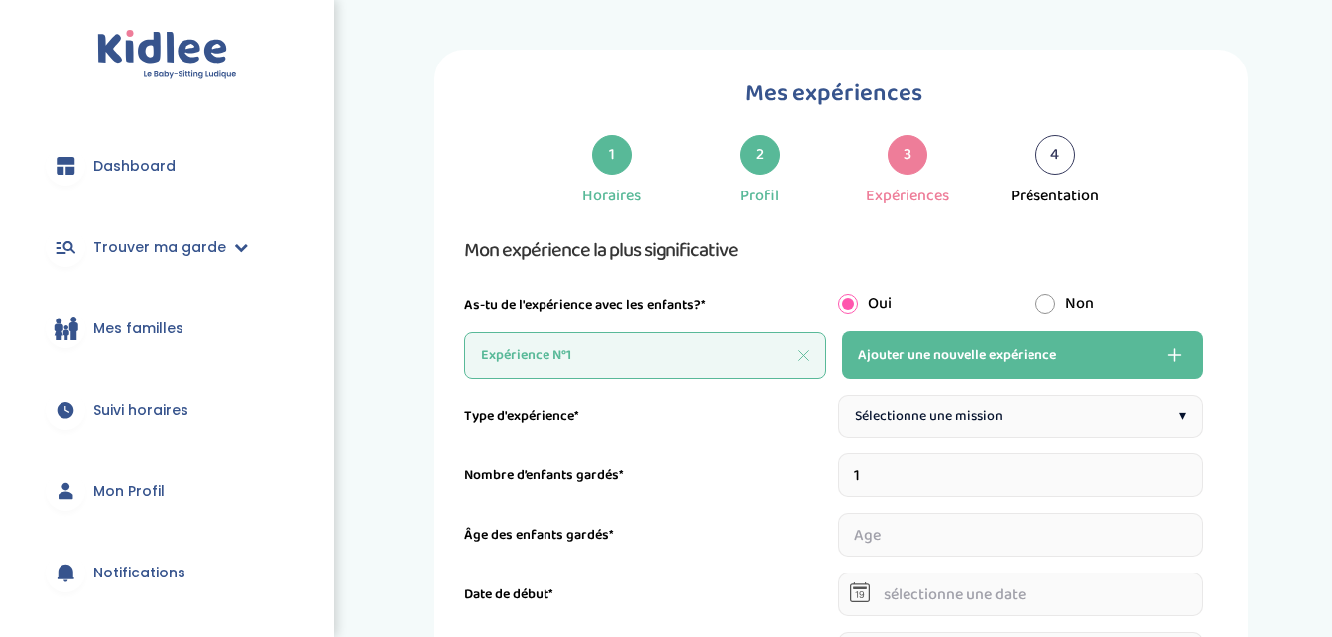
click at [967, 419] on span "Sélectionne une mission" at bounding box center [929, 416] width 148 height 21
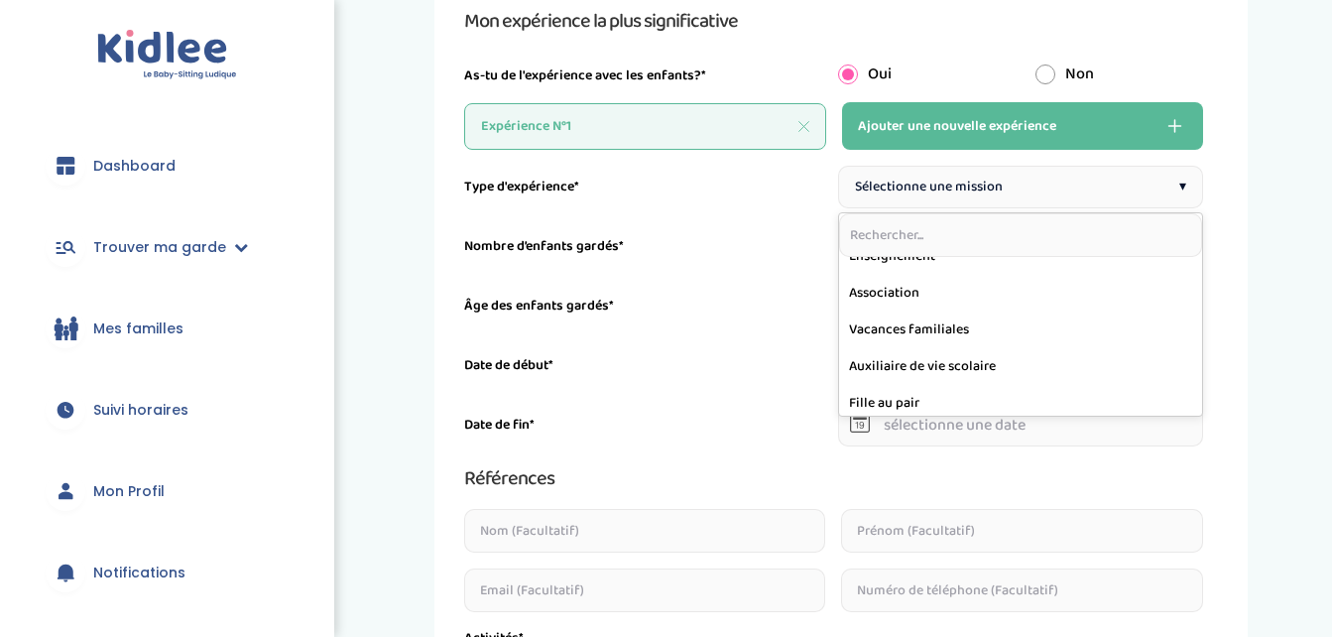
scroll to position [318, 0]
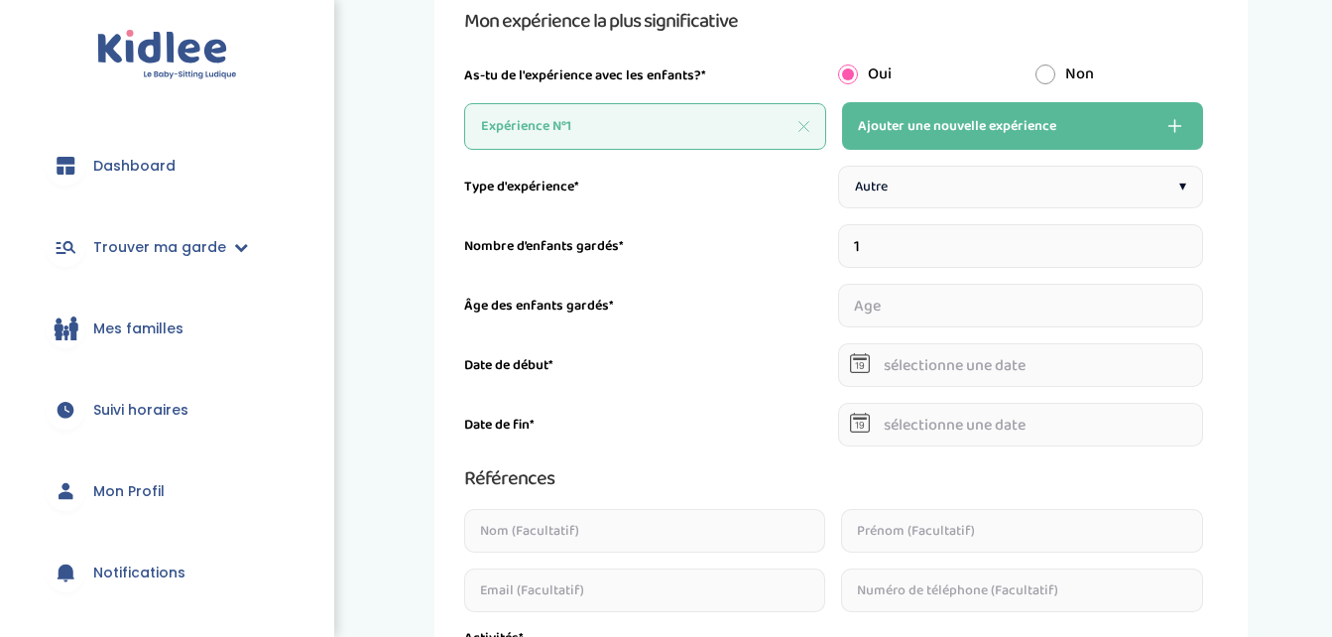
click at [910, 304] on input "number" at bounding box center [1020, 306] width 365 height 44
type input "7"
click at [944, 343] on input "text" at bounding box center [1020, 365] width 365 height 44
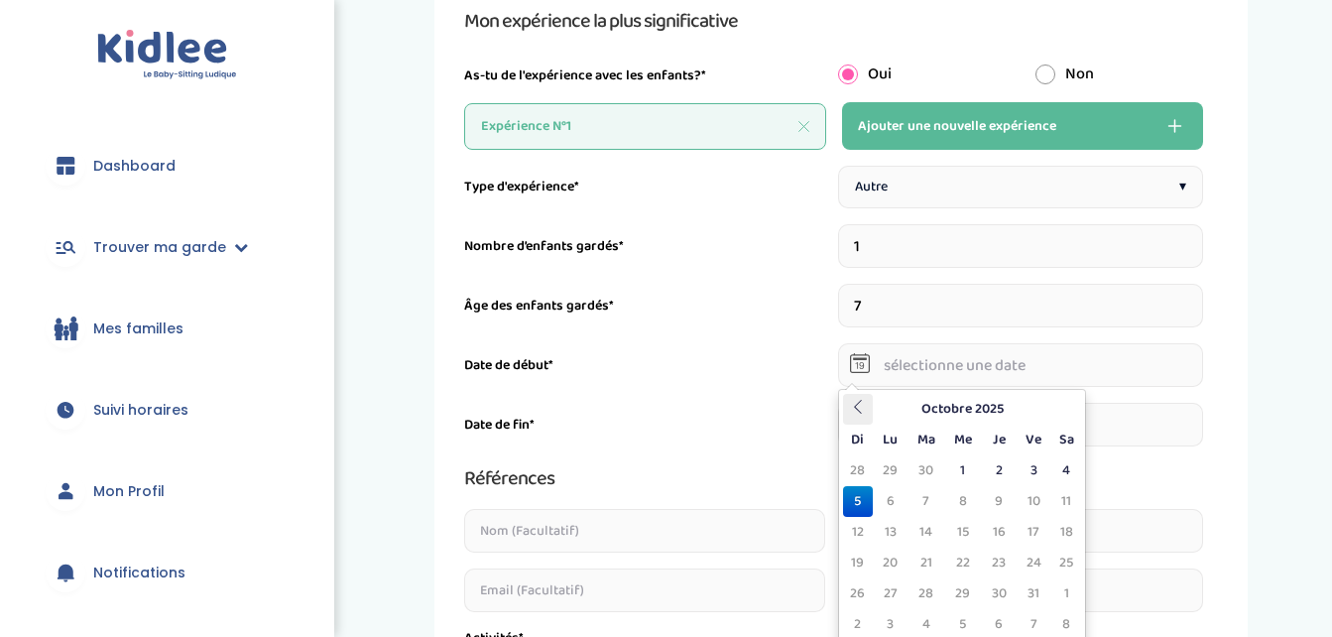
click at [861, 411] on icon at bounding box center [858, 407] width 14 height 14
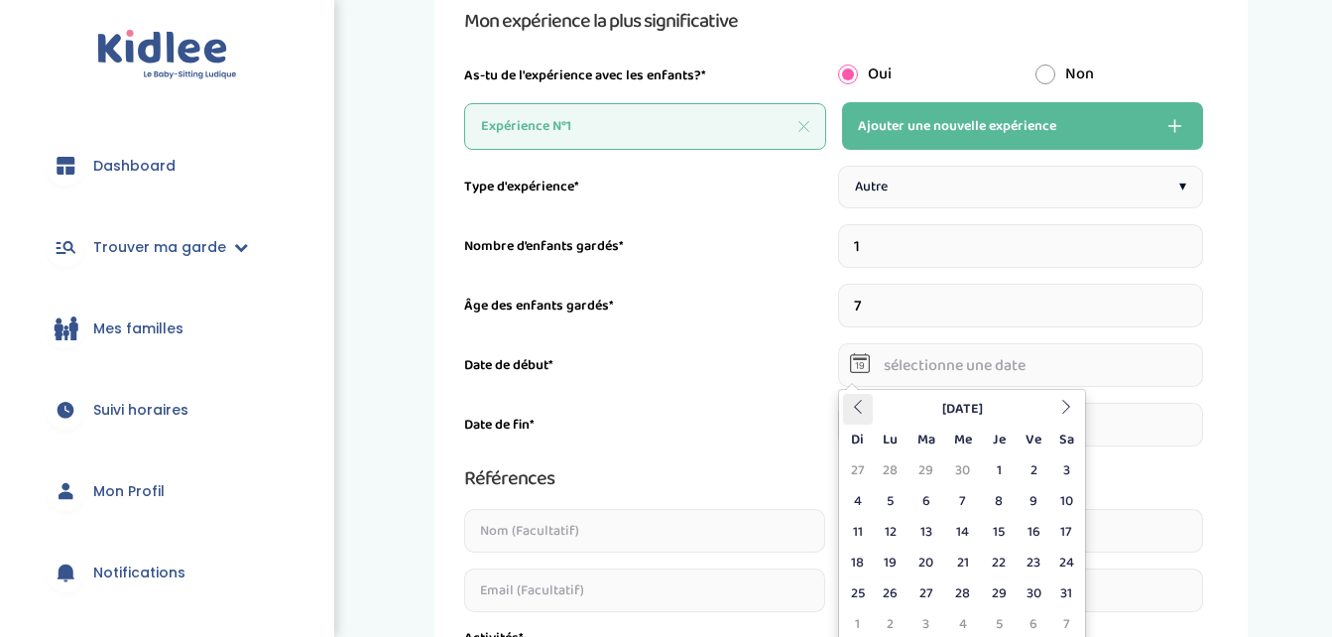
click at [861, 411] on icon at bounding box center [858, 407] width 14 height 14
click at [865, 529] on td "13" at bounding box center [858, 532] width 30 height 31
type input "13-04-2025"
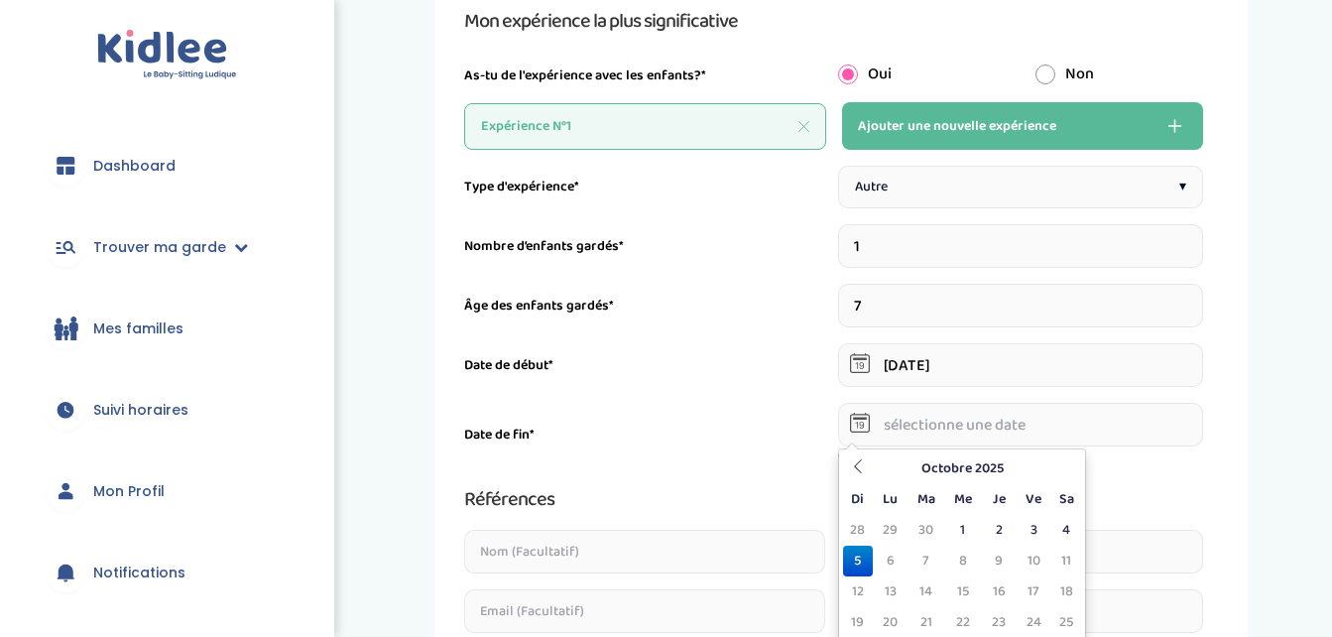
click at [939, 423] on input "text" at bounding box center [1020, 425] width 365 height 44
click at [861, 472] on icon at bounding box center [858, 466] width 14 height 14
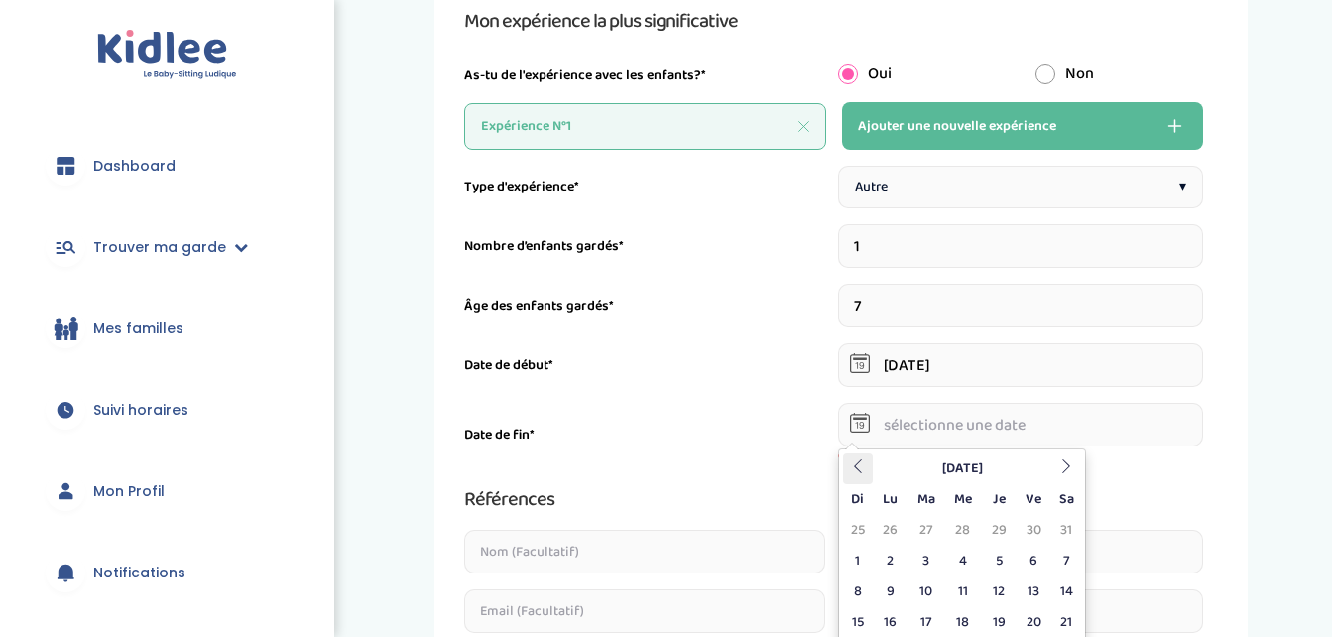
click at [861, 472] on icon at bounding box center [858, 466] width 14 height 14
click at [1064, 591] on td "19" at bounding box center [1066, 591] width 30 height 31
type input "19-04-2025"
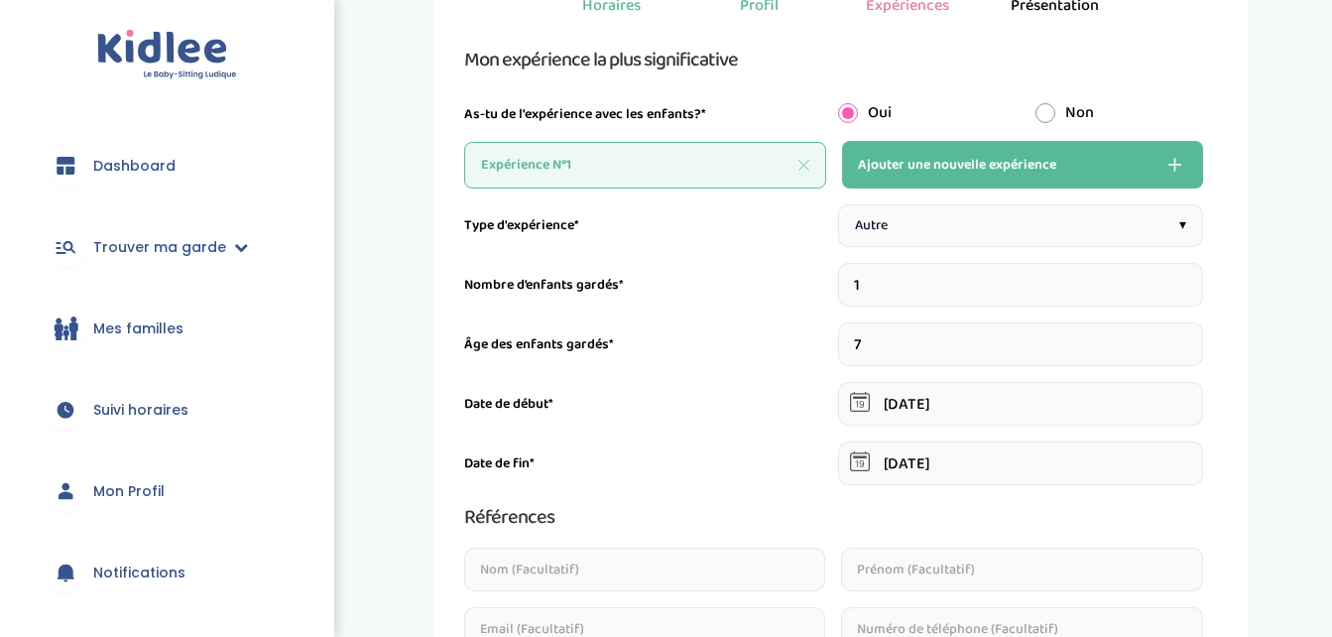
scroll to position [187, 0]
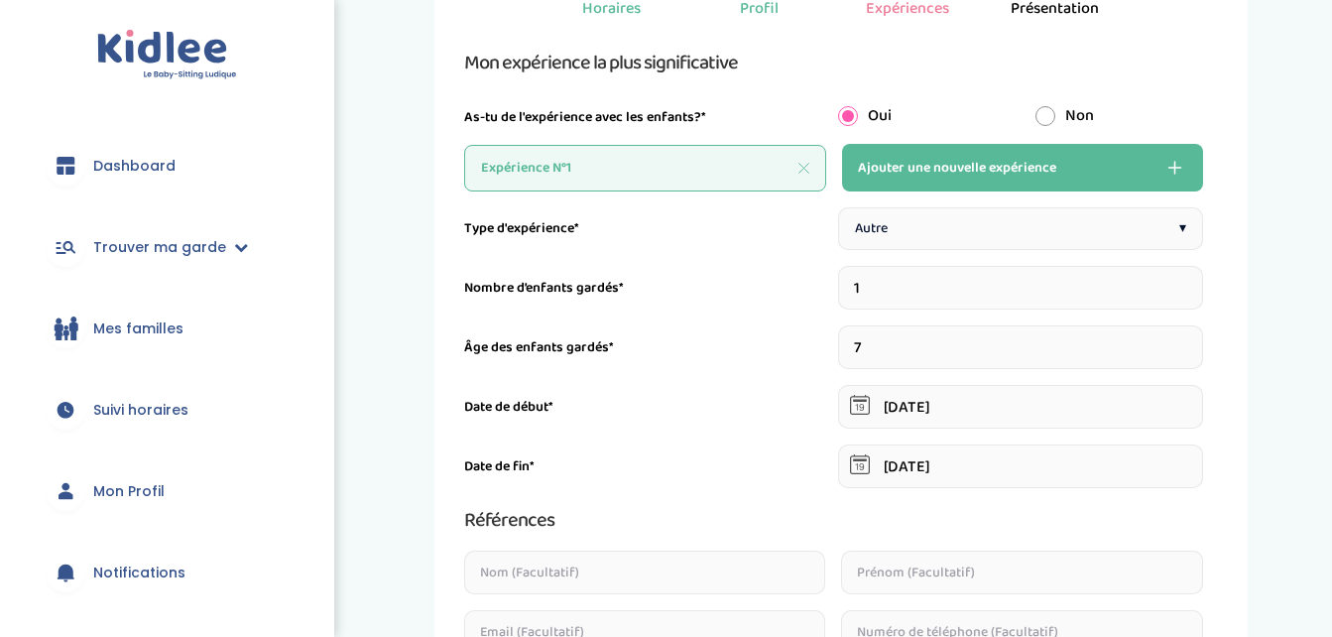
click at [901, 211] on div "Autre ▾" at bounding box center [1020, 228] width 365 height 43
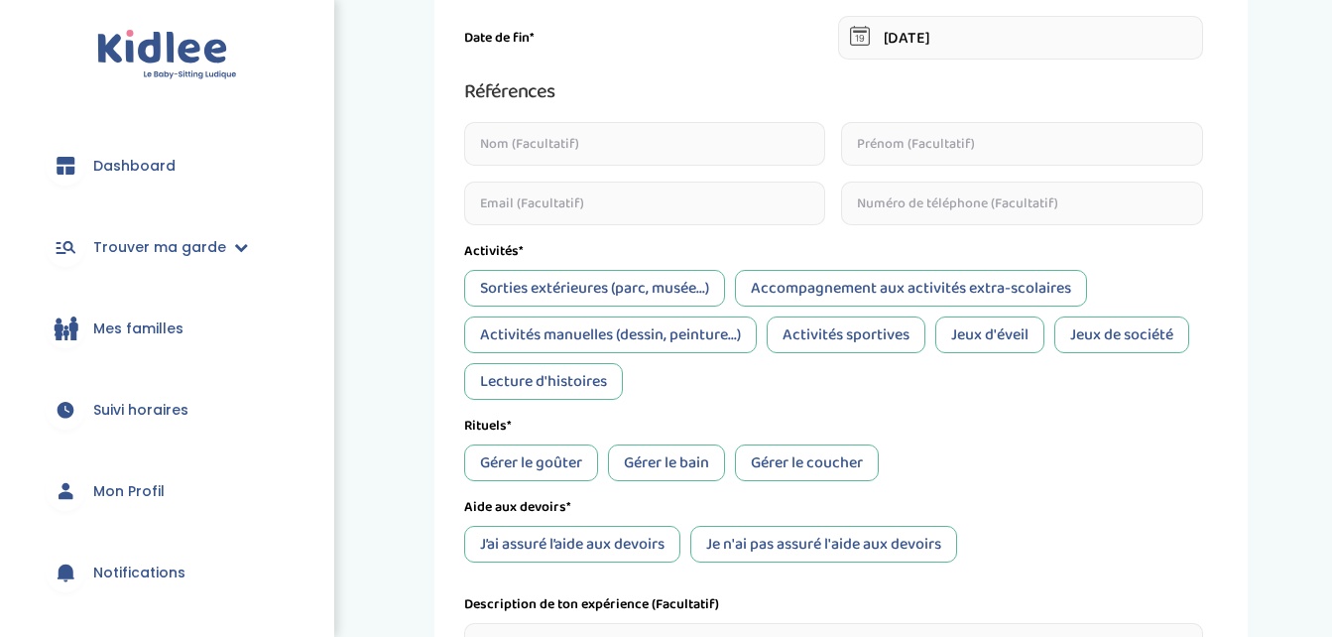
scroll to position [617, 0]
click at [827, 274] on div "Accompagnement aux activités extra-scolaires" at bounding box center [911, 287] width 352 height 37
click at [860, 342] on div "Activités sportives" at bounding box center [846, 333] width 159 height 37
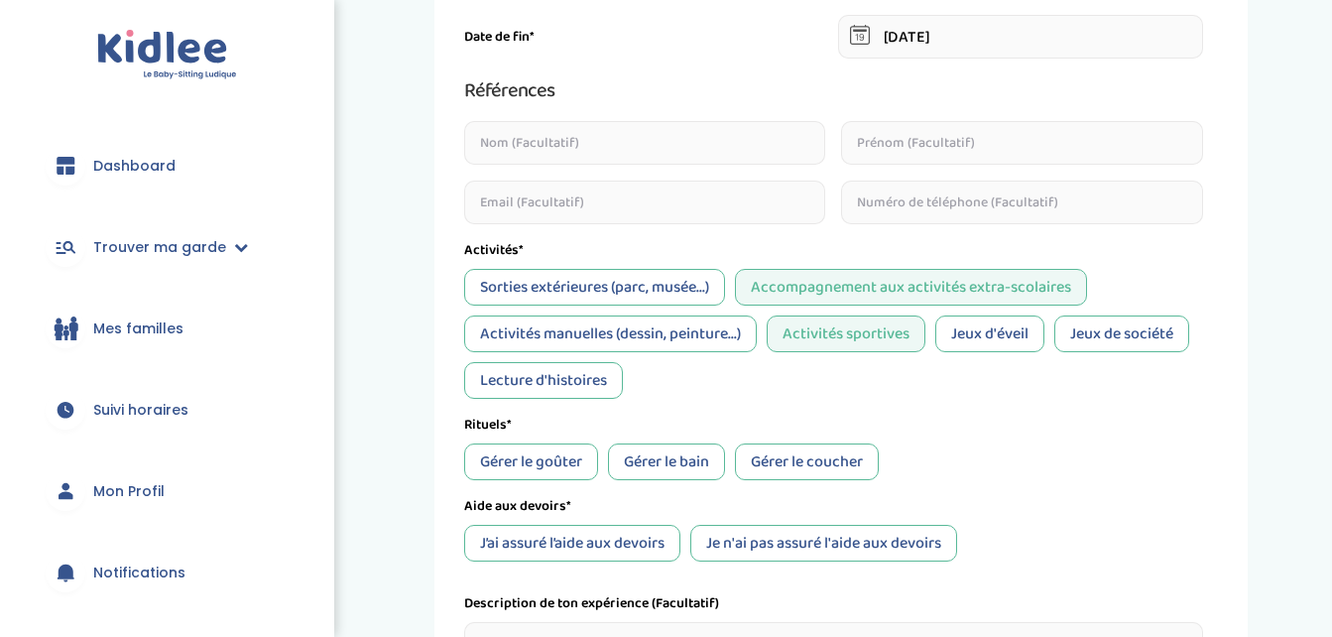
click at [638, 294] on div "Sorties extérieures (parc, musée...)" at bounding box center [594, 287] width 261 height 37
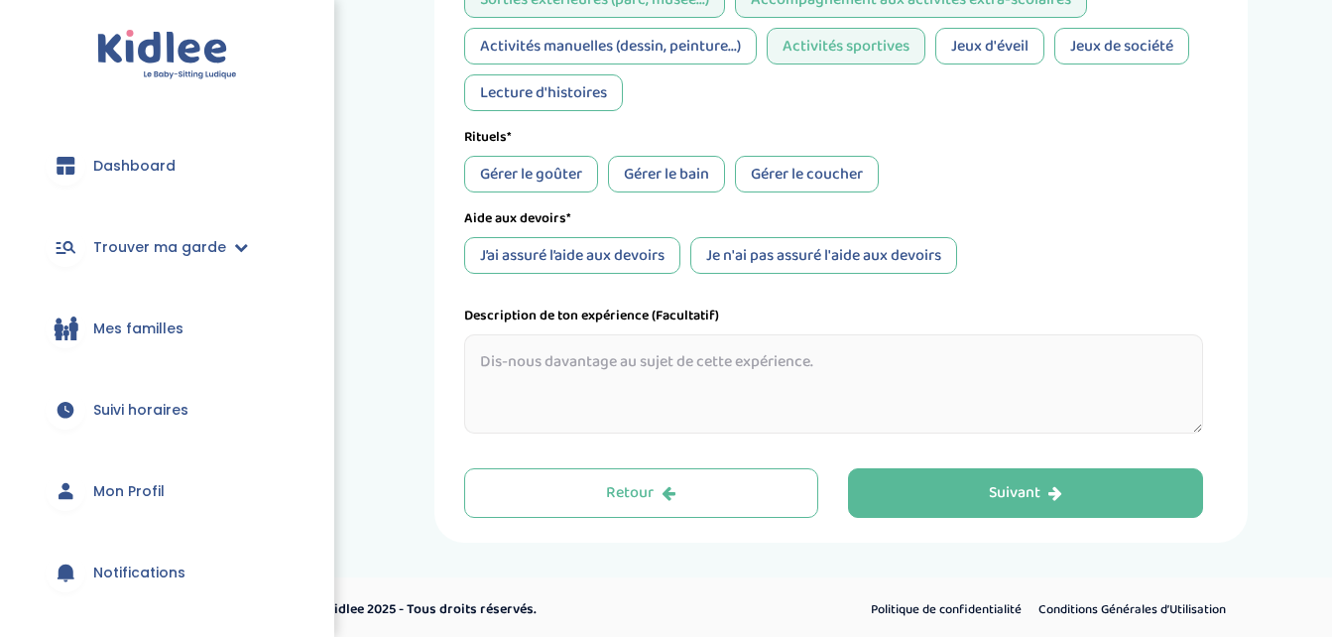
scroll to position [910, 0]
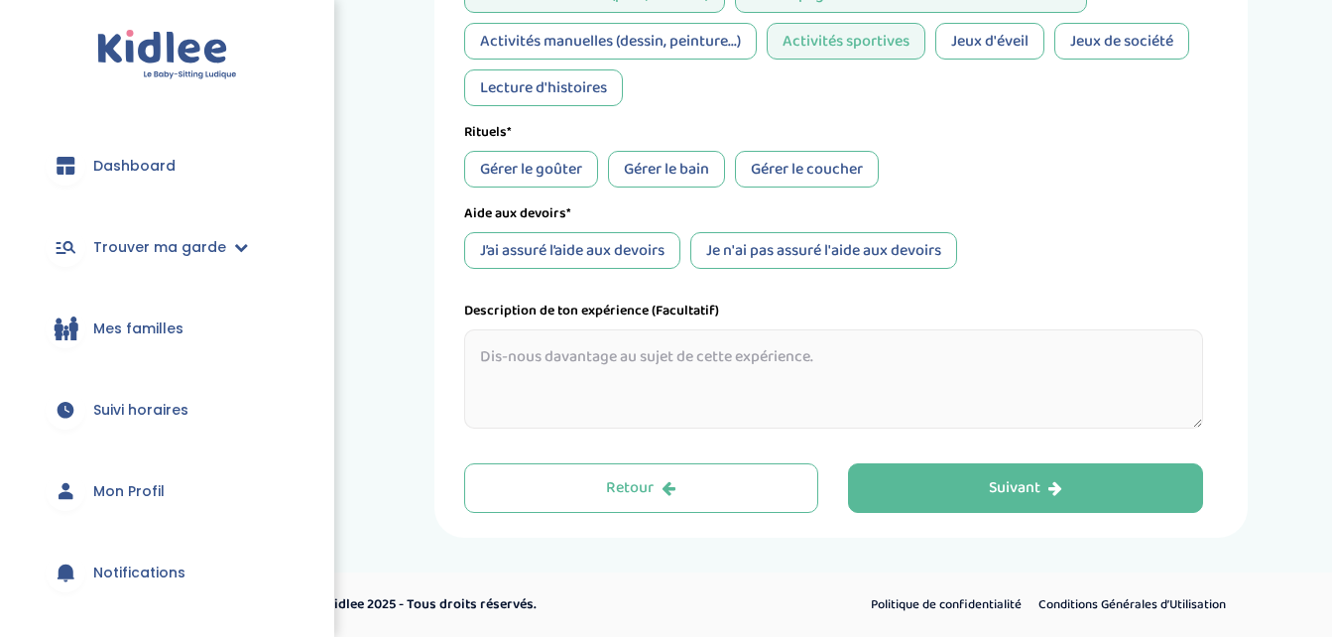
click at [635, 157] on div "Gérer le bain" at bounding box center [666, 169] width 117 height 37
click at [792, 166] on div "Gérer le coucher" at bounding box center [807, 169] width 144 height 37
click at [570, 165] on div "Gérer le goûter" at bounding box center [531, 169] width 134 height 37
click at [576, 245] on div "J’ai assuré l’aide aux devoirs" at bounding box center [572, 250] width 216 height 37
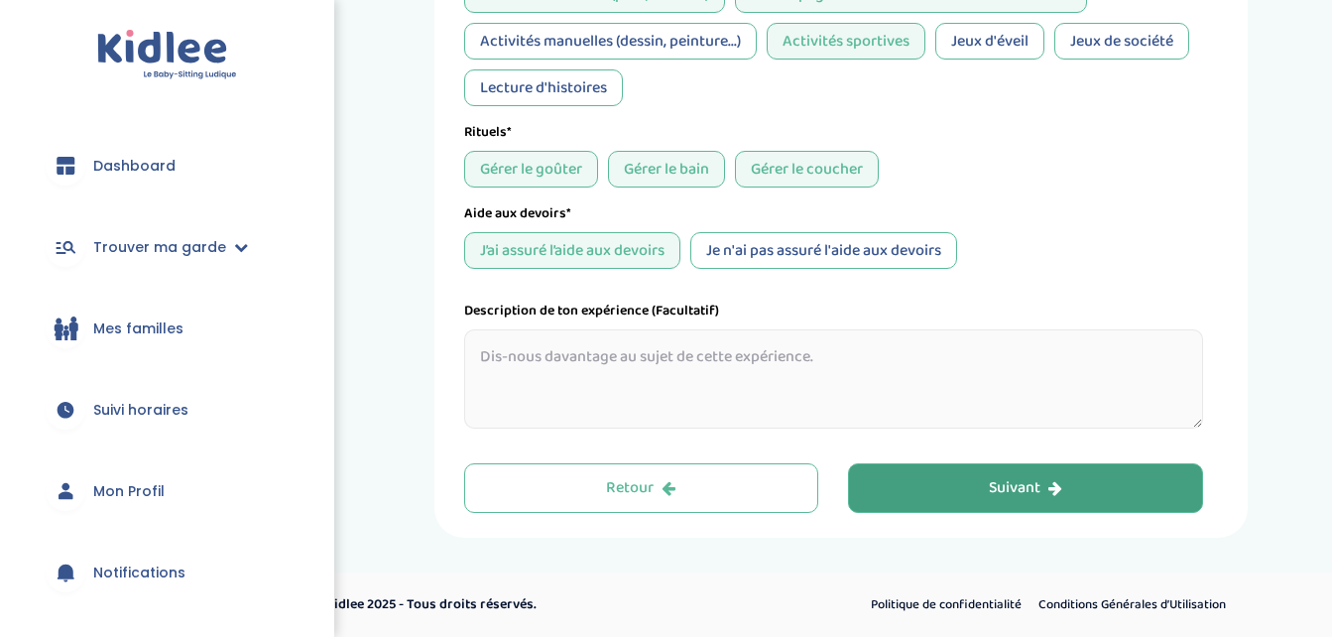
click at [981, 472] on button "Suivant" at bounding box center [1025, 488] width 355 height 50
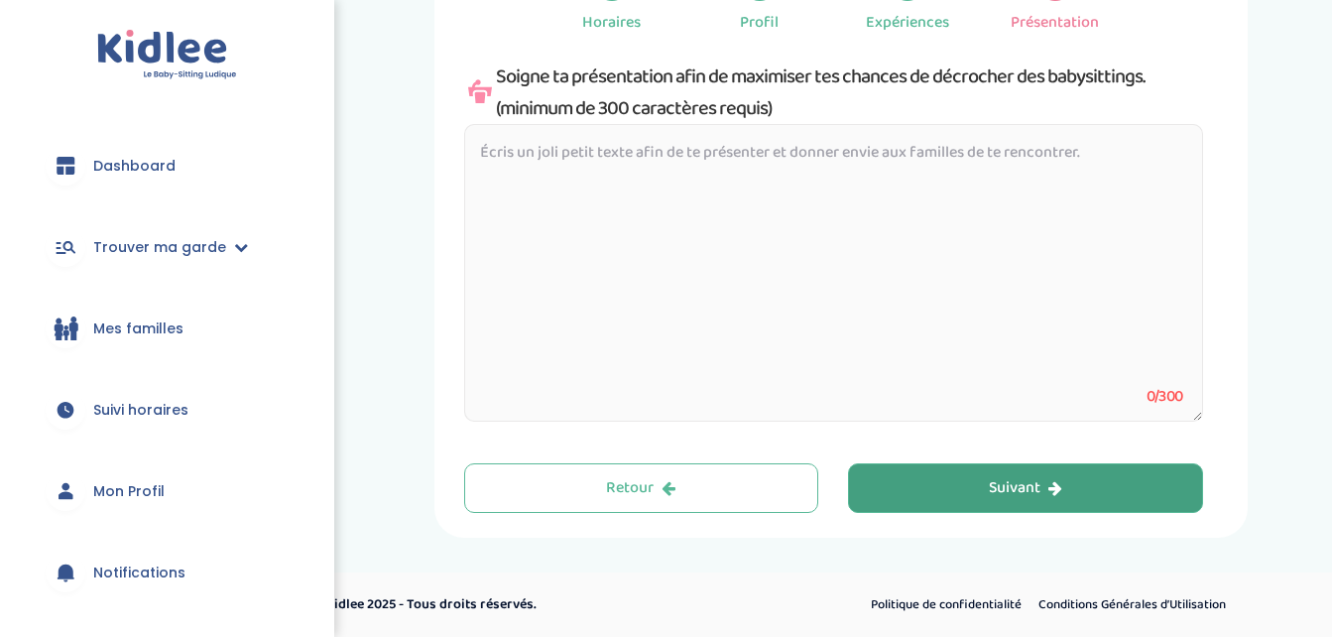
scroll to position [74, 0]
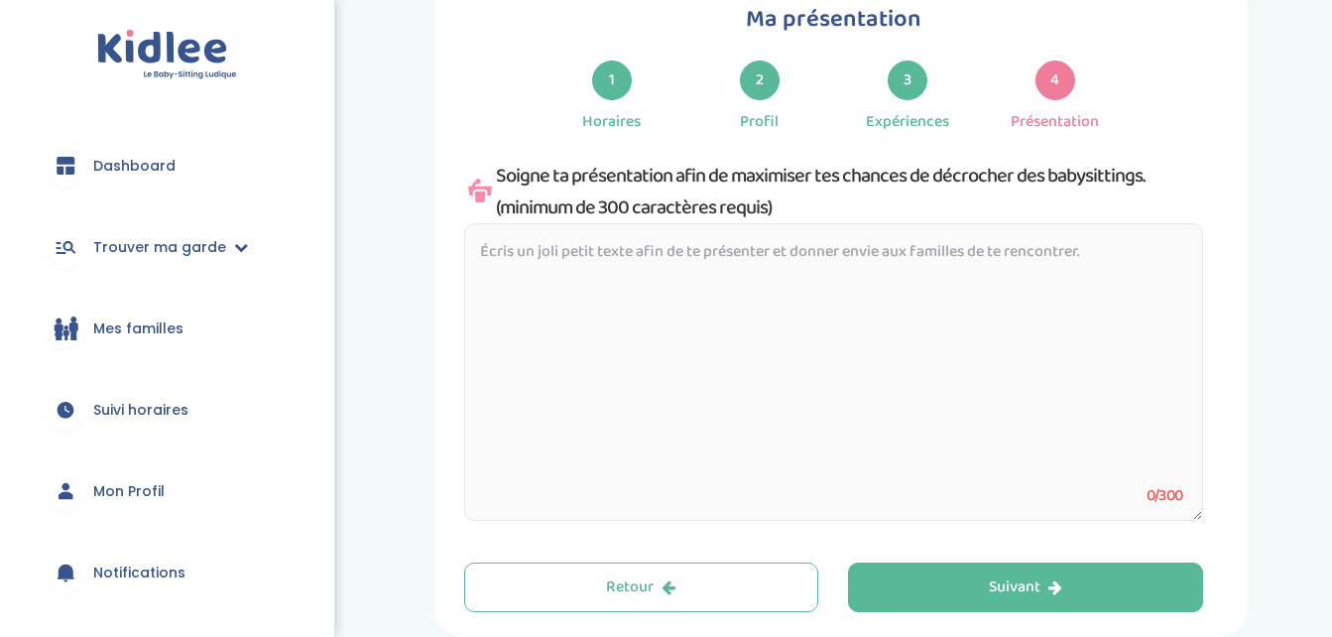
drag, startPoint x: 981, startPoint y: 472, endPoint x: 643, endPoint y: 256, distance: 401.4
click at [643, 256] on textarea at bounding box center [833, 372] width 739 height 298
click at [495, 169] on div "Soigne ta présentation afin de maximiser tes chances de décrocher des babysitti…" at bounding box center [833, 191] width 739 height 63
click at [480, 242] on textarea at bounding box center [833, 372] width 739 height 298
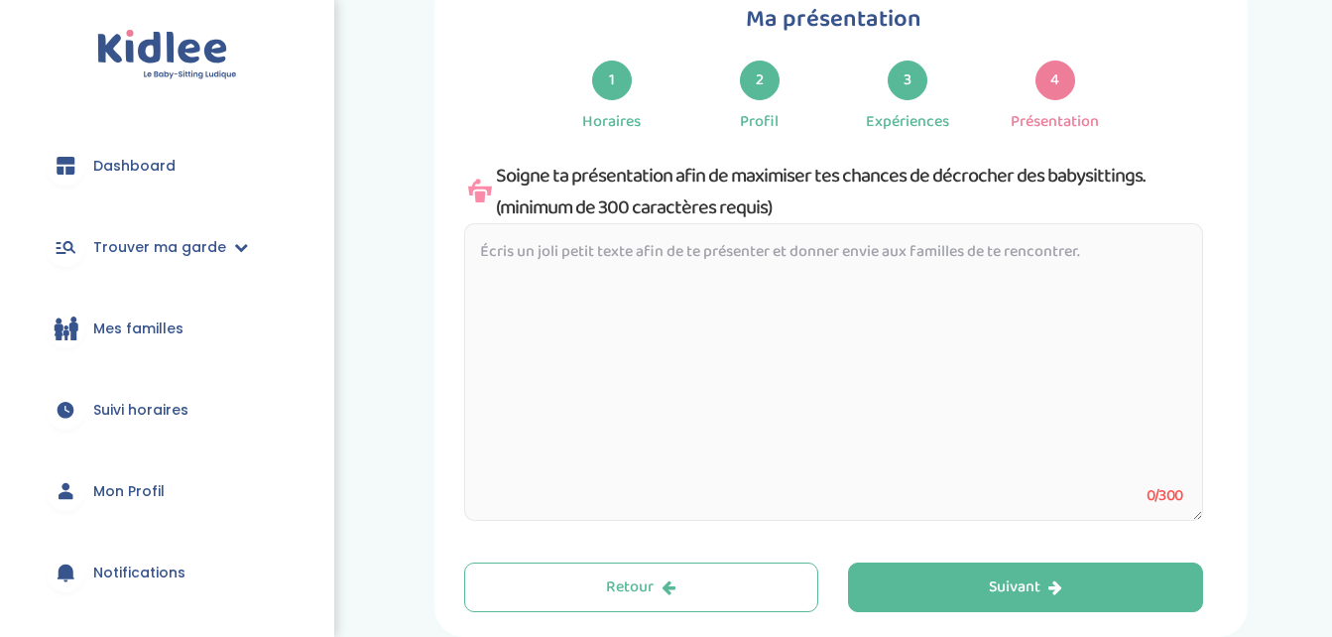
drag, startPoint x: 480, startPoint y: 242, endPoint x: 845, endPoint y: 228, distance: 365.3
click at [845, 228] on textarea at bounding box center [833, 372] width 739 height 298
drag, startPoint x: 1091, startPoint y: 252, endPoint x: 1017, endPoint y: 228, distance: 78.1
drag, startPoint x: 1017, startPoint y: 228, endPoint x: 834, endPoint y: 280, distance: 189.6
click at [834, 280] on textarea at bounding box center [833, 372] width 739 height 298
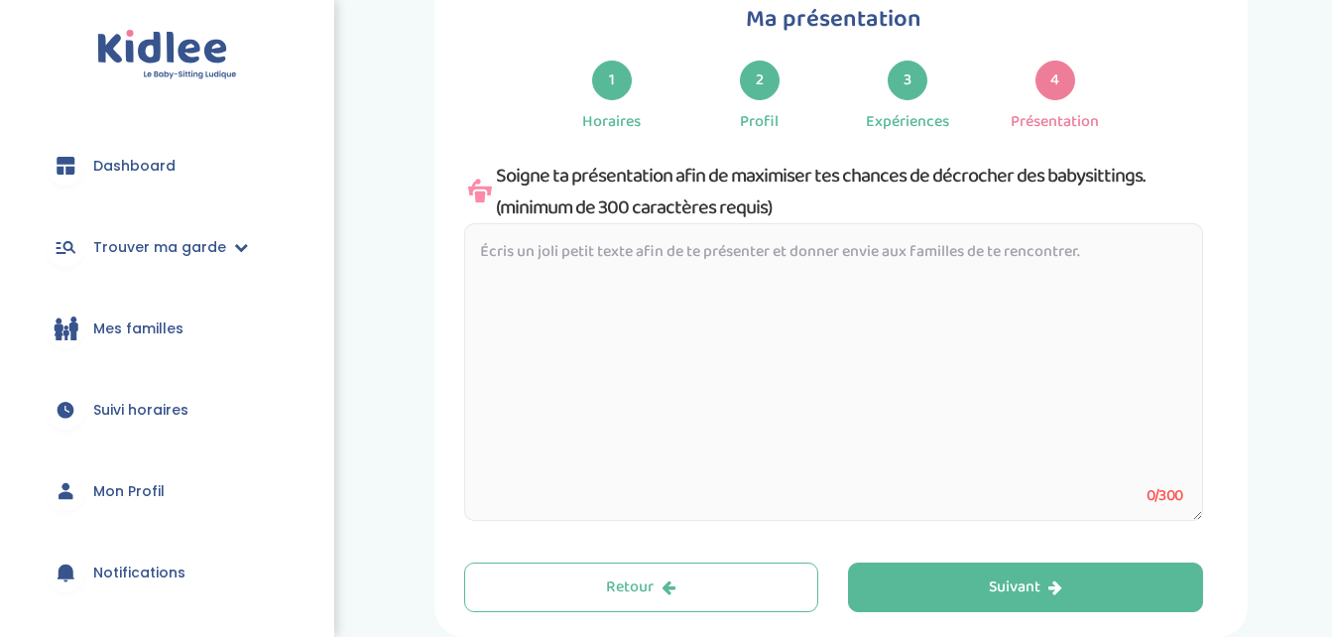
click at [778, 268] on textarea at bounding box center [833, 372] width 739 height 298
